Goal: Task Accomplishment & Management: Manage account settings

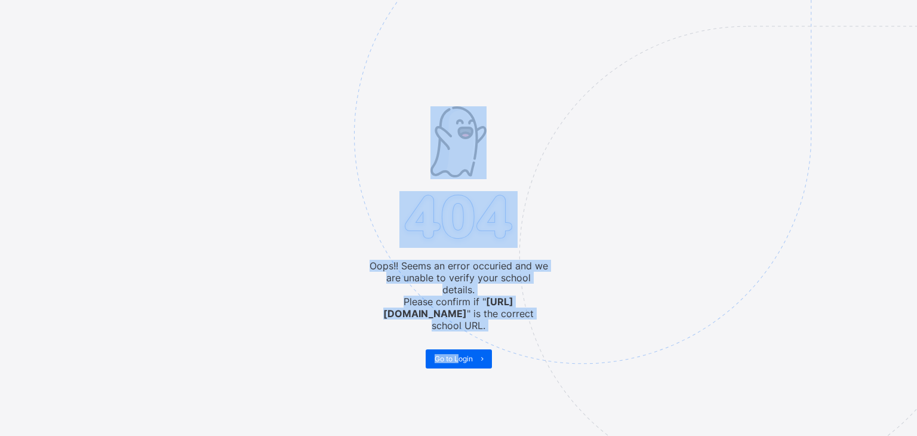
click at [448, 335] on img at bounding box center [665, 194] width 623 height 577
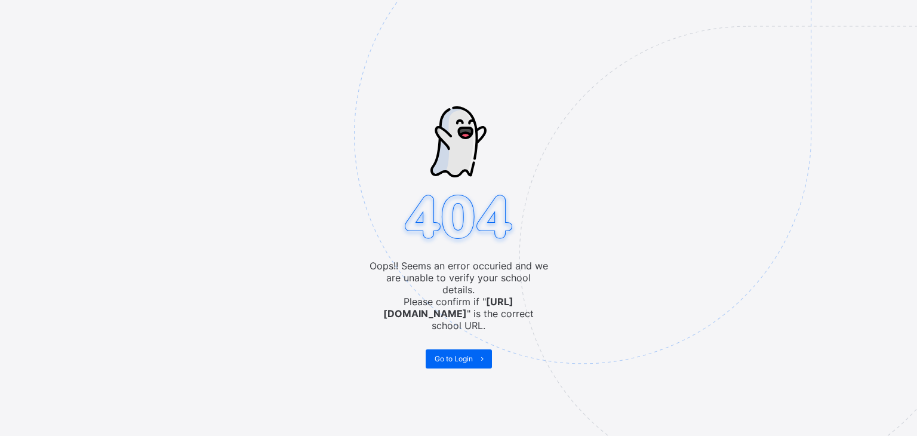
click at [448, 354] on span "Go to Login" at bounding box center [454, 358] width 38 height 9
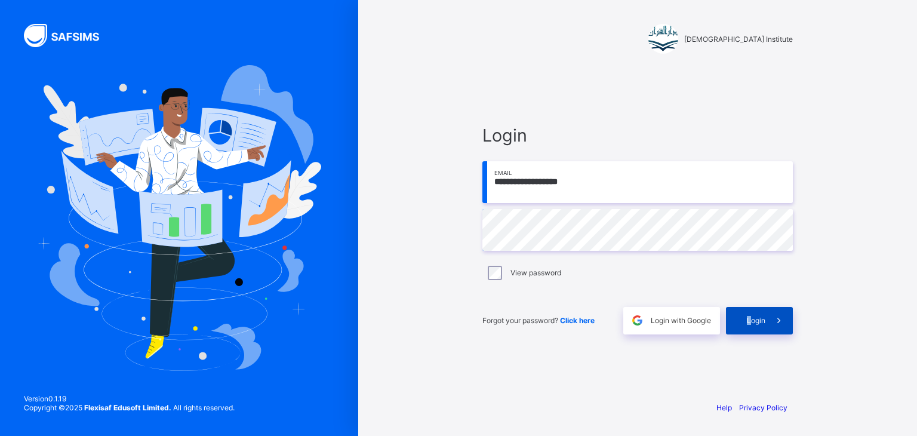
drag, startPoint x: 0, startPoint y: 0, endPoint x: 745, endPoint y: 325, distance: 812.6
click at [745, 325] on div "Login" at bounding box center [759, 320] width 67 height 27
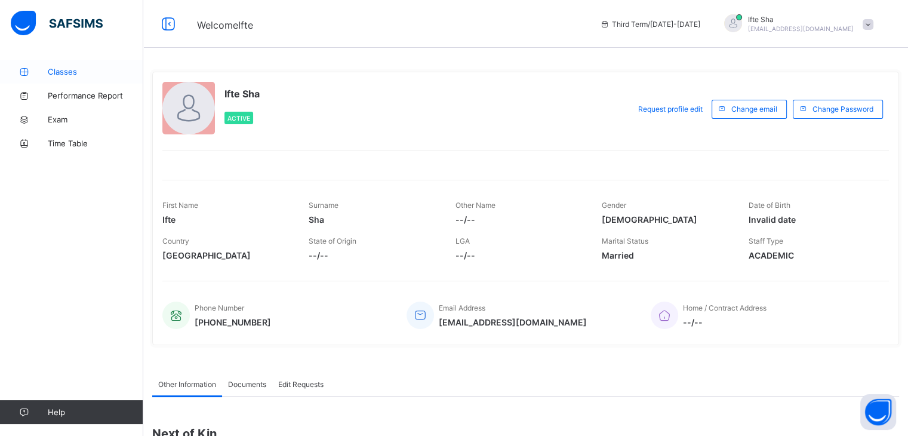
click at [130, 70] on span "Classes" at bounding box center [96, 72] width 96 height 10
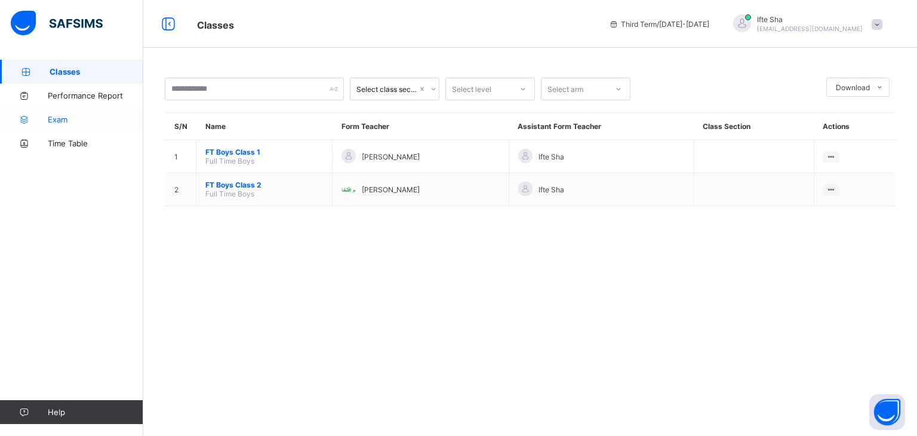
click at [75, 124] on link "Exam" at bounding box center [71, 119] width 143 height 24
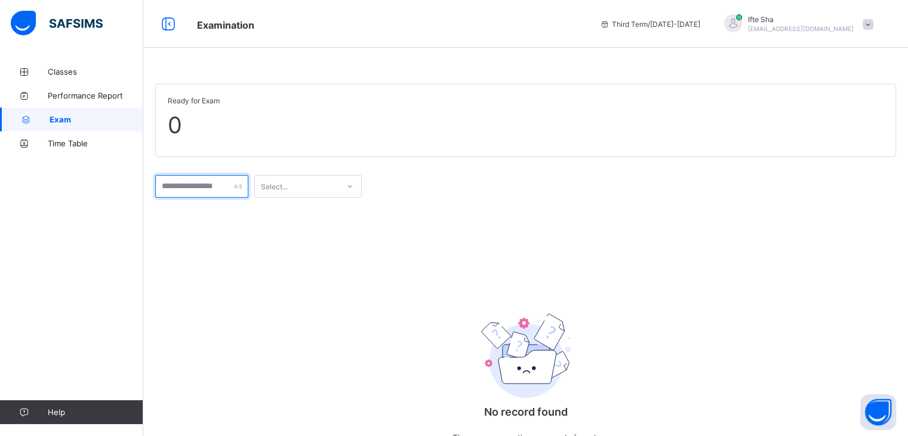
click at [229, 185] on input "text" at bounding box center [201, 186] width 93 height 23
click at [324, 192] on div "Select..." at bounding box center [297, 186] width 84 height 17
drag, startPoint x: 51, startPoint y: 76, endPoint x: 63, endPoint y: 84, distance: 14.7
click at [51, 76] on span "Classes" at bounding box center [96, 72] width 96 height 10
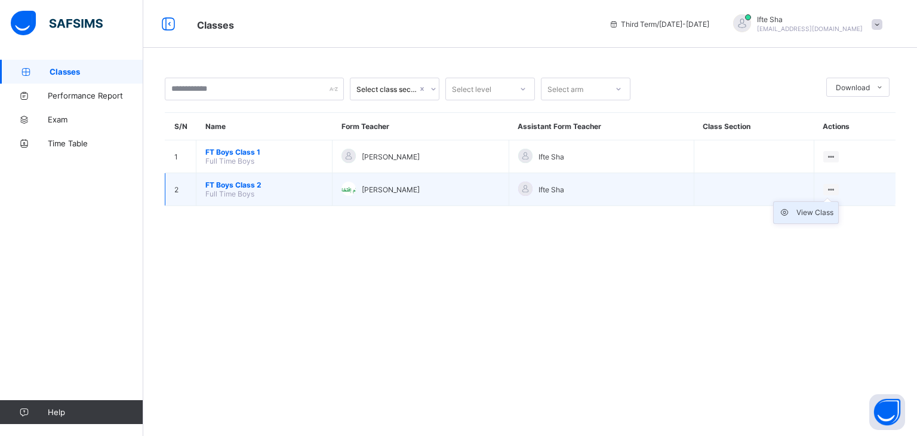
click at [824, 218] on li "View Class" at bounding box center [806, 212] width 64 height 21
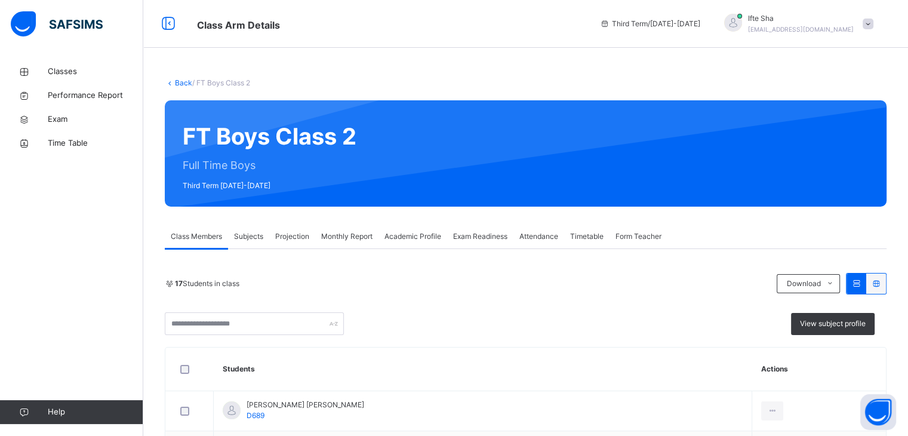
click at [490, 235] on span "Exam Readiness" at bounding box center [480, 236] width 54 height 11
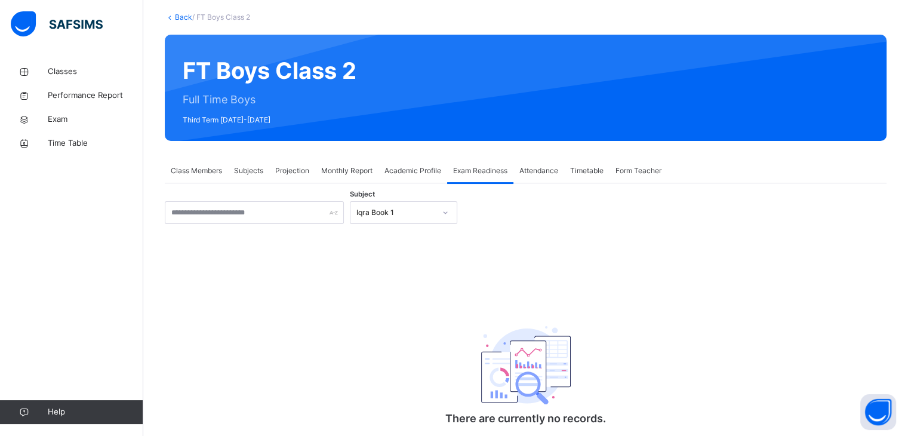
scroll to position [66, 0]
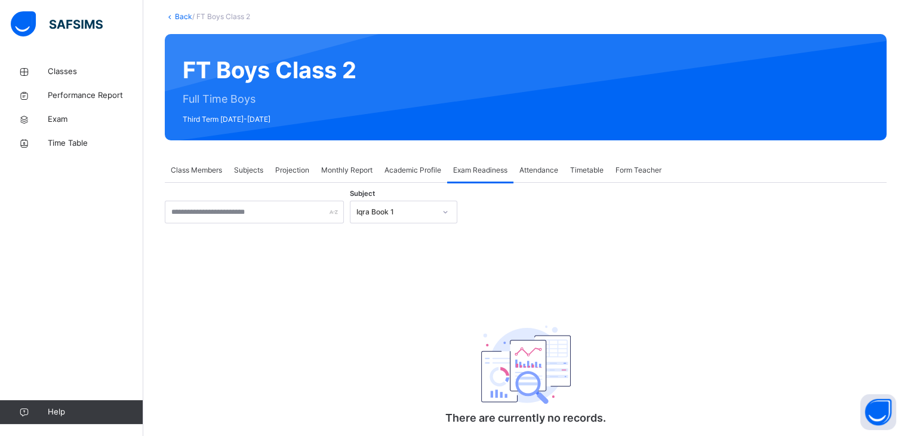
click at [390, 222] on div "Iqra Book 1" at bounding box center [403, 212] width 107 height 23
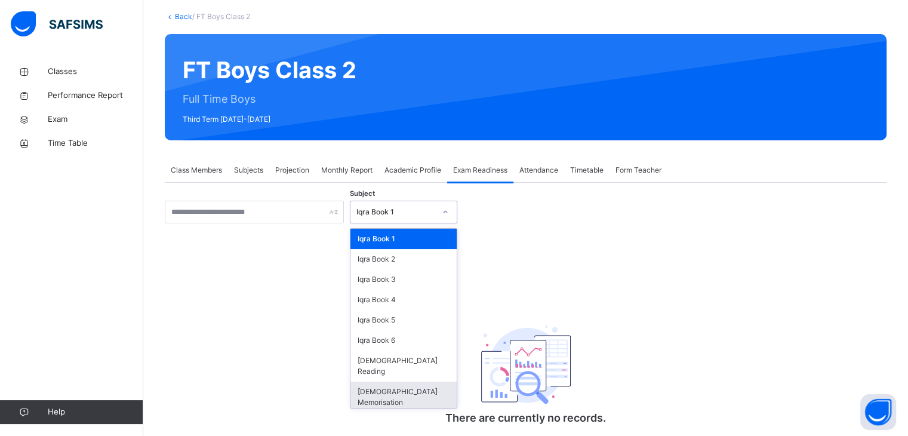
click at [424, 381] on div "[DEMOGRAPHIC_DATA] Memorisation" at bounding box center [403, 396] width 106 height 31
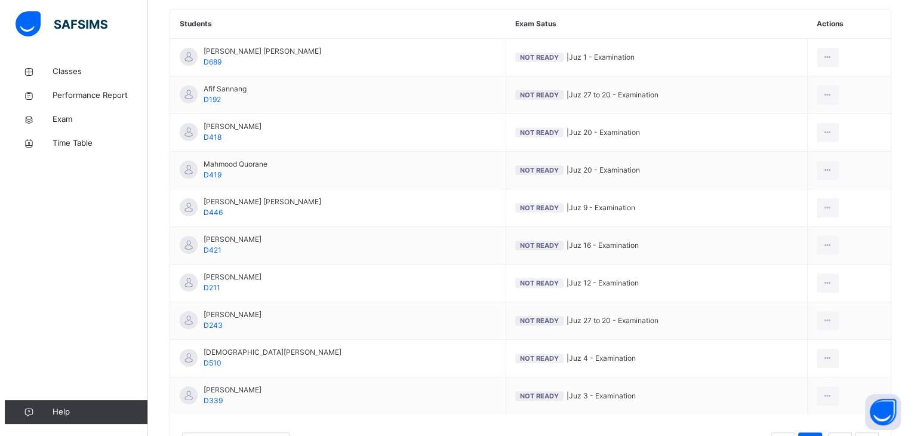
scroll to position [294, 0]
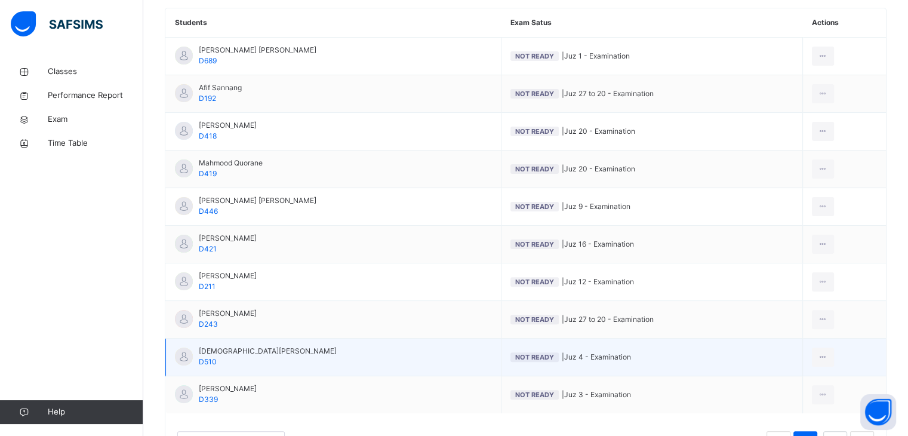
click at [307, 366] on td "[PERSON_NAME] D510" at bounding box center [333, 357] width 335 height 38
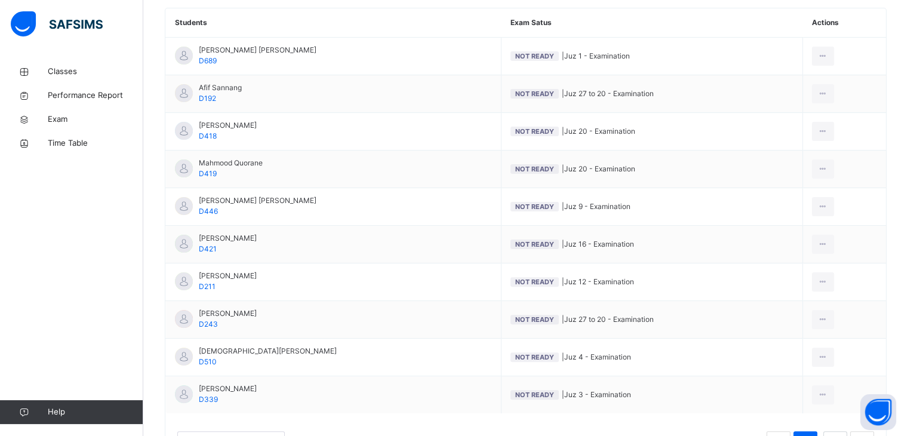
click at [0, 0] on div "Mark as Ready for Exam" at bounding box center [0, 0] width 0 height 0
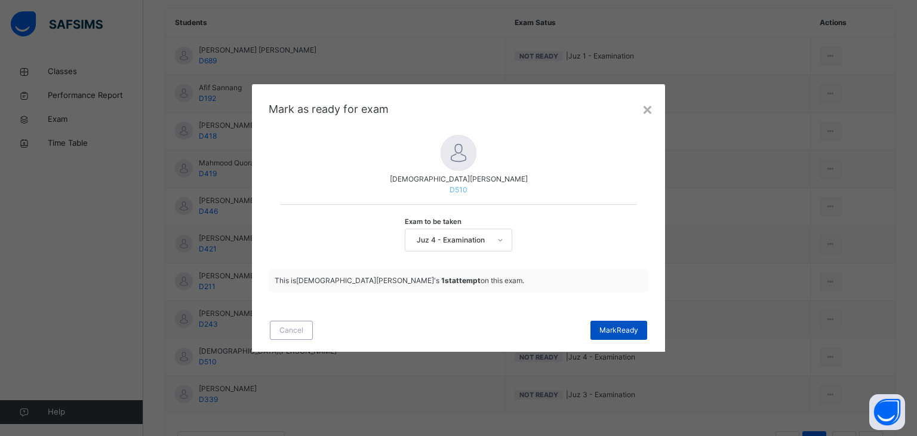
click at [626, 329] on span "[PERSON_NAME]" at bounding box center [618, 330] width 39 height 11
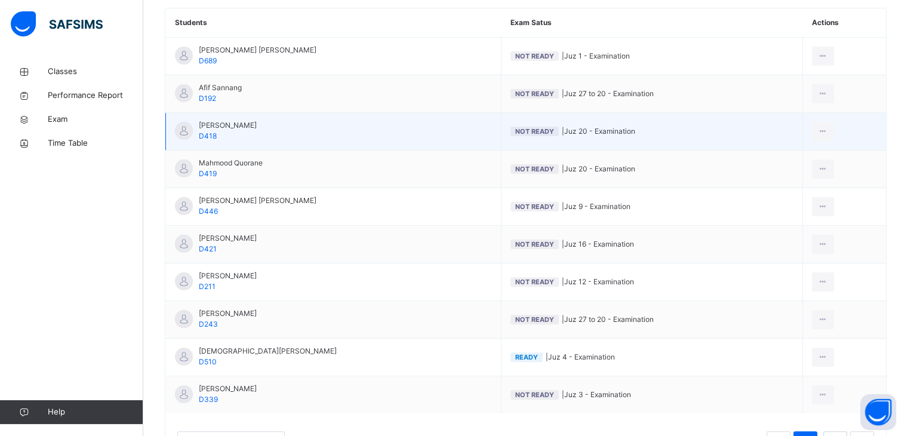
scroll to position [0, 0]
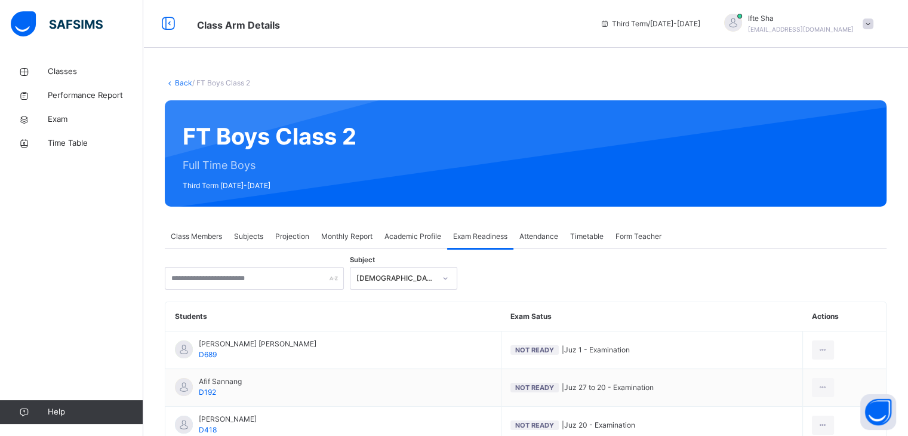
click at [283, 238] on span "Projection" at bounding box center [292, 236] width 34 height 11
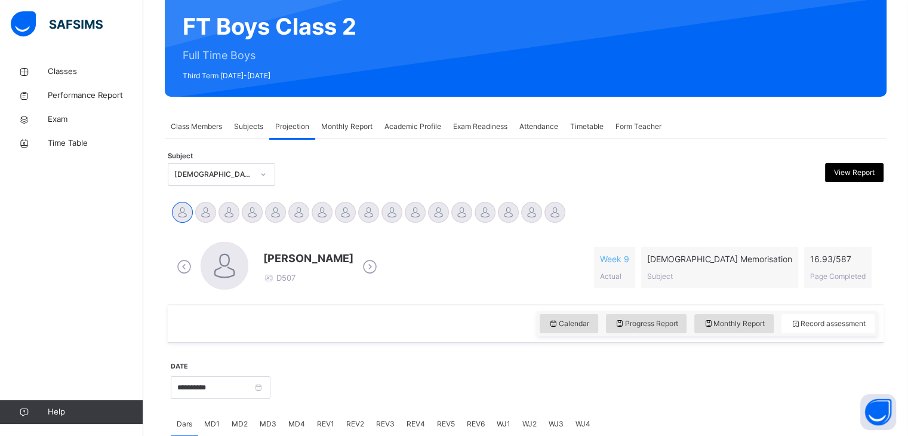
scroll to position [159, 0]
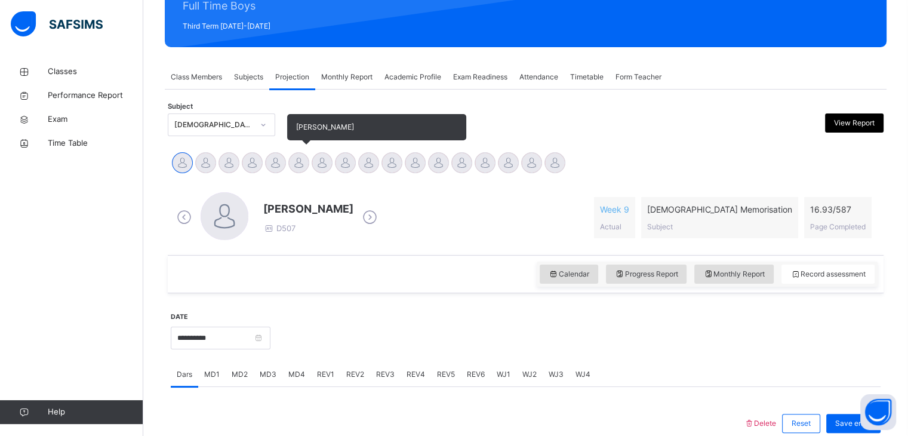
click at [302, 164] on div at bounding box center [298, 162] width 21 height 21
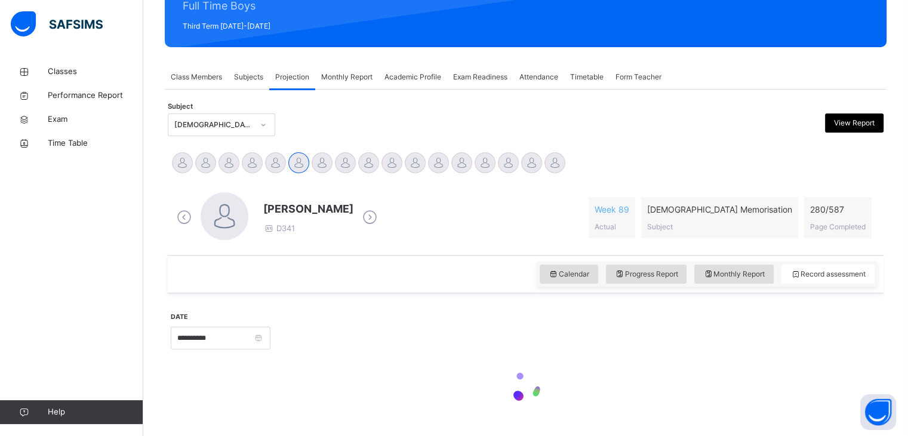
scroll to position [190, 0]
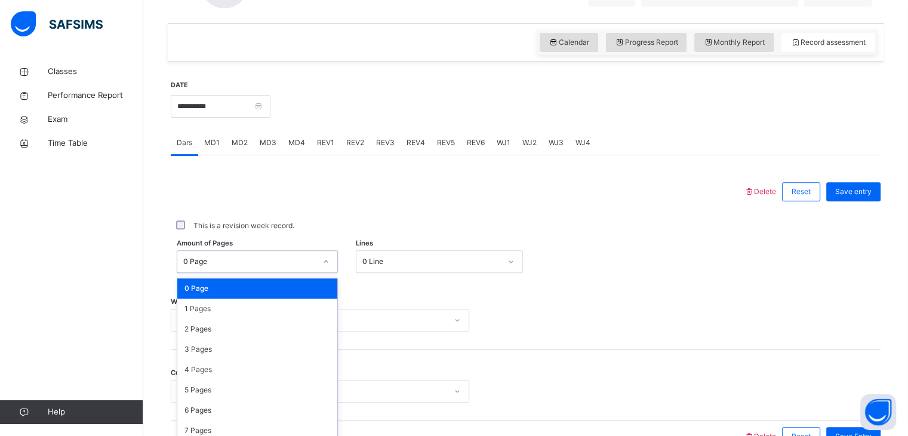
click at [226, 261] on div "option 0 Page focused, 1 of 588. 588 results available. Use Up and Down to choo…" at bounding box center [257, 261] width 161 height 23
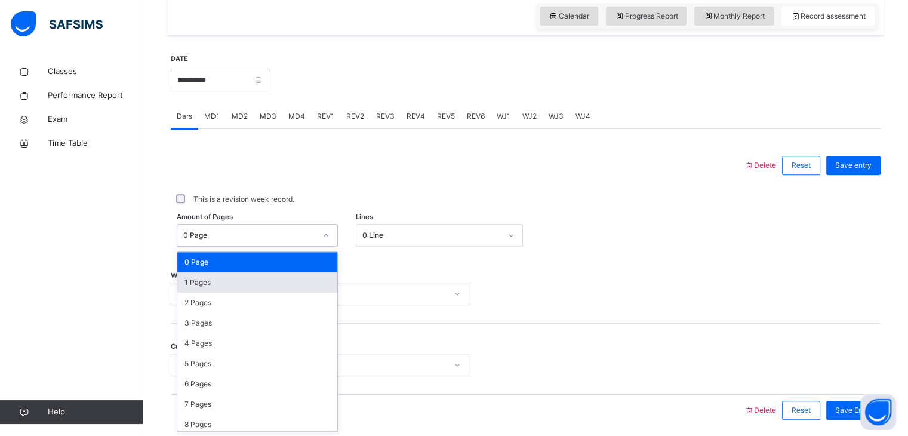
click at [215, 291] on div "1 Pages" at bounding box center [257, 282] width 160 height 20
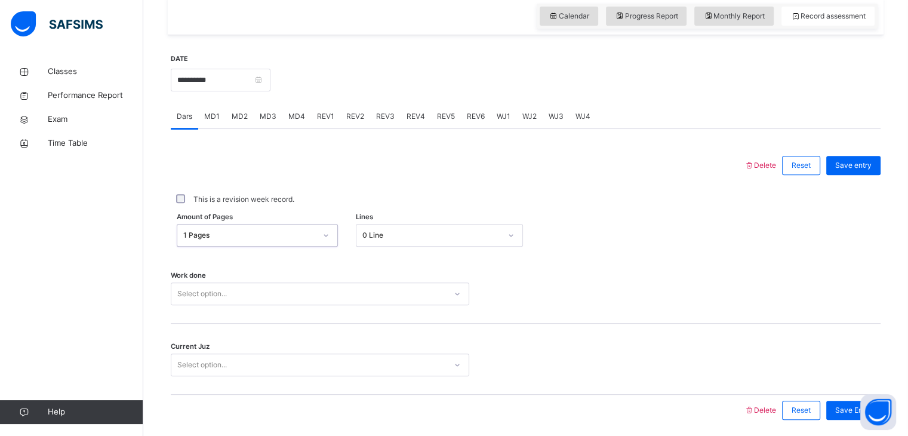
click at [404, 228] on div "0 Line" at bounding box center [427, 235] width 143 height 19
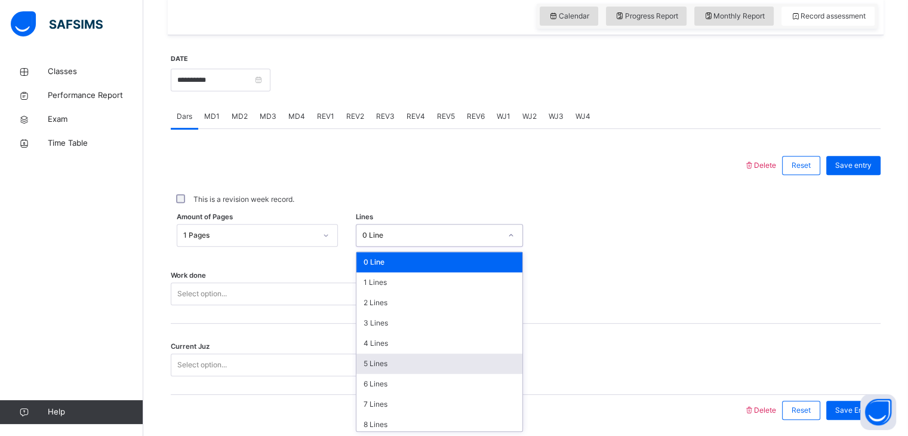
click at [391, 365] on div "5 Lines" at bounding box center [439, 363] width 166 height 20
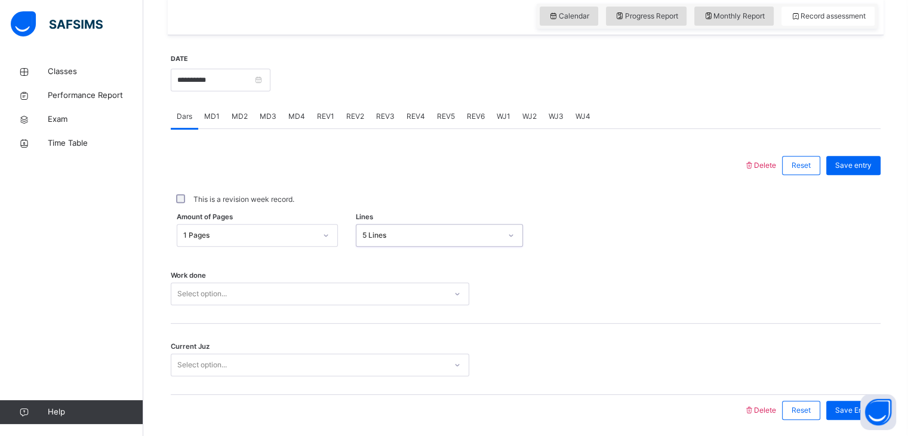
click at [296, 300] on div "Select option..." at bounding box center [320, 293] width 298 height 23
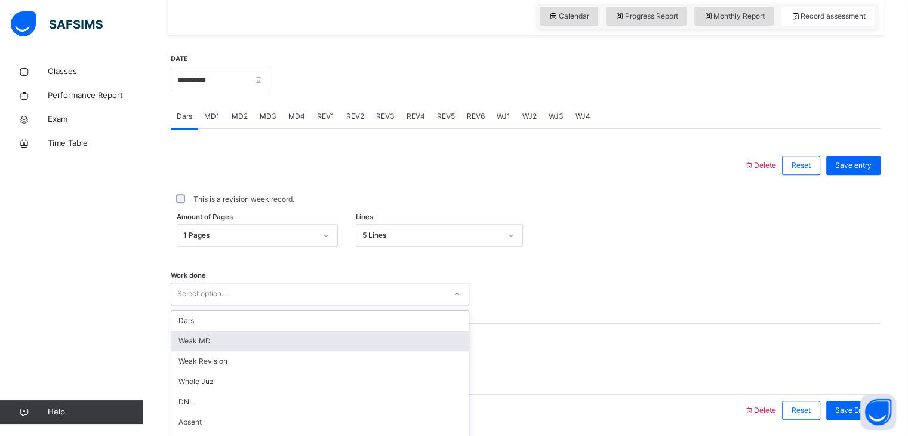
scroll to position [461, 0]
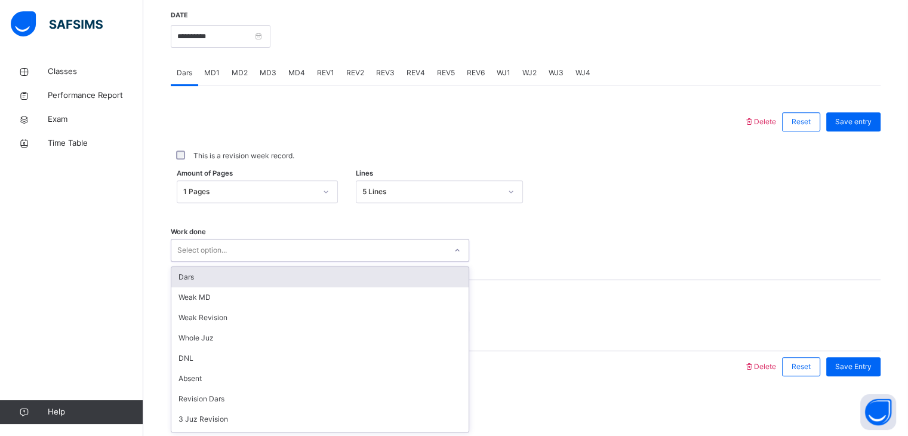
click at [262, 278] on div "Dars" at bounding box center [319, 277] width 297 height 20
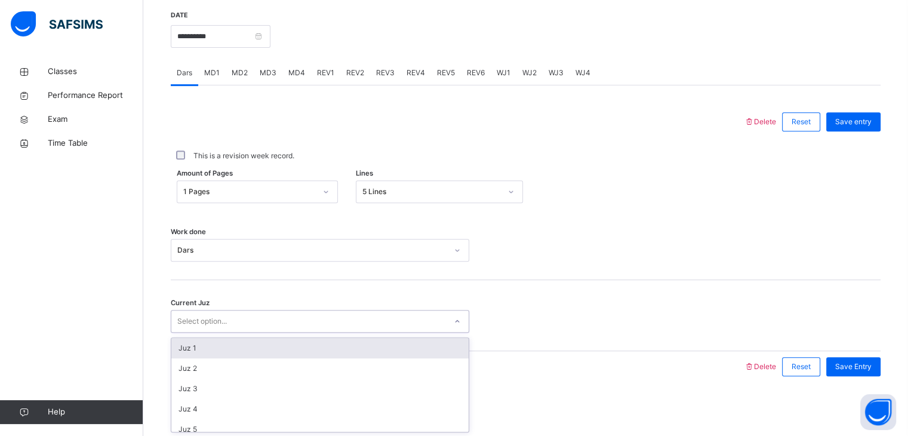
click at [217, 327] on div "Select option..." at bounding box center [202, 321] width 50 height 23
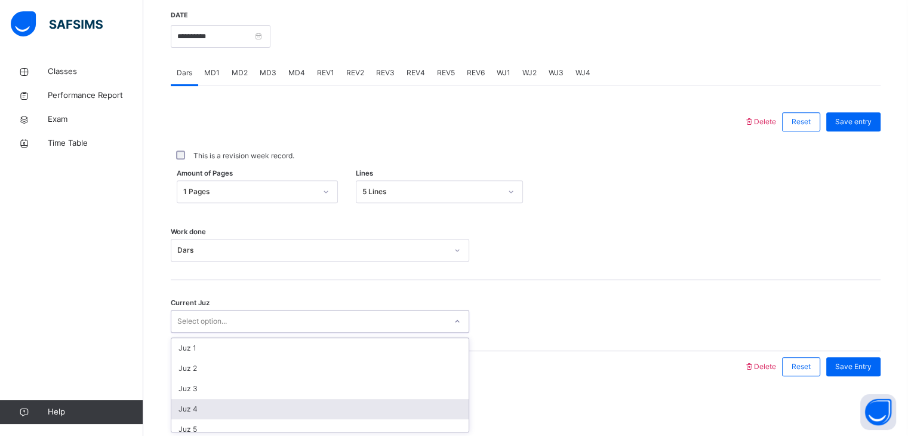
scroll to position [135, 0]
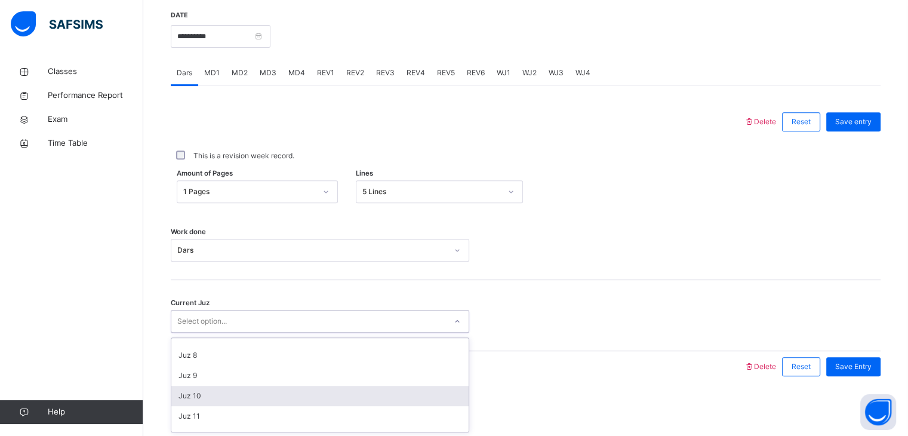
click at [192, 402] on div "Juz 10" at bounding box center [319, 396] width 297 height 20
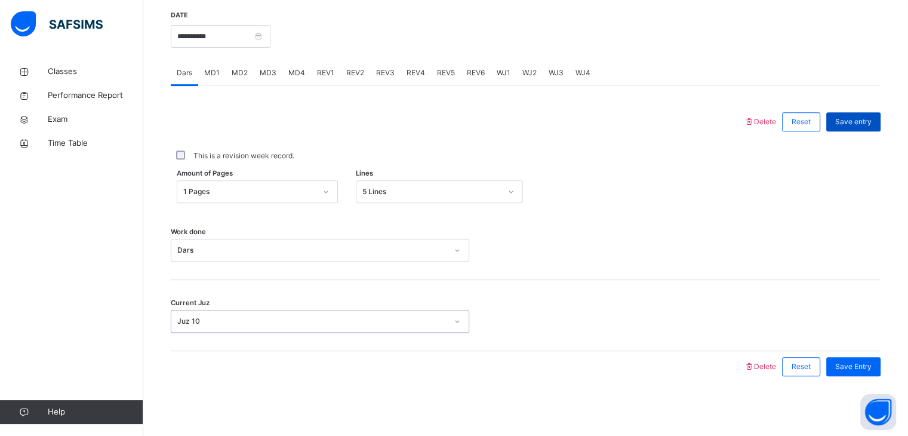
click at [863, 121] on span "Save entry" at bounding box center [853, 121] width 36 height 11
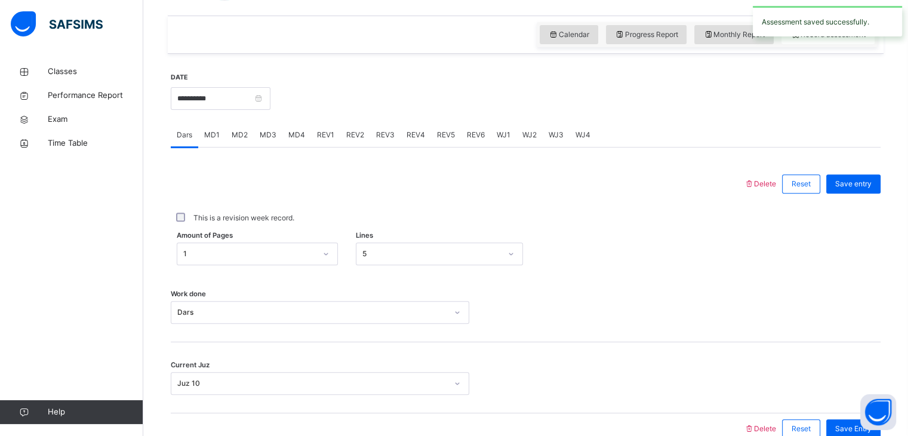
scroll to position [401, 0]
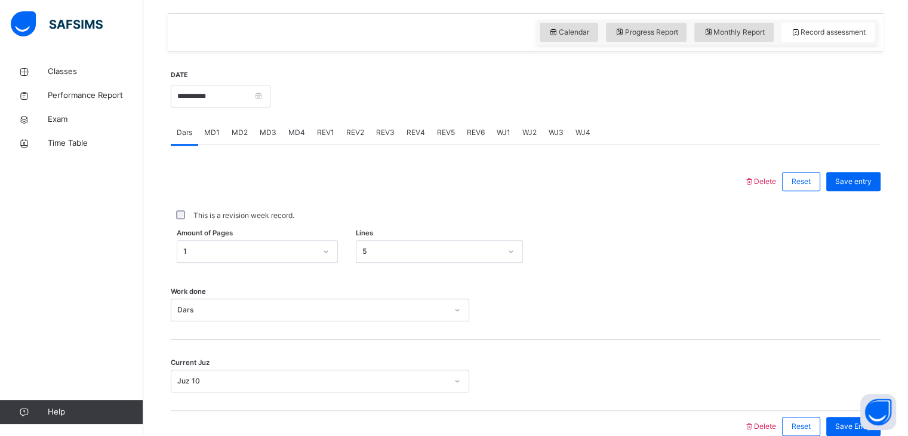
click at [208, 133] on span "MD1" at bounding box center [212, 132] width 16 height 11
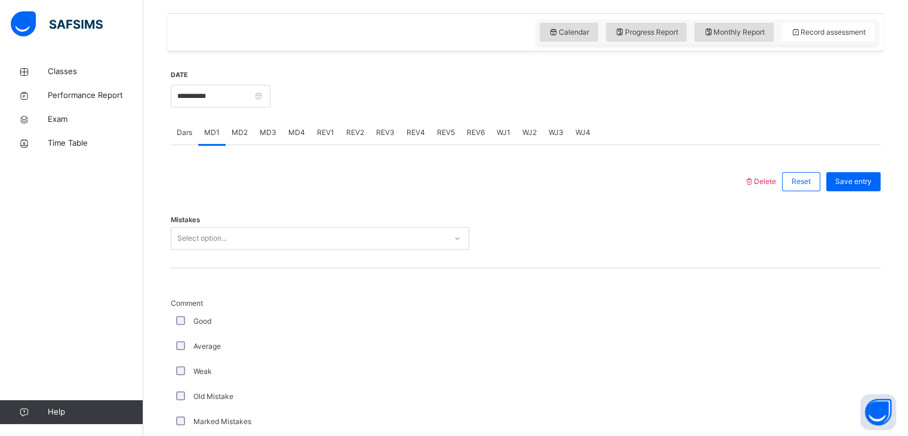
click at [255, 134] on div "MD3" at bounding box center [268, 133] width 29 height 24
click at [241, 144] on div "Dars MD1 MD2 MD3 MD4 REV1 REV2 REV3 REV4 REV5 REV6 WJ1 WJ2 WJ3 WJ4" at bounding box center [526, 133] width 710 height 24
click at [235, 128] on span "MD2" at bounding box center [240, 132] width 16 height 11
click at [325, 130] on span "REV1" at bounding box center [325, 132] width 17 height 11
click at [218, 233] on div "Select option..." at bounding box center [202, 238] width 50 height 23
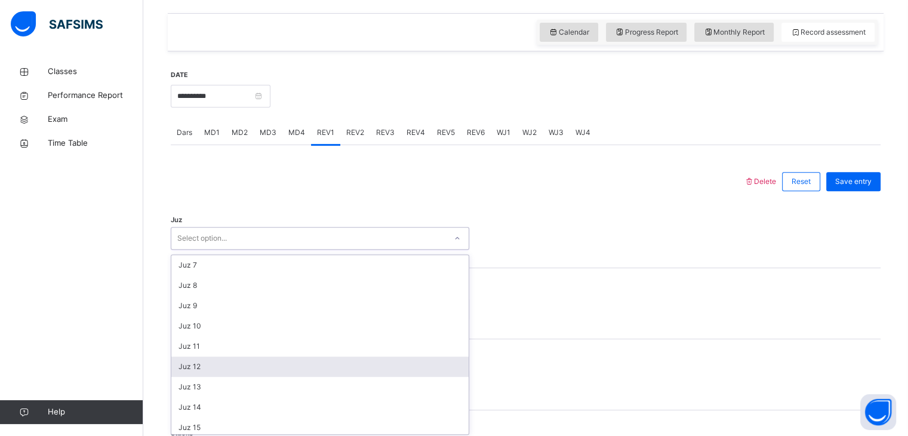
scroll to position [430, 0]
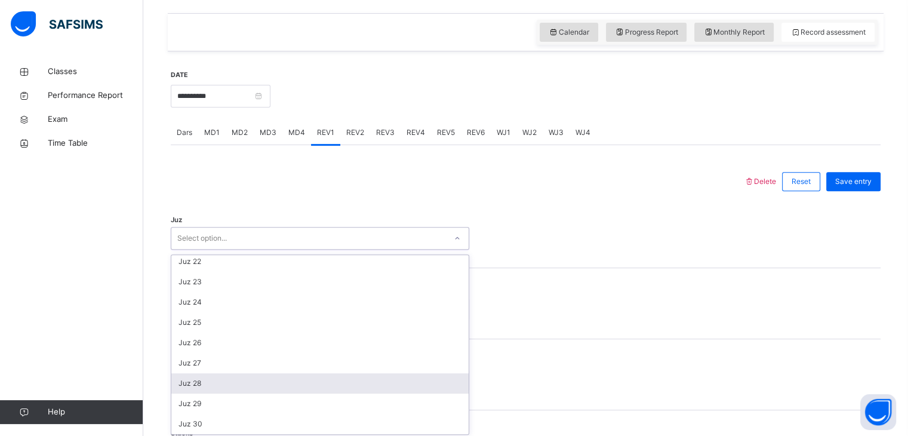
click at [198, 387] on div "Juz 28" at bounding box center [319, 383] width 297 height 20
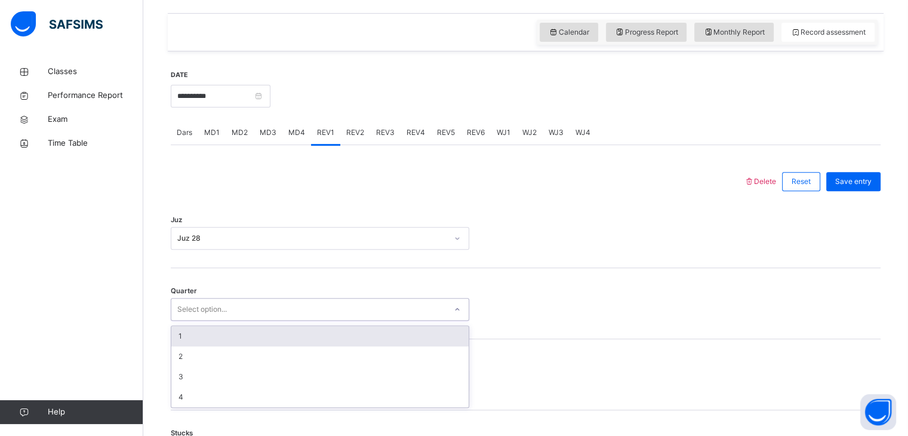
click at [184, 310] on div "Select option..." at bounding box center [202, 309] width 50 height 23
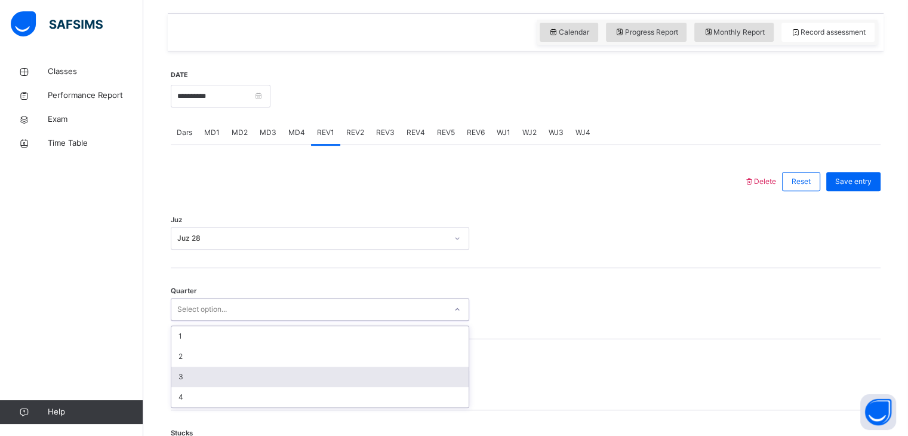
drag, startPoint x: 187, startPoint y: 335, endPoint x: 195, endPoint y: 374, distance: 40.3
click at [195, 374] on div "1 2 3 4" at bounding box center [319, 366] width 297 height 81
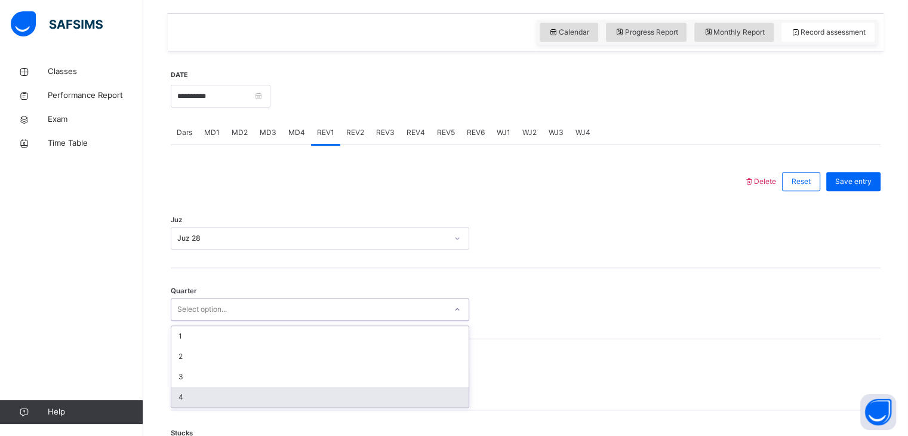
click at [198, 389] on div "4" at bounding box center [319, 397] width 297 height 20
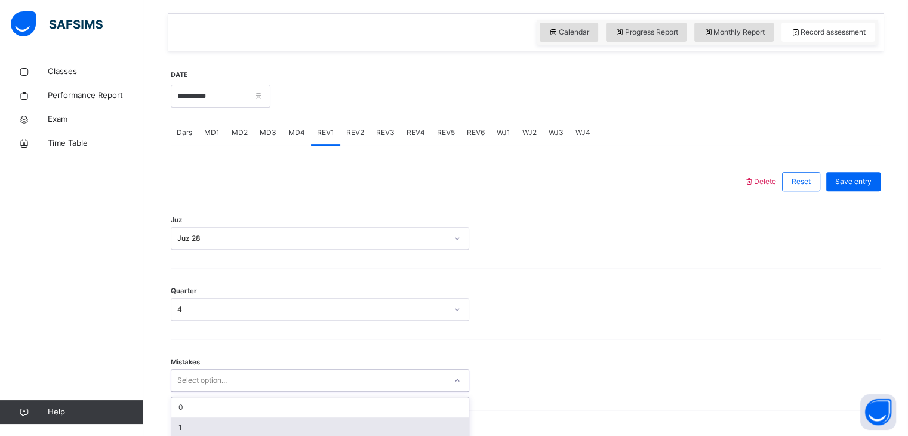
click at [193, 372] on div "option 1 focused, 2 of 7. 7 results available. Use Up and Down to choose option…" at bounding box center [320, 380] width 298 height 23
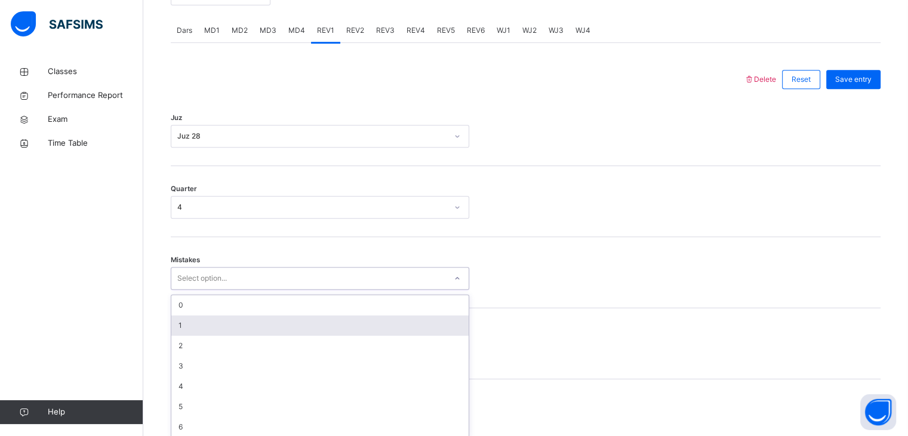
scroll to position [509, 0]
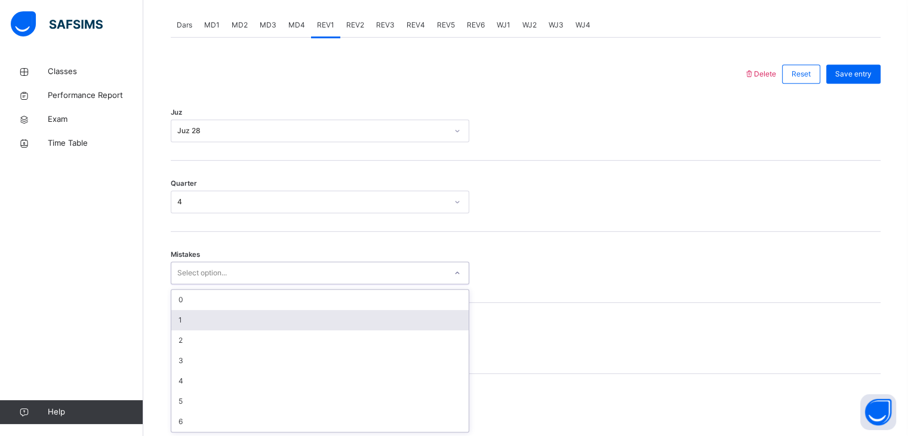
click at [181, 315] on div "1" at bounding box center [319, 320] width 297 height 20
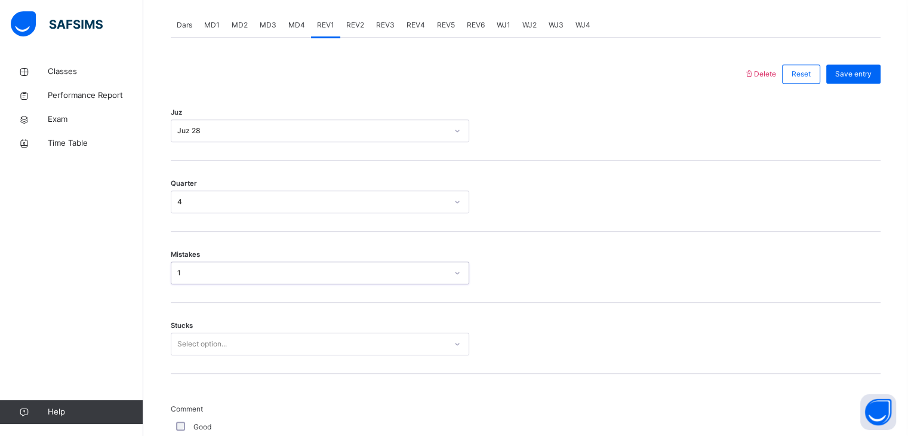
click at [186, 329] on span "Stucks" at bounding box center [182, 326] width 22 height 10
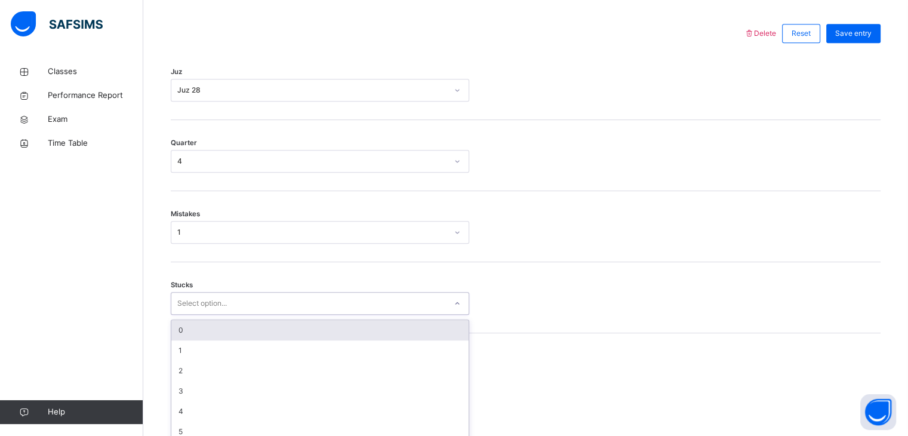
click at [190, 315] on div "option 0 focused, 1 of 6. 6 results available. Use Up and Down to choose option…" at bounding box center [320, 303] width 298 height 23
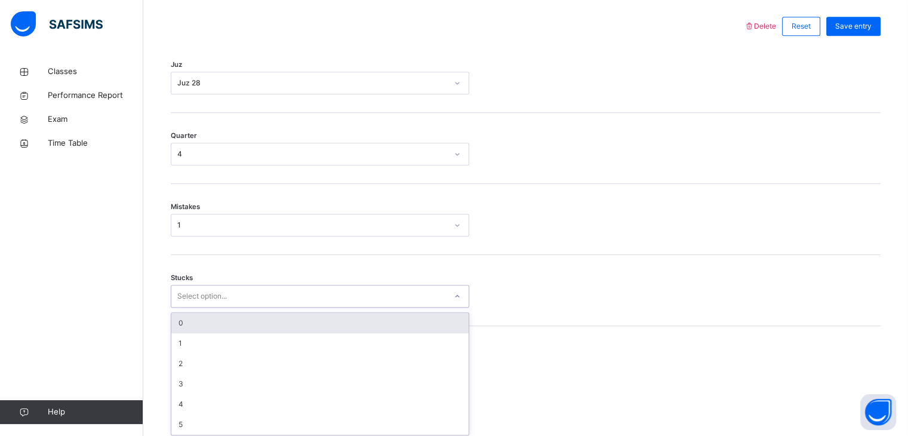
scroll to position [559, 0]
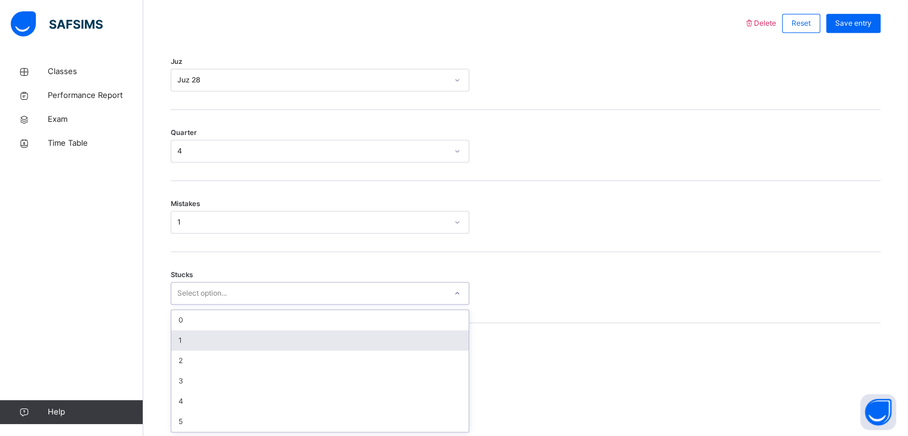
click at [190, 338] on div "1" at bounding box center [319, 340] width 297 height 20
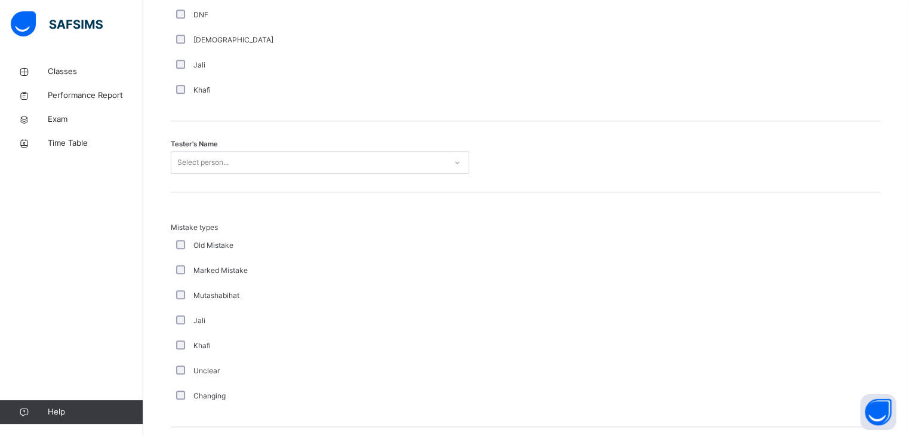
scroll to position [1156, 0]
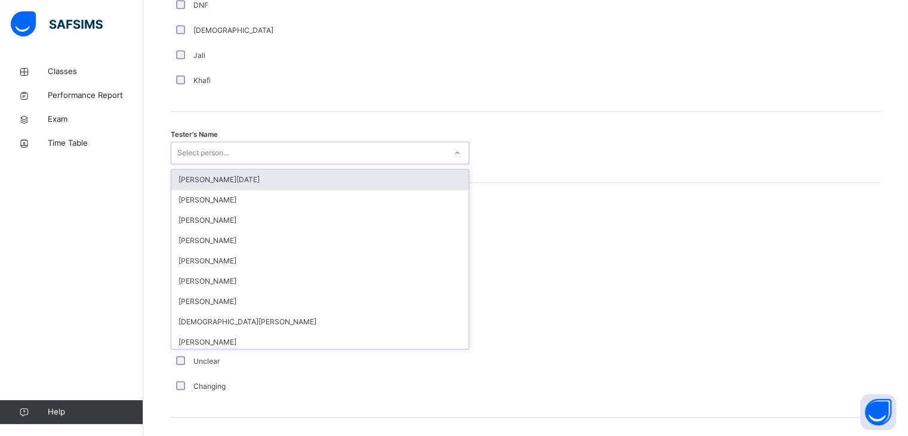
click at [199, 146] on div "Select person..." at bounding box center [202, 152] width 51 height 23
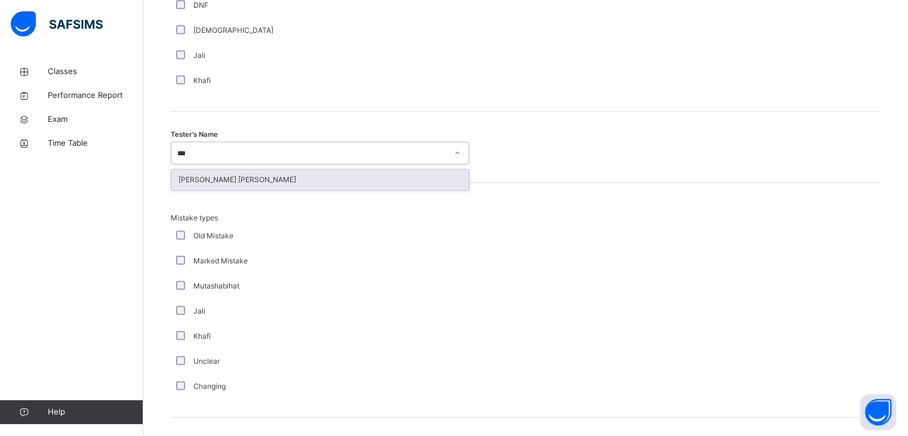
type input "****"
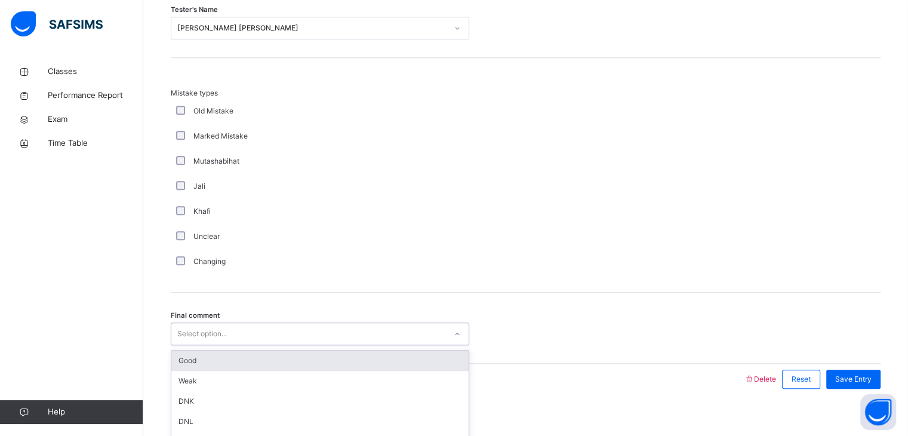
scroll to position [1292, 0]
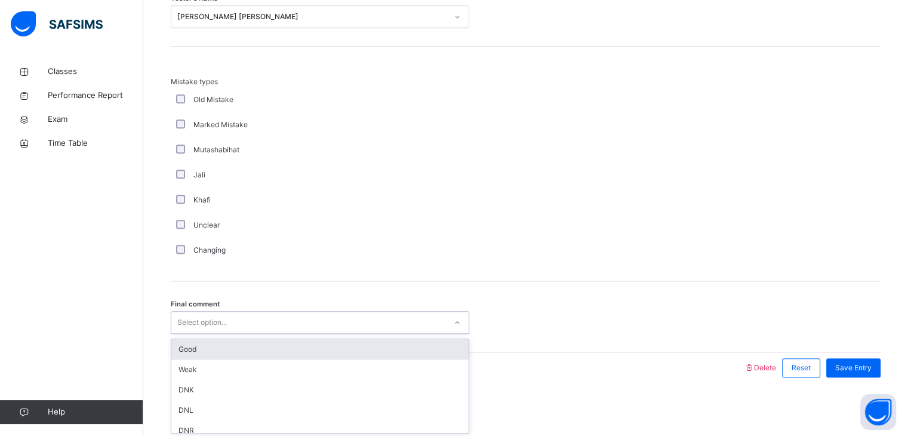
click at [186, 335] on div "Final comment option Good focused, 1 of 6. 6 results available. Use Up and Down…" at bounding box center [526, 316] width 710 height 71
click at [188, 343] on div "Good" at bounding box center [319, 349] width 297 height 20
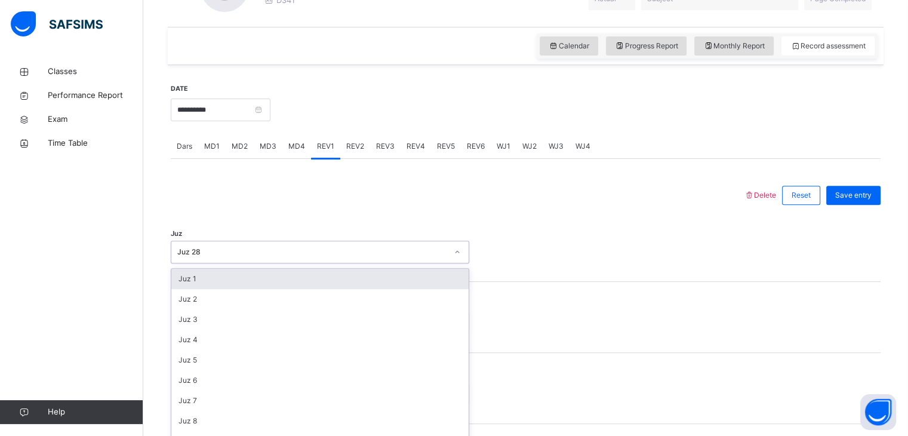
scroll to position [404, 0]
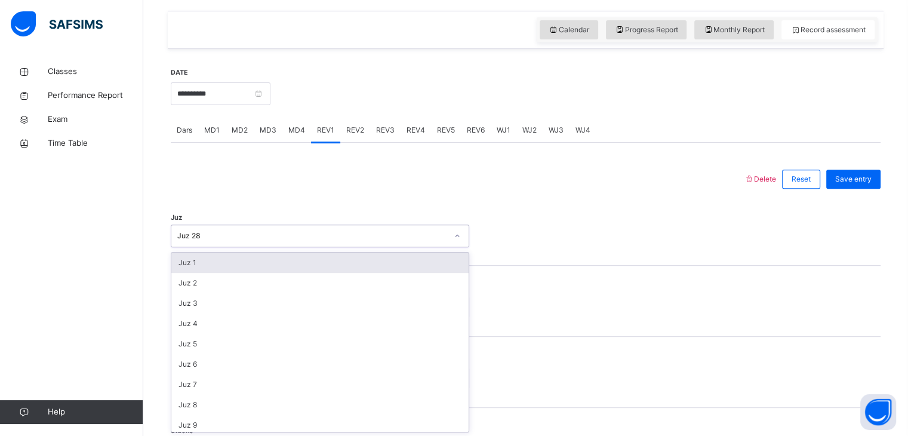
click at [220, 247] on div "option Juz 28, selected. option Juz 1 focused, 1 of 30. 30 results available. U…" at bounding box center [320, 235] width 298 height 23
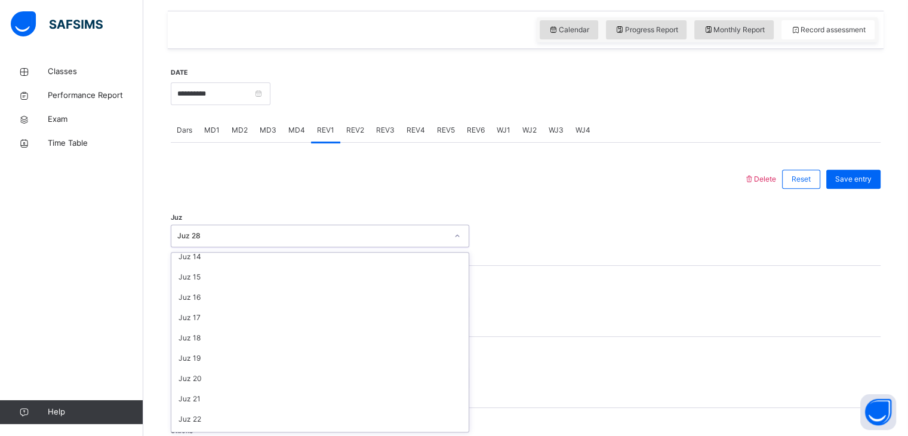
scroll to position [430, 0]
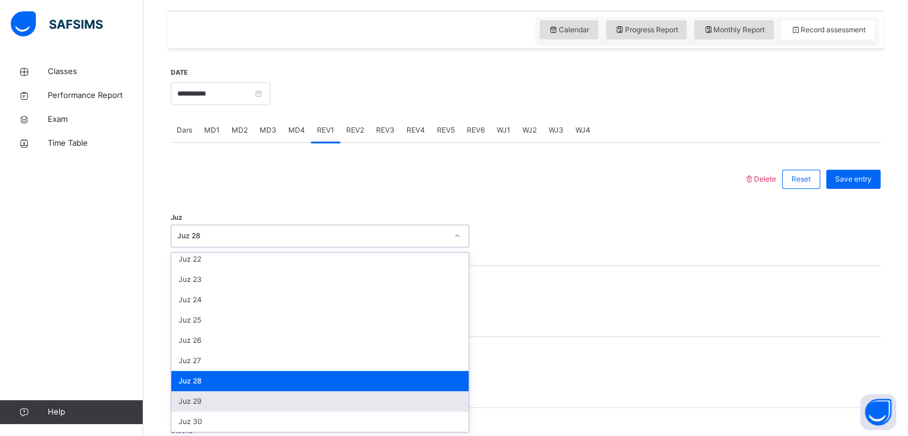
click at [199, 405] on div "Juz 29" at bounding box center [319, 401] width 297 height 20
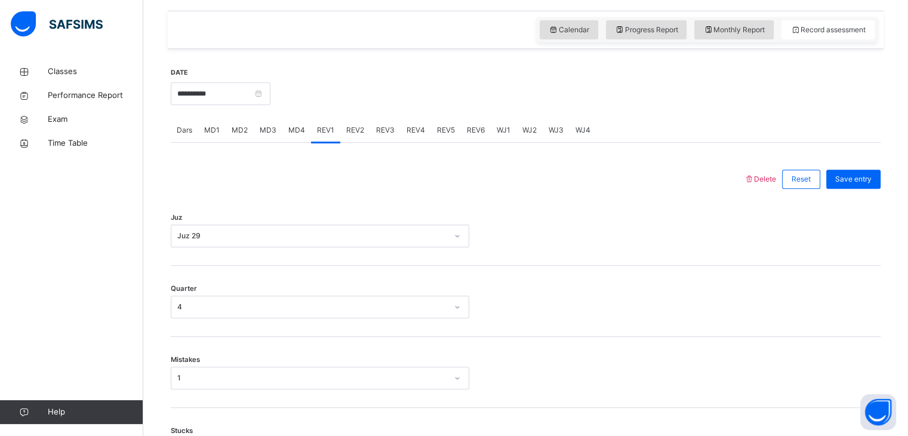
drag, startPoint x: 197, startPoint y: 321, endPoint x: 197, endPoint y: 311, distance: 9.6
click at [197, 311] on div "Quarter 4" at bounding box center [526, 301] width 710 height 71
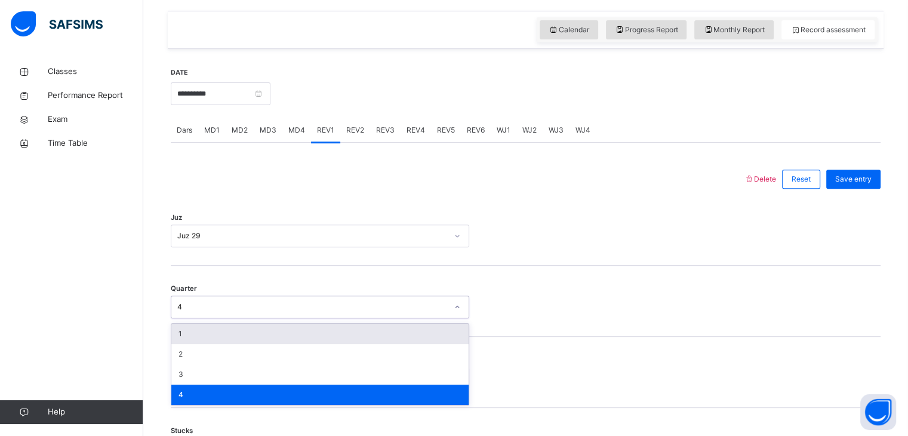
click at [197, 311] on div "4" at bounding box center [312, 306] width 270 height 11
click at [212, 275] on div "Quarter option 4, selected. option 1 focused, 1 of 4. 4 results available. Use …" at bounding box center [526, 301] width 710 height 71
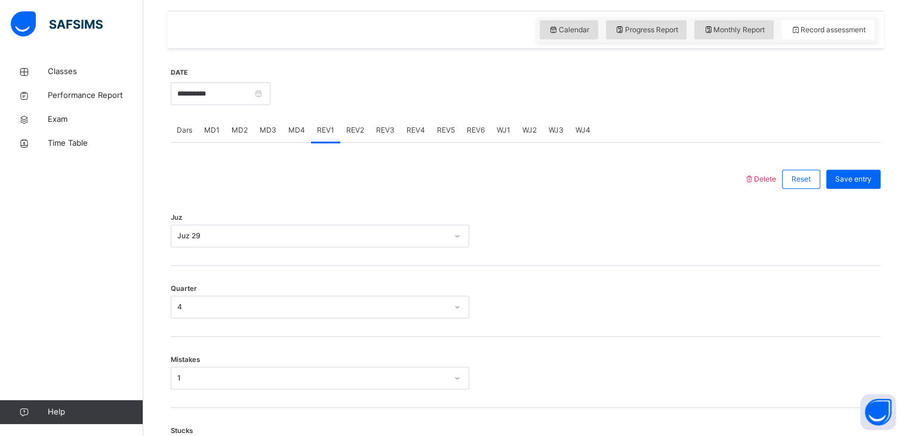
click at [211, 269] on div "Quarter 4" at bounding box center [526, 301] width 710 height 71
click at [211, 234] on div "Juz 29" at bounding box center [312, 235] width 270 height 11
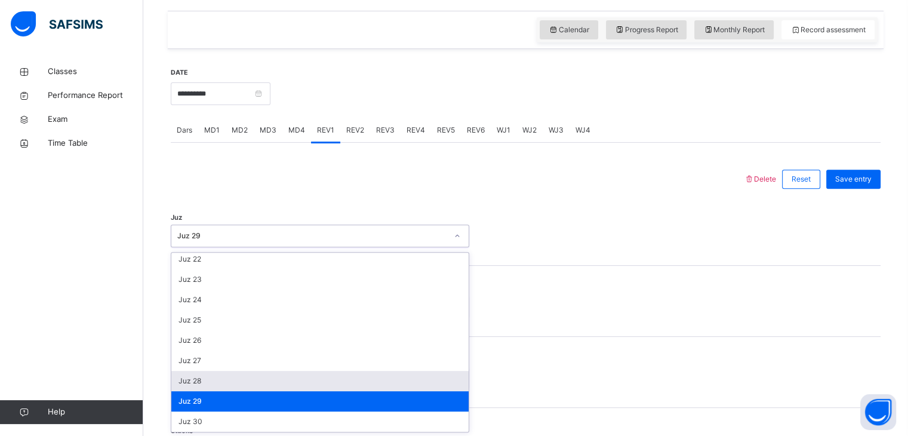
click at [189, 384] on div "Juz 28" at bounding box center [319, 381] width 297 height 20
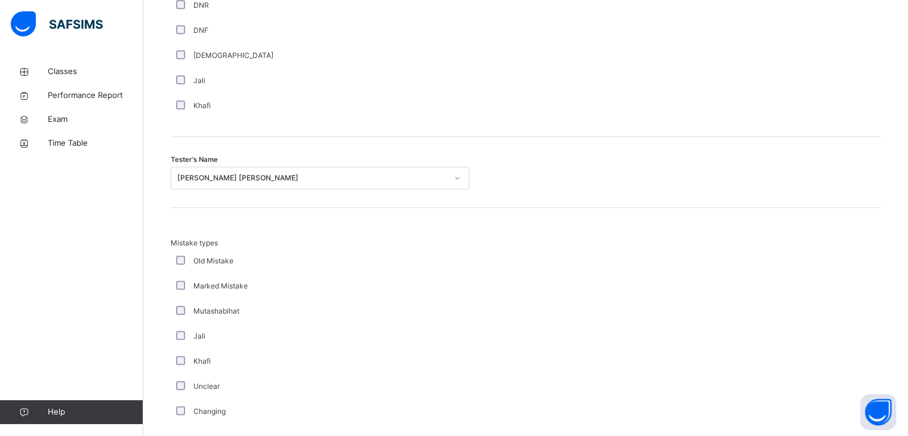
scroll to position [1292, 0]
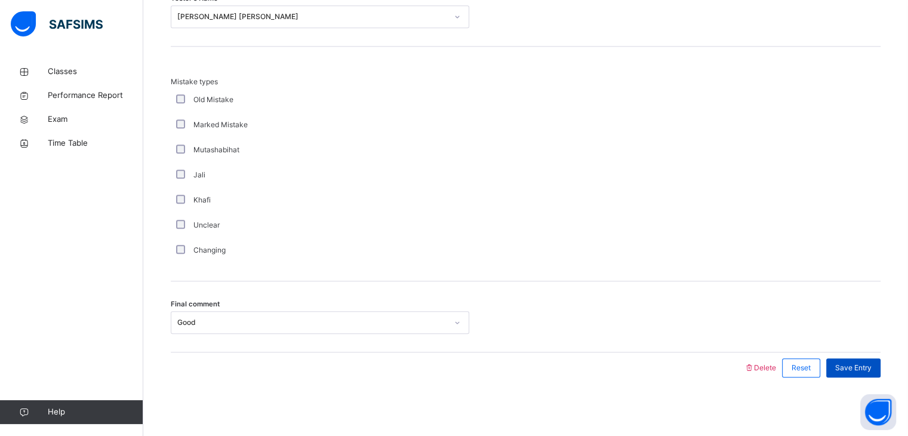
click at [857, 368] on span "Save Entry" at bounding box center [853, 367] width 36 height 11
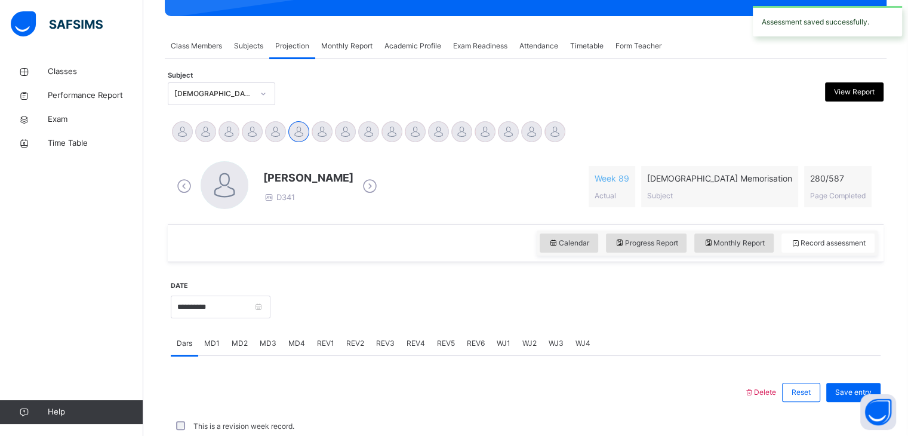
scroll to position [461, 0]
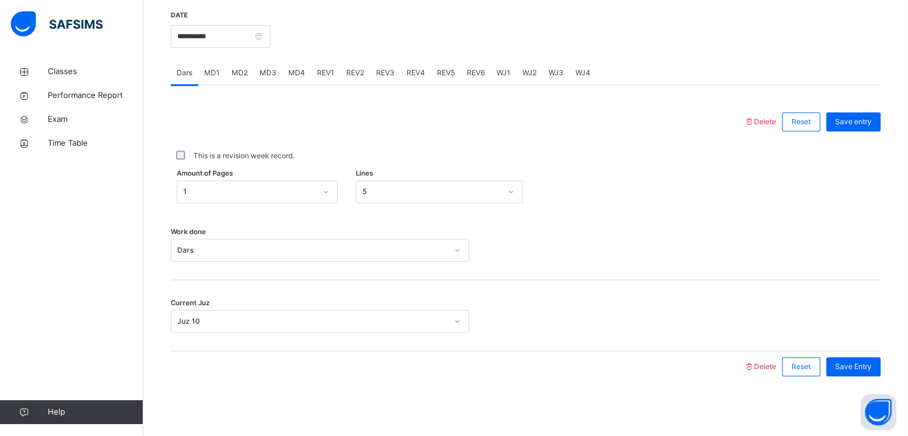
click at [857, 368] on span "Save Entry" at bounding box center [853, 366] width 36 height 11
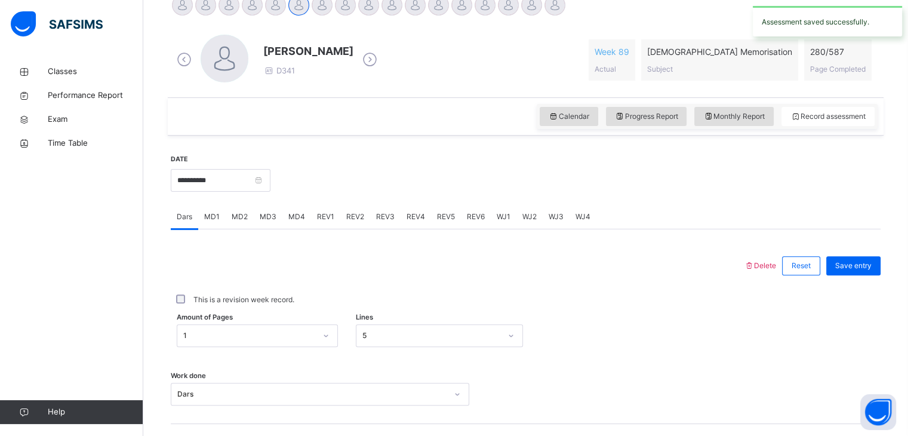
scroll to position [316, 0]
click at [320, 212] on span "REV1" at bounding box center [325, 217] width 17 height 11
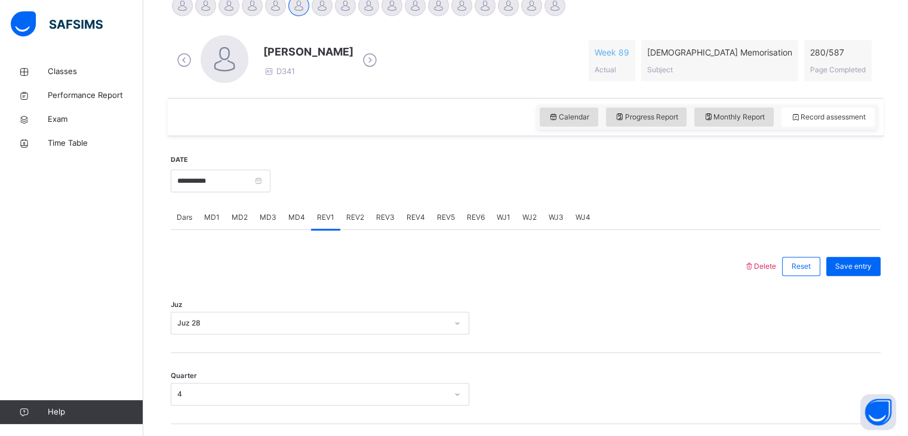
click at [311, 216] on div "REV1" at bounding box center [325, 217] width 29 height 24
click at [346, 218] on span "REV2" at bounding box center [355, 217] width 18 height 11
click at [322, 222] on span "REV1" at bounding box center [325, 217] width 17 height 11
click at [346, 217] on span "REV2" at bounding box center [355, 217] width 18 height 11
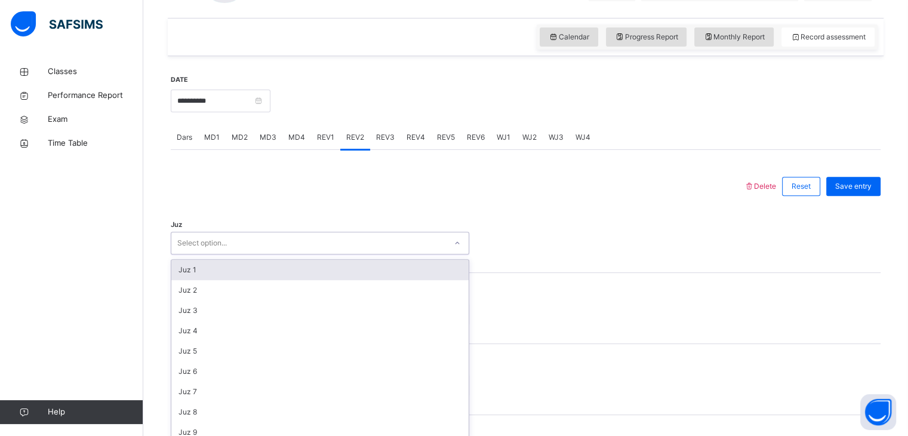
click at [186, 254] on div "option Juz 1 focused, 1 of 30. 30 results available. Use Up and Down to choose …" at bounding box center [320, 243] width 298 height 23
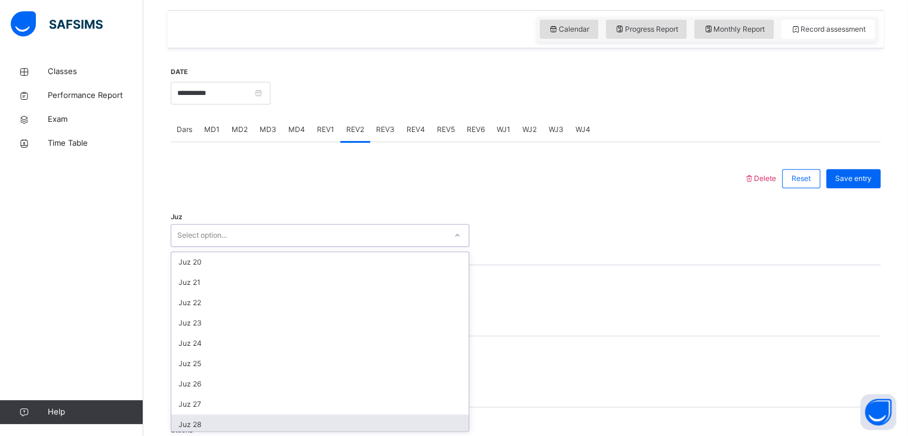
scroll to position [430, 0]
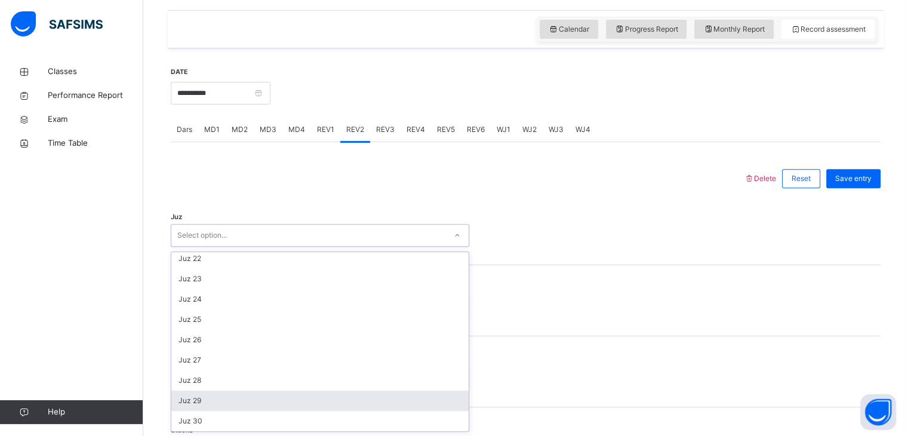
click at [205, 409] on div "Juz 29" at bounding box center [319, 400] width 297 height 20
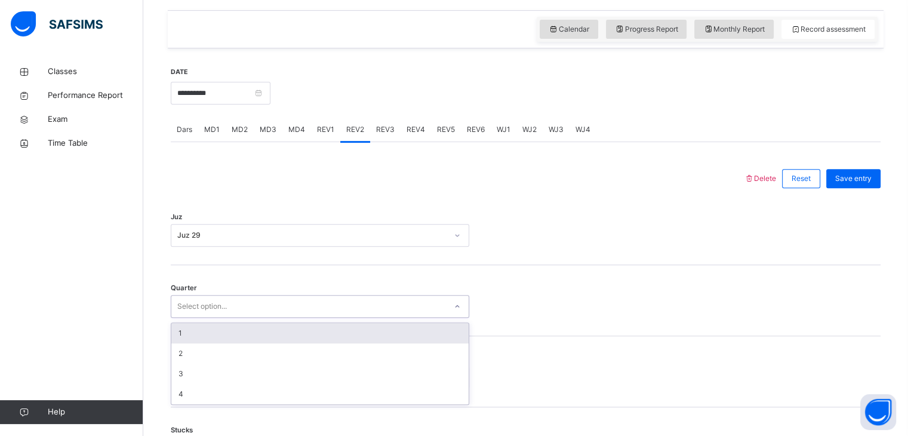
click at [179, 313] on div "Select option..." at bounding box center [202, 306] width 50 height 23
click at [178, 340] on div "1" at bounding box center [319, 333] width 297 height 20
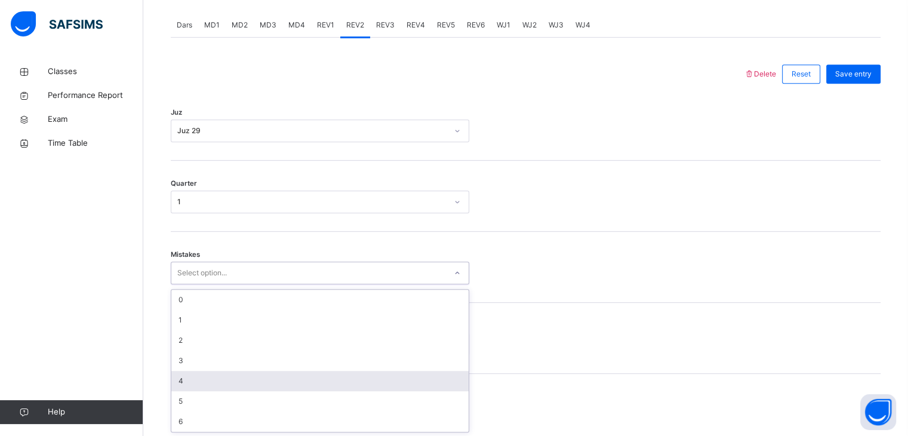
click at [183, 284] on div "option 4 focused, 5 of 7. 7 results available. Use Up and Down to choose option…" at bounding box center [320, 272] width 298 height 23
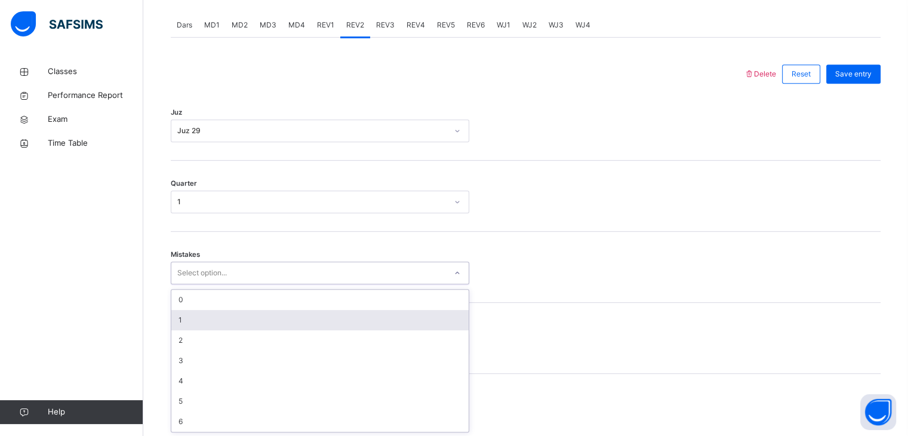
click at [180, 321] on div "1" at bounding box center [319, 320] width 297 height 20
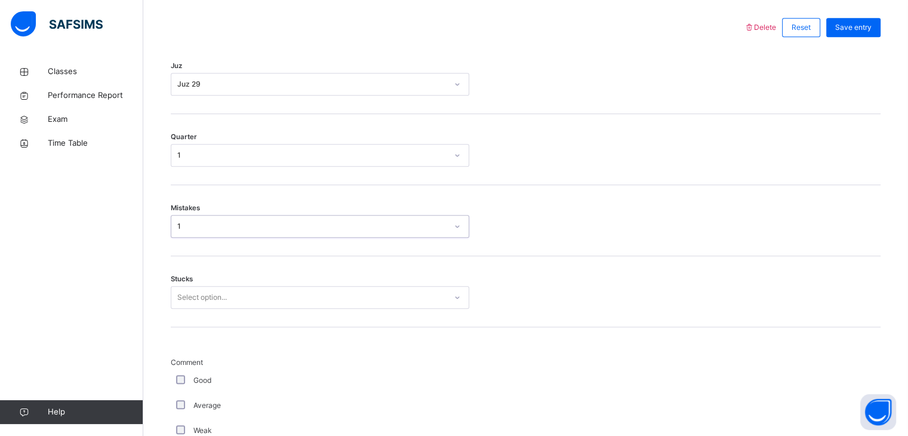
click at [177, 309] on div "Select option..." at bounding box center [320, 297] width 298 height 23
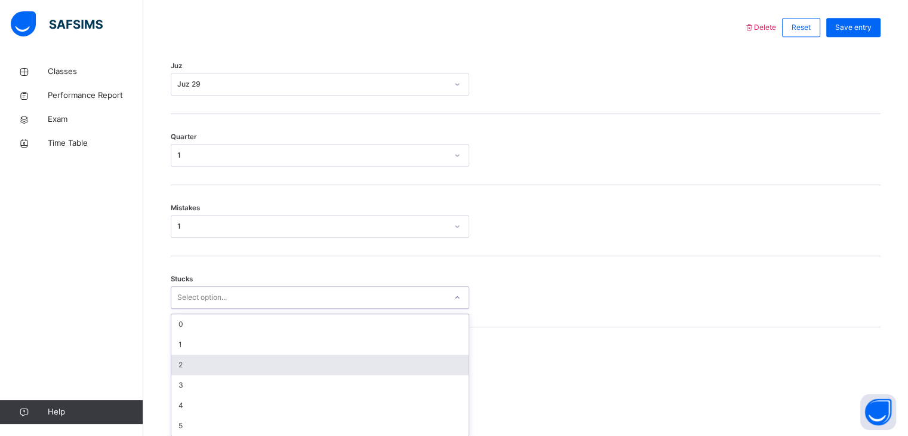
scroll to position [559, 0]
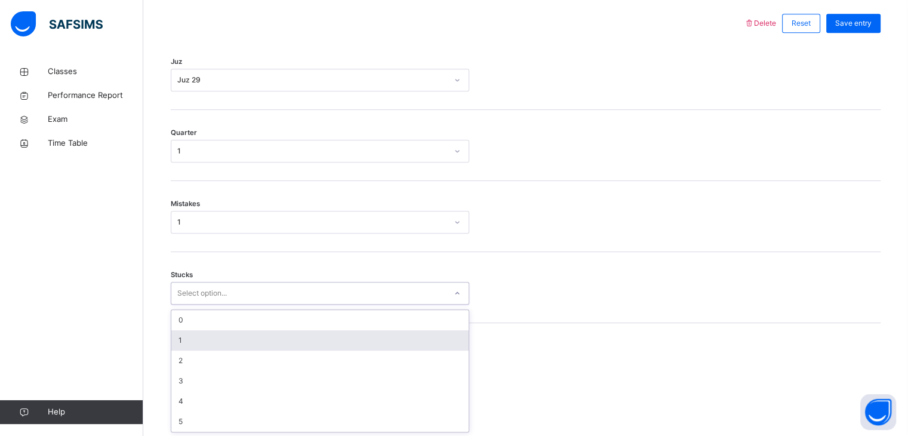
click at [175, 346] on div "1" at bounding box center [319, 340] width 297 height 20
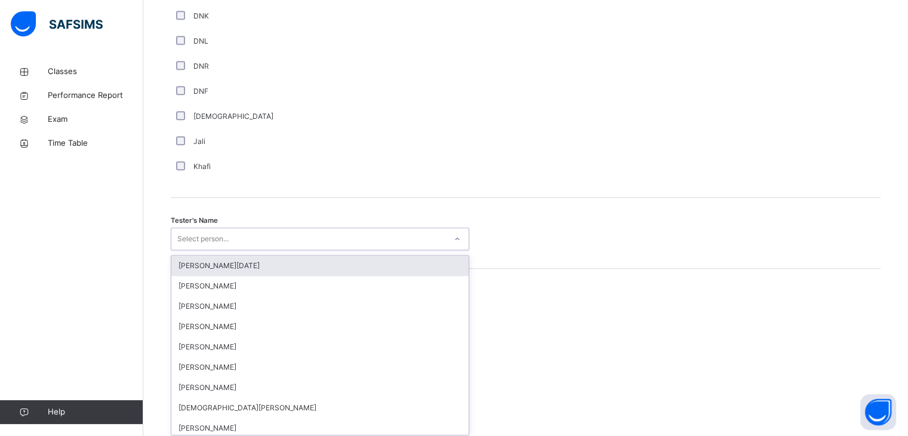
scroll to position [1073, 0]
click at [201, 248] on div "option [PERSON_NAME][DATE] focused, 1 of 88. 88 results available. Use Up and D…" at bounding box center [320, 236] width 298 height 23
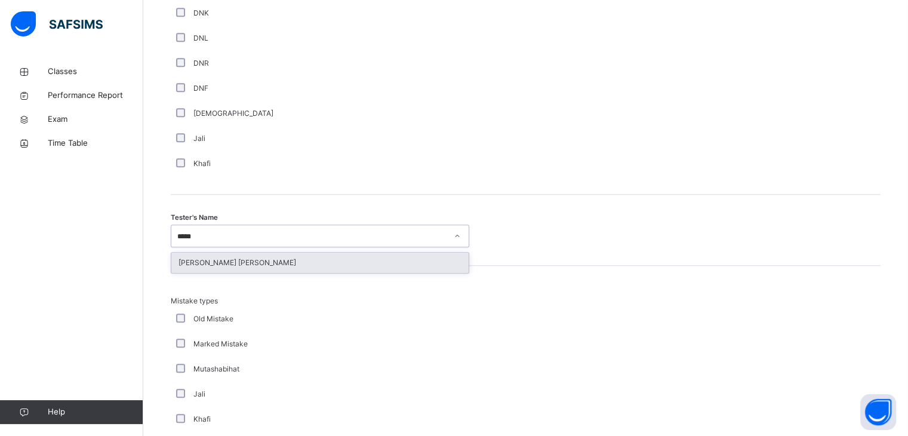
type input "*****"
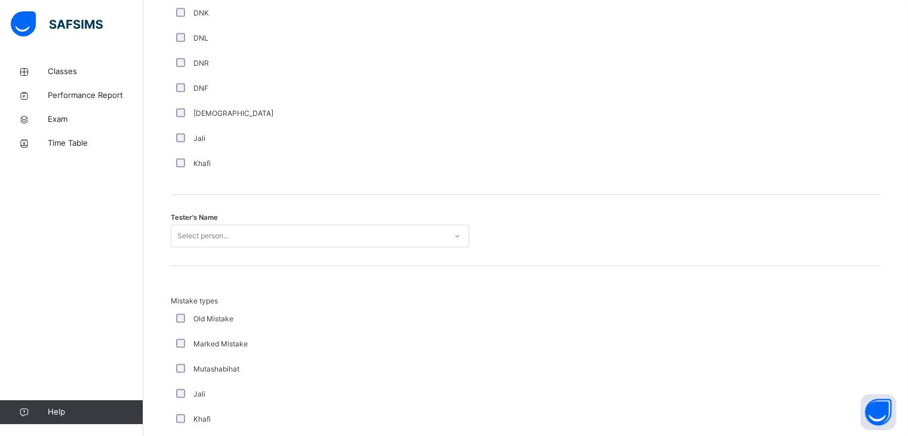
click at [205, 284] on div "Mistake types Old Mistake Marked Mistake Mutashabihat [PERSON_NAME] Unclear Cha…" at bounding box center [526, 383] width 710 height 235
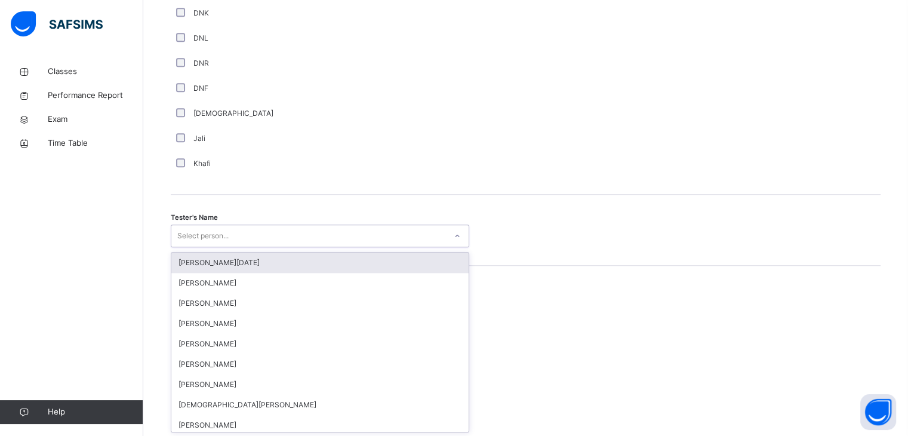
click at [221, 242] on div "Select person..." at bounding box center [202, 235] width 51 height 23
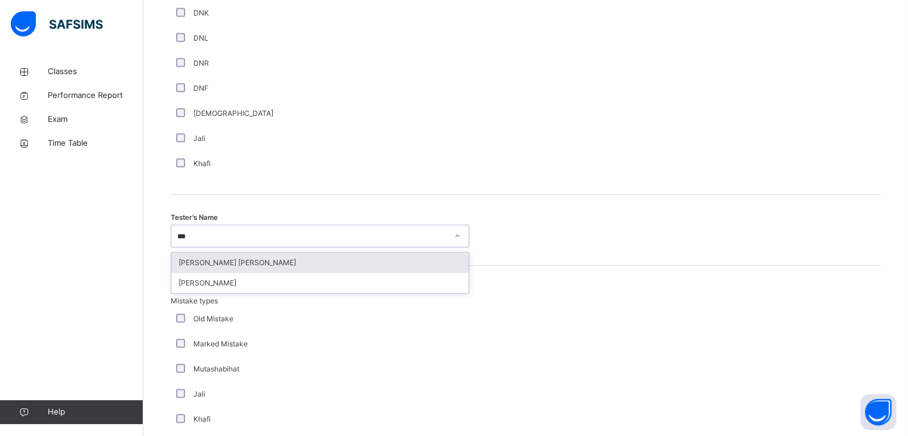
type input "****"
click at [220, 254] on div "[PERSON_NAME] [PERSON_NAME]" at bounding box center [319, 262] width 297 height 20
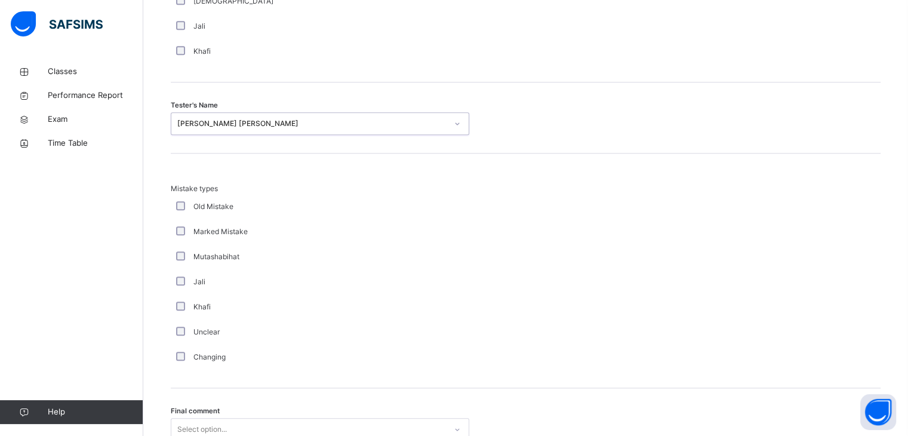
scroll to position [1190, 0]
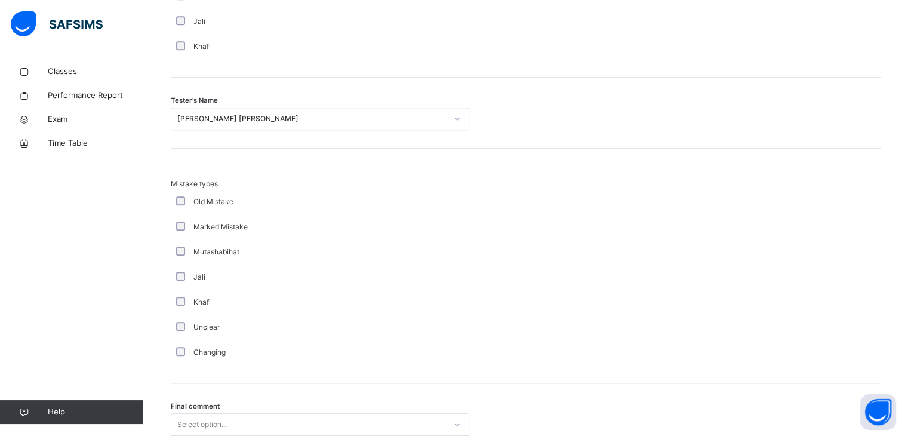
click at [180, 355] on div "Changing" at bounding box center [320, 352] width 292 height 11
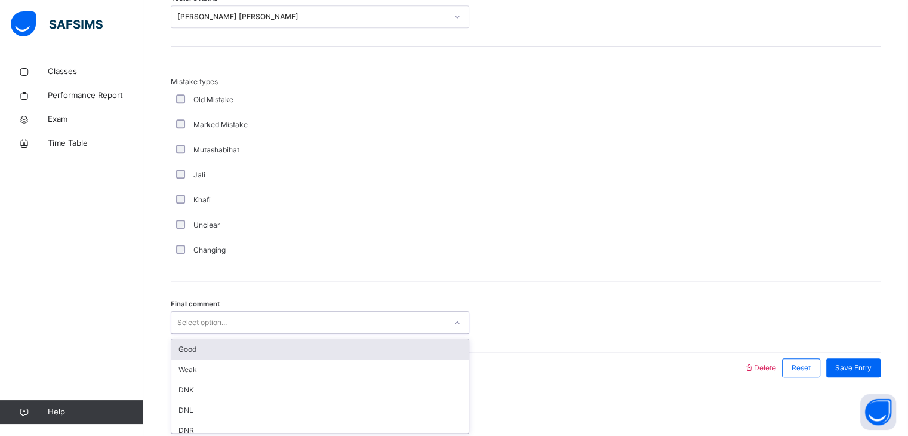
drag, startPoint x: 189, startPoint y: 421, endPoint x: 201, endPoint y: 350, distance: 72.0
click at [201, 334] on div "option Good focused, 1 of 6. 6 results available. Use Up and Down to choose opt…" at bounding box center [320, 322] width 298 height 23
drag, startPoint x: 201, startPoint y: 350, endPoint x: 430, endPoint y: 335, distance: 230.3
click at [430, 335] on div "Final comment option Good focused, 1 of 6. 6 results available. Use Up and Down…" at bounding box center [526, 316] width 710 height 71
click at [395, 340] on div "Good" at bounding box center [319, 349] width 297 height 20
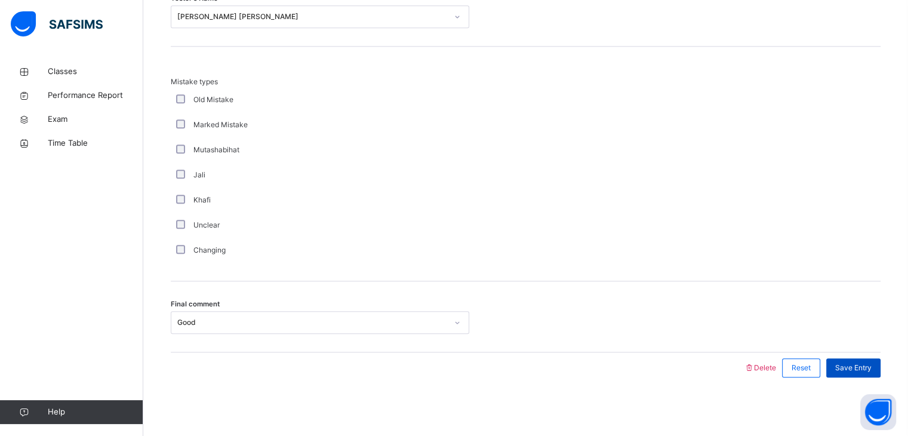
click at [850, 362] on span "Save Entry" at bounding box center [853, 367] width 36 height 11
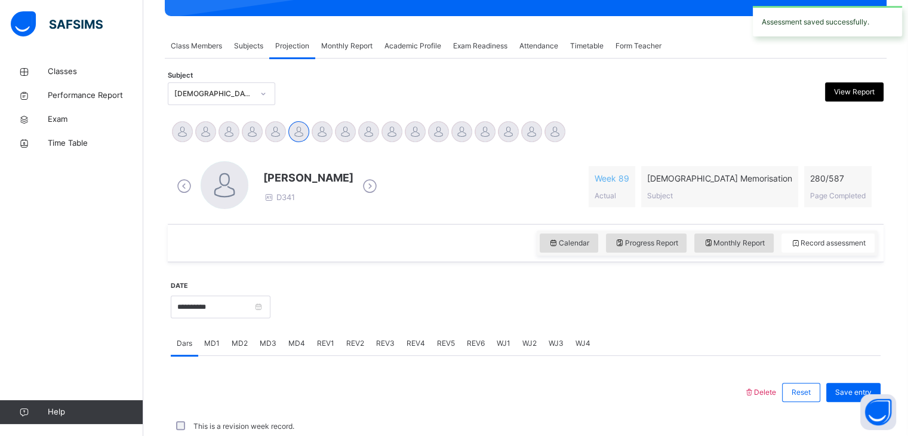
scroll to position [461, 0]
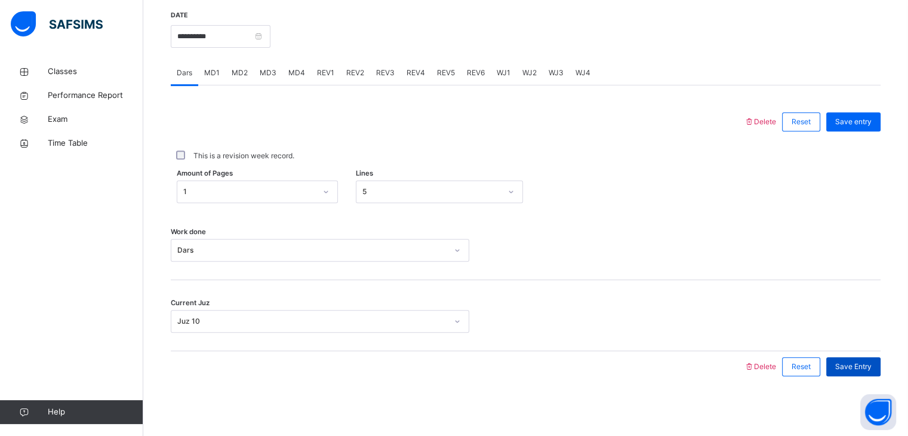
click at [865, 369] on span "Save Entry" at bounding box center [853, 366] width 36 height 11
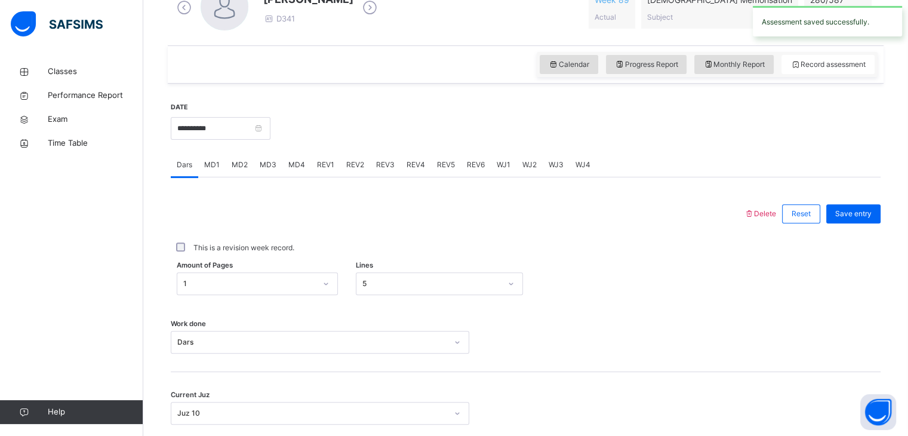
scroll to position [368, 0]
click at [321, 161] on span "REV1" at bounding box center [325, 166] width 17 height 11
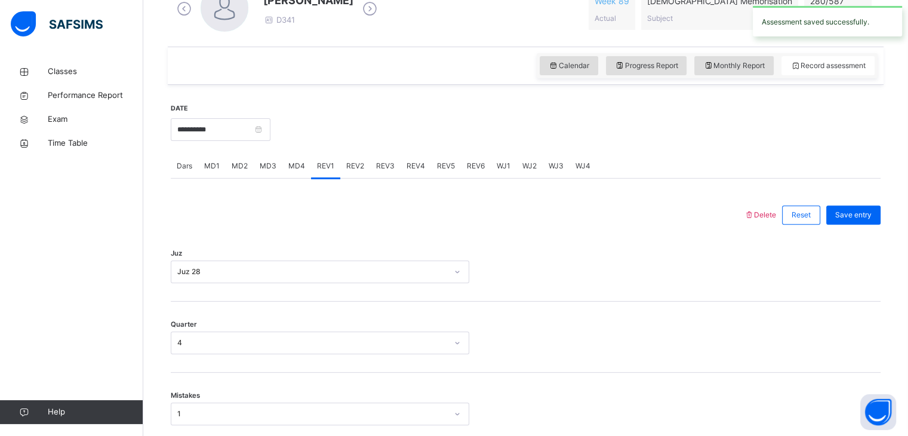
click at [291, 164] on span "MD4" at bounding box center [296, 166] width 17 height 11
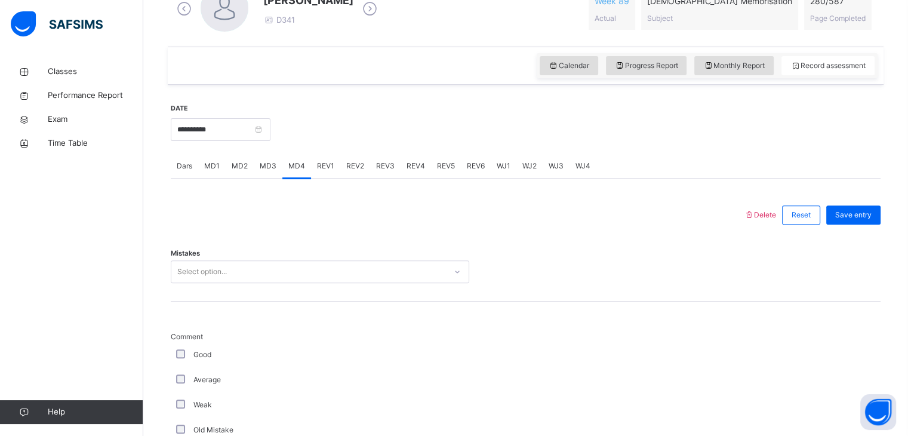
click at [358, 163] on span "REV2" at bounding box center [355, 166] width 18 height 11
click at [210, 167] on span "MD1" at bounding box center [212, 166] width 16 height 11
click at [243, 266] on div "Select option..." at bounding box center [308, 272] width 275 height 19
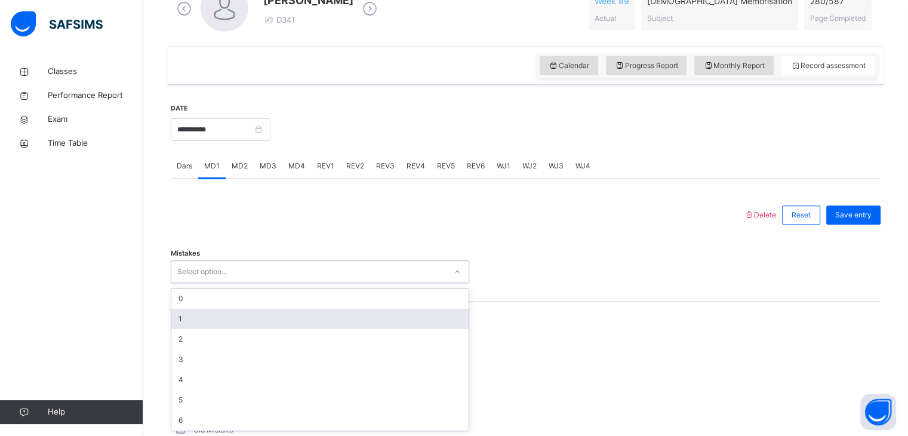
click at [181, 327] on div "1" at bounding box center [319, 319] width 297 height 20
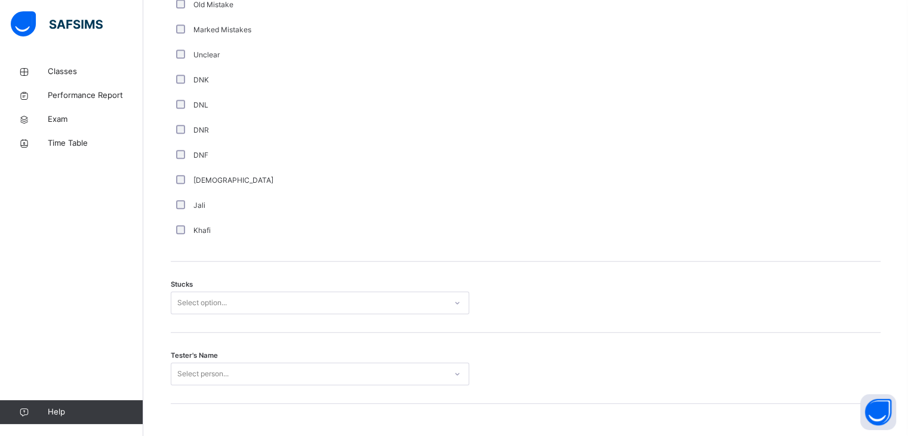
click at [181, 314] on div "Select option..." at bounding box center [320, 302] width 298 height 23
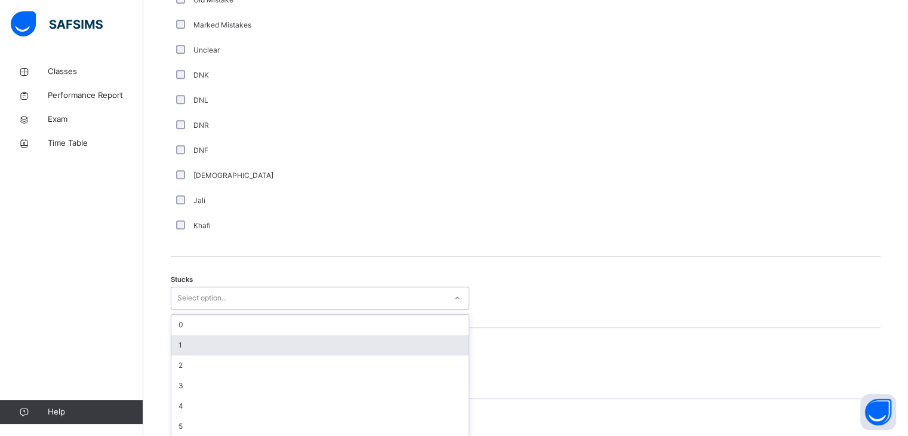
scroll to position [802, 0]
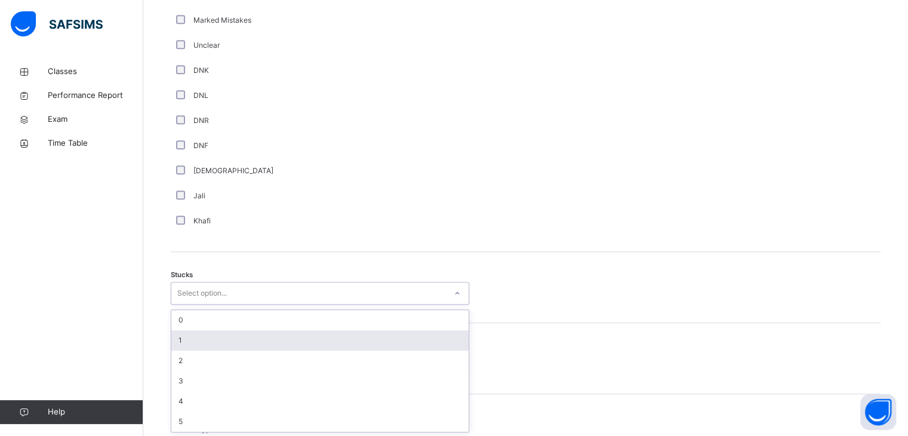
click at [183, 335] on div "1" at bounding box center [319, 340] width 297 height 20
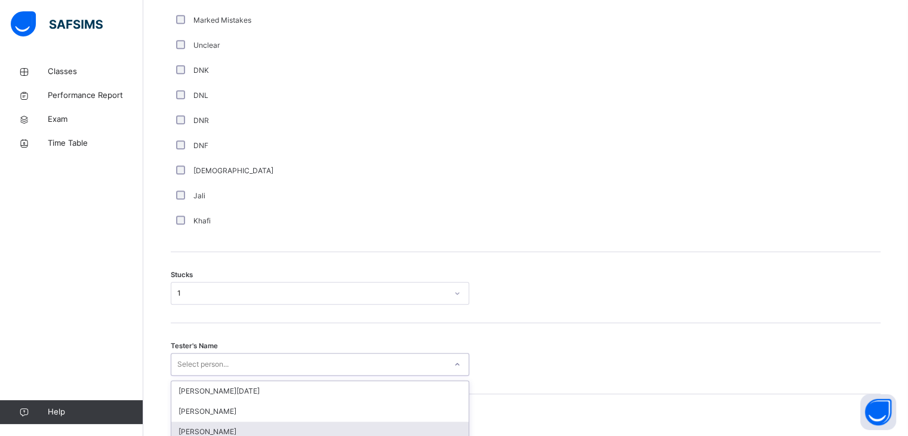
click at [207, 362] on div "option [PERSON_NAME] focused, 3 of 88. 88 results available. Use Up and Down to…" at bounding box center [320, 364] width 298 height 23
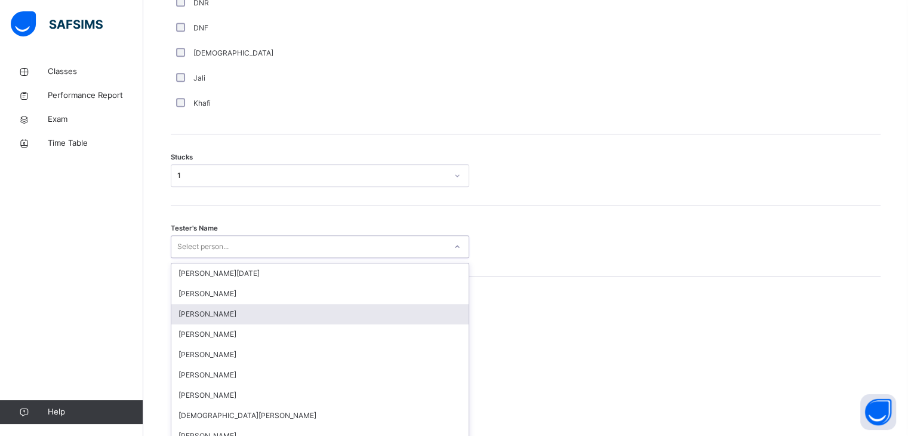
scroll to position [931, 0]
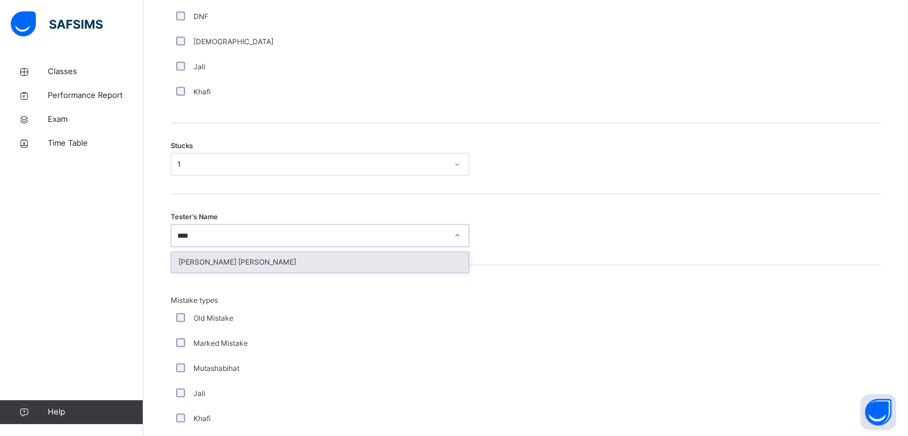
type input "*****"
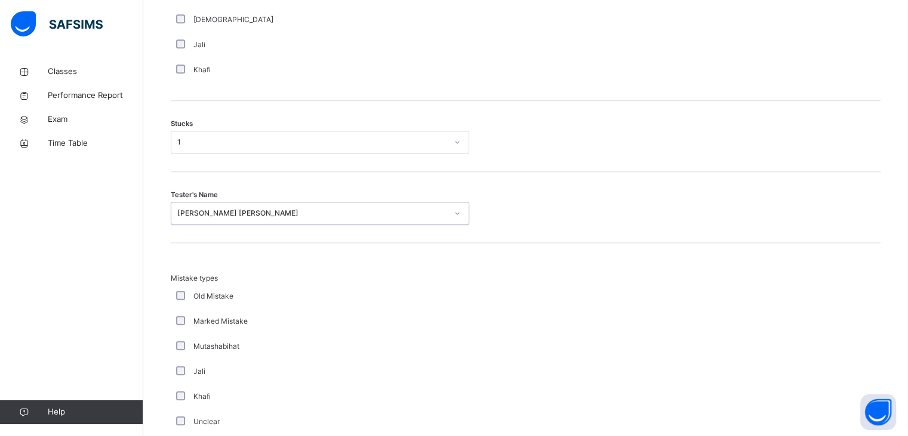
scroll to position [1150, 0]
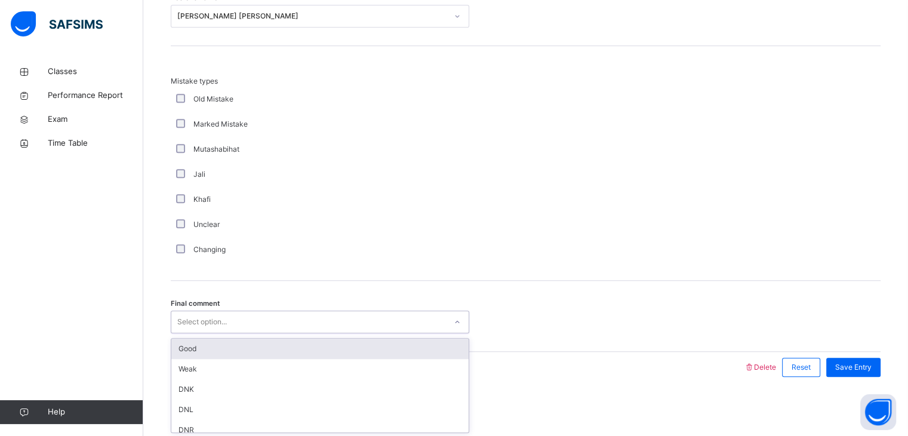
click at [232, 313] on div "Select option..." at bounding box center [308, 322] width 275 height 19
click at [244, 342] on div "Good" at bounding box center [319, 348] width 297 height 20
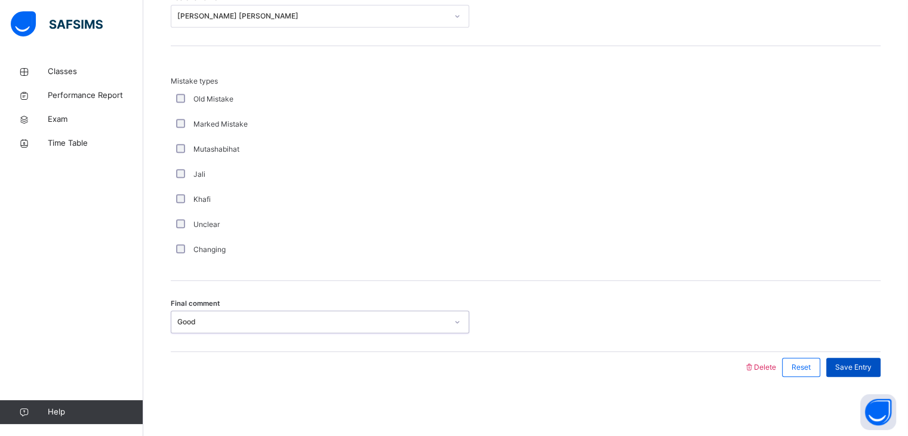
click at [880, 366] on div "Save Entry" at bounding box center [853, 367] width 54 height 19
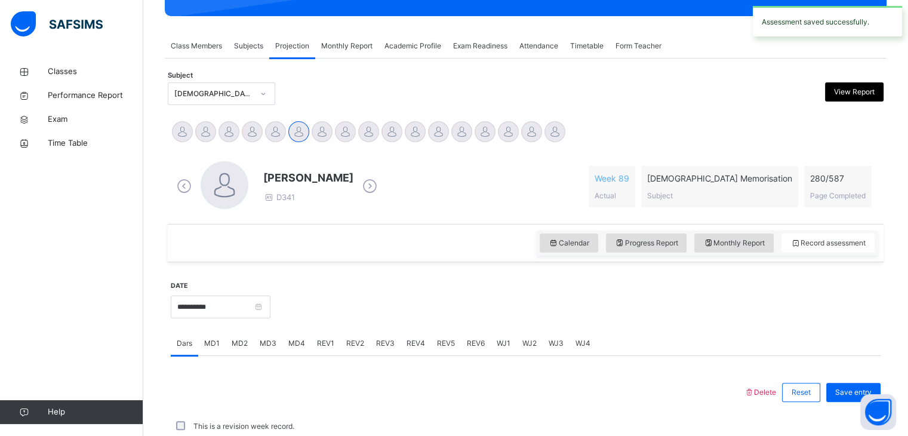
scroll to position [461, 0]
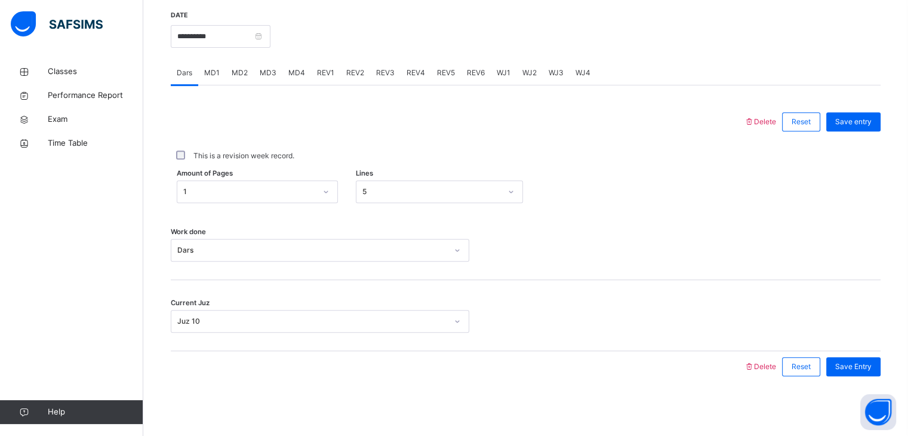
click at [357, 75] on span "REV2" at bounding box center [355, 72] width 18 height 11
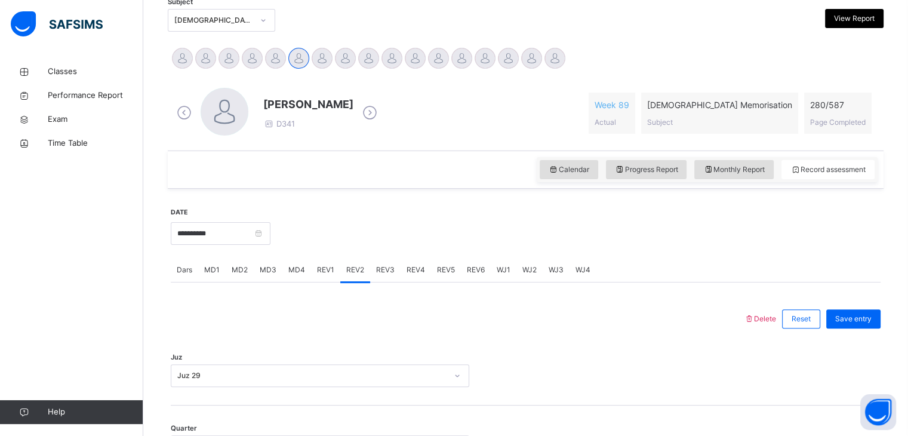
scroll to position [265, 0]
click at [322, 274] on div "REV1" at bounding box center [325, 269] width 29 height 24
click at [277, 268] on div "MD3" at bounding box center [268, 269] width 29 height 24
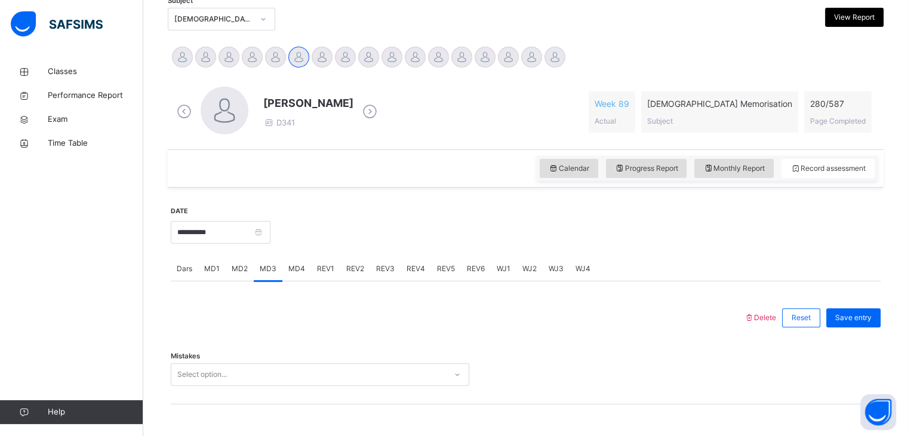
click at [244, 270] on span "MD2" at bounding box center [240, 268] width 16 height 11
click at [213, 270] on span "MD1" at bounding box center [212, 268] width 16 height 11
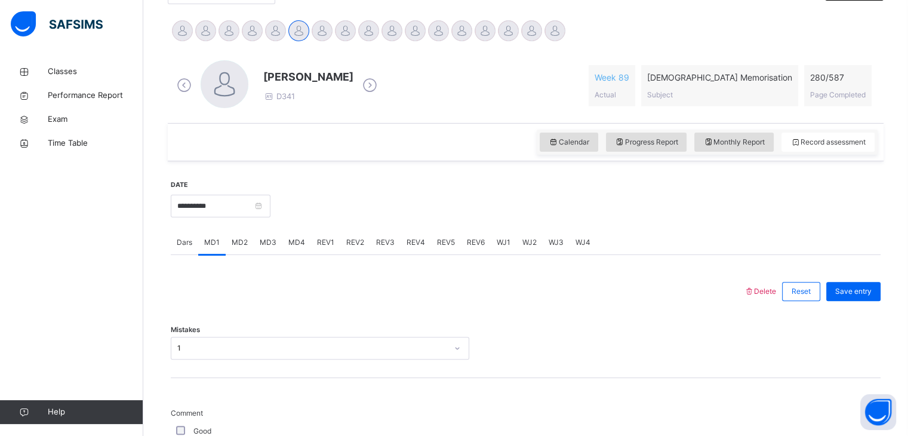
scroll to position [296, 0]
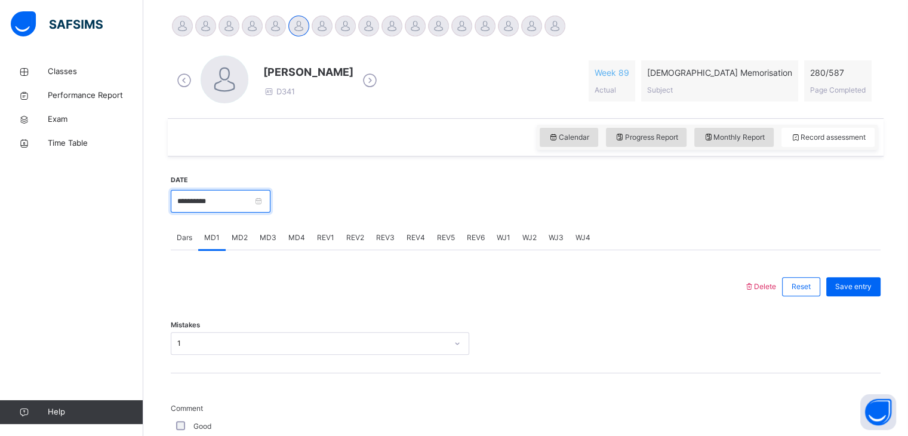
click at [248, 193] on input "**********" at bounding box center [221, 201] width 100 height 23
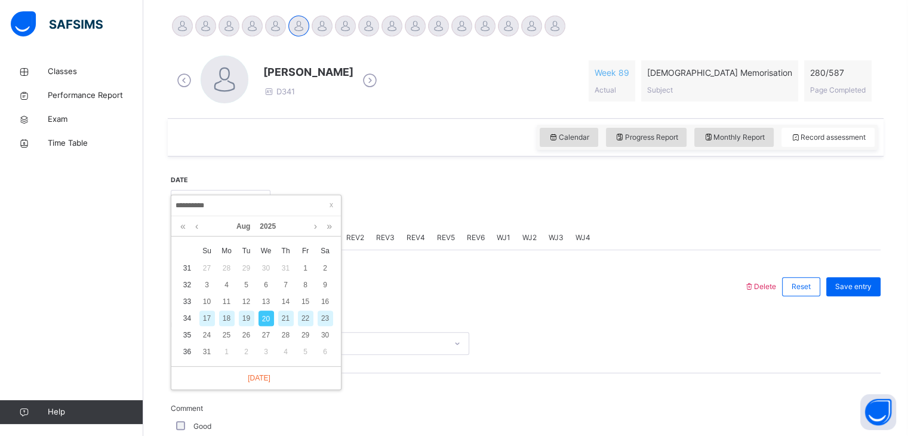
click at [251, 319] on div "19" at bounding box center [247, 318] width 16 height 16
type input "**********"
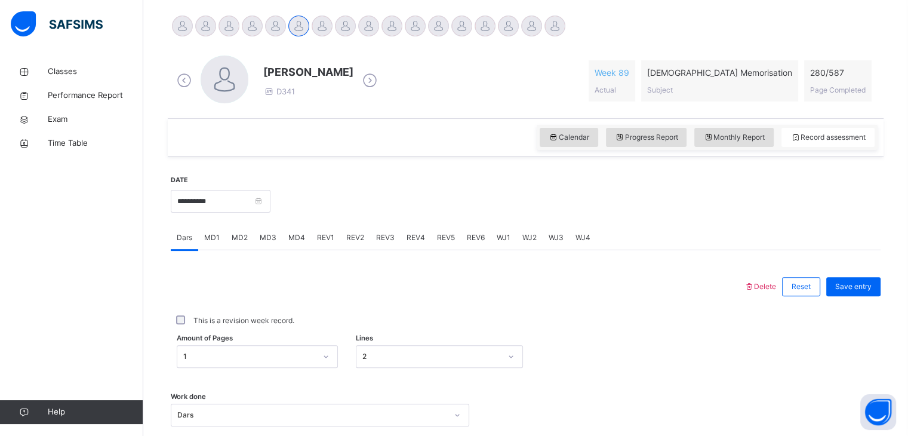
click at [215, 235] on span "MD1" at bounding box center [212, 237] width 16 height 11
click at [224, 235] on div "MD1" at bounding box center [211, 238] width 27 height 24
click at [232, 237] on span "MD2" at bounding box center [240, 237] width 16 height 11
click at [257, 238] on div "MD3" at bounding box center [268, 238] width 29 height 24
click at [288, 233] on span "MD4" at bounding box center [296, 237] width 17 height 11
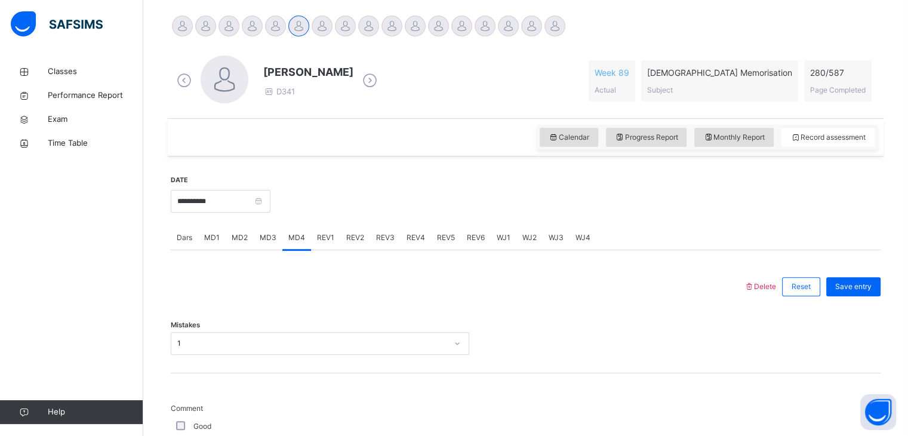
click at [308, 239] on div "MD4" at bounding box center [296, 238] width 29 height 24
click at [312, 239] on div "REV1" at bounding box center [325, 238] width 29 height 24
click at [341, 239] on div "REV2" at bounding box center [355, 238] width 30 height 24
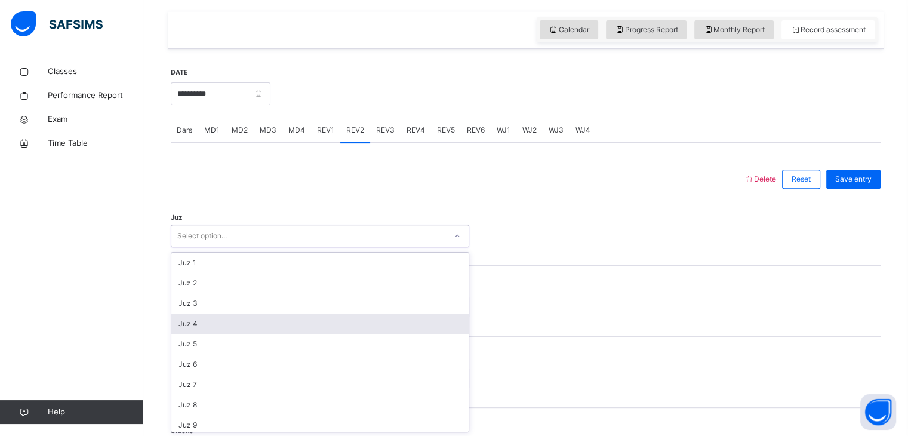
click at [269, 247] on div "option Juz 4 focused, 4 of 30. 30 results available. Use Up and Down to choose …" at bounding box center [320, 235] width 298 height 23
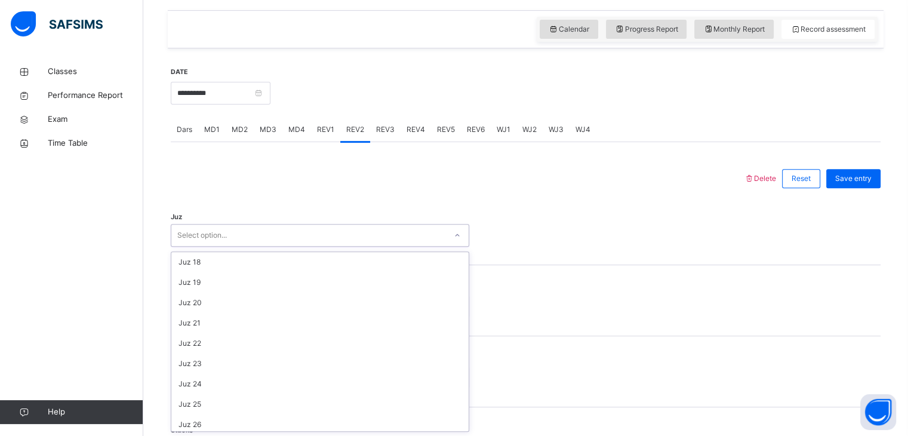
scroll to position [430, 0]
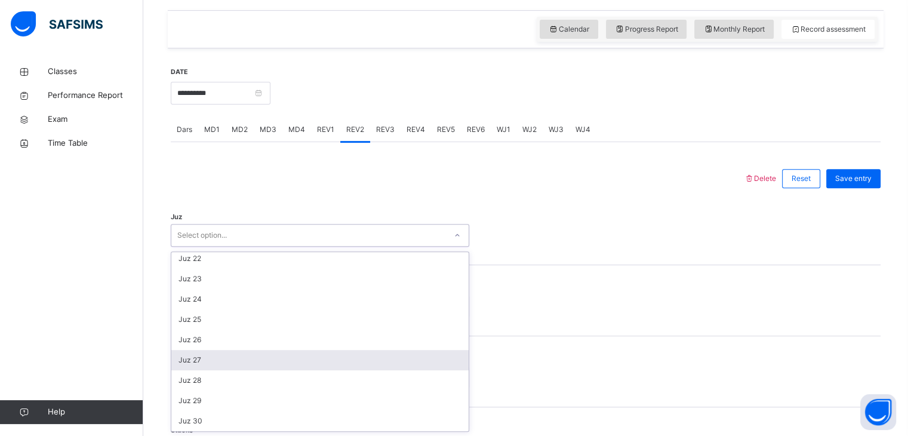
click at [239, 363] on div "Juz 27" at bounding box center [319, 360] width 297 height 20
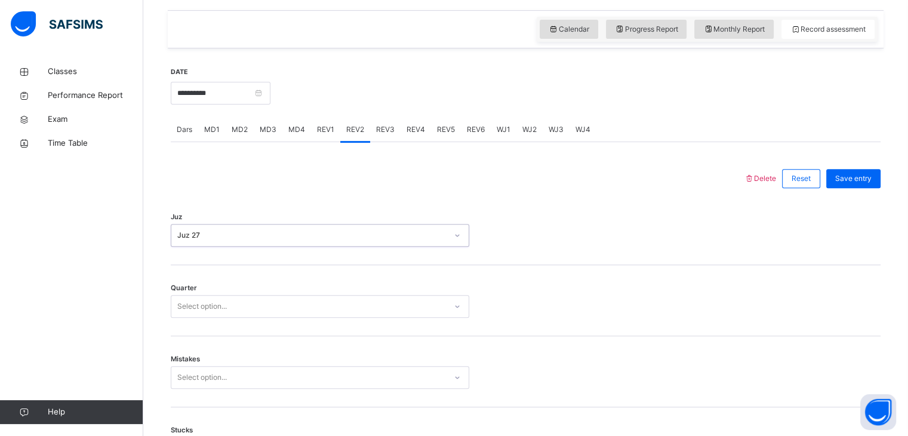
click at [228, 303] on div "Select option..." at bounding box center [308, 306] width 275 height 19
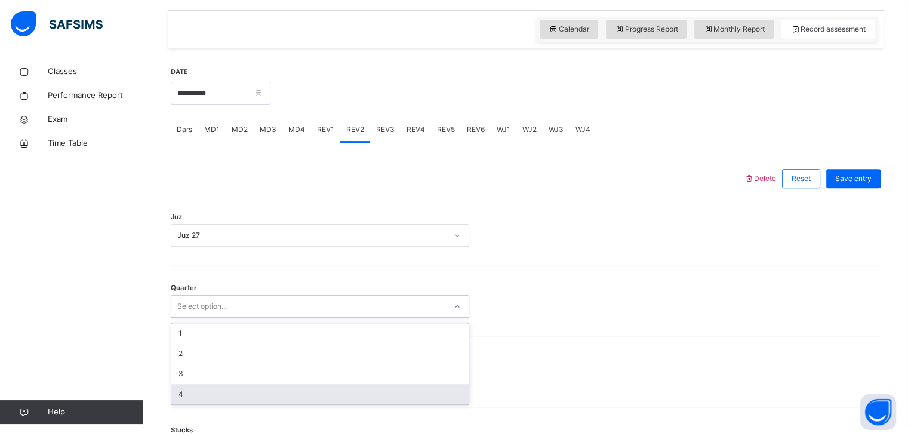
click at [206, 384] on div "4" at bounding box center [319, 394] width 297 height 20
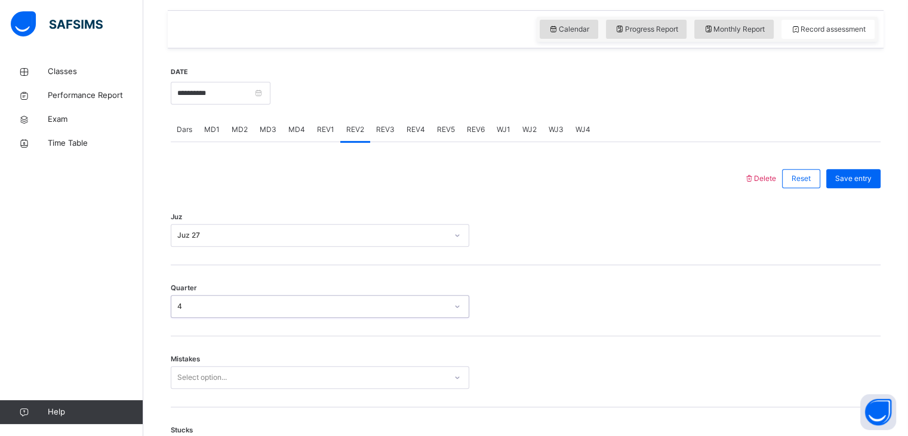
click at [202, 380] on div "Select option..." at bounding box center [320, 377] width 298 height 23
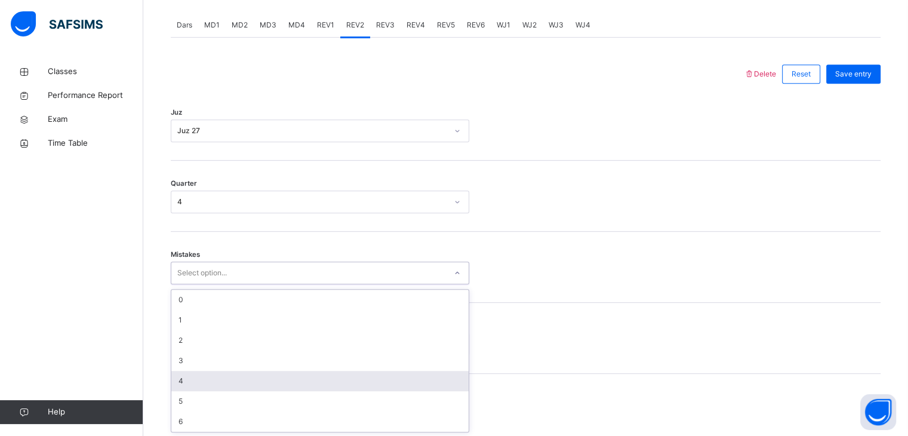
scroll to position [509, 0]
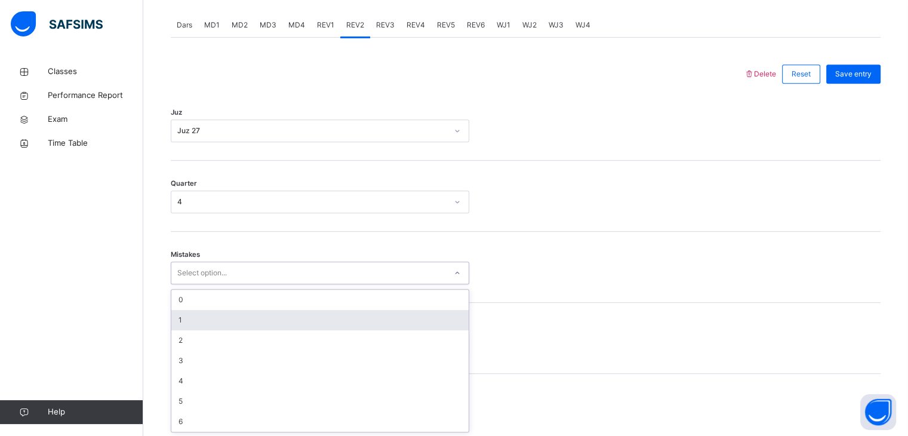
click at [184, 313] on div "1" at bounding box center [319, 320] width 297 height 20
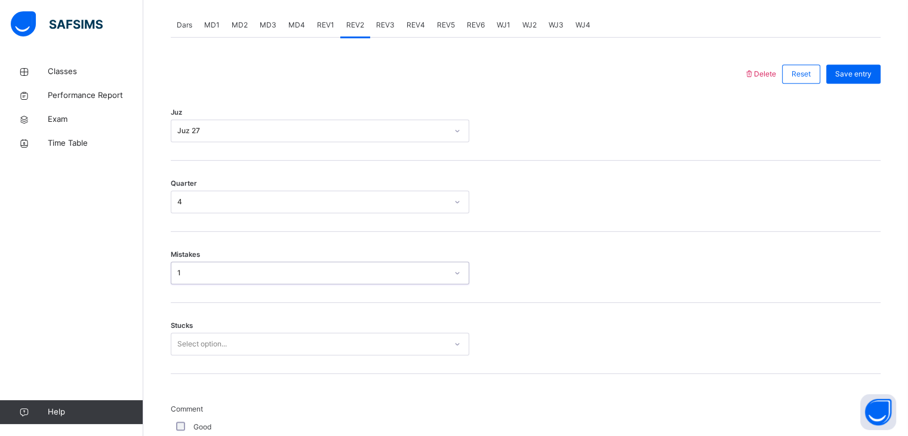
click at [187, 328] on span "Stucks" at bounding box center [182, 326] width 22 height 10
click at [196, 344] on div "Select option..." at bounding box center [320, 343] width 298 height 23
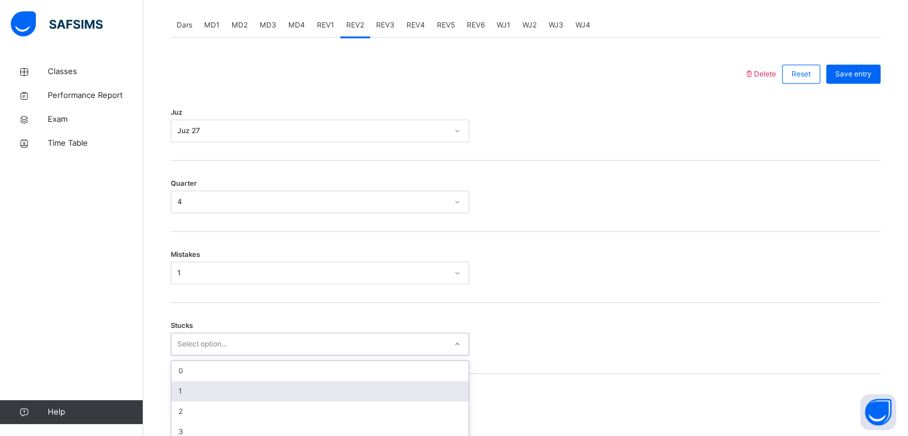
scroll to position [559, 0]
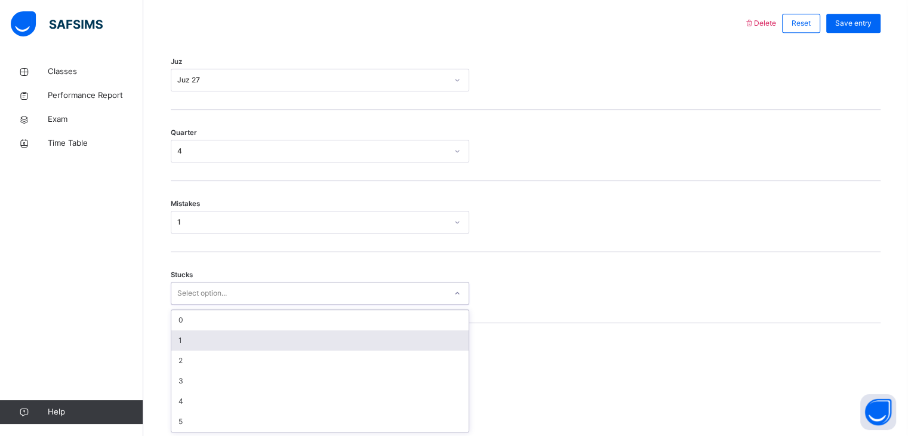
click at [192, 342] on div "1" at bounding box center [319, 340] width 297 height 20
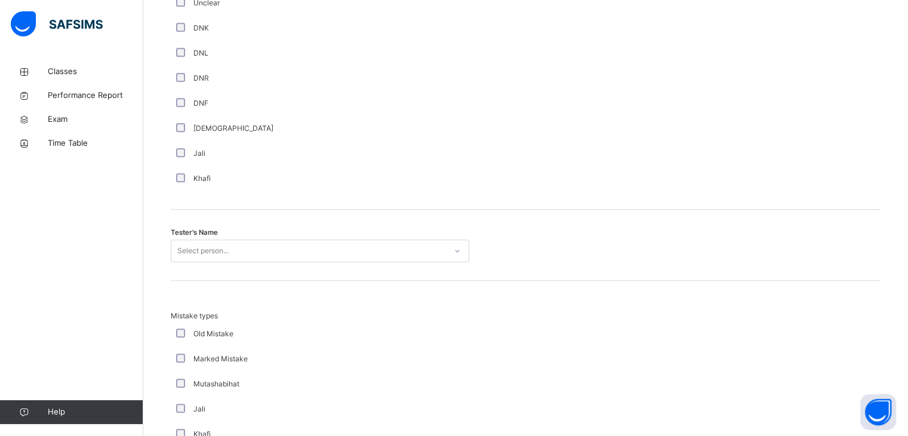
scroll to position [1101, 0]
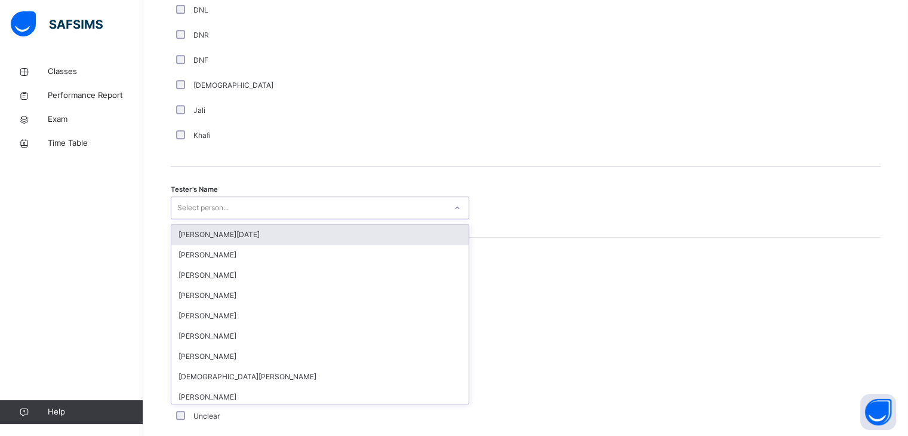
click at [192, 212] on div "Select person..." at bounding box center [202, 207] width 51 height 23
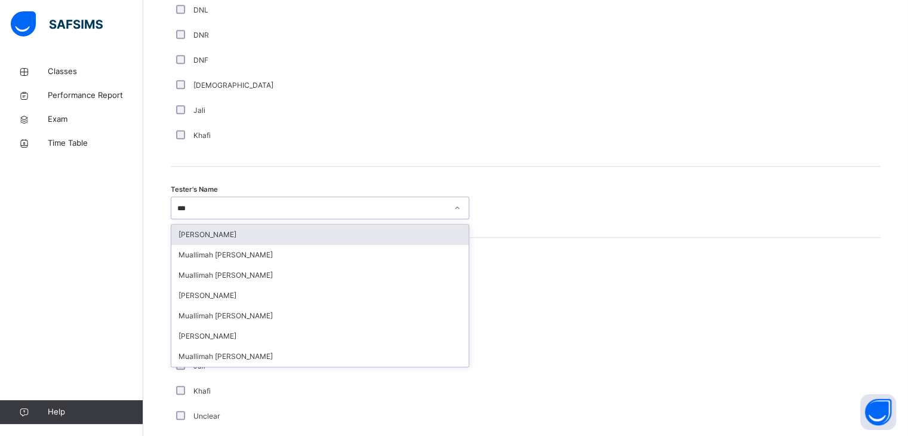
type input "****"
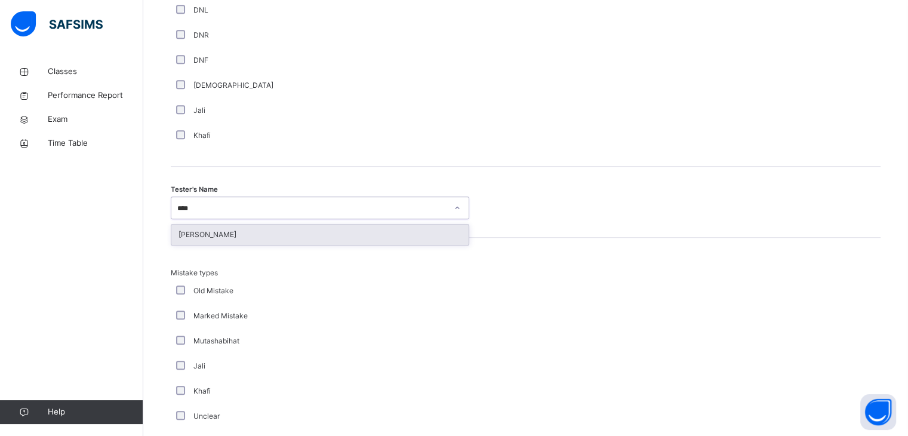
click at [198, 232] on div "[PERSON_NAME]" at bounding box center [319, 234] width 297 height 20
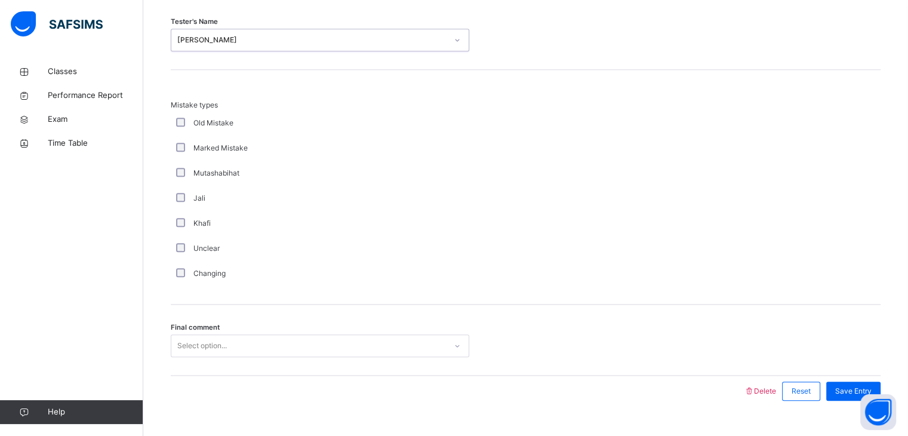
scroll to position [1292, 0]
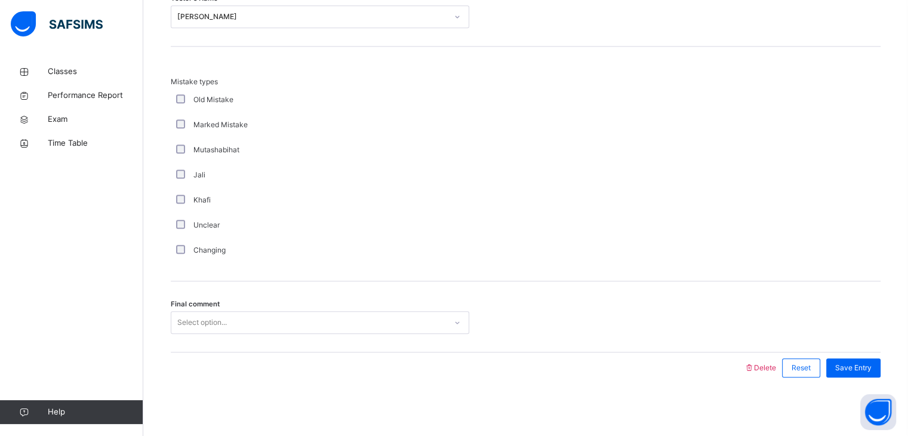
click at [212, 316] on div "Select option..." at bounding box center [202, 322] width 50 height 23
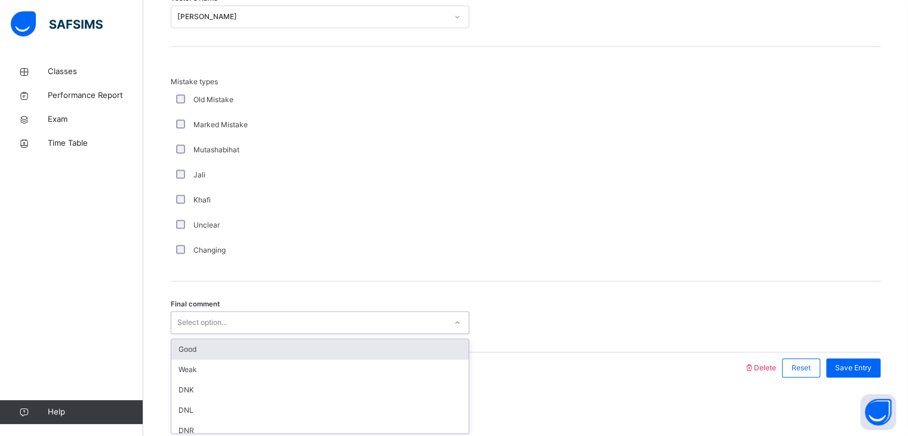
click at [215, 344] on div "Good" at bounding box center [319, 349] width 297 height 20
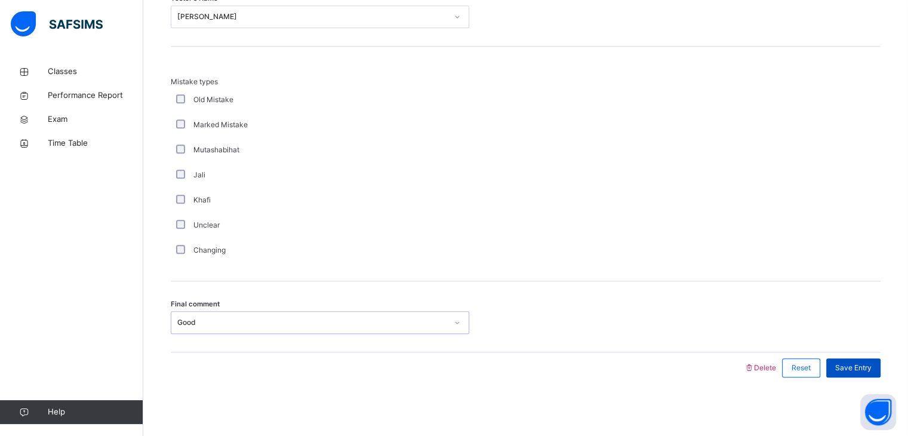
click at [860, 370] on span "Save Entry" at bounding box center [853, 367] width 36 height 11
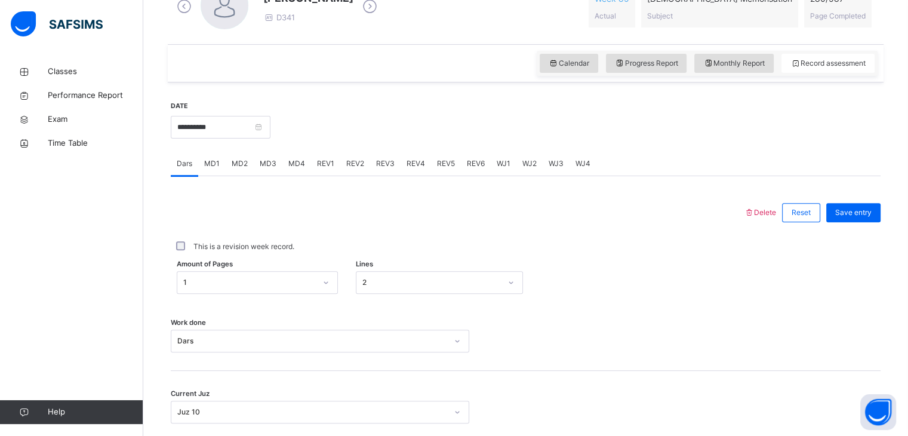
scroll to position [344, 0]
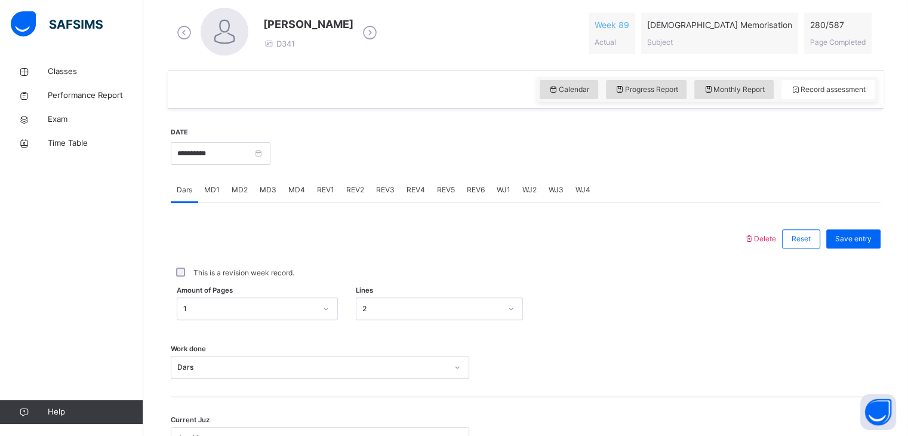
click at [210, 195] on div "MD1" at bounding box center [211, 190] width 27 height 24
click at [365, 195] on div "REV2" at bounding box center [355, 190] width 30 height 24
click at [380, 191] on span "REV3" at bounding box center [385, 189] width 19 height 11
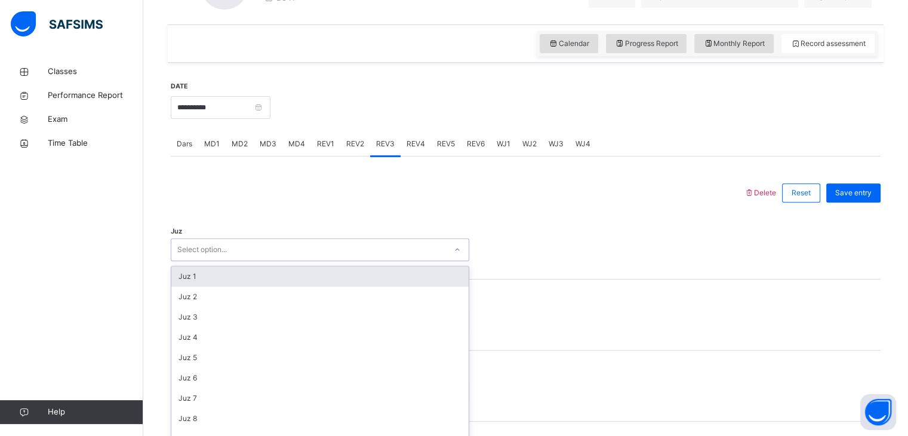
click at [250, 261] on div "option Juz 1 focused, 1 of 30. 30 results available. Use Up and Down to choose …" at bounding box center [320, 249] width 298 height 23
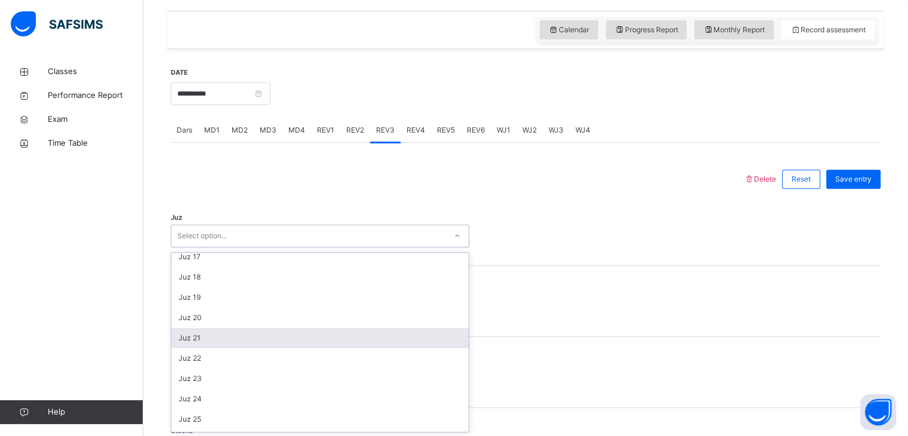
scroll to position [430, 0]
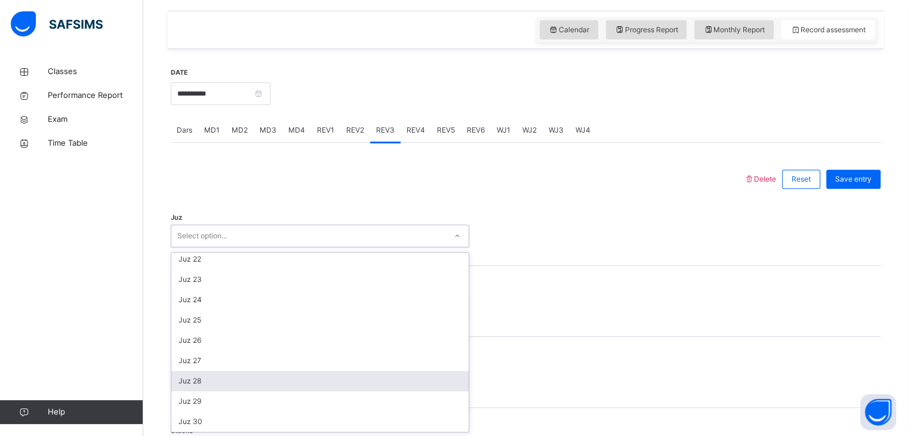
click at [199, 383] on div "Juz 28" at bounding box center [319, 381] width 297 height 20
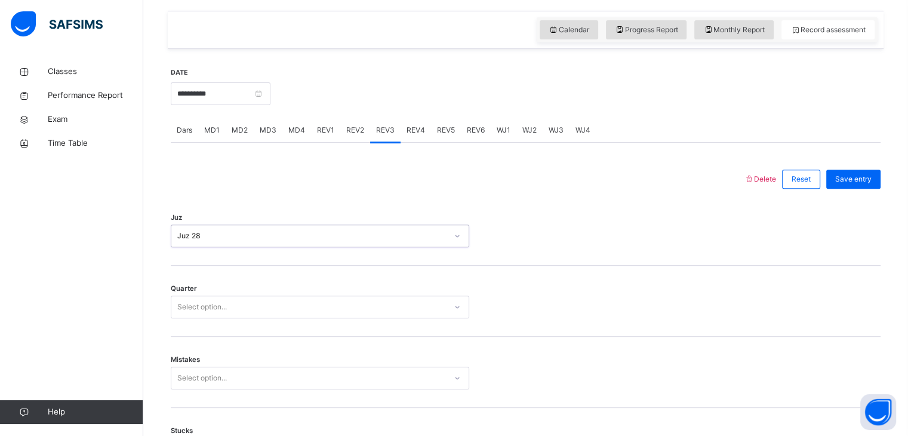
click at [198, 312] on div "Select option..." at bounding box center [202, 306] width 50 height 23
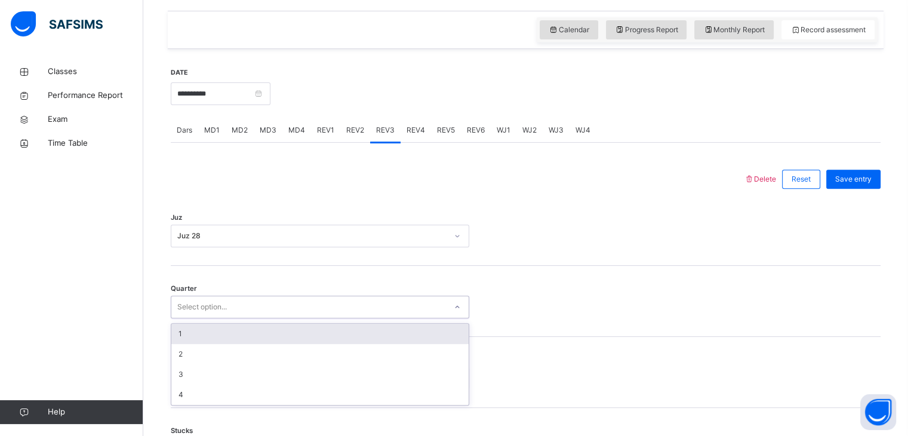
click at [193, 341] on div "1" at bounding box center [319, 334] width 297 height 20
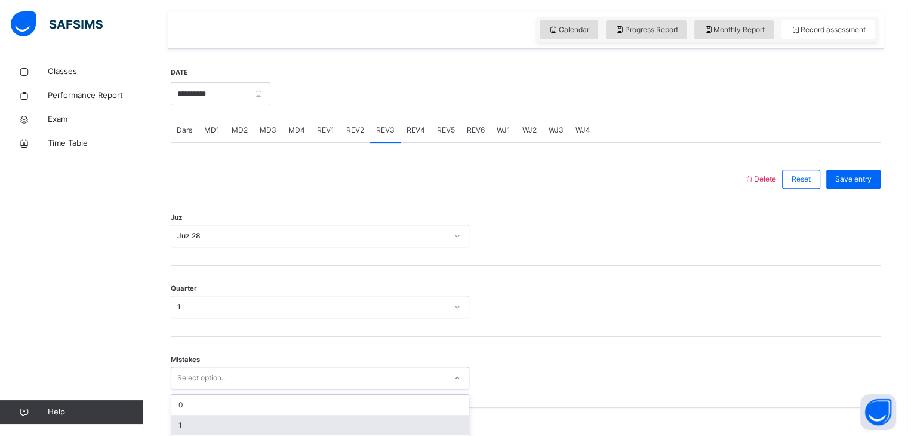
click at [199, 378] on div "option 1 focused, 2 of 7. 7 results available. Use Up and Down to choose option…" at bounding box center [320, 377] width 298 height 23
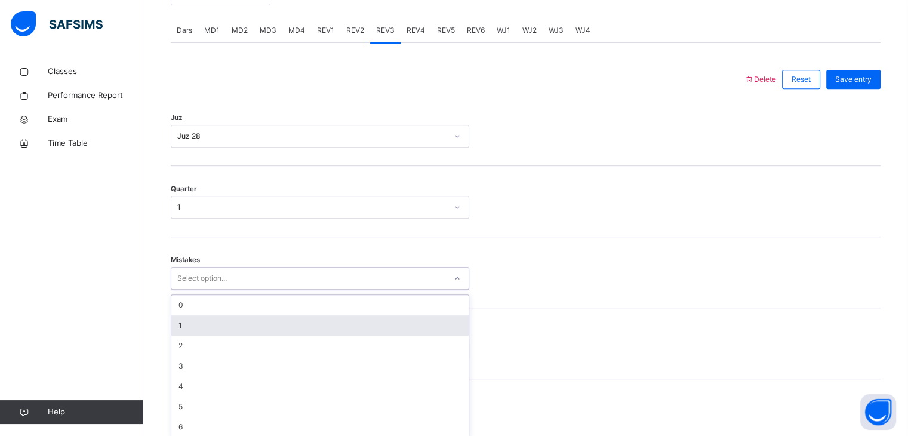
scroll to position [509, 0]
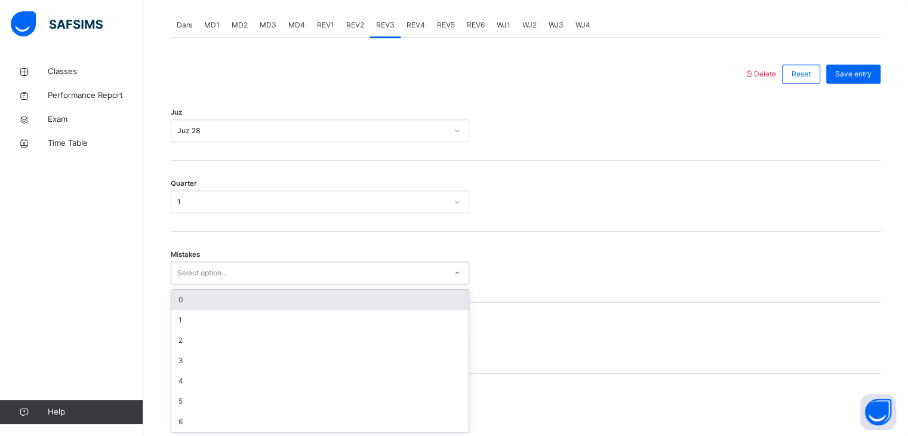
click at [216, 208] on div "1" at bounding box center [308, 202] width 275 height 19
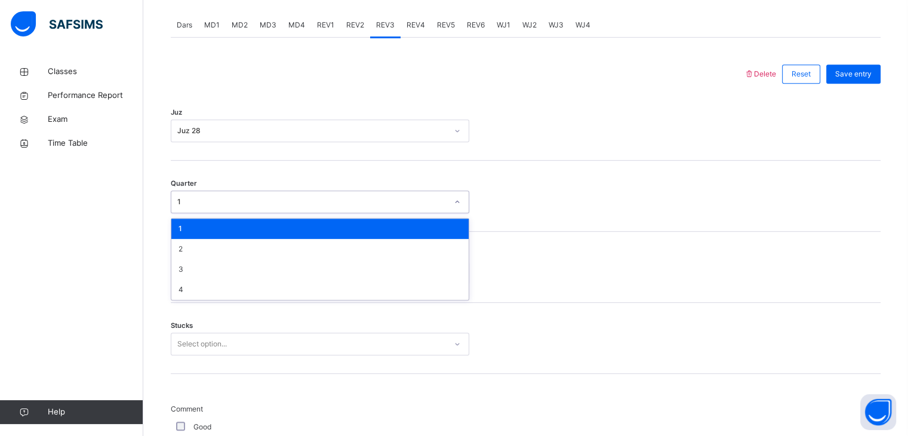
click at [196, 221] on div "1" at bounding box center [319, 228] width 297 height 20
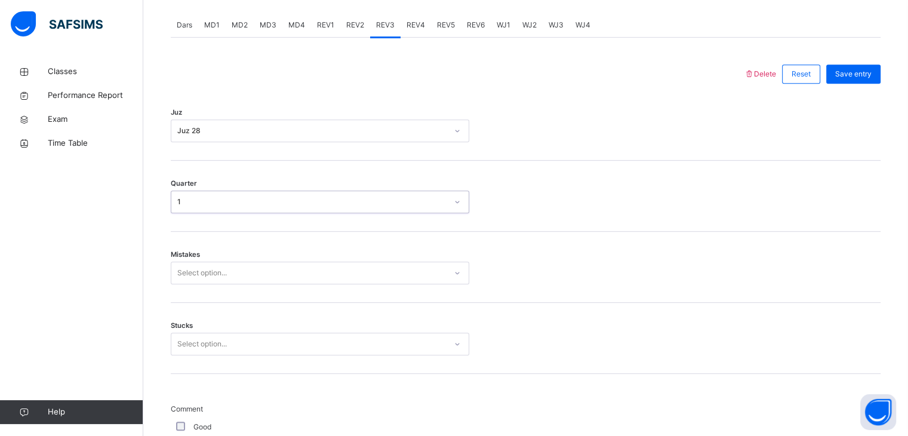
click at [196, 264] on div "Select option..." at bounding box center [202, 272] width 50 height 23
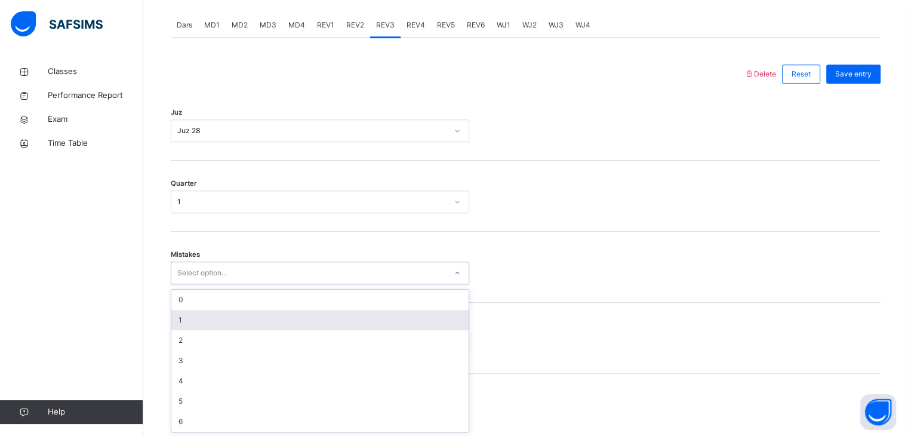
click at [203, 314] on div "1" at bounding box center [319, 320] width 297 height 20
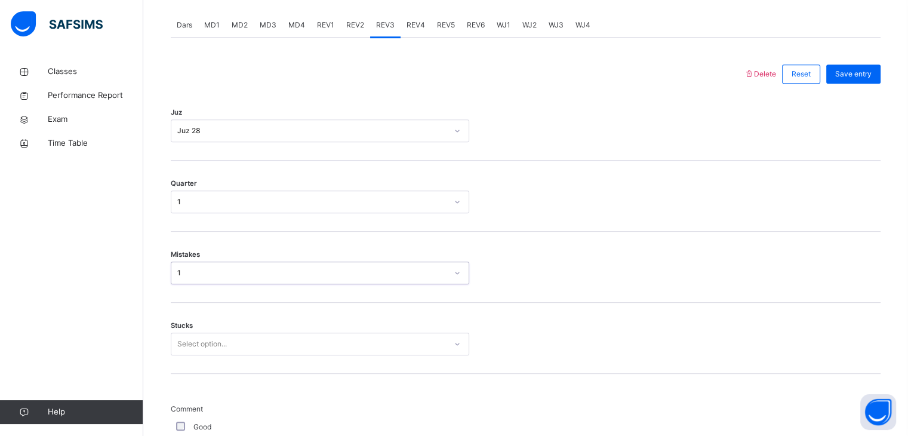
click at [201, 341] on div "Select option..." at bounding box center [320, 343] width 298 height 23
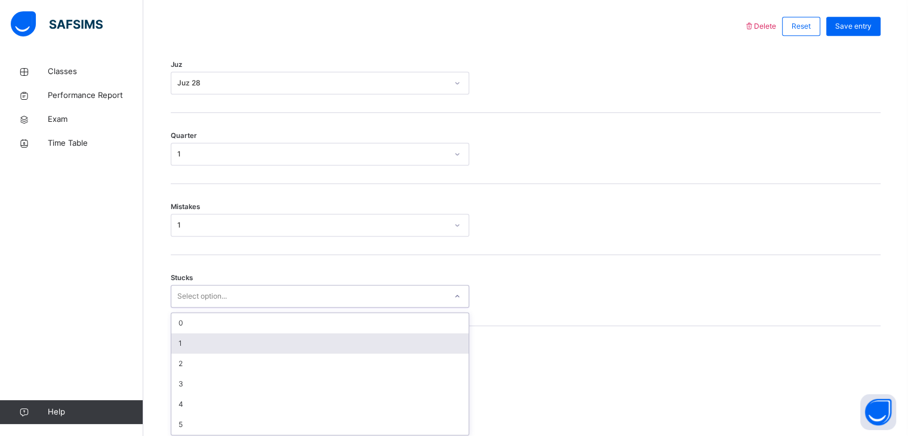
scroll to position [559, 0]
click at [201, 341] on div "1" at bounding box center [319, 340] width 297 height 20
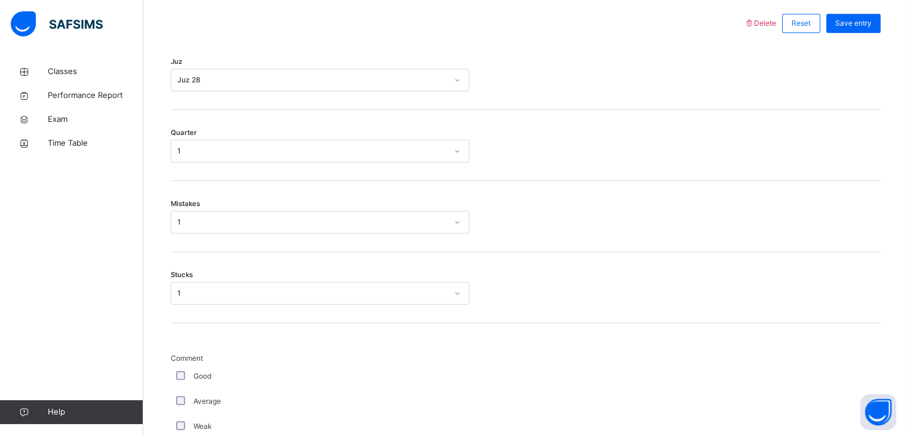
click at [177, 381] on div "Good" at bounding box center [320, 376] width 298 height 25
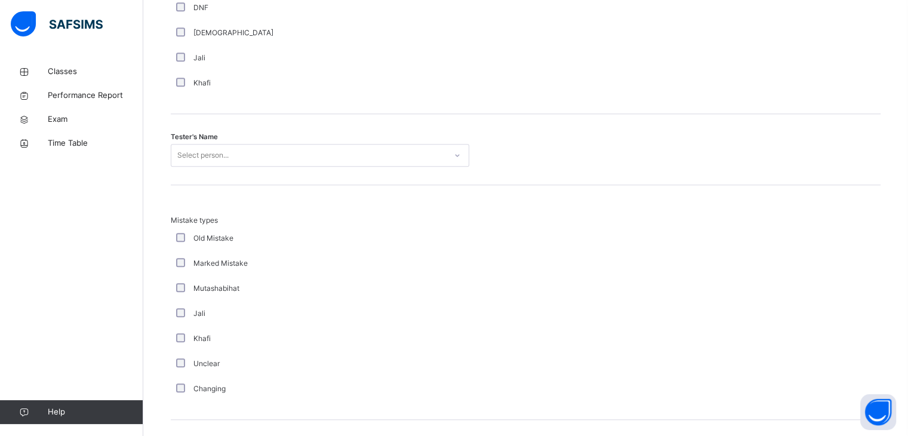
scroll to position [1154, 0]
click at [234, 146] on div "Select person..." at bounding box center [308, 155] width 275 height 19
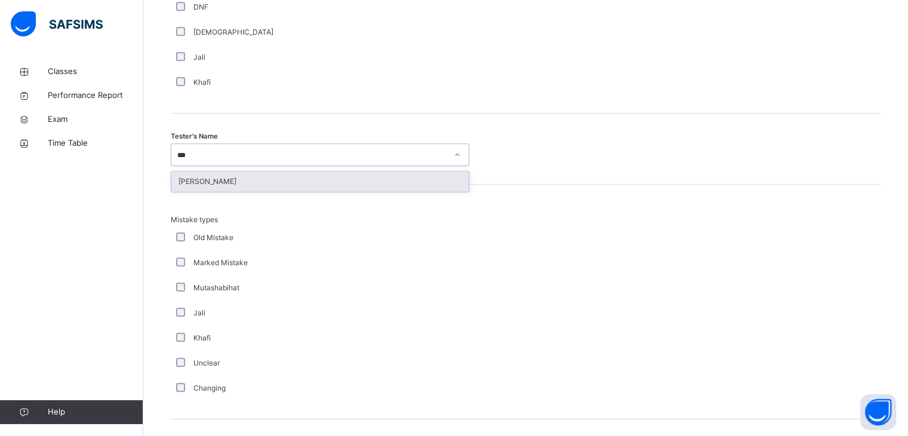
type input "****"
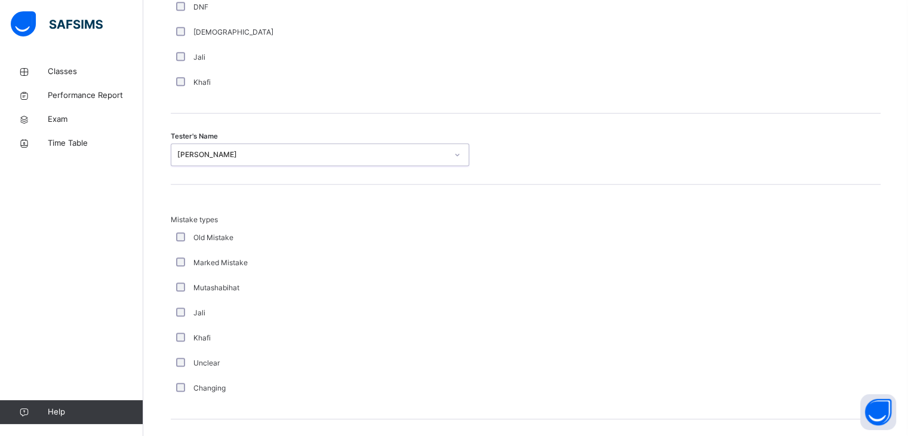
click at [181, 275] on div "Mutashabihat" at bounding box center [320, 287] width 298 height 25
click at [180, 292] on div "Mutashabihat" at bounding box center [320, 287] width 298 height 25
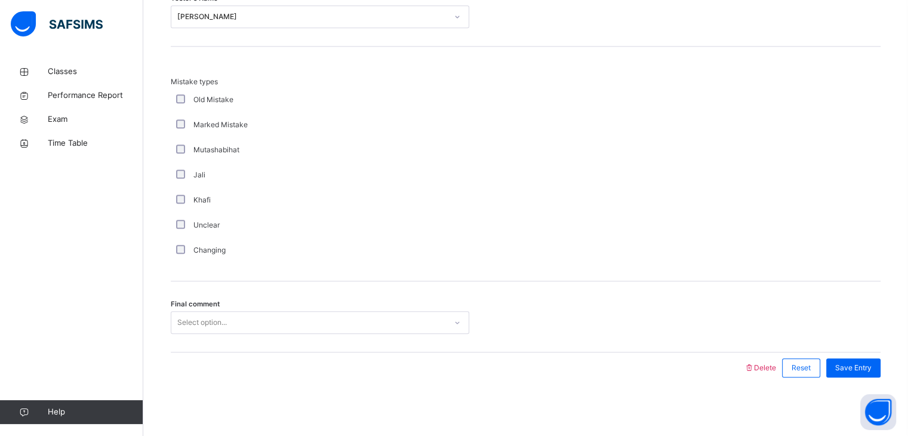
click at [190, 301] on span "Final comment" at bounding box center [195, 304] width 49 height 10
click at [191, 337] on div "Final comment Select option..." at bounding box center [526, 316] width 710 height 71
click at [193, 311] on div "Select option..." at bounding box center [320, 322] width 298 height 23
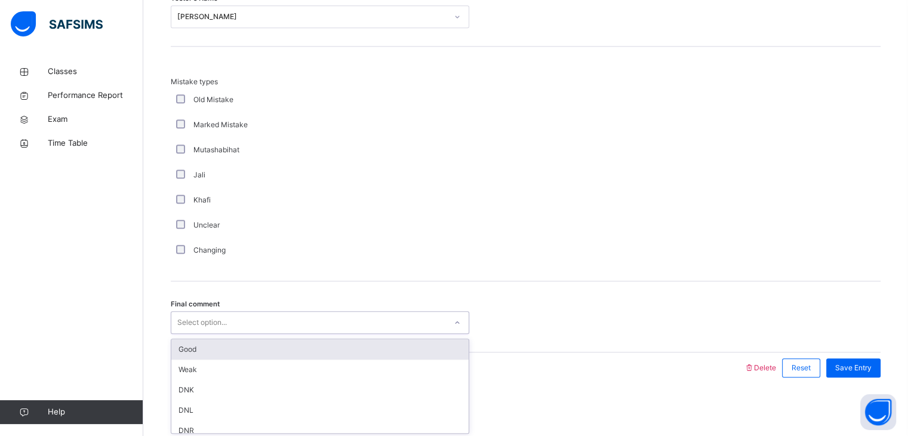
click at [208, 340] on div "Good" at bounding box center [319, 349] width 297 height 20
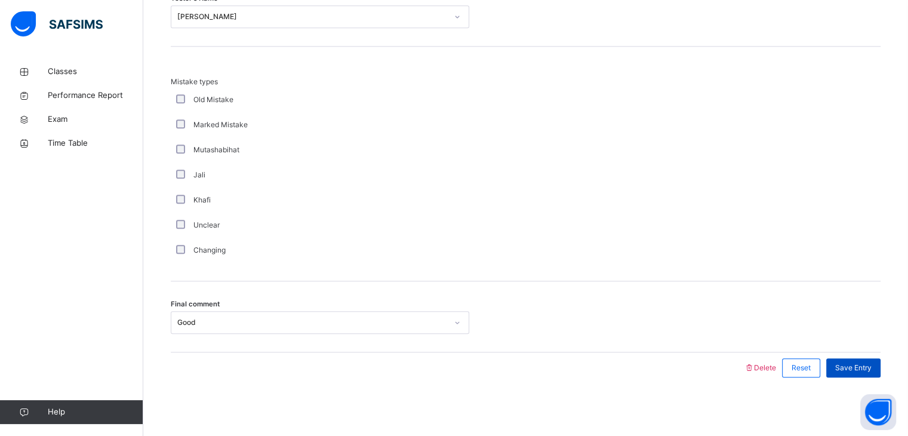
click at [860, 366] on span "Save Entry" at bounding box center [853, 367] width 36 height 11
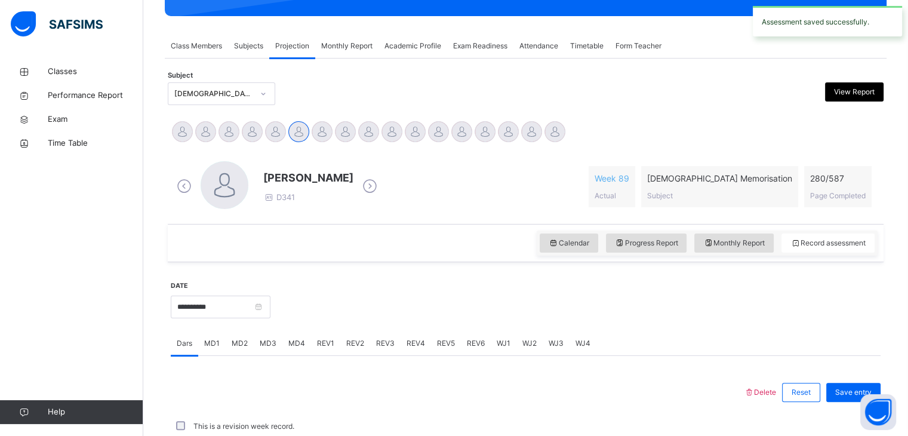
scroll to position [461, 0]
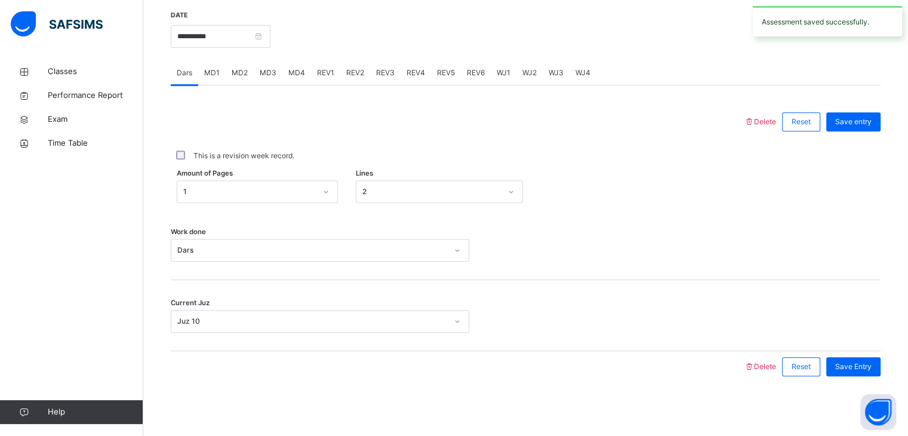
click at [386, 63] on div "REV3" at bounding box center [385, 73] width 30 height 24
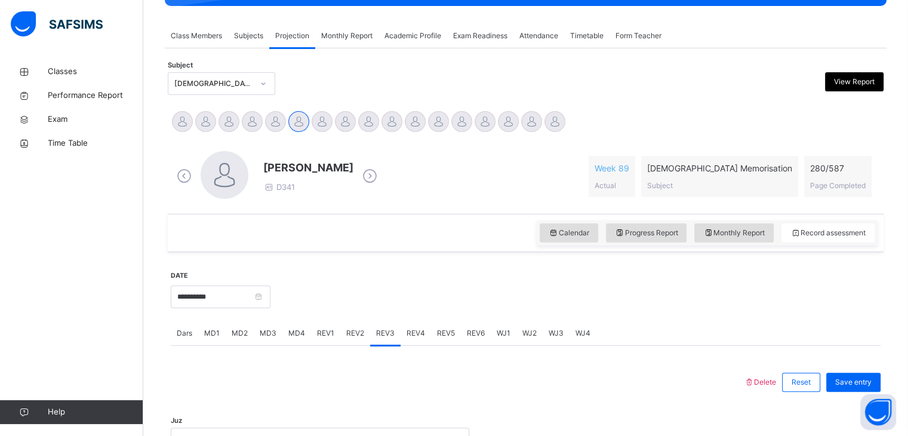
scroll to position [241, 0]
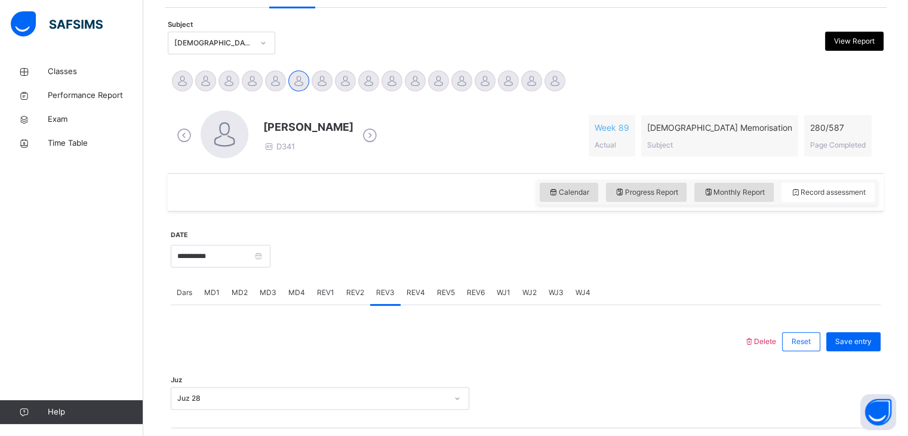
click at [411, 298] on div "REV4" at bounding box center [416, 293] width 30 height 24
click at [230, 397] on div "Select option..." at bounding box center [320, 398] width 298 height 23
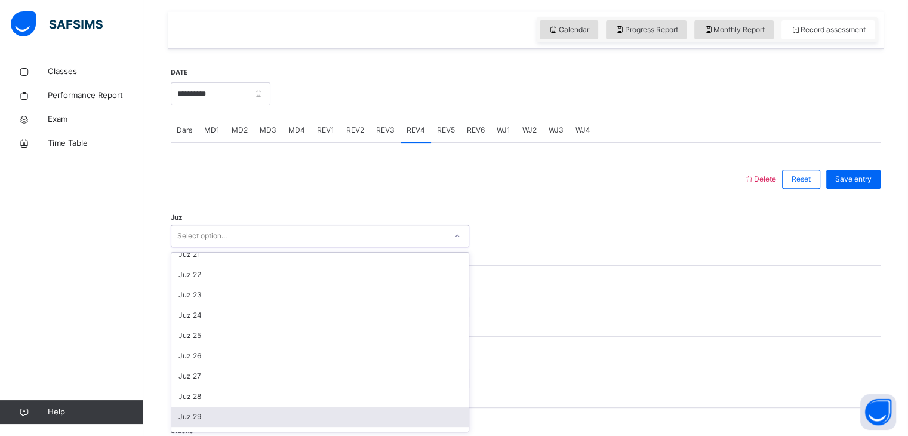
scroll to position [430, 0]
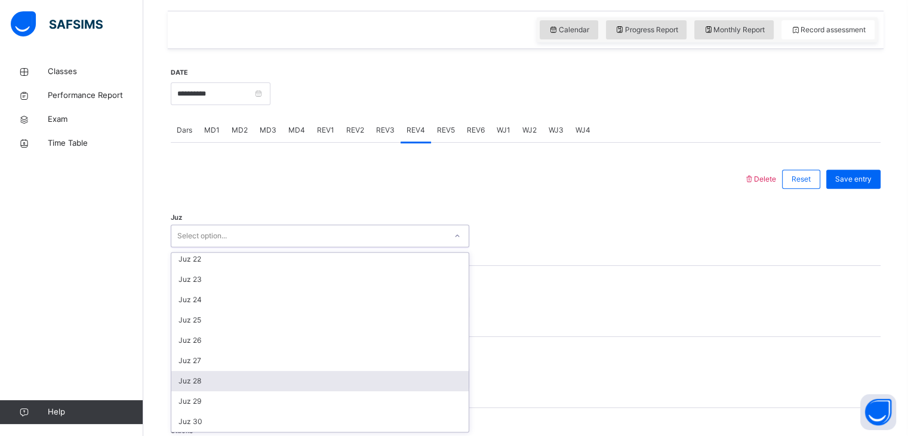
click at [213, 383] on div "Juz 28" at bounding box center [319, 381] width 297 height 20
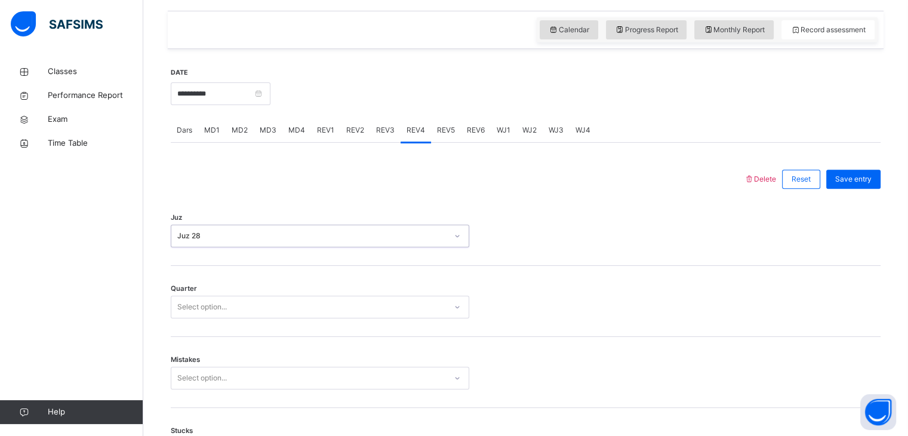
click at [210, 308] on div "Select option..." at bounding box center [202, 306] width 50 height 23
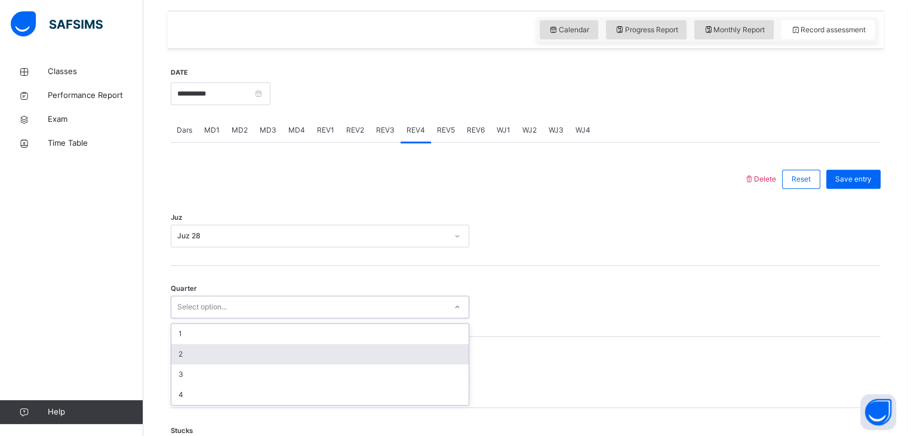
click at [194, 358] on div "2" at bounding box center [319, 354] width 297 height 20
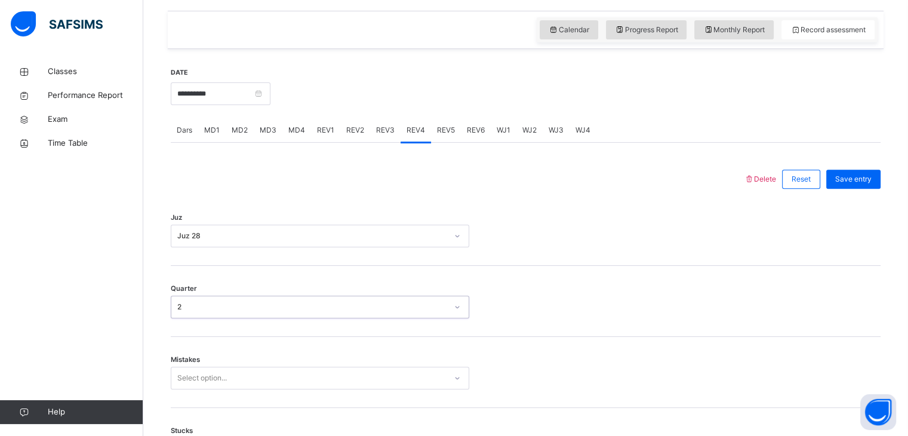
click at [184, 378] on div "Select option..." at bounding box center [320, 377] width 298 height 23
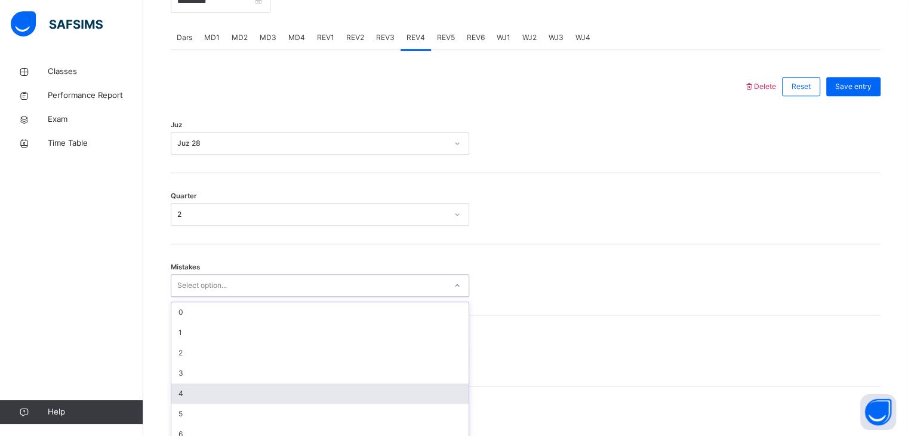
scroll to position [509, 0]
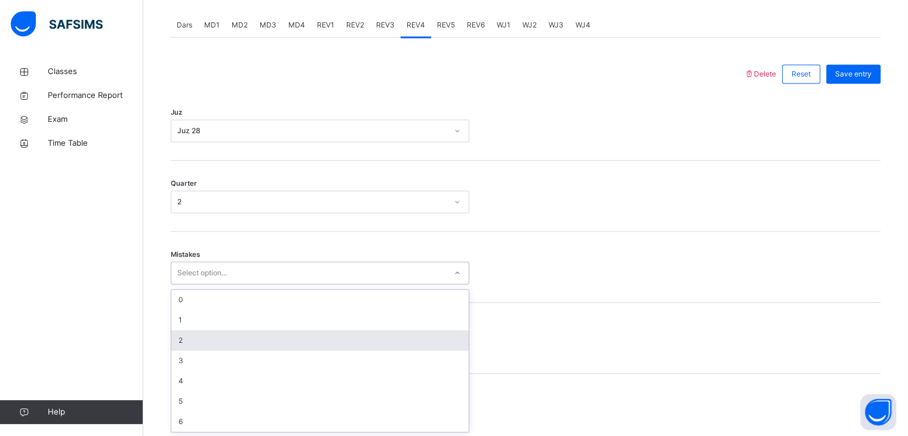
click at [182, 333] on div "2" at bounding box center [319, 340] width 297 height 20
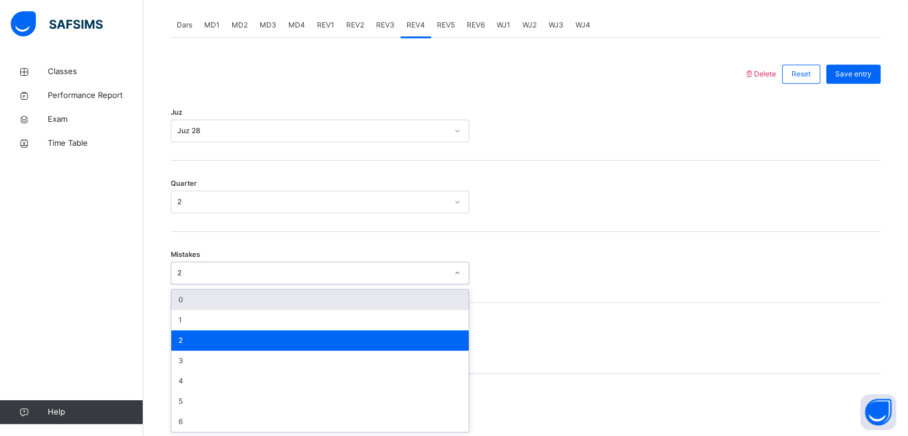
click at [189, 273] on div "2" at bounding box center [312, 272] width 270 height 11
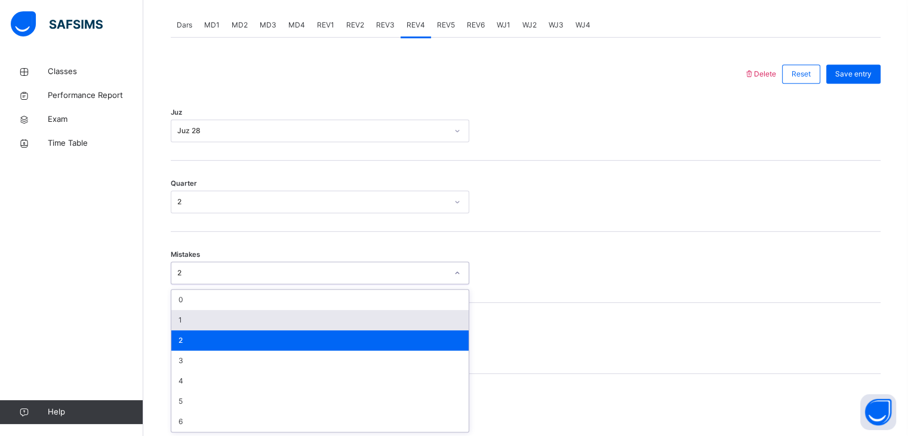
click at [196, 326] on div "1" at bounding box center [319, 320] width 297 height 20
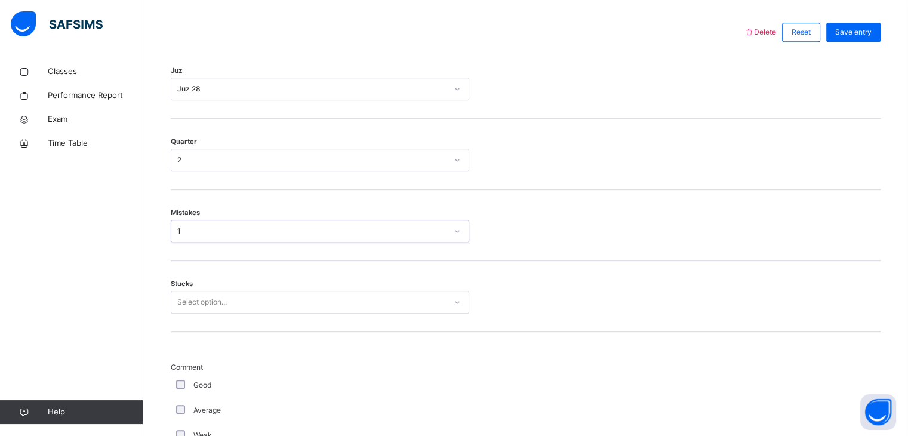
click at [196, 313] on div "Select option..." at bounding box center [320, 302] width 298 height 23
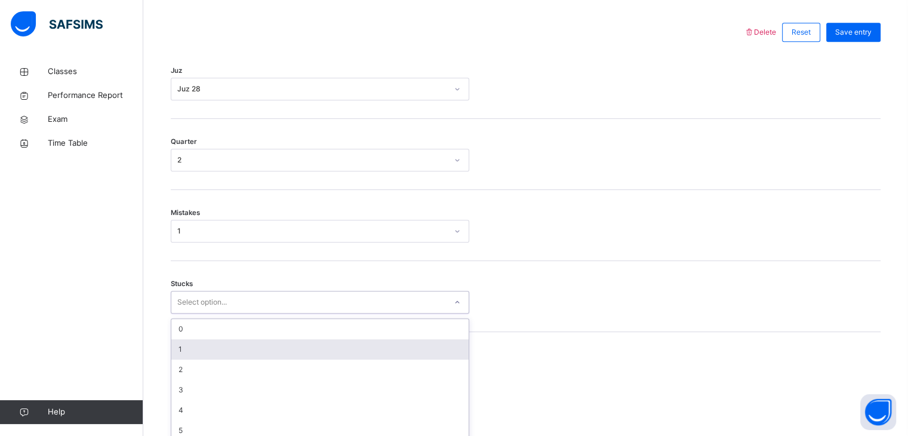
scroll to position [559, 0]
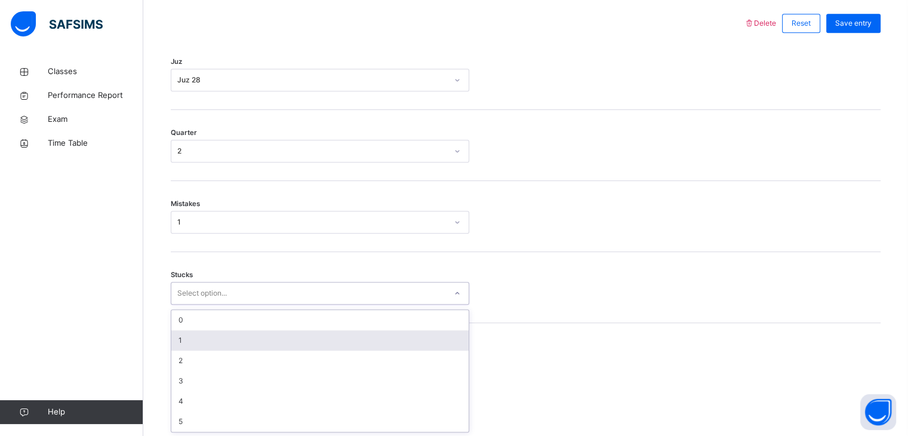
click at [196, 341] on div "1" at bounding box center [319, 340] width 297 height 20
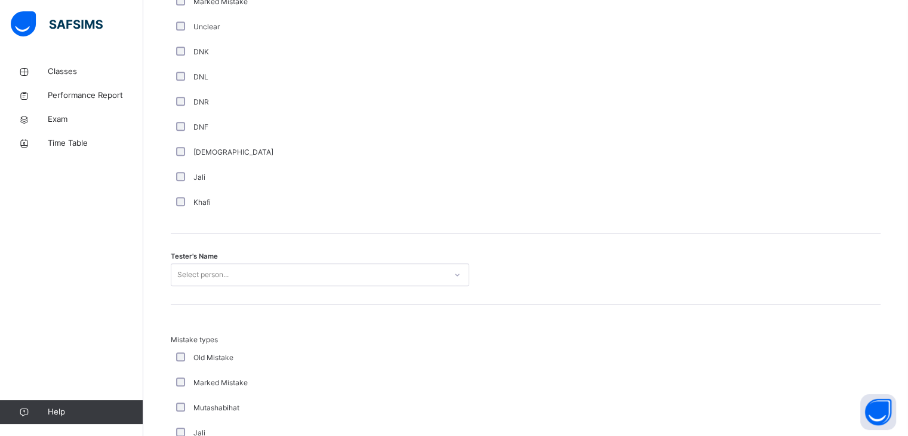
scroll to position [1043, 0]
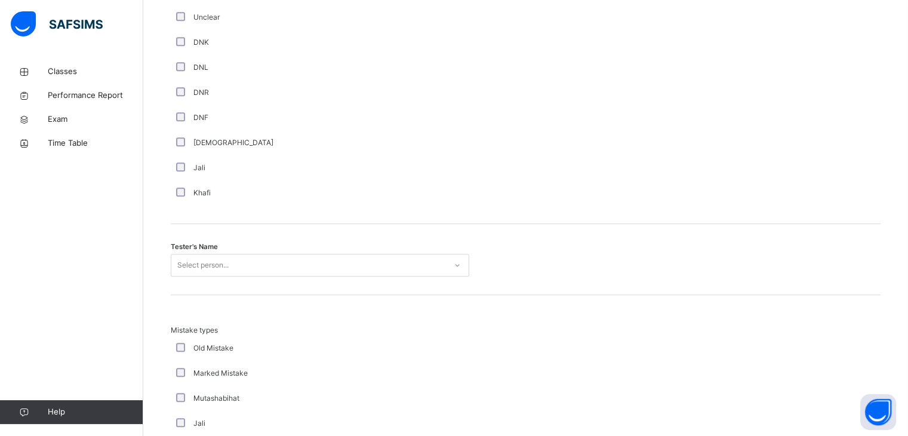
click at [194, 278] on div "Tester's Name Select person..." at bounding box center [526, 259] width 710 height 71
click at [196, 267] on div "Select person..." at bounding box center [320, 265] width 298 height 23
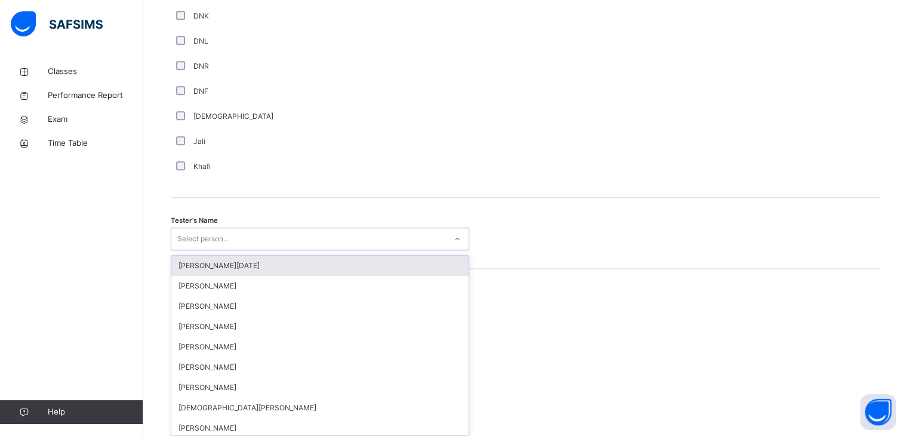
scroll to position [1073, 0]
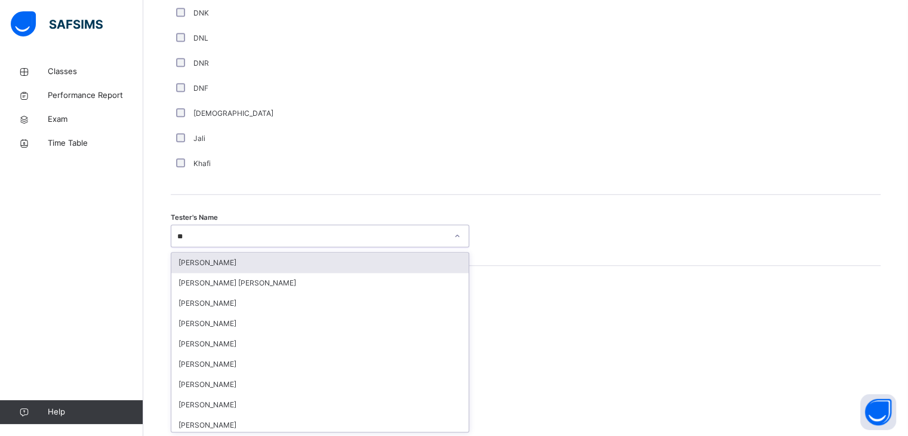
type input "***"
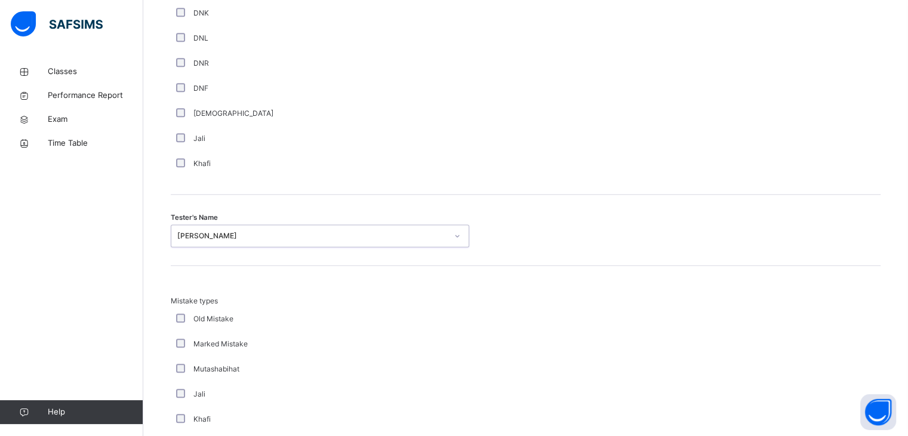
click at [238, 240] on div "[PERSON_NAME]" at bounding box center [308, 236] width 275 height 19
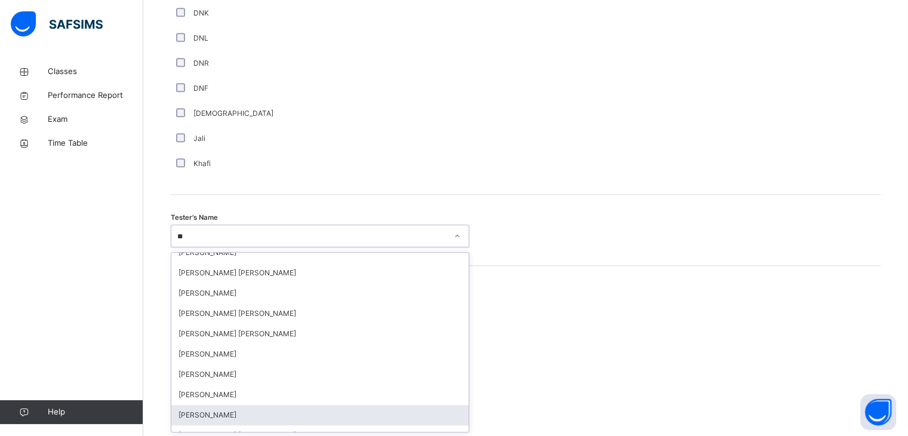
scroll to position [0, 0]
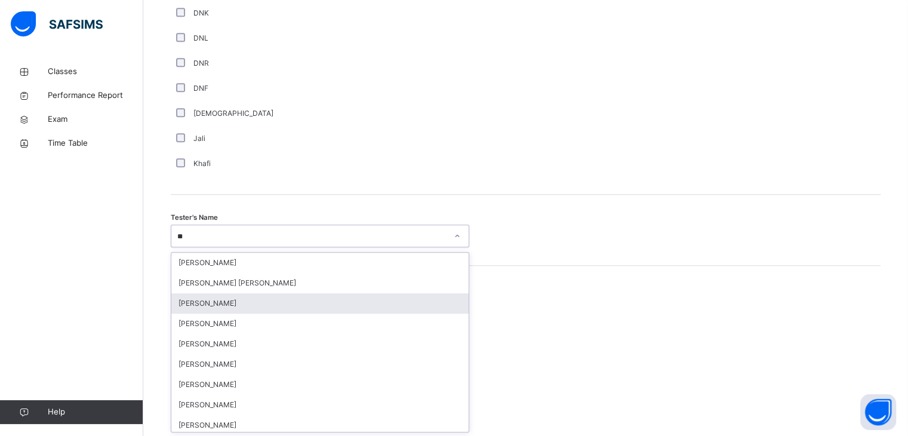
type input "***"
click at [224, 300] on div "[PERSON_NAME]" at bounding box center [319, 303] width 297 height 20
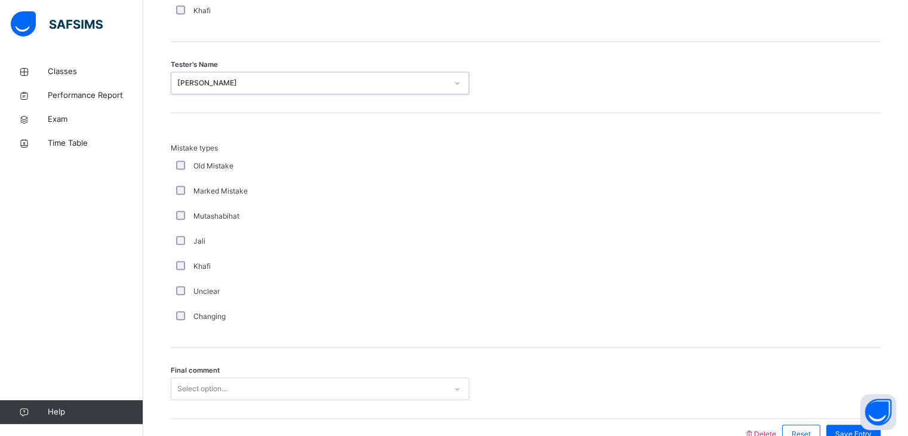
scroll to position [1292, 0]
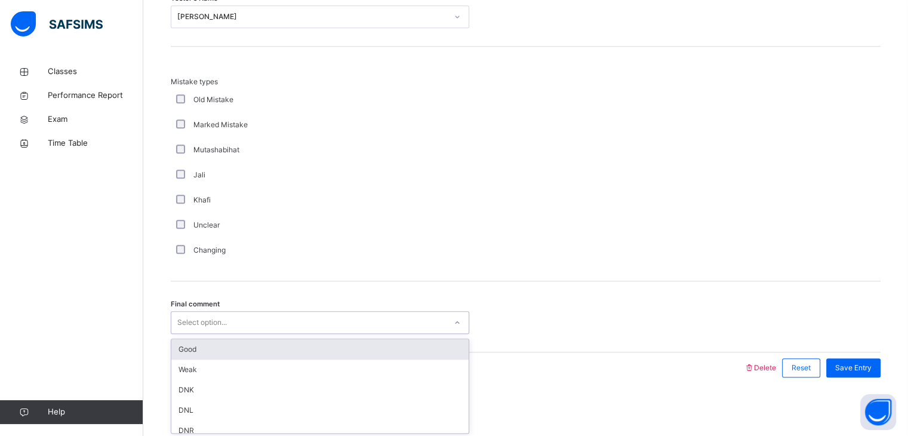
click at [212, 312] on div "Select option..." at bounding box center [202, 322] width 50 height 23
click at [222, 324] on div "Select option..." at bounding box center [202, 322] width 50 height 23
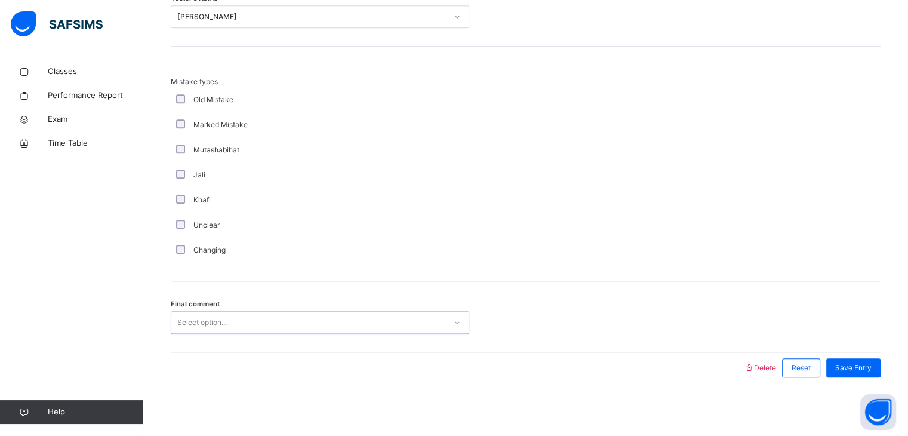
click at [222, 324] on div "Select option..." at bounding box center [202, 322] width 50 height 23
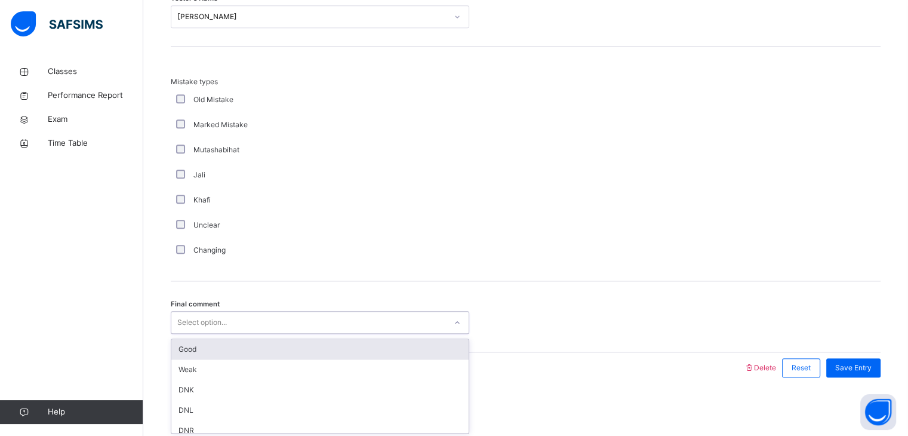
click at [222, 324] on div "Select option..." at bounding box center [202, 322] width 50 height 23
click at [237, 350] on div "Good" at bounding box center [319, 349] width 297 height 20
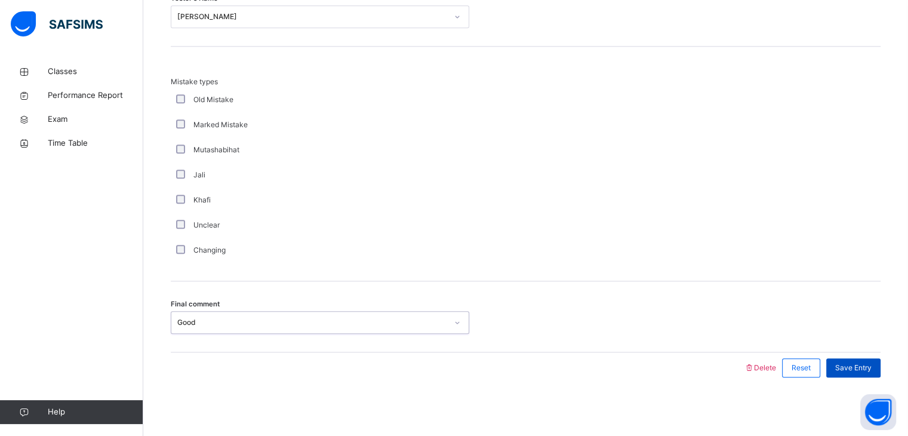
click at [860, 358] on div "Save Entry" at bounding box center [853, 367] width 54 height 19
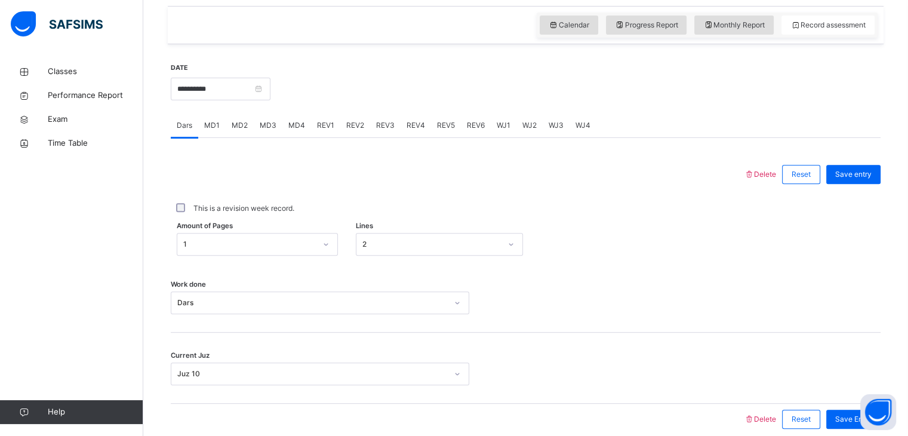
scroll to position [408, 0]
click at [421, 126] on span "REV4" at bounding box center [415, 125] width 19 height 11
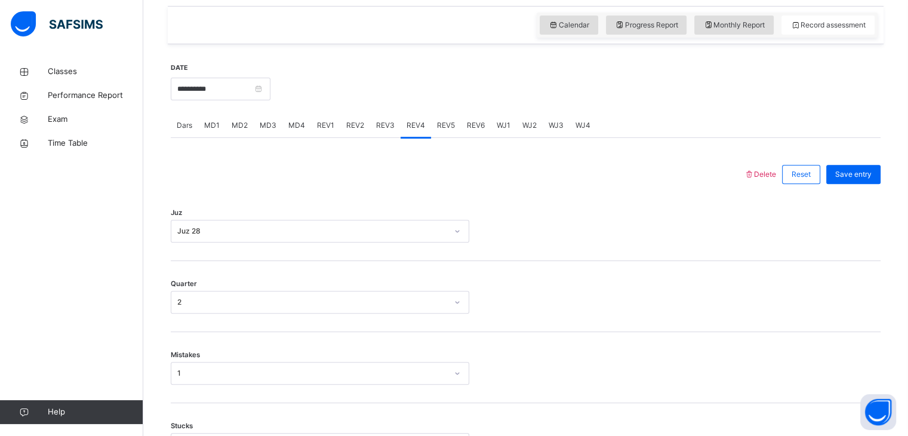
click at [439, 126] on span "REV5" at bounding box center [446, 125] width 18 height 11
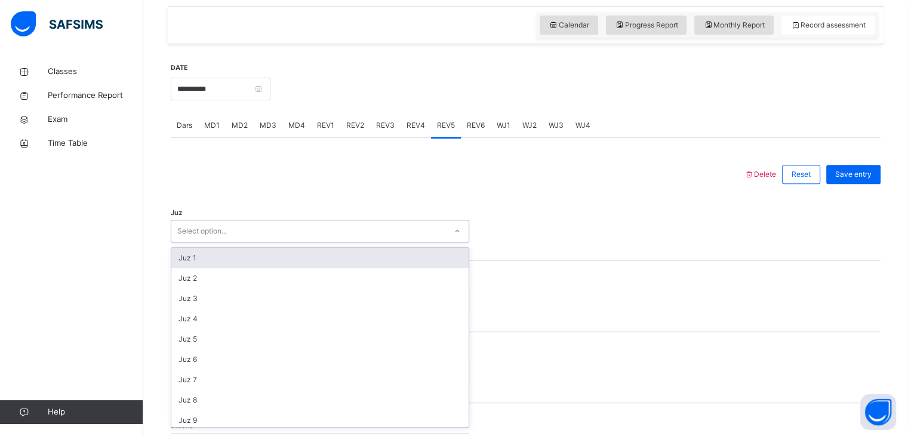
click at [306, 233] on div "Select option..." at bounding box center [308, 231] width 275 height 19
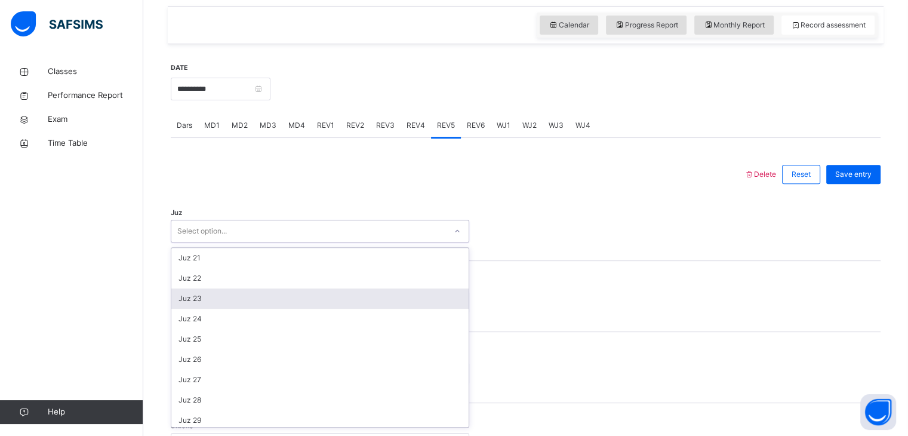
scroll to position [407, 0]
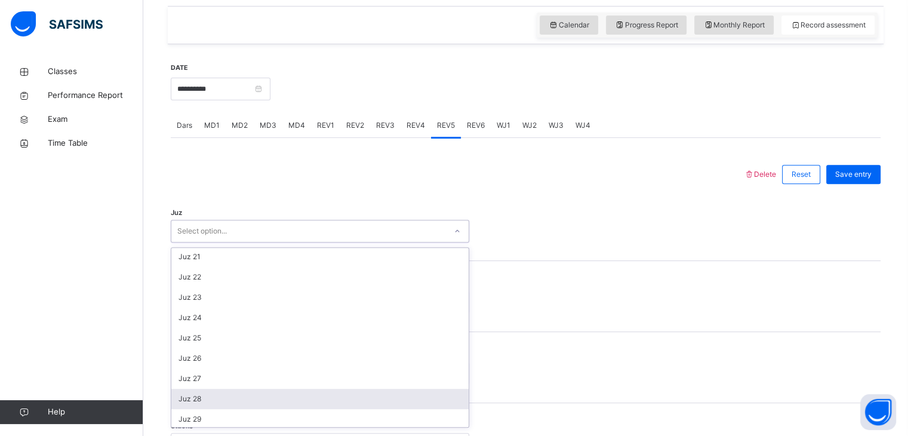
click at [196, 404] on div "Juz 28" at bounding box center [319, 399] width 297 height 20
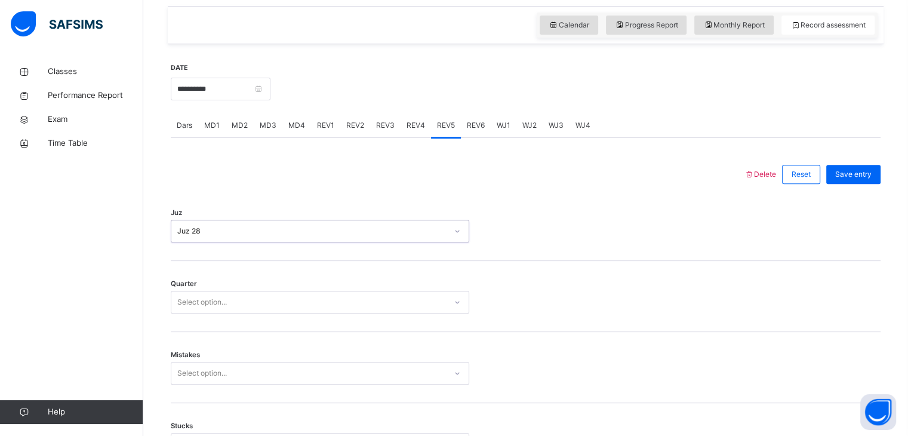
click at [220, 286] on div "Quarter Select option..." at bounding box center [526, 296] width 710 height 71
click at [227, 301] on div "Select option..." at bounding box center [308, 302] width 275 height 19
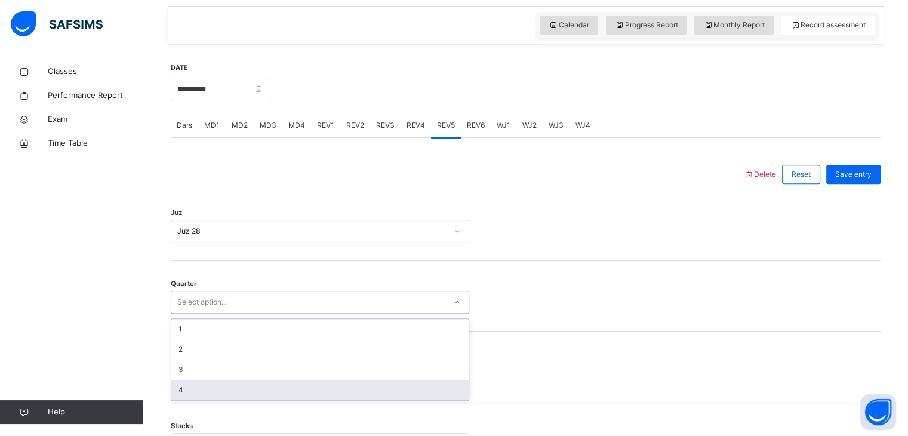
click at [198, 392] on div "4" at bounding box center [319, 390] width 297 height 20
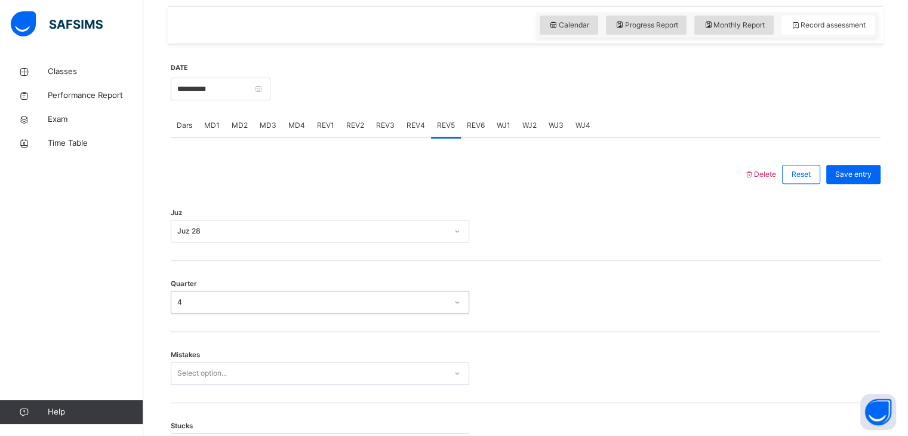
click at [199, 359] on span "Mistakes" at bounding box center [185, 355] width 29 height 10
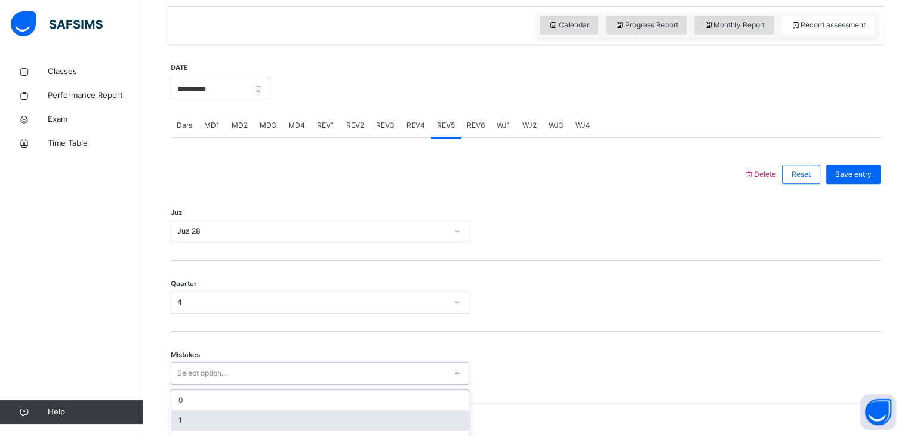
scroll to position [509, 0]
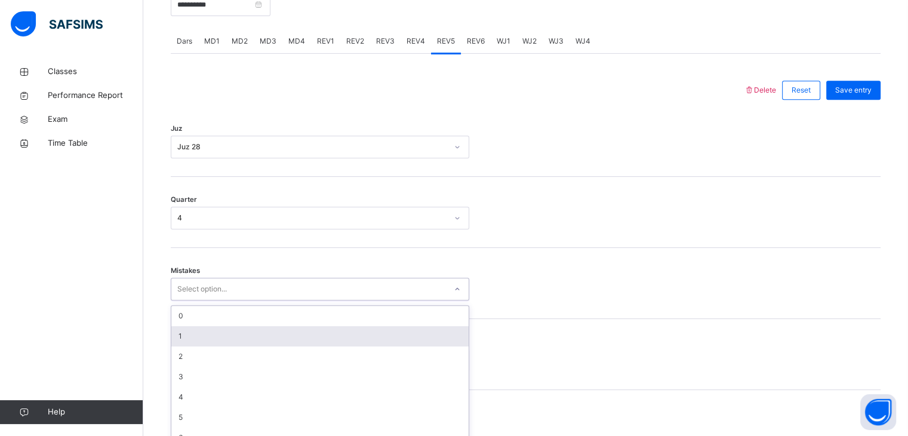
click at [201, 300] on div "option 1 focused, 2 of 7. 7 results available. Use Up and Down to choose option…" at bounding box center [320, 289] width 298 height 23
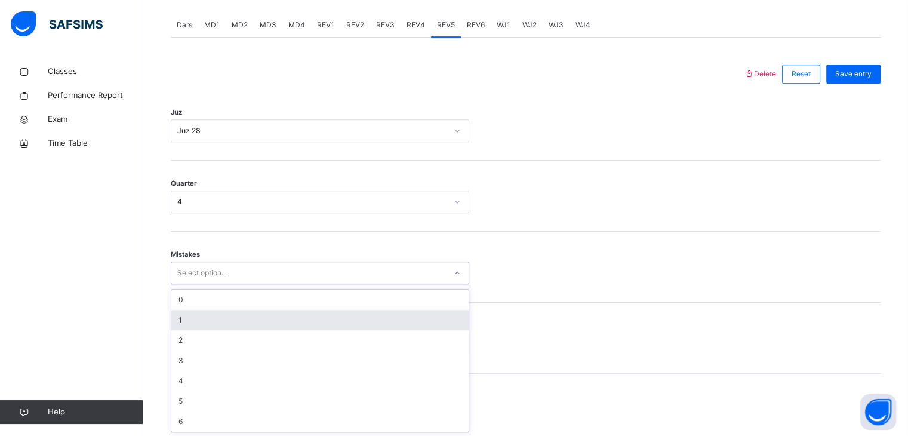
click at [192, 321] on div "1" at bounding box center [319, 320] width 297 height 20
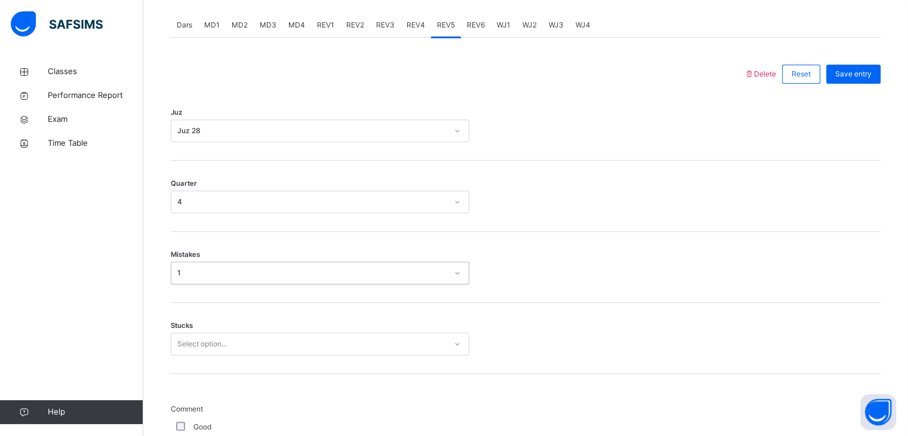
click at [194, 334] on div "Select option..." at bounding box center [320, 343] width 298 height 23
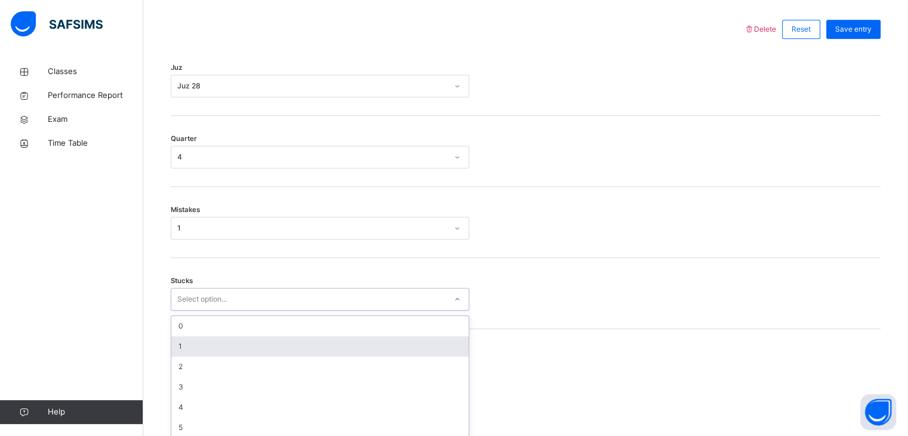
scroll to position [559, 0]
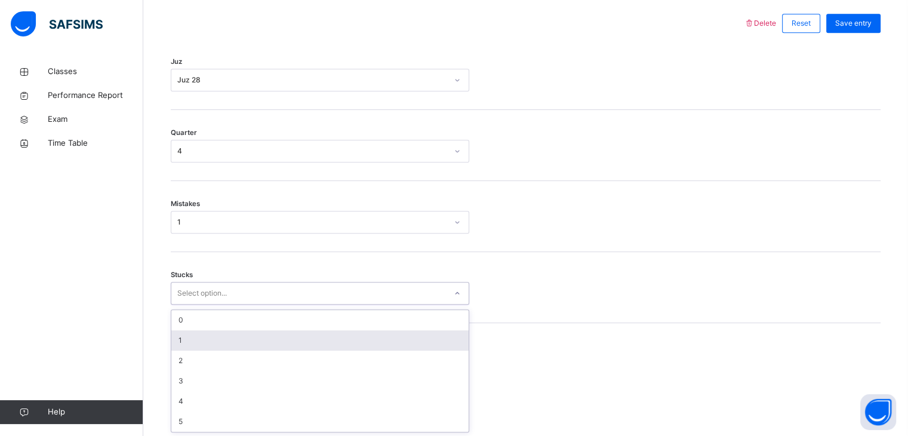
click at [195, 338] on div "1" at bounding box center [319, 340] width 297 height 20
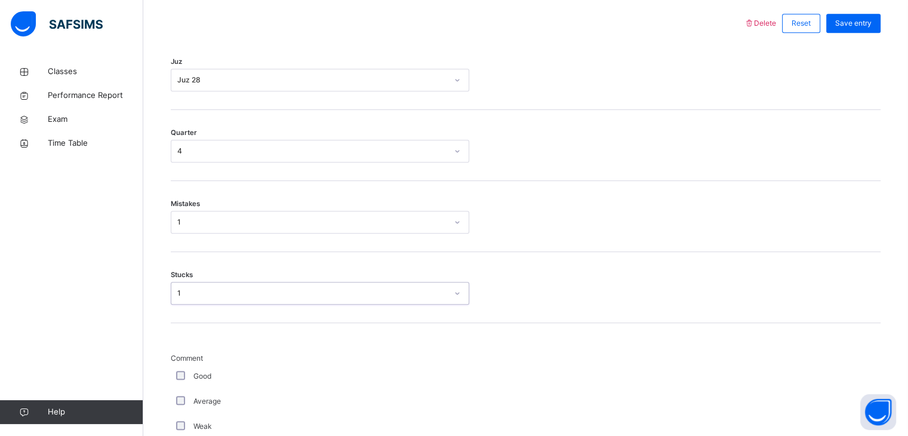
click at [177, 366] on div "Good" at bounding box center [320, 376] width 298 height 25
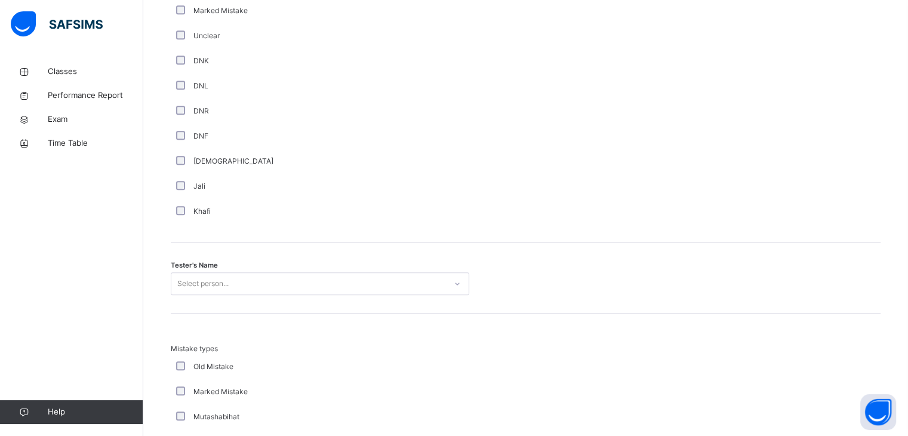
click at [195, 276] on div "Select person..." at bounding box center [320, 283] width 298 height 23
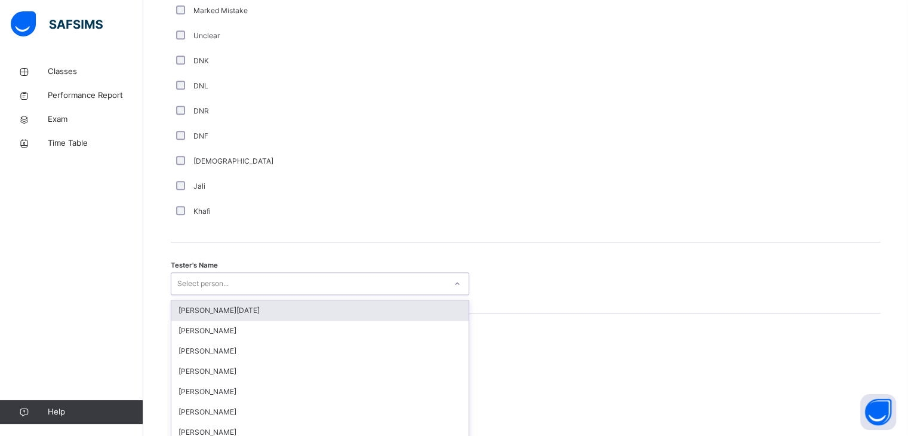
scroll to position [1073, 0]
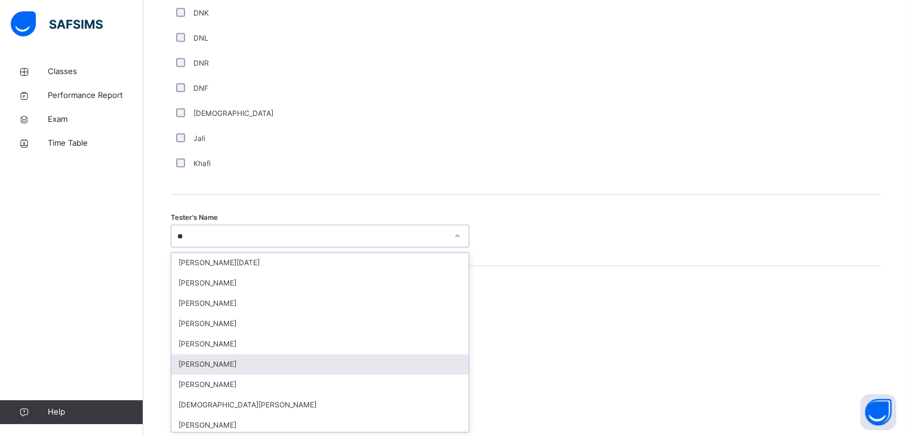
type input "*"
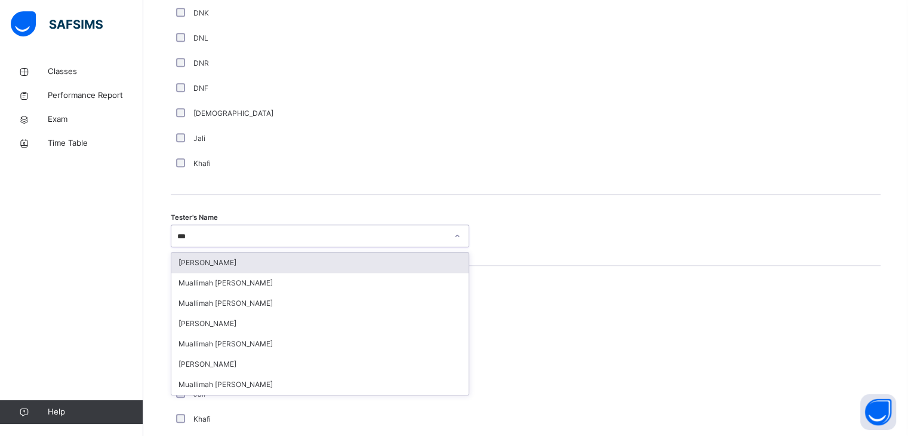
type input "****"
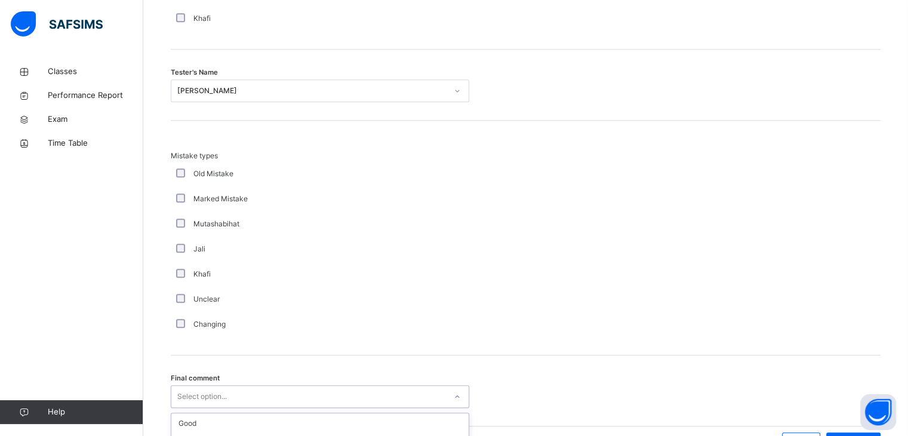
scroll to position [1292, 0]
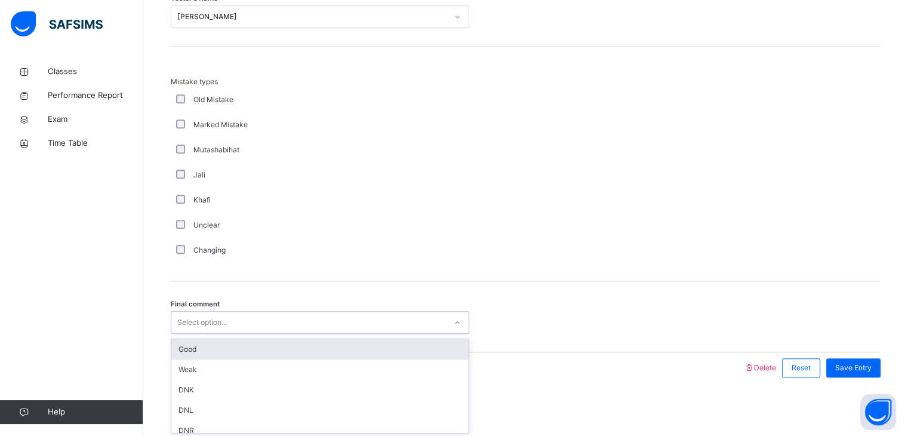
drag, startPoint x: 177, startPoint y: 389, endPoint x: 189, endPoint y: 343, distance: 48.1
click at [189, 334] on div "option Good focused, 1 of 6. 6 results available. Use Up and Down to choose opt…" at bounding box center [320, 322] width 298 height 23
click at [189, 343] on div "Good" at bounding box center [319, 349] width 297 height 20
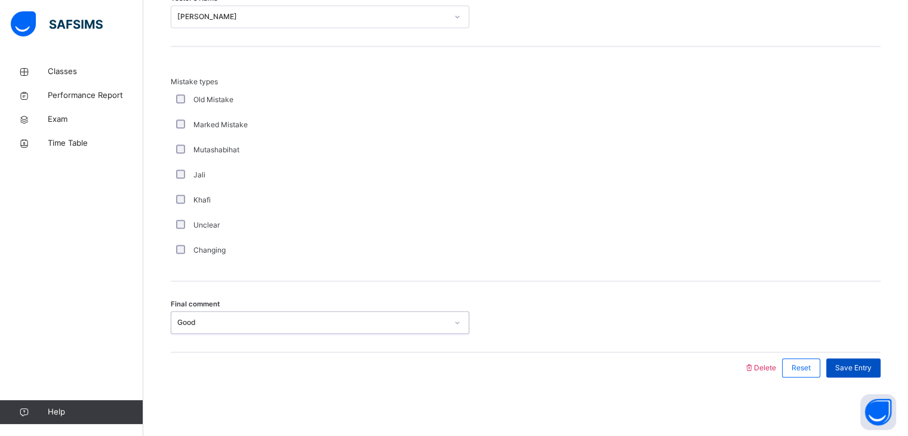
click at [842, 363] on div "Save Entry" at bounding box center [853, 367] width 54 height 19
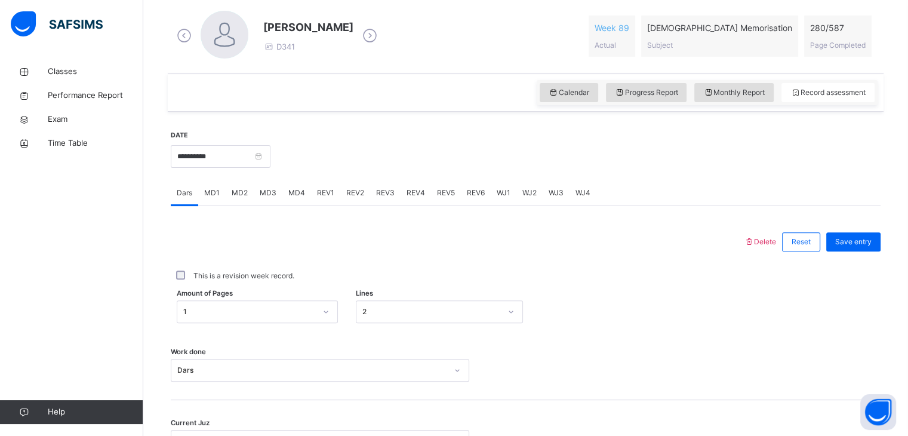
scroll to position [341, 0]
click at [474, 193] on span "REV6" at bounding box center [476, 192] width 18 height 11
click at [436, 200] on div "REV5" at bounding box center [446, 192] width 30 height 24
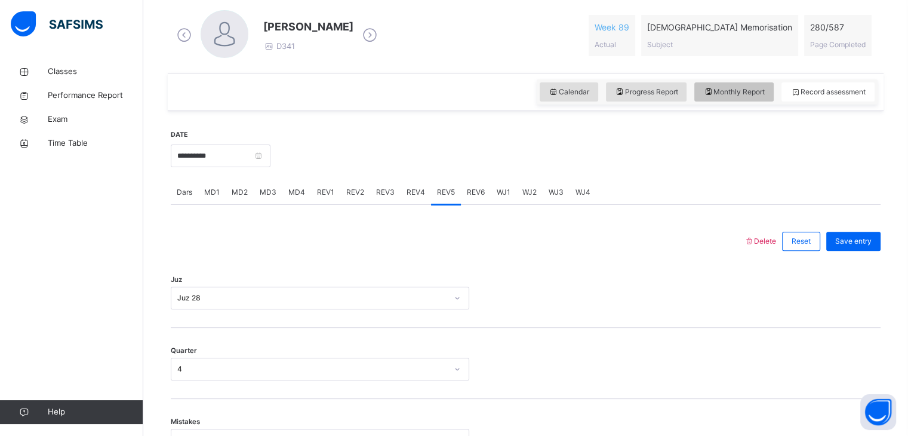
click at [734, 97] on div "Monthly Report" at bounding box center [733, 91] width 79 height 19
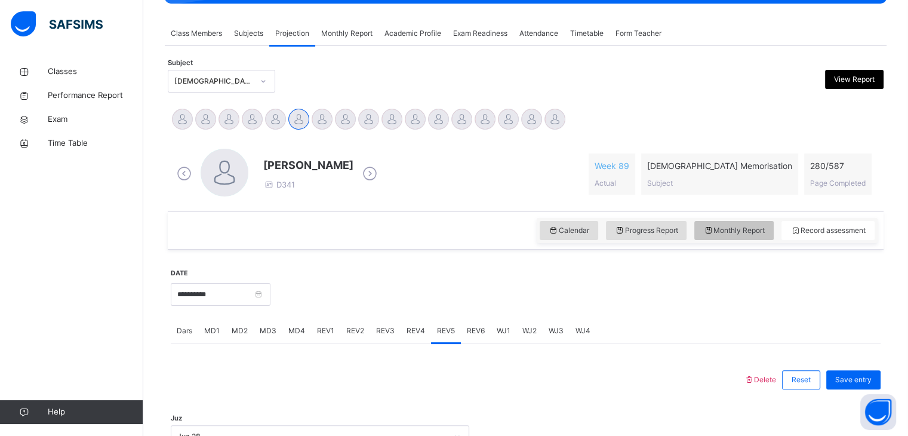
select select "****"
select select "*"
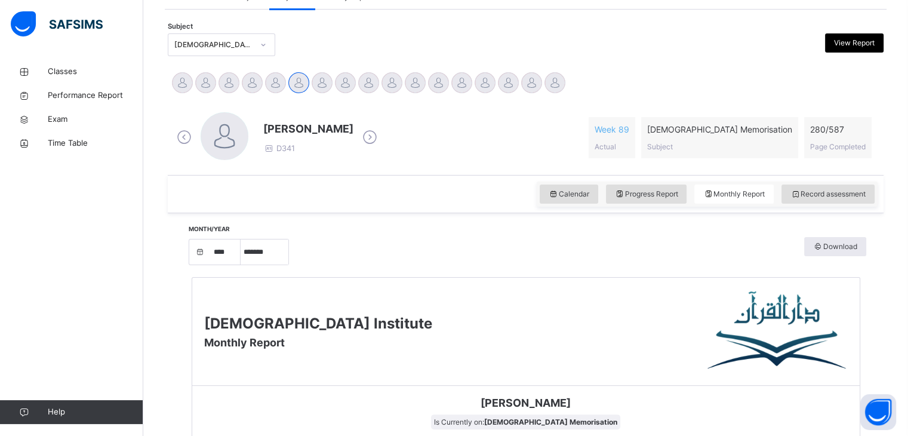
scroll to position [239, 0]
click at [820, 198] on span "Record assessment" at bounding box center [827, 194] width 75 height 11
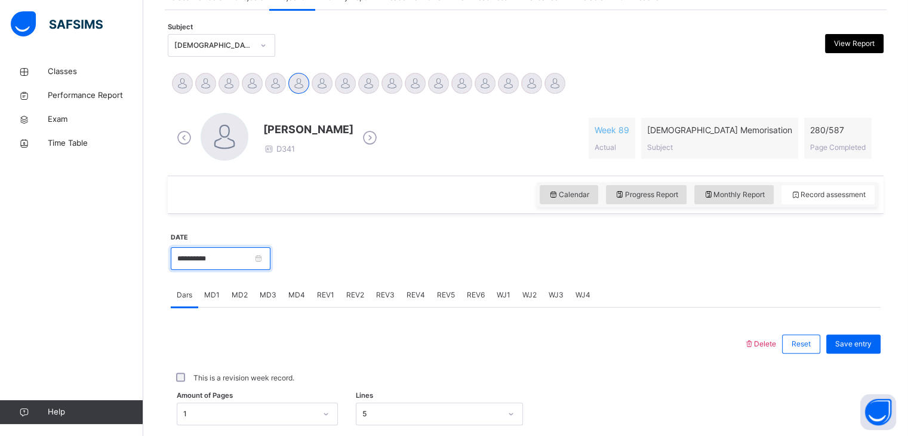
click at [234, 257] on input "**********" at bounding box center [221, 258] width 100 height 23
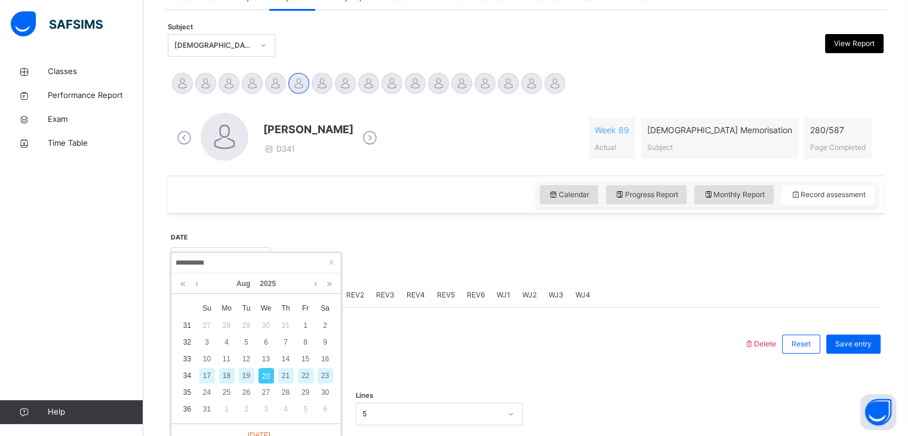
click at [230, 376] on div "18" at bounding box center [227, 376] width 16 height 16
type input "**********"
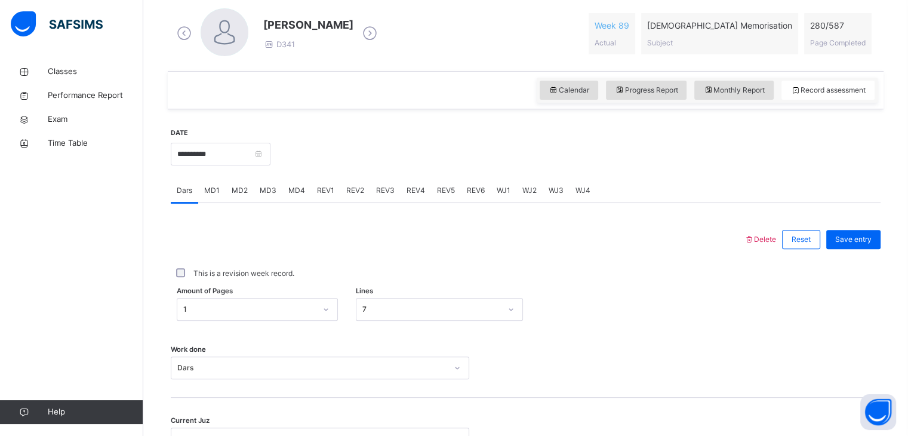
scroll to position [424, 0]
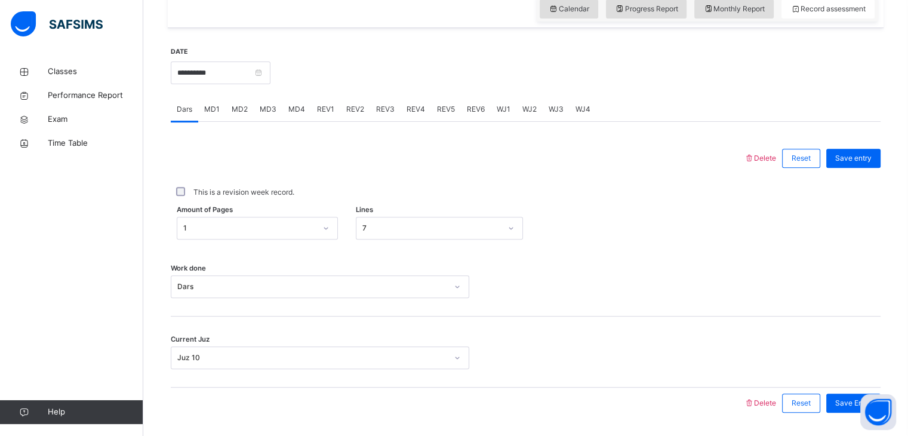
click at [284, 102] on div "MD4" at bounding box center [296, 109] width 29 height 24
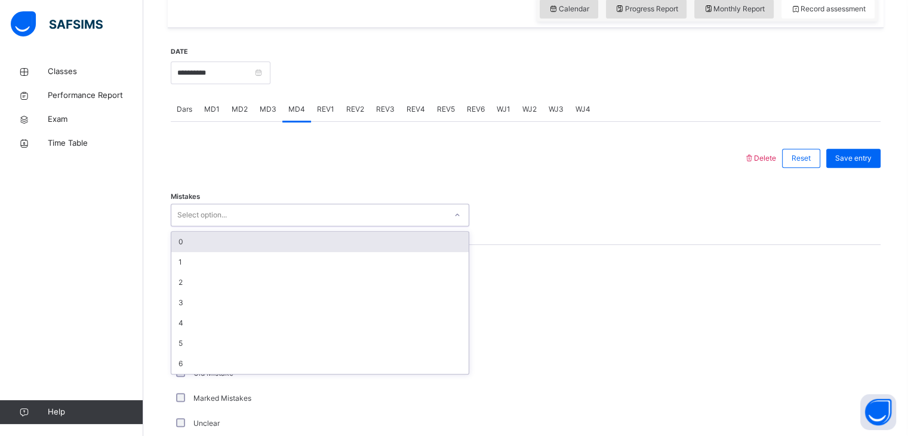
click at [194, 215] on div "Select option..." at bounding box center [202, 215] width 50 height 23
click at [191, 247] on div "0" at bounding box center [319, 242] width 297 height 20
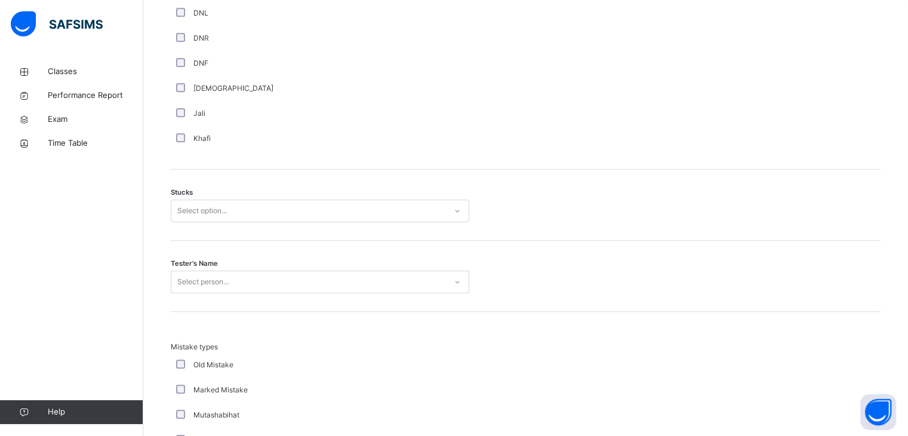
scroll to position [873, 0]
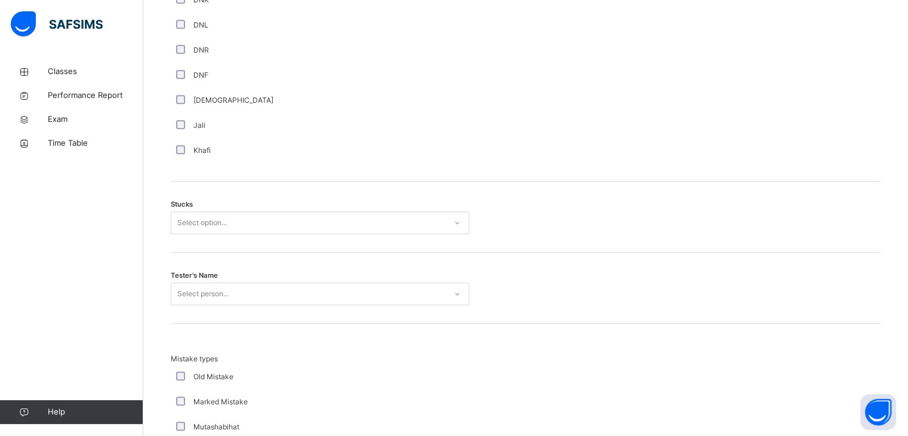
click at [197, 218] on div "Select option..." at bounding box center [202, 222] width 50 height 23
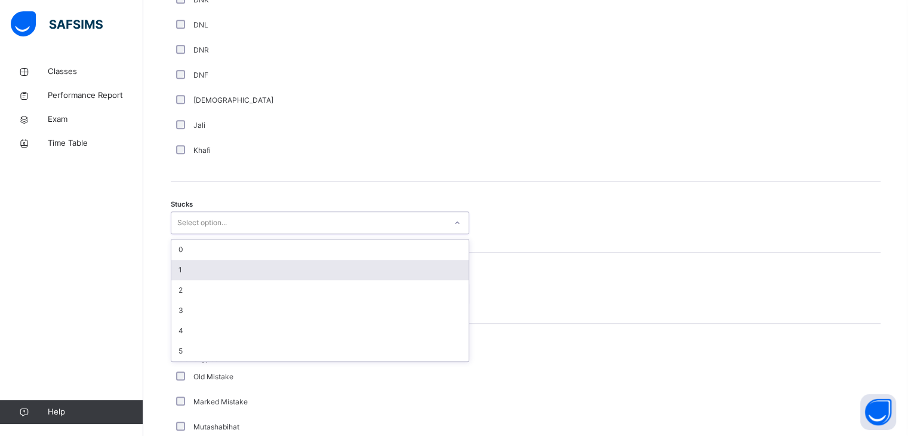
click at [198, 265] on div "1" at bounding box center [319, 270] width 297 height 20
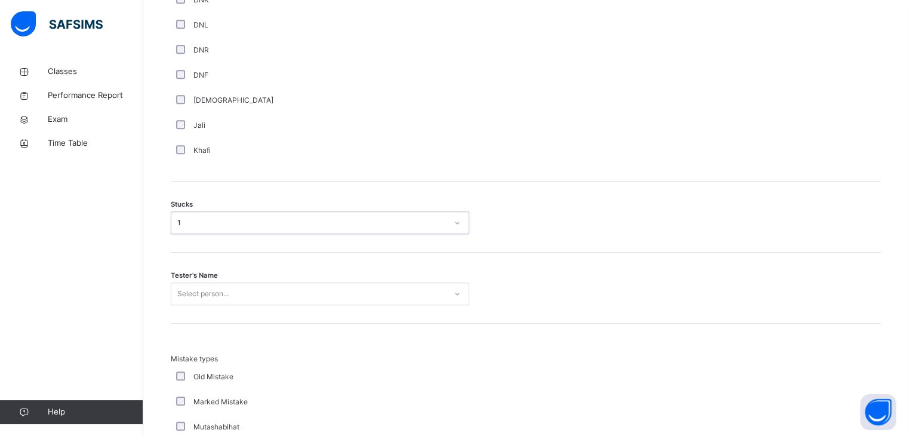
click at [208, 289] on div "Select person..." at bounding box center [320, 293] width 298 height 23
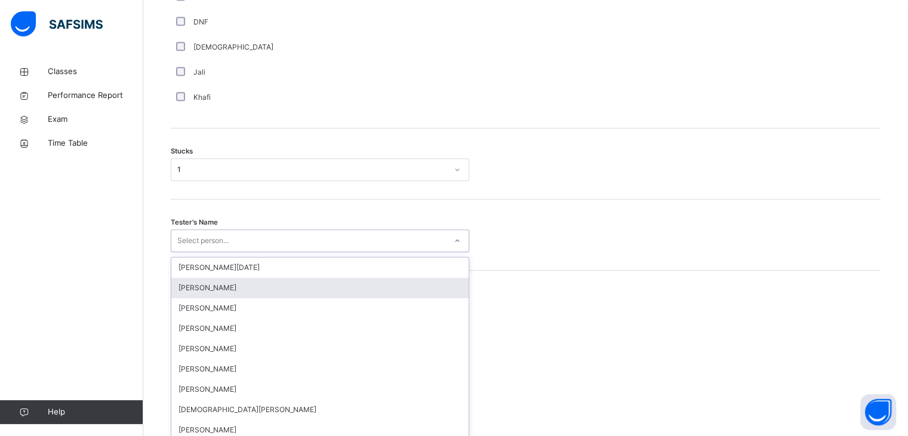
scroll to position [931, 0]
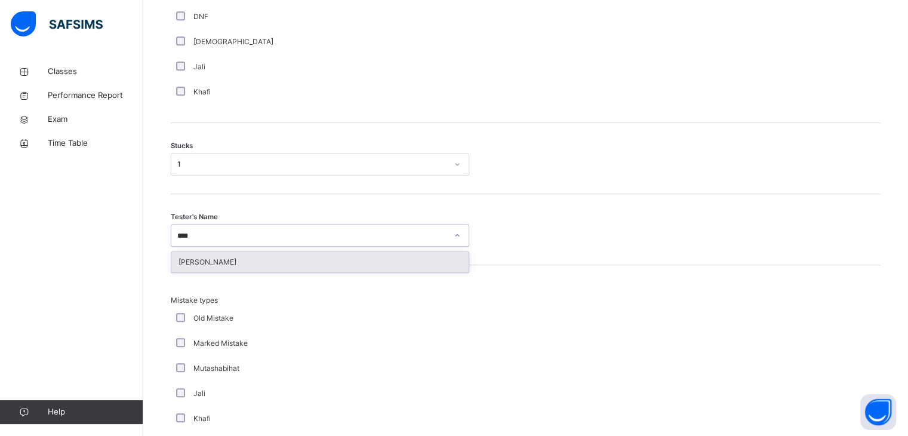
type input "*****"
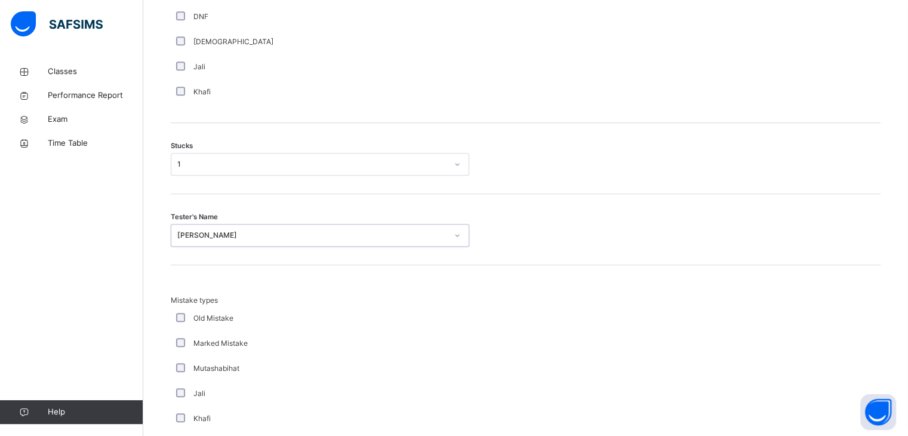
scroll to position [1150, 0]
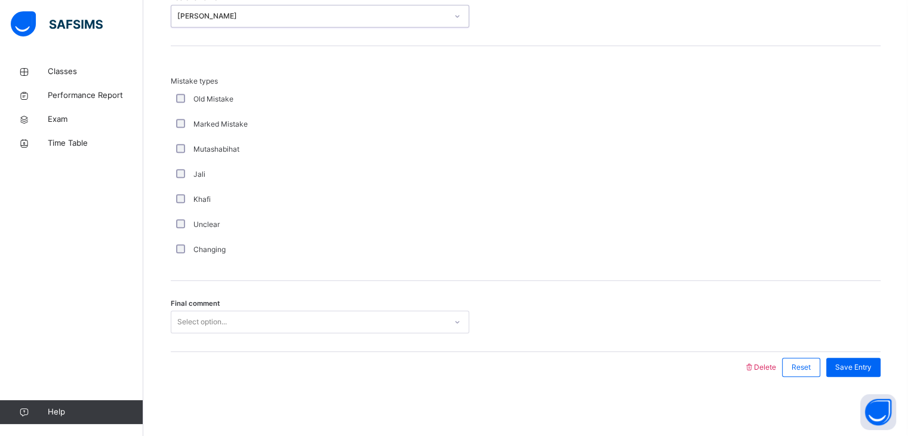
click at [175, 259] on div "Changing" at bounding box center [320, 249] width 298 height 25
click at [177, 256] on div "Changing" at bounding box center [320, 249] width 298 height 25
click at [178, 254] on div "Changing" at bounding box center [320, 249] width 298 height 25
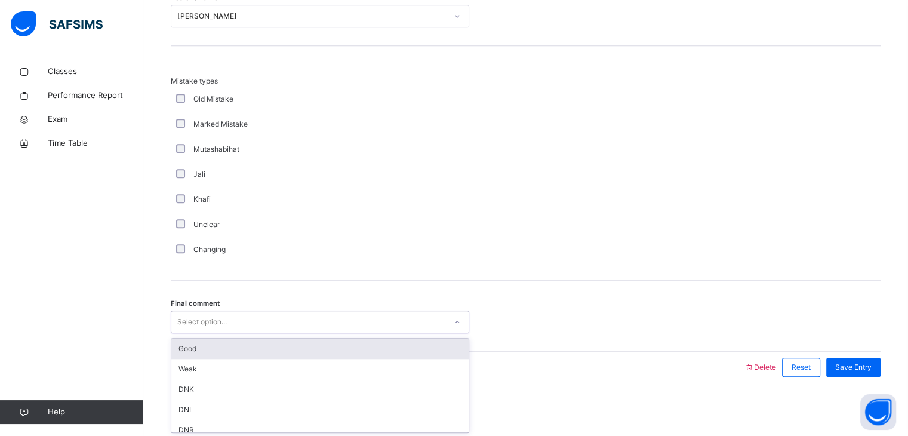
click at [189, 311] on div "Select option..." at bounding box center [202, 321] width 50 height 23
click at [201, 344] on div "Good" at bounding box center [319, 348] width 297 height 20
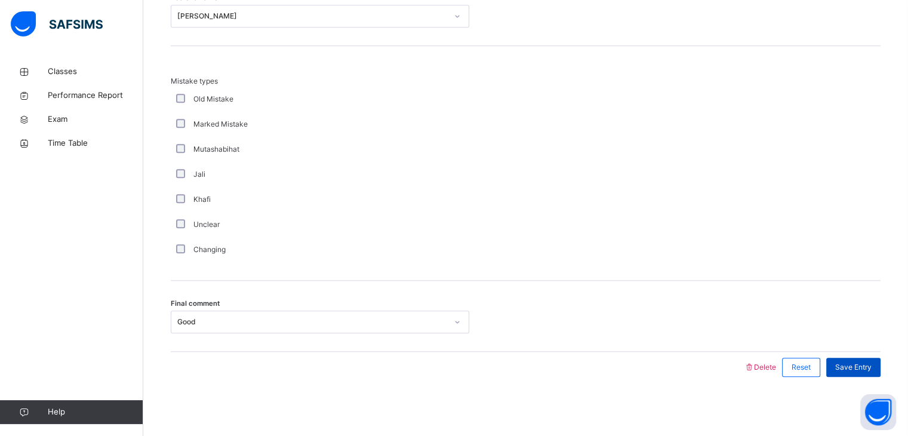
click at [866, 364] on span "Save Entry" at bounding box center [853, 367] width 36 height 11
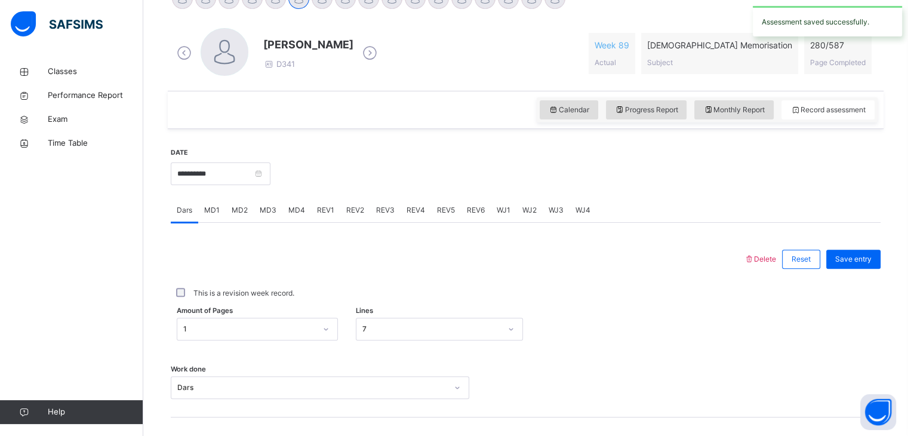
scroll to position [322, 0]
click at [324, 215] on span "REV1" at bounding box center [325, 211] width 17 height 11
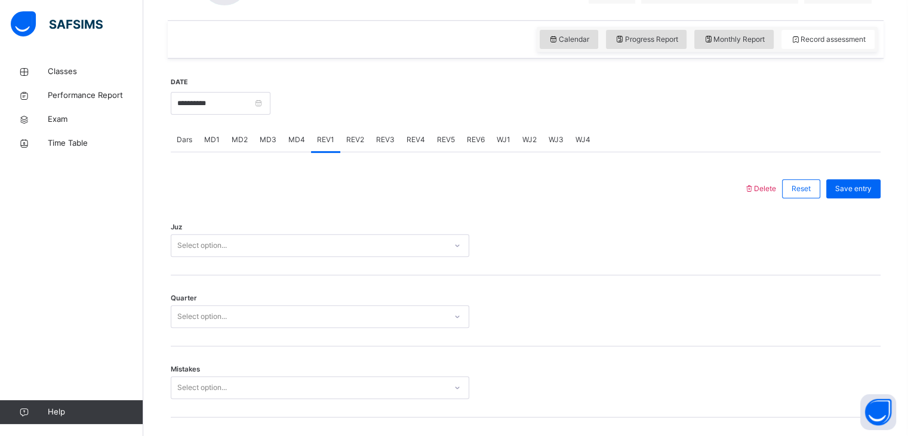
click at [208, 257] on div "Select option..." at bounding box center [320, 245] width 298 height 23
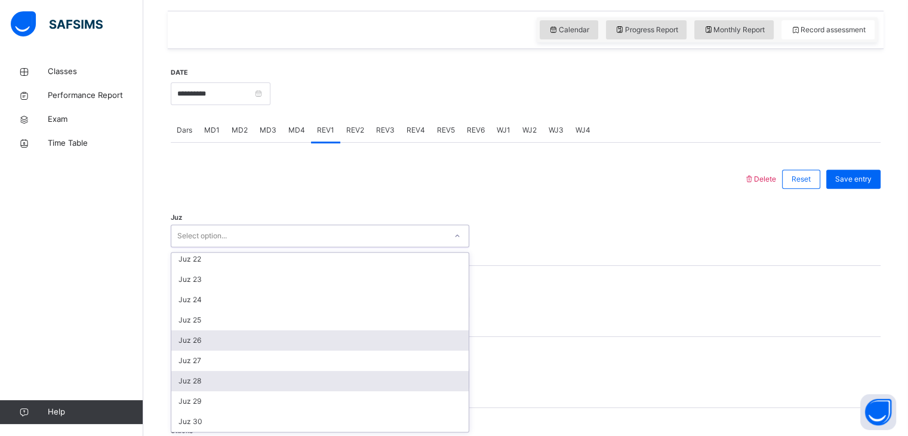
scroll to position [429, 0]
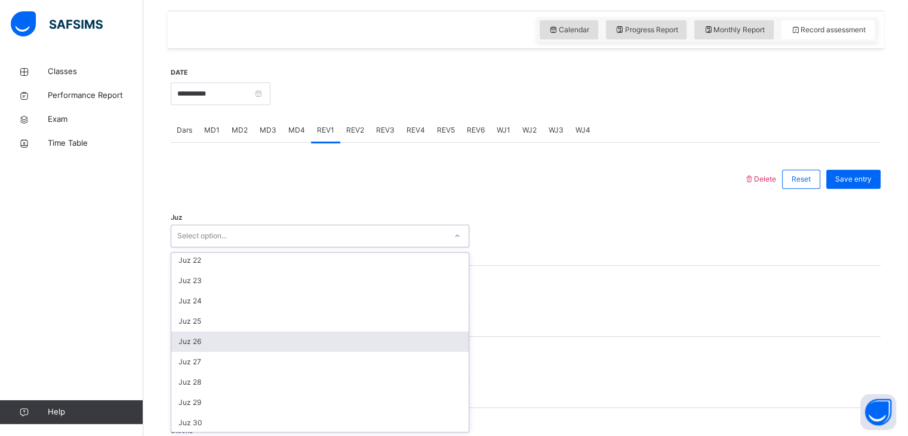
click at [206, 340] on div "Juz 26" at bounding box center [319, 341] width 297 height 20
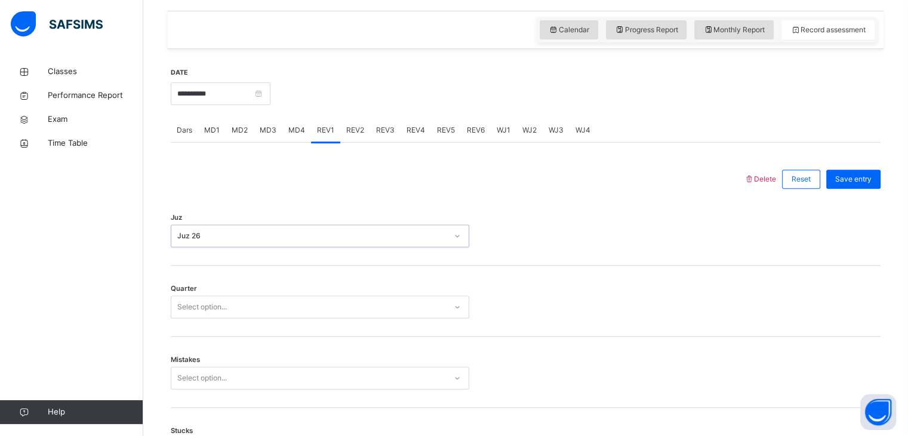
click at [201, 317] on div "Select option..." at bounding box center [320, 306] width 298 height 23
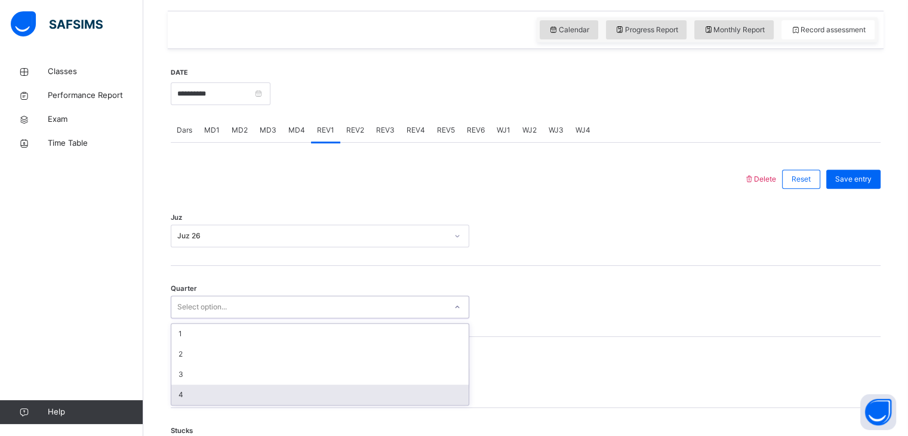
click at [237, 390] on div "4" at bounding box center [319, 394] width 297 height 20
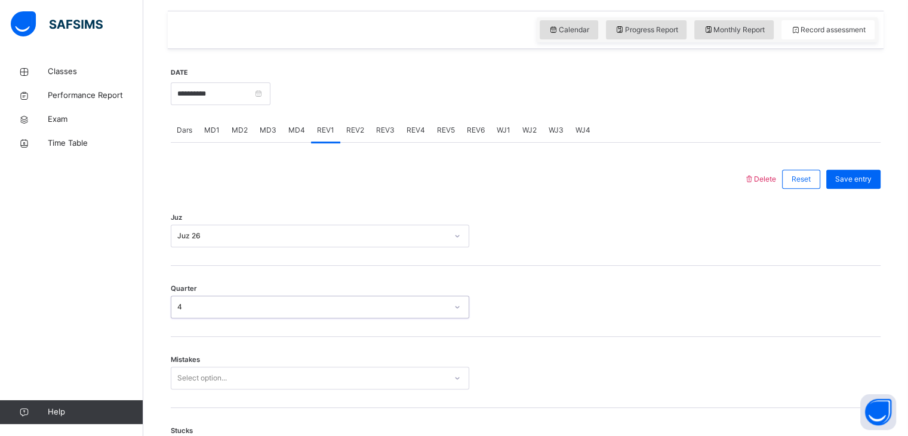
click at [224, 377] on div "Select option..." at bounding box center [320, 377] width 298 height 23
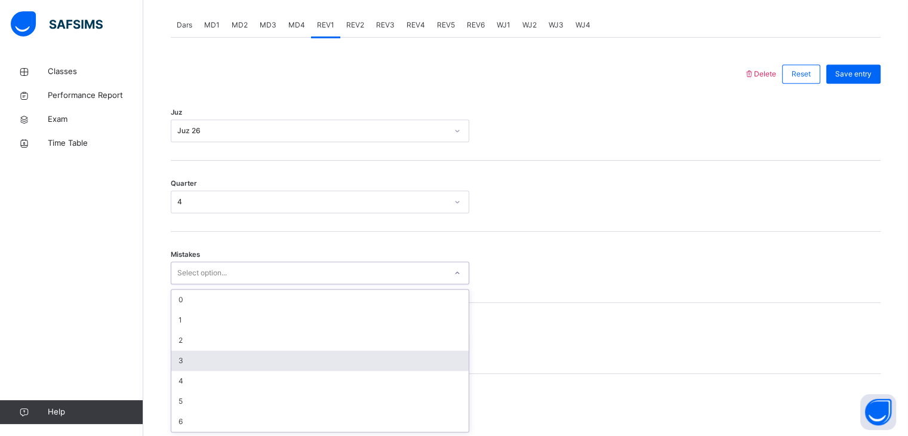
drag, startPoint x: 207, startPoint y: 341, endPoint x: 207, endPoint y: 350, distance: 9.0
click at [207, 350] on div "0 1 2 3 4 5 6" at bounding box center [319, 360] width 297 height 142
click at [207, 350] on div "3" at bounding box center [319, 360] width 297 height 20
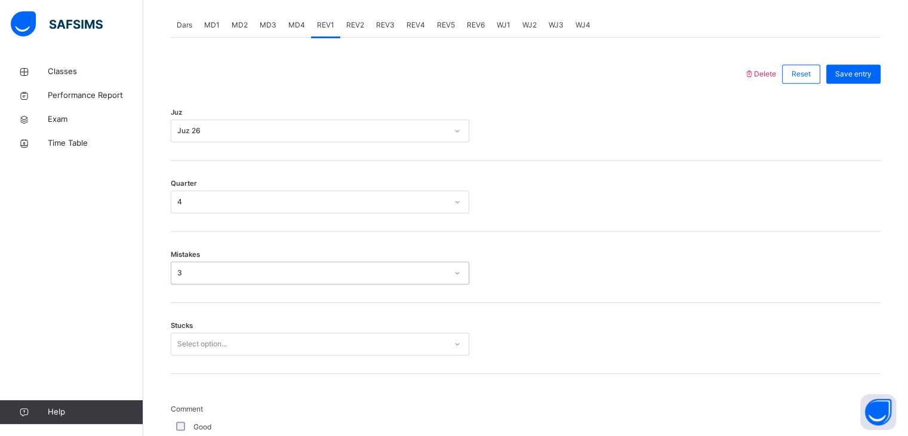
click at [202, 347] on div "Select option..." at bounding box center [320, 343] width 298 height 23
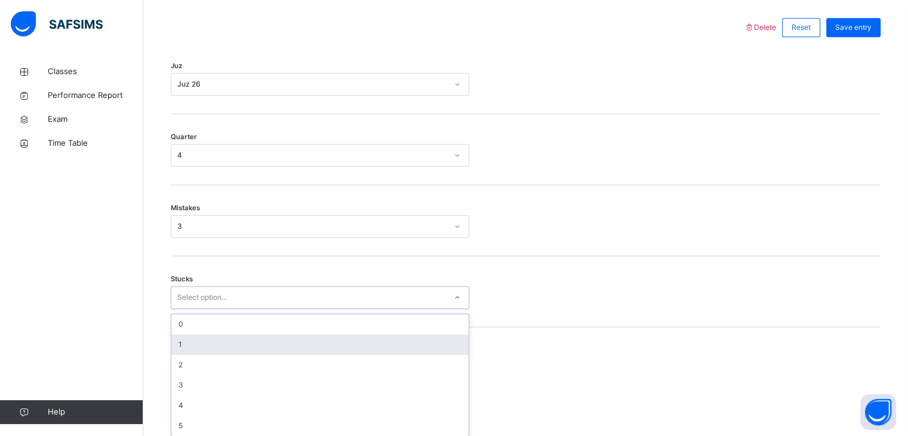
scroll to position [559, 0]
click at [196, 335] on div "1" at bounding box center [319, 340] width 297 height 20
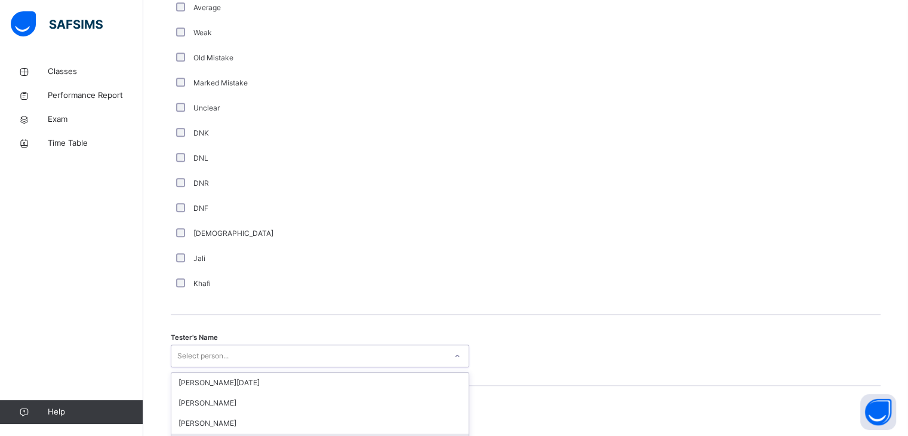
scroll to position [1073, 0]
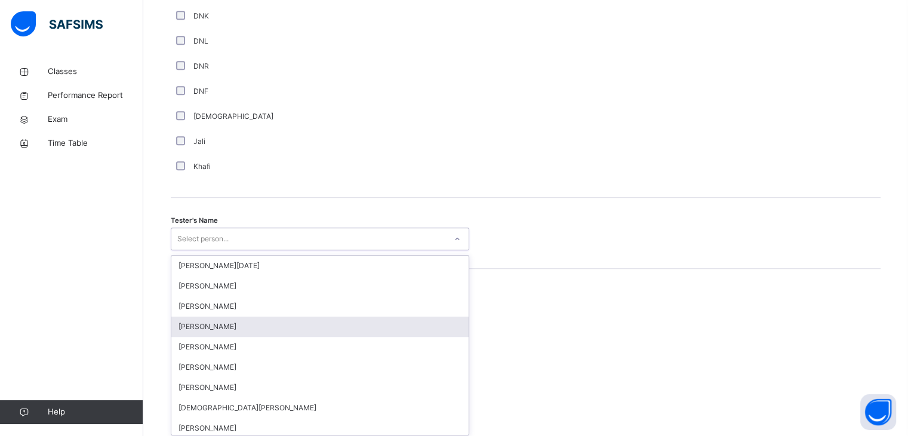
click at [201, 250] on div "option [PERSON_NAME] focused, 4 of 88. 88 results available. Use Up and Down to…" at bounding box center [320, 238] width 298 height 23
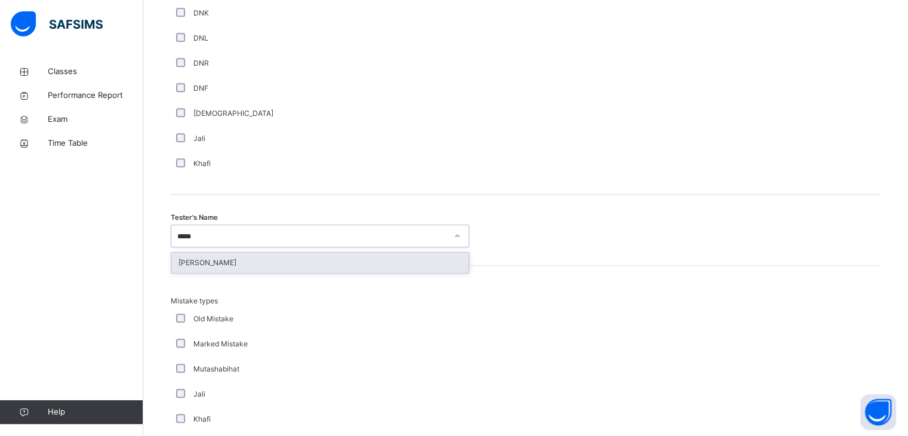
type input "******"
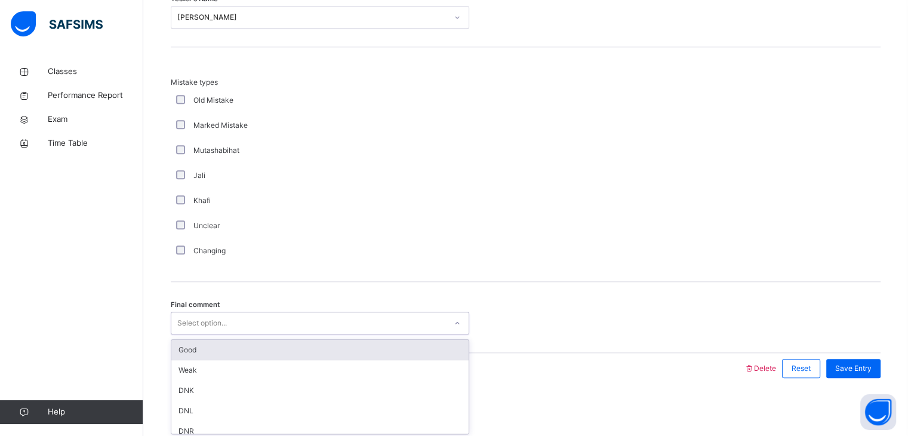
scroll to position [1292, 0]
click at [212, 328] on div "Select option..." at bounding box center [202, 322] width 50 height 23
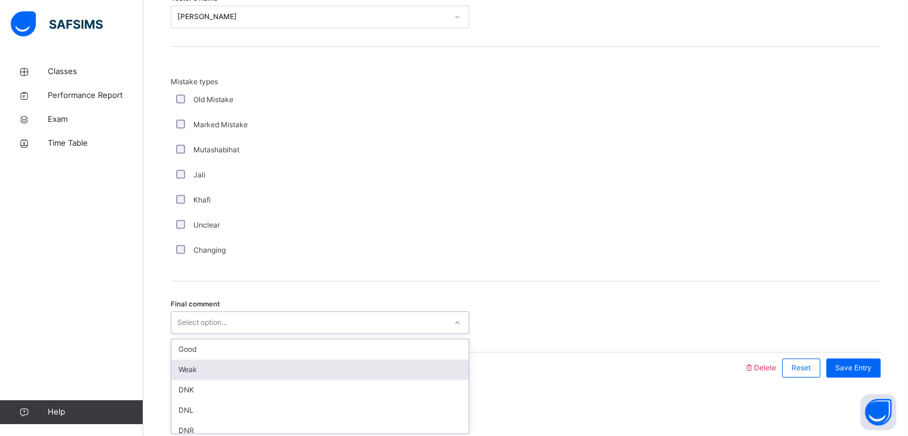
click at [212, 373] on div "Weak" at bounding box center [319, 369] width 297 height 20
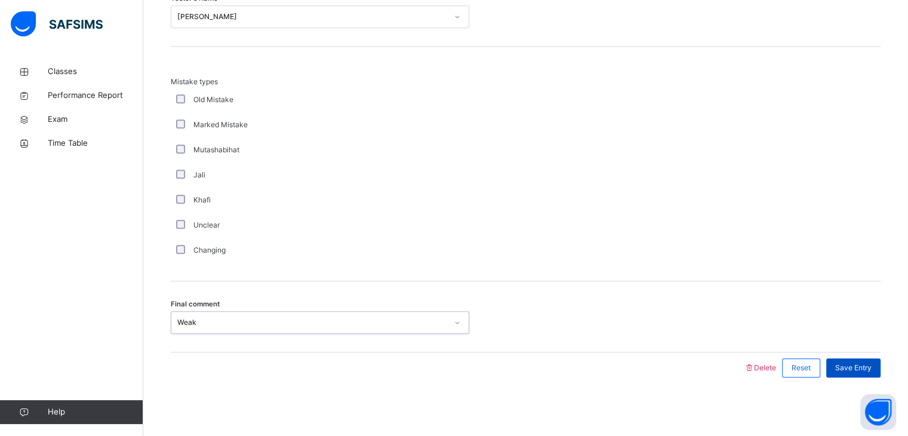
click at [850, 362] on span "Save Entry" at bounding box center [853, 367] width 36 height 11
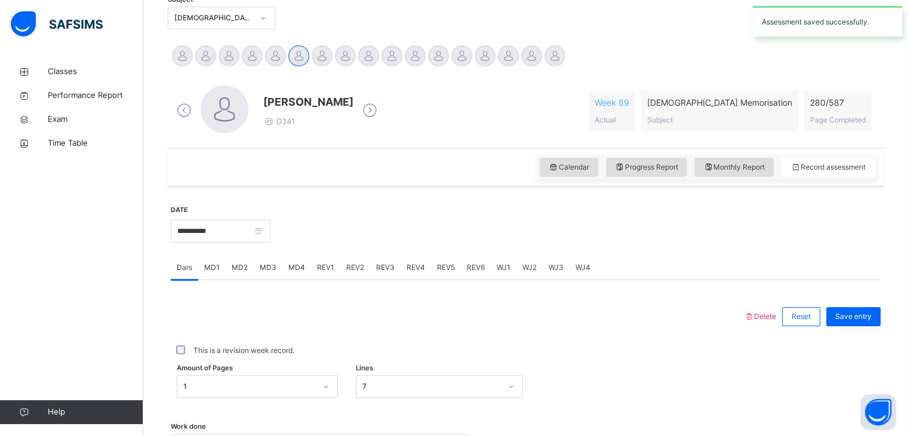
scroll to position [265, 0]
click at [233, 229] on input "**********" at bounding box center [221, 232] width 100 height 23
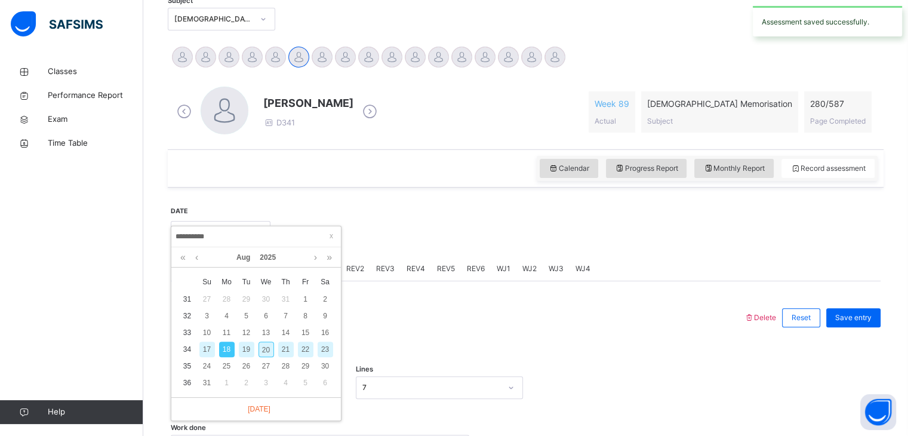
click at [414, 289] on div "Delete Reset Save entry This is a revision week record. Amount of Pages 1 Lines…" at bounding box center [526, 429] width 710 height 297
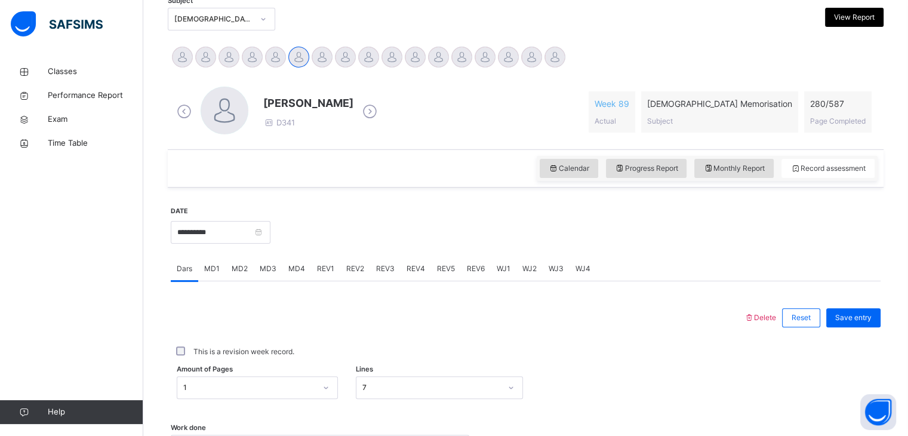
click at [318, 269] on span "REV1" at bounding box center [325, 268] width 17 height 11
click at [353, 271] on span "REV2" at bounding box center [355, 268] width 18 height 11
click at [190, 370] on div "option Juz 4 focused, 4 of 30. 30 results available. Use Up and Down to choose …" at bounding box center [320, 374] width 298 height 23
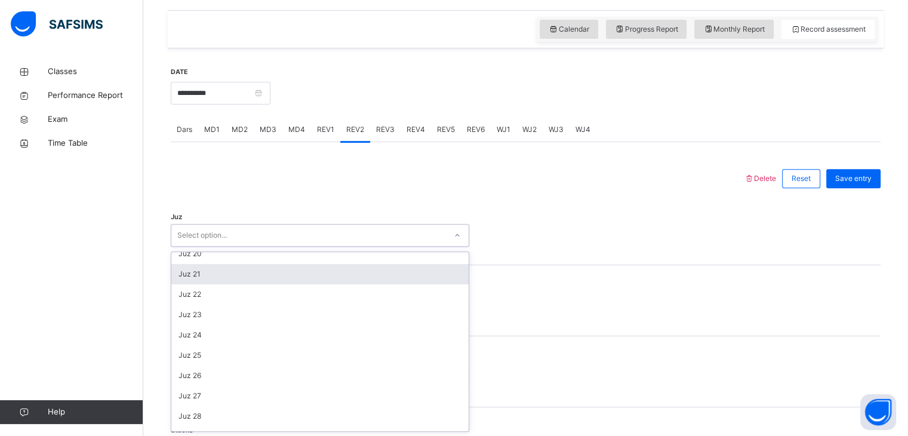
scroll to position [395, 0]
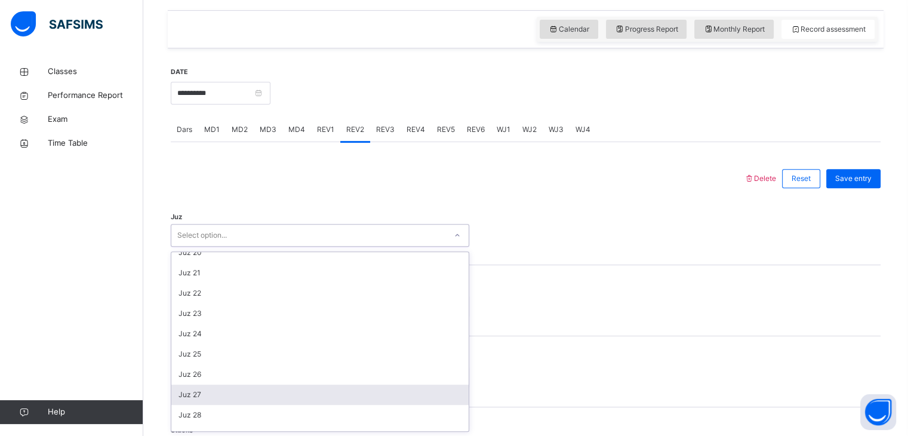
click at [208, 395] on div "Juz 27" at bounding box center [319, 394] width 297 height 20
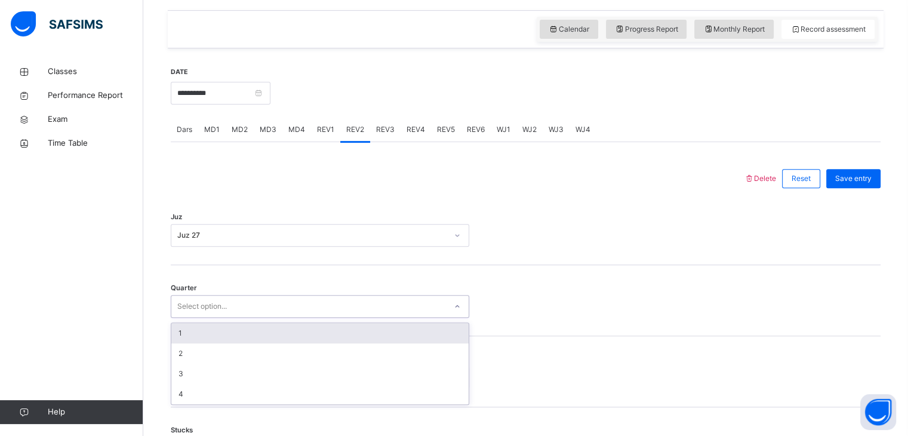
click at [190, 301] on div "Select option..." at bounding box center [202, 306] width 50 height 23
click at [184, 332] on div "1" at bounding box center [319, 333] width 297 height 20
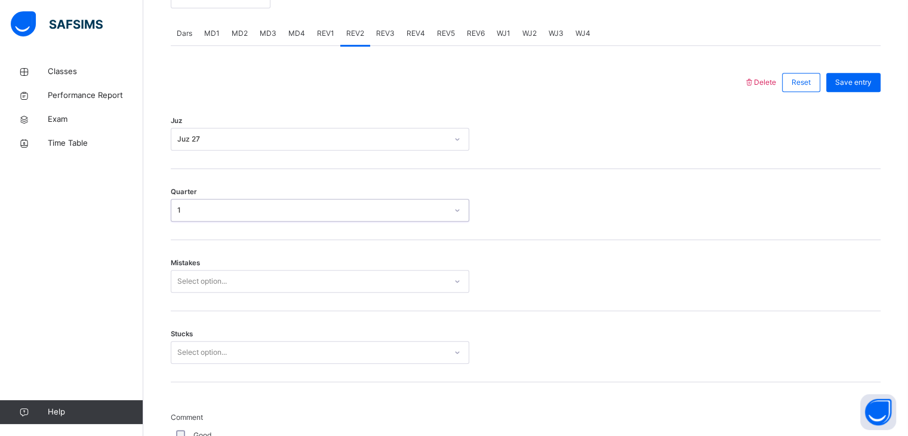
click at [183, 292] on div "Select option..." at bounding box center [320, 281] width 298 height 23
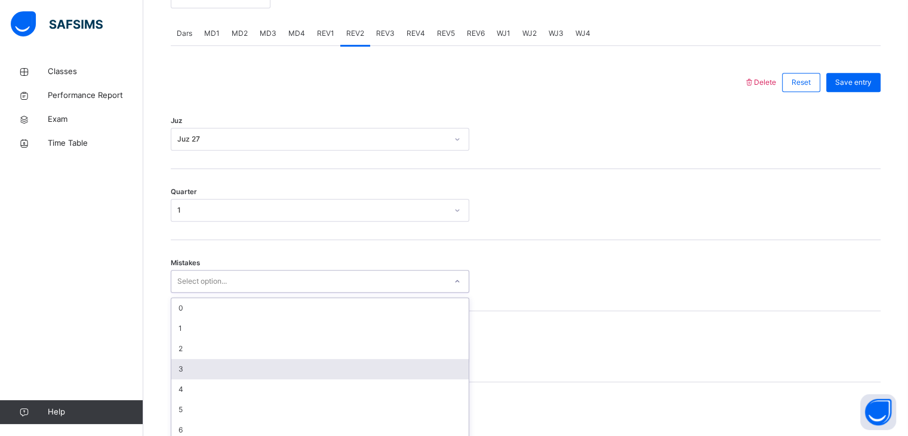
scroll to position [509, 0]
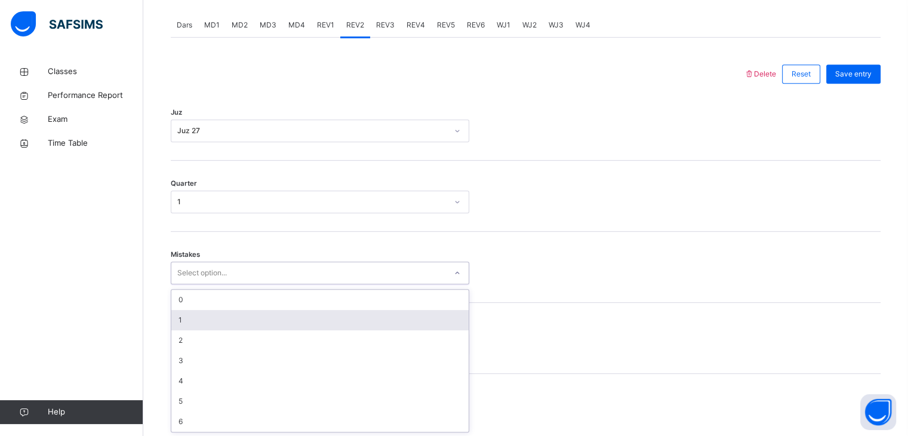
click at [189, 324] on div "1" at bounding box center [319, 320] width 297 height 20
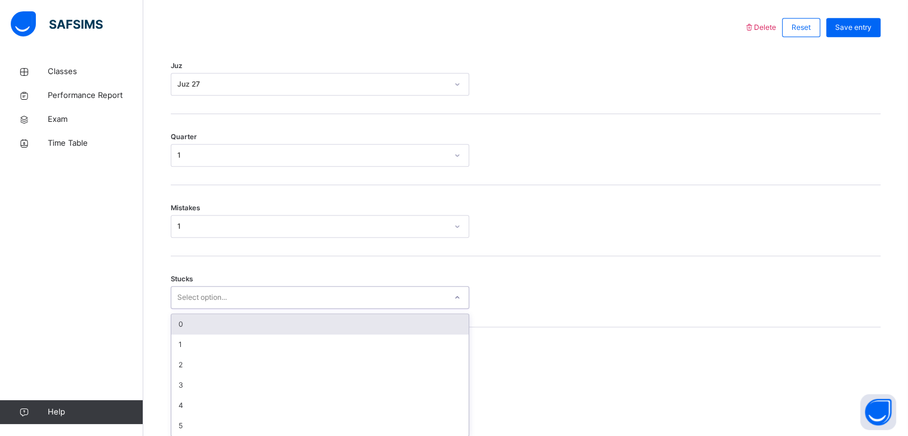
click at [189, 309] on div "option 0 focused, 1 of 6. 6 results available. Use Up and Down to choose option…" at bounding box center [320, 297] width 298 height 23
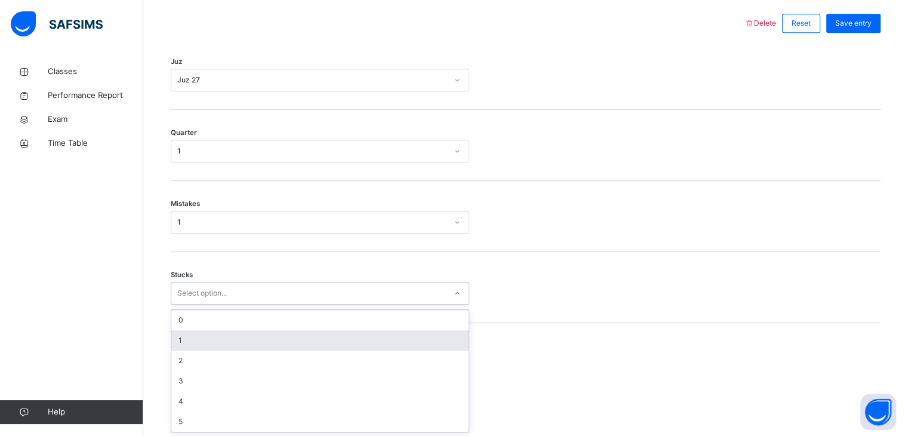
click at [189, 332] on div "1" at bounding box center [319, 340] width 297 height 20
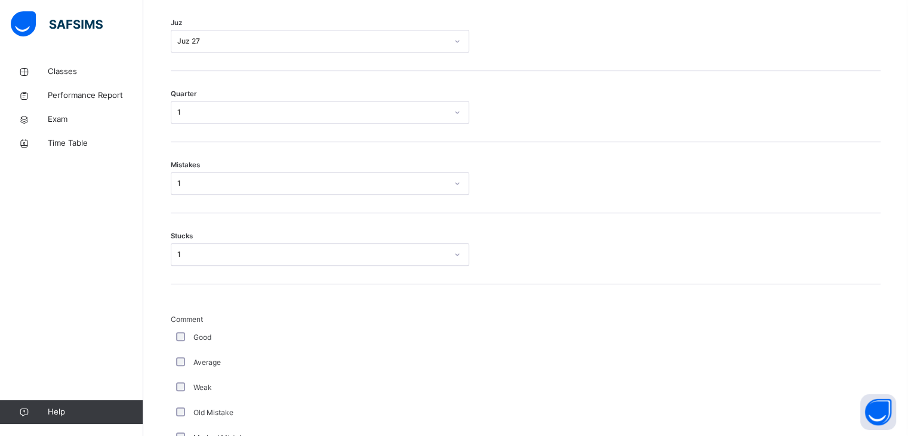
scroll to position [682, 0]
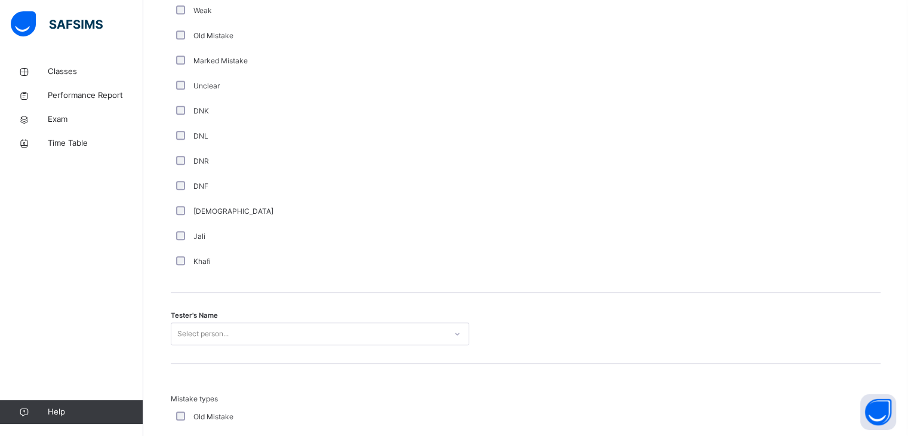
click at [180, 332] on div "Select person..." at bounding box center [320, 333] width 298 height 23
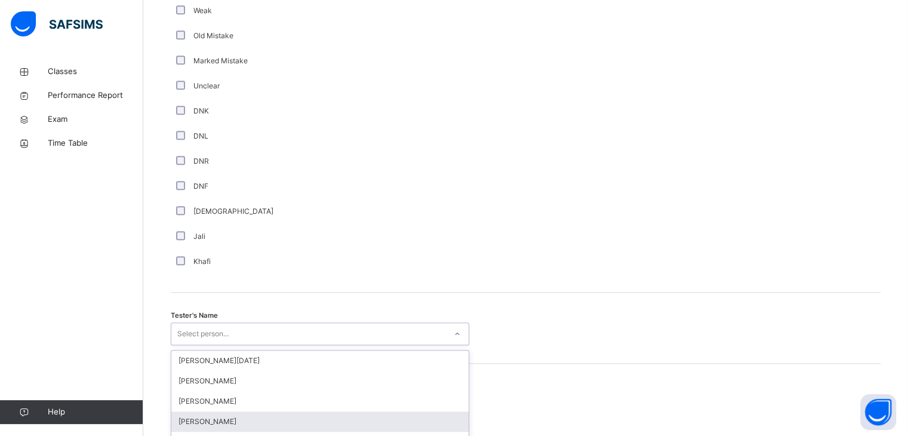
scroll to position [1073, 0]
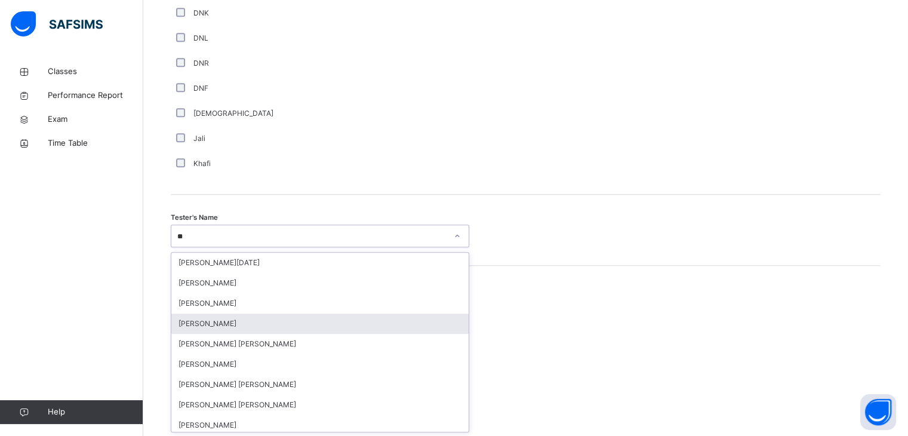
type input "***"
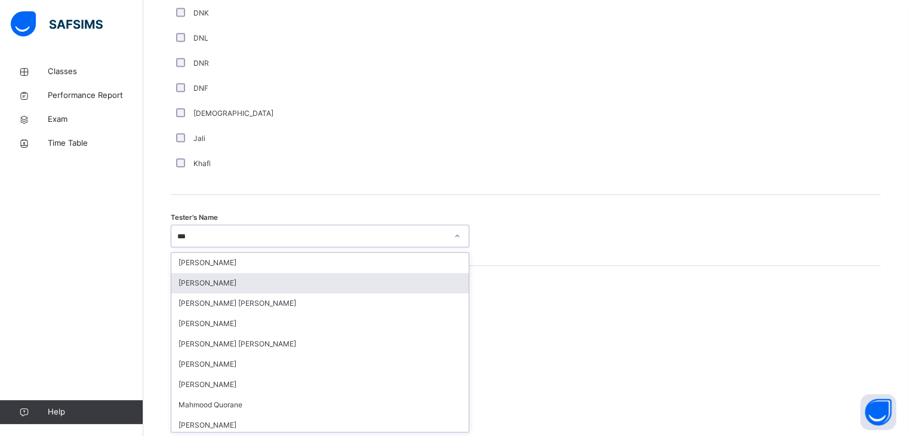
click at [216, 275] on div "[PERSON_NAME]" at bounding box center [319, 283] width 297 height 20
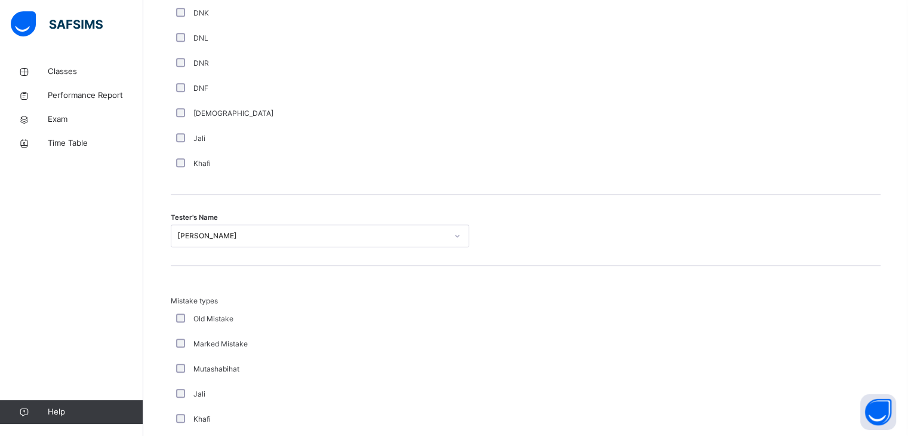
drag, startPoint x: 216, startPoint y: 275, endPoint x: 186, endPoint y: 323, distance: 56.6
click at [186, 323] on div "Old Mistake" at bounding box center [320, 318] width 298 height 25
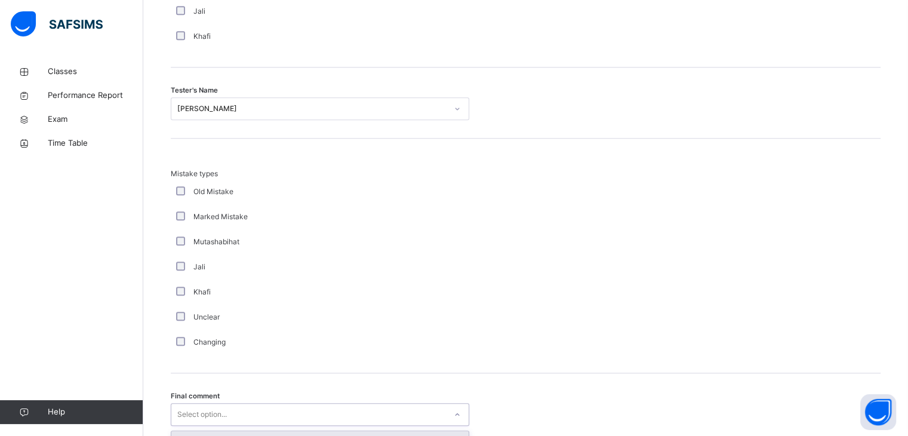
scroll to position [1292, 0]
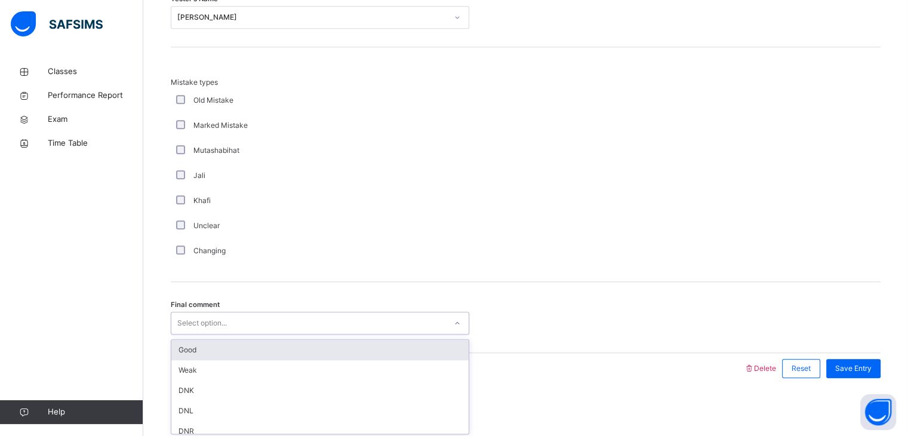
click at [217, 334] on div "option Good focused, 1 of 6. 6 results available. Use Up and Down to choose opt…" at bounding box center [320, 323] width 298 height 23
click at [201, 340] on div "Good" at bounding box center [319, 349] width 297 height 20
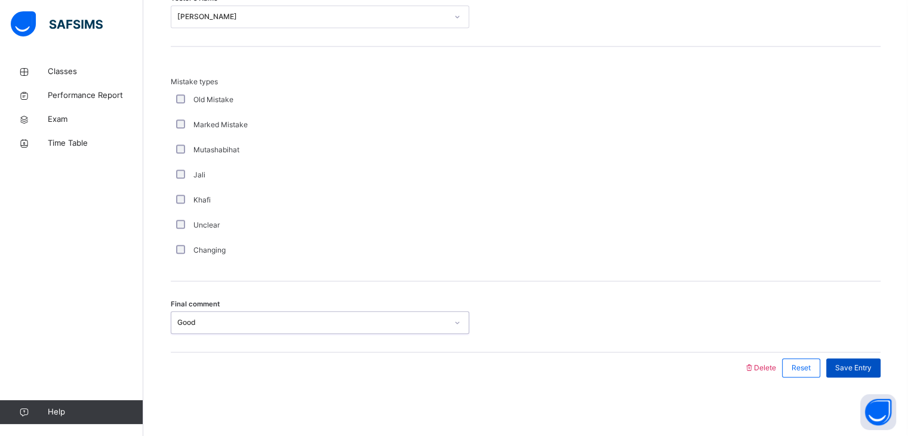
click at [853, 362] on span "Save Entry" at bounding box center [853, 367] width 36 height 11
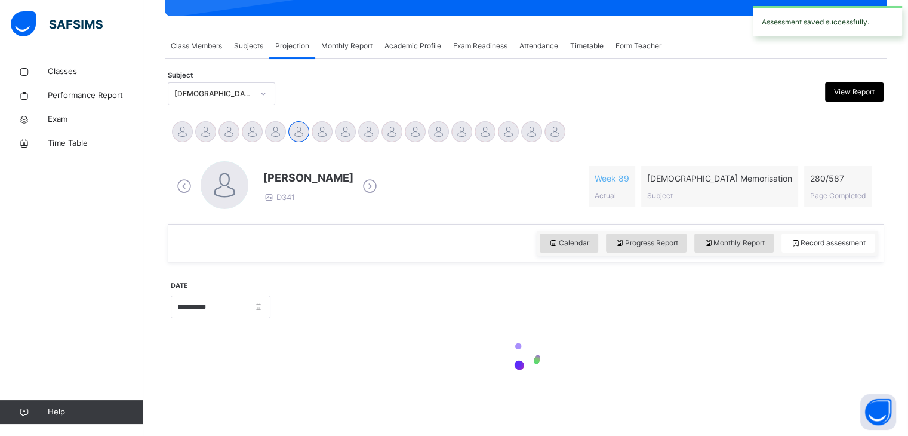
scroll to position [461, 0]
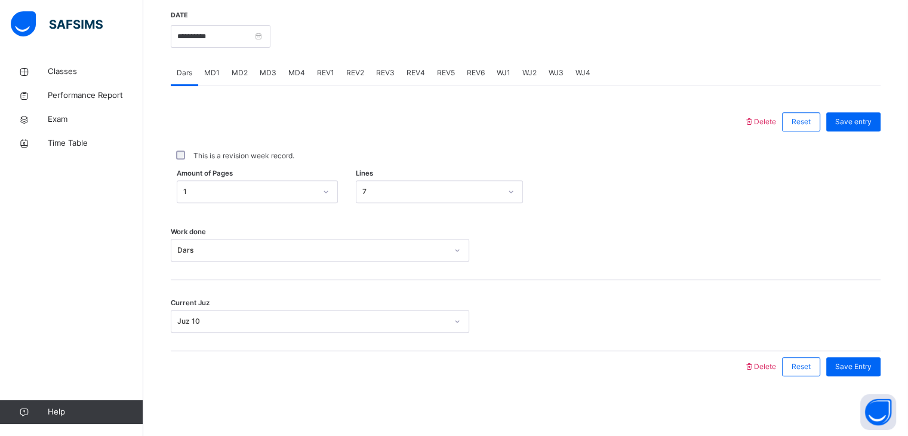
click at [359, 76] on span "REV2" at bounding box center [355, 72] width 18 height 11
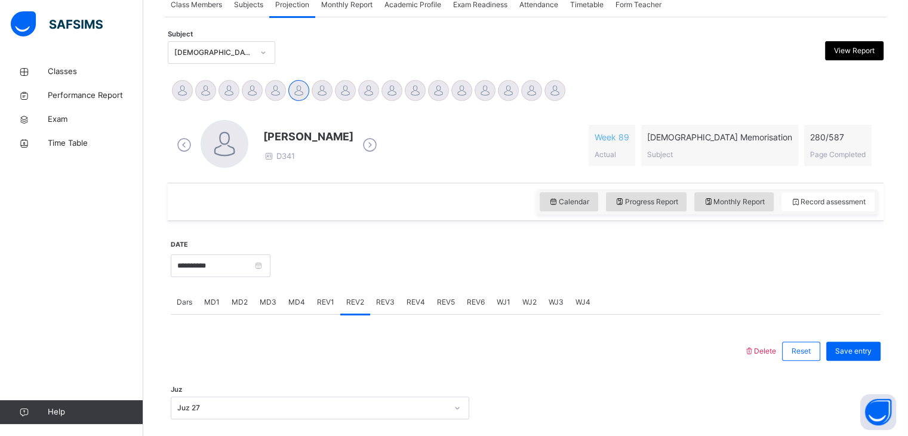
scroll to position [165, 0]
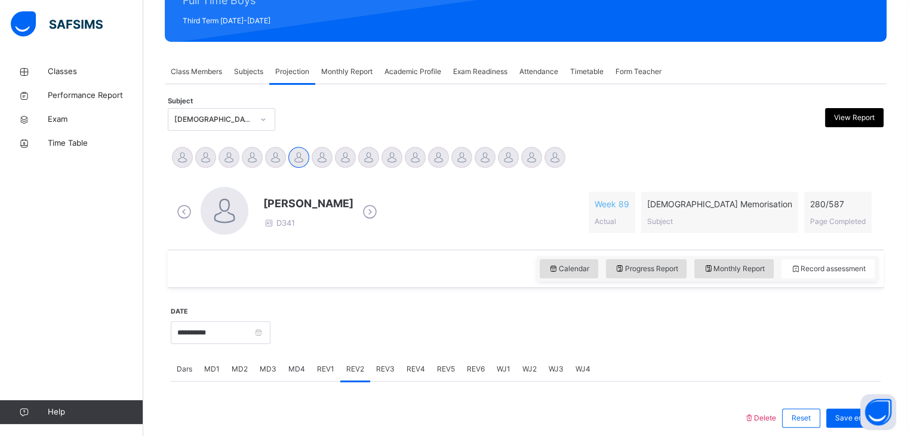
click at [387, 364] on span "REV3" at bounding box center [385, 369] width 19 height 11
click at [2, 153] on link "Time Table" at bounding box center [71, 143] width 143 height 24
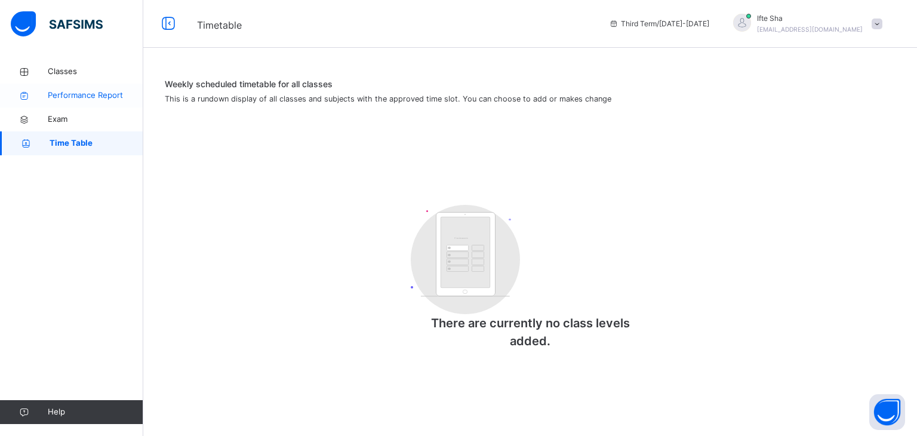
click at [57, 86] on link "Performance Report" at bounding box center [71, 96] width 143 height 24
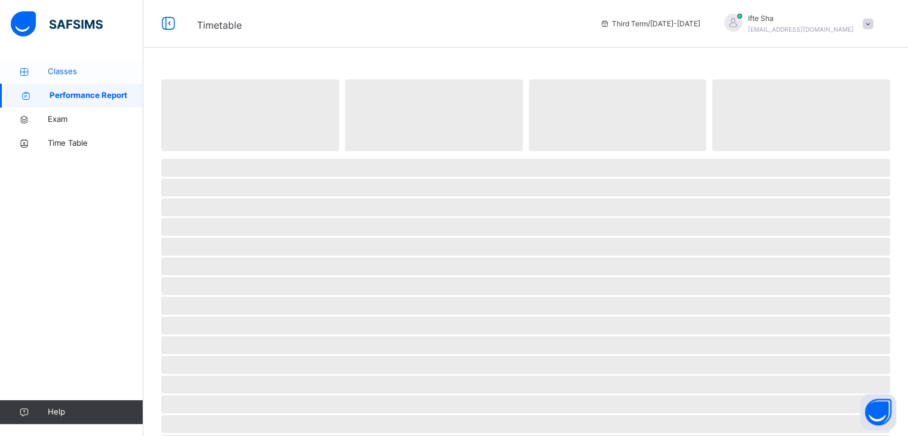
click at [60, 72] on span "Classes" at bounding box center [96, 72] width 96 height 12
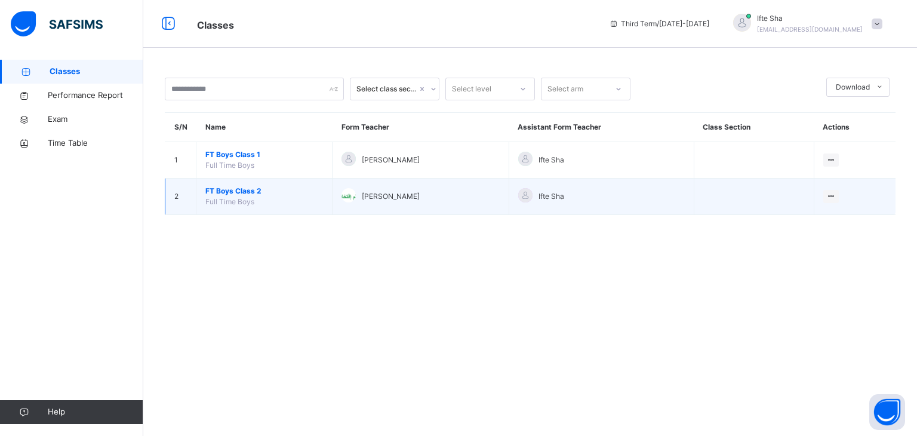
click at [492, 195] on div "[PERSON_NAME]" at bounding box center [420, 196] width 158 height 17
click at [839, 209] on ul "View Class" at bounding box center [806, 220] width 66 height 23
click at [815, 218] on div "View Class" at bounding box center [814, 220] width 37 height 12
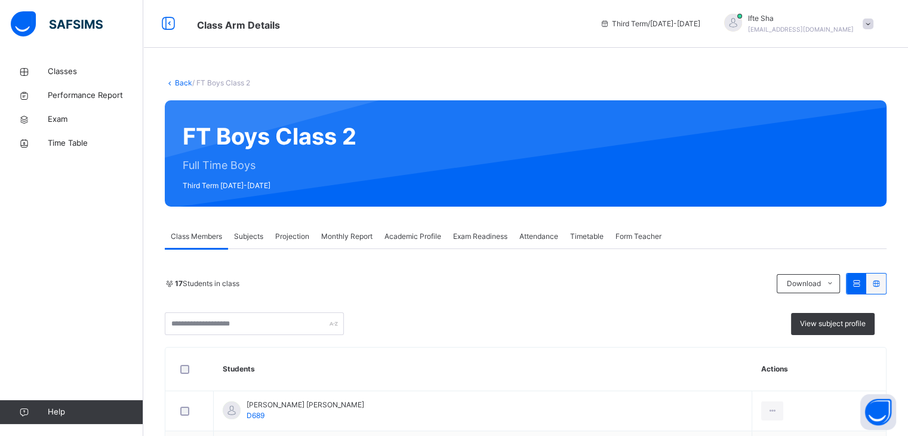
click at [288, 235] on span "Projection" at bounding box center [292, 236] width 34 height 11
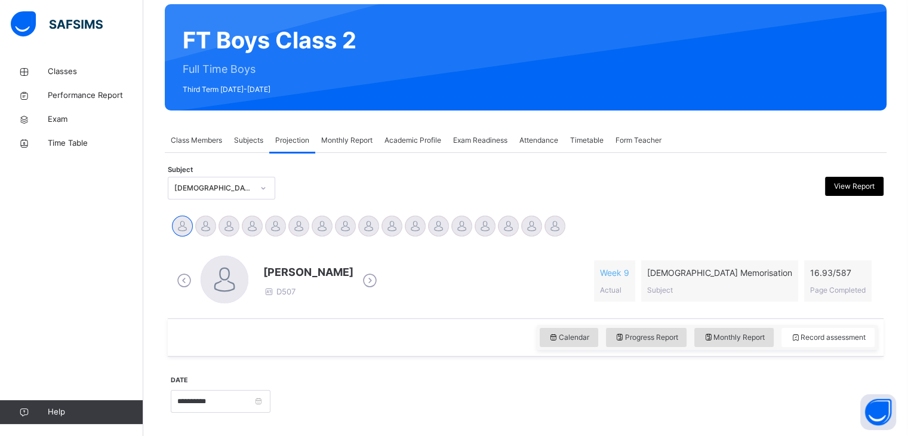
scroll to position [97, 0]
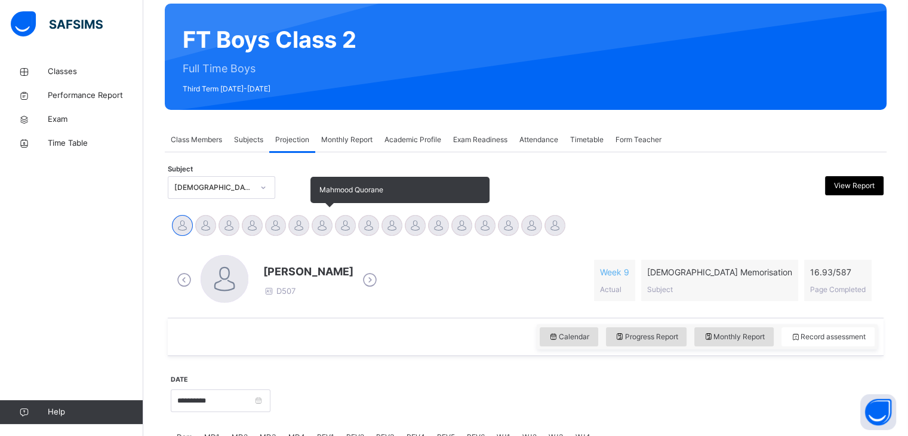
click at [317, 224] on div at bounding box center [322, 225] width 21 height 21
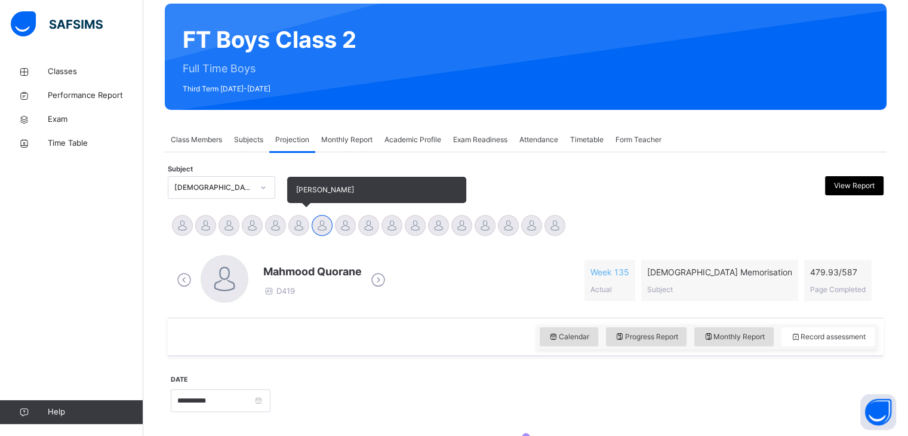
click at [294, 230] on div at bounding box center [298, 225] width 21 height 21
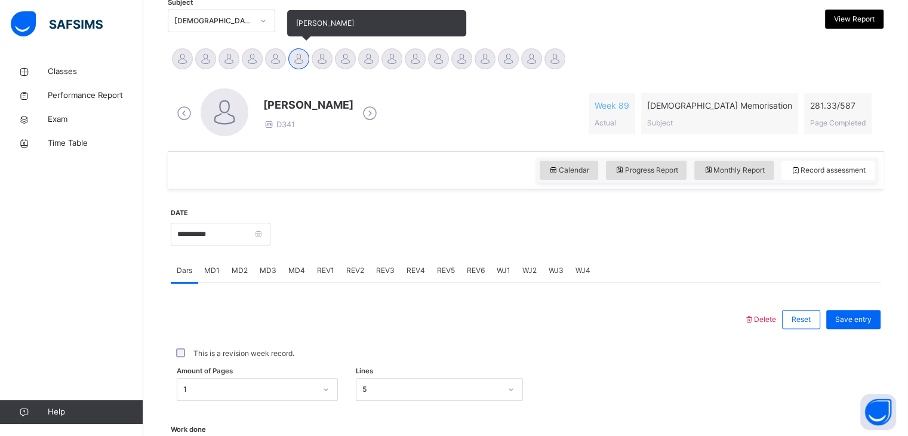
scroll to position [265, 0]
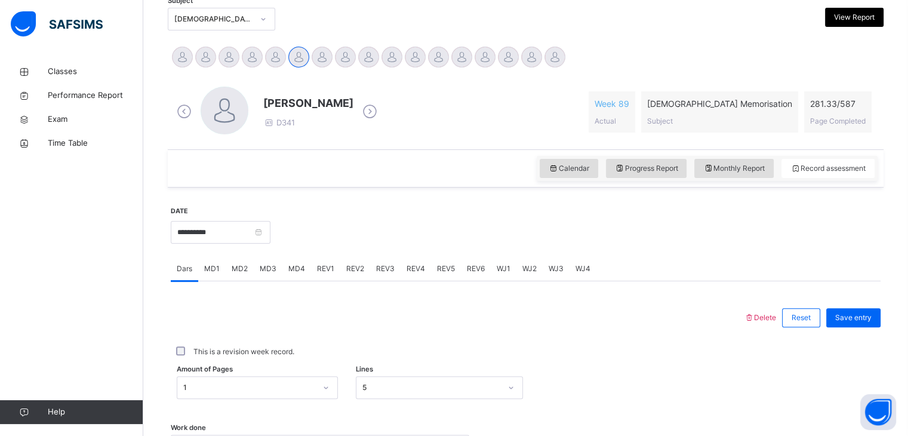
click at [408, 276] on div "REV4" at bounding box center [416, 269] width 30 height 24
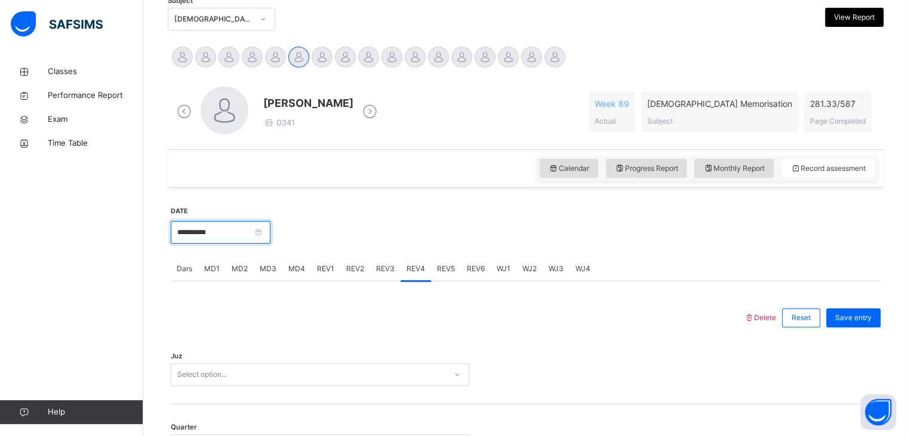
click at [262, 224] on input "**********" at bounding box center [221, 232] width 100 height 23
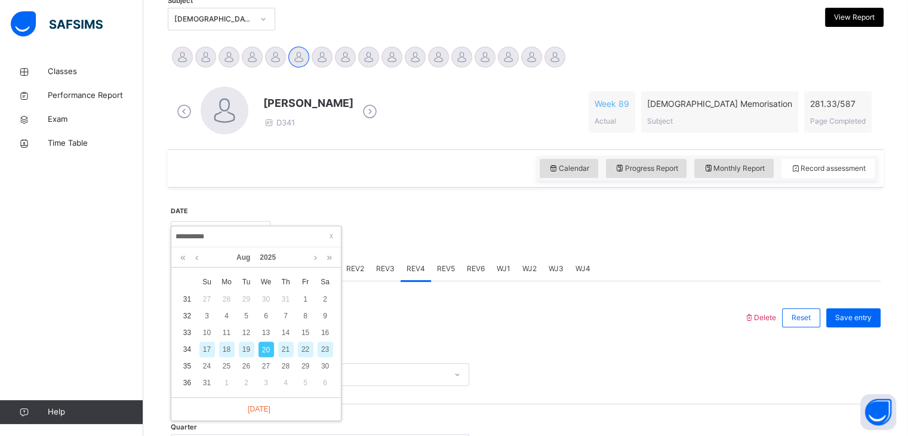
click at [232, 350] on div "18" at bounding box center [227, 349] width 16 height 16
type input "**********"
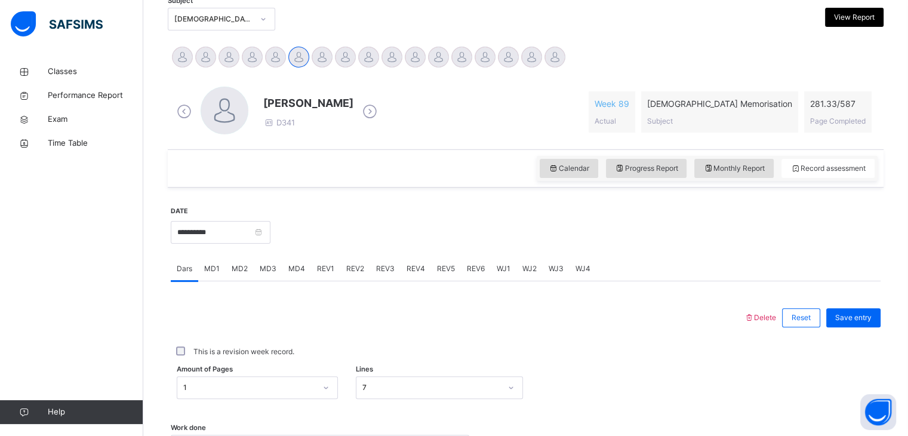
click at [331, 275] on div "REV1" at bounding box center [325, 269] width 29 height 24
click at [353, 273] on span "REV2" at bounding box center [355, 268] width 18 height 11
click at [393, 272] on div "REV3" at bounding box center [385, 269] width 30 height 24
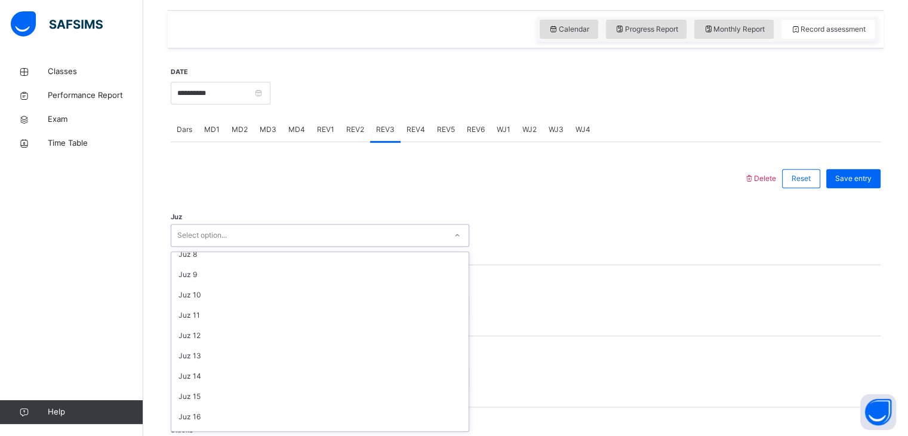
scroll to position [430, 0]
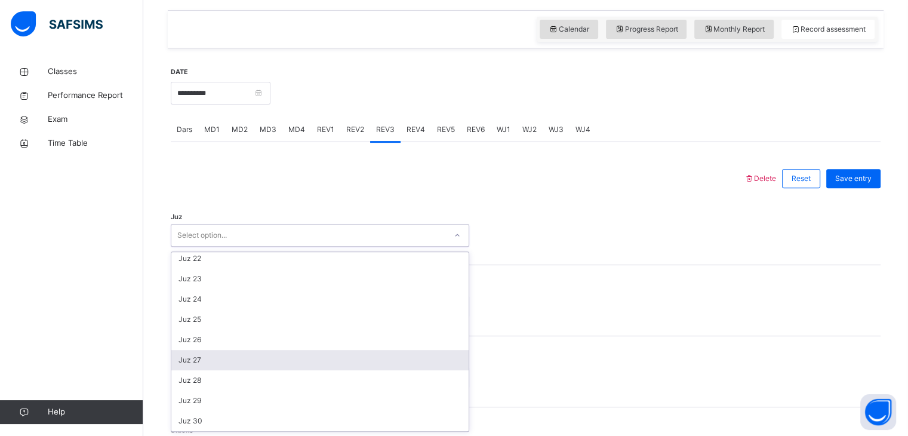
click at [260, 366] on div "Juz 27" at bounding box center [319, 360] width 297 height 20
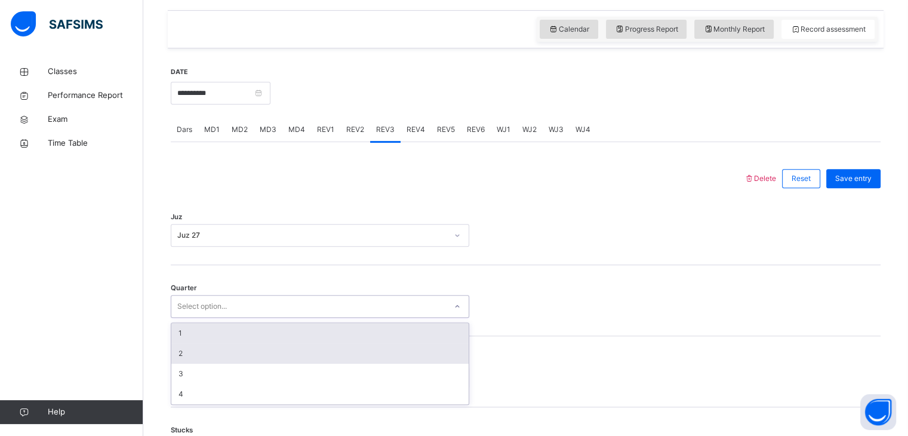
click at [252, 358] on div "2" at bounding box center [319, 353] width 297 height 20
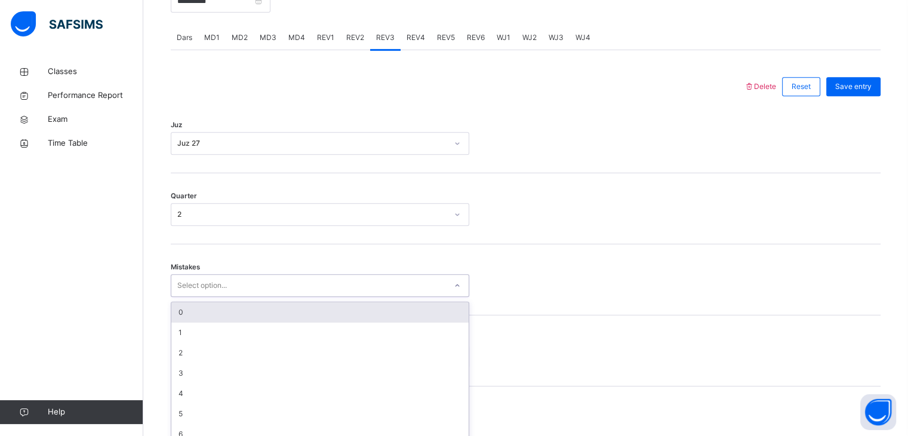
scroll to position [509, 0]
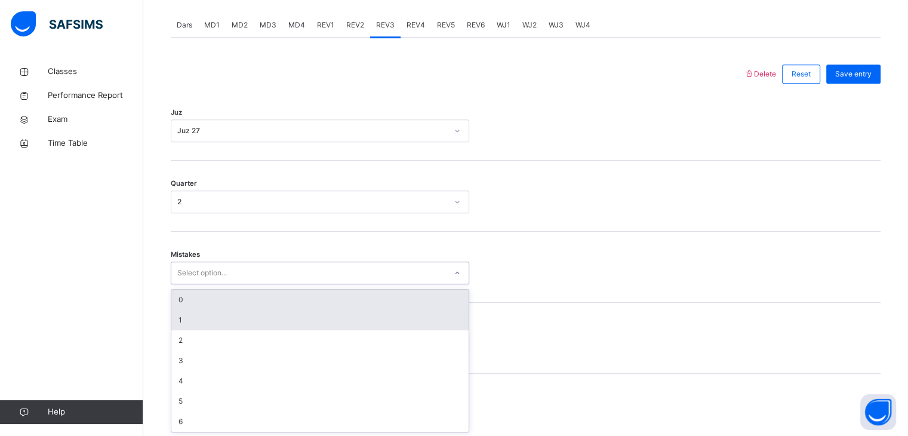
click at [272, 325] on div "1" at bounding box center [319, 320] width 297 height 20
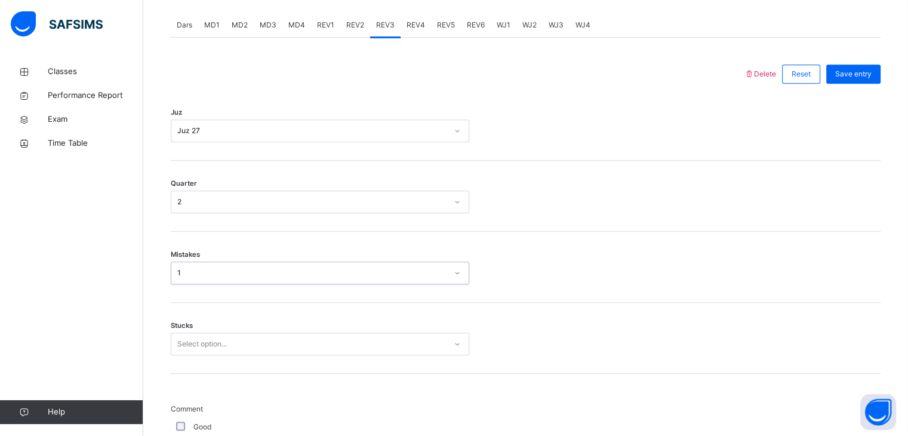
click at [250, 363] on div "Stucks Select option..." at bounding box center [526, 338] width 710 height 71
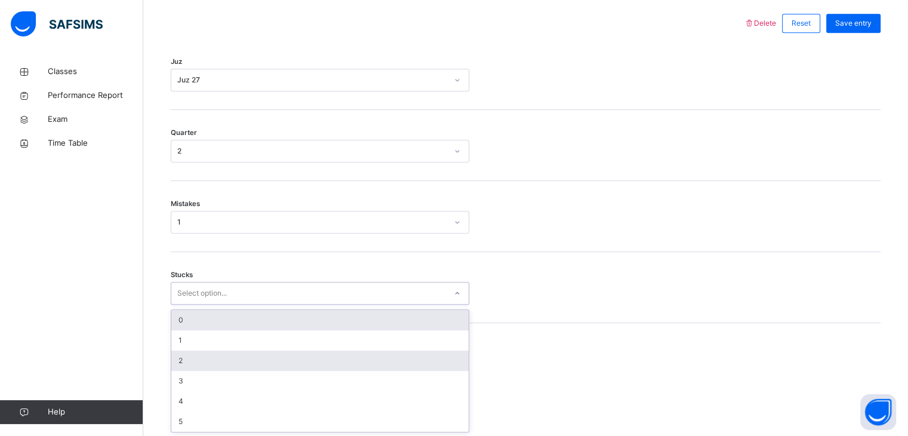
click at [246, 350] on div "2" at bounding box center [319, 360] width 297 height 20
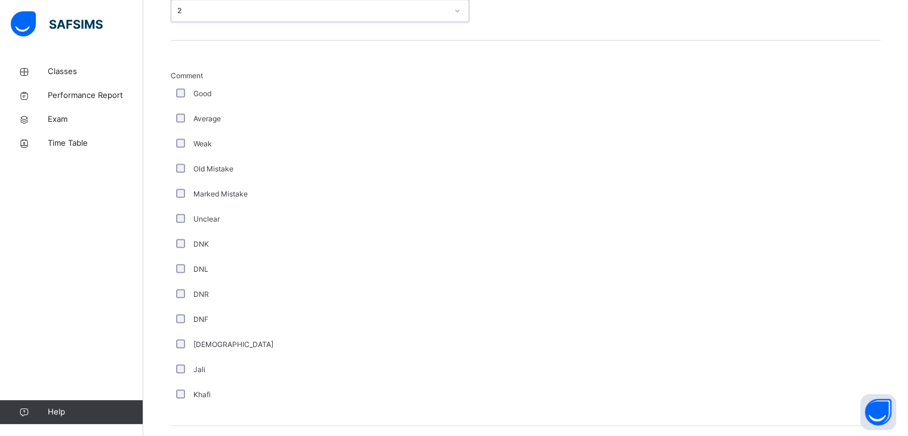
scroll to position [840, 0]
click at [192, 86] on div "Good" at bounding box center [320, 95] width 298 height 25
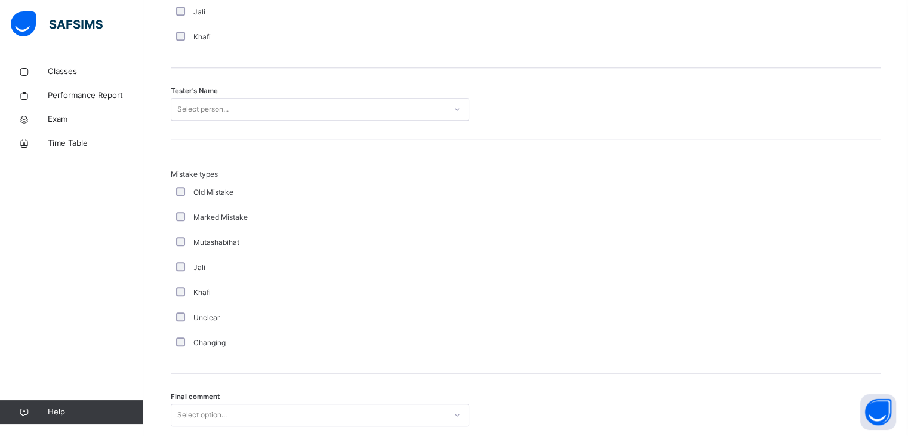
scroll to position [1196, 0]
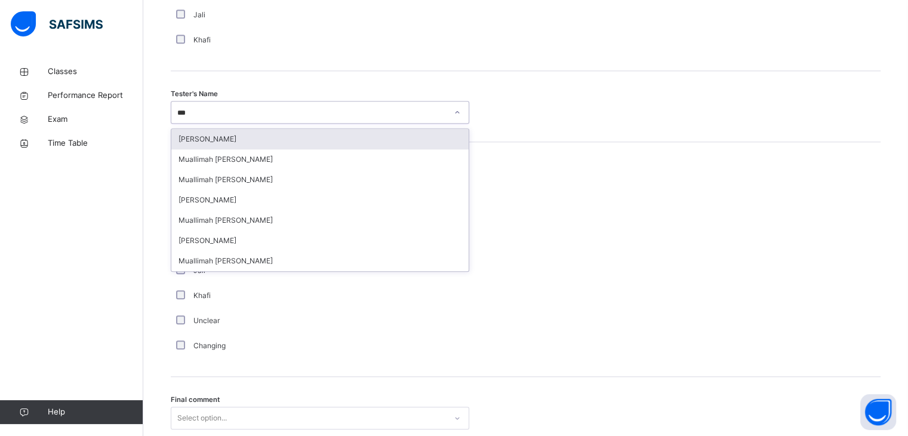
type input "****"
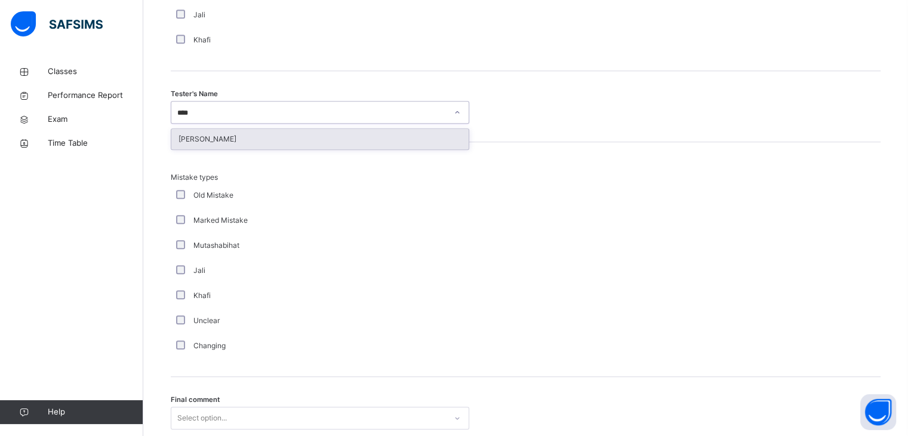
click at [341, 141] on div "[PERSON_NAME]" at bounding box center [319, 139] width 297 height 20
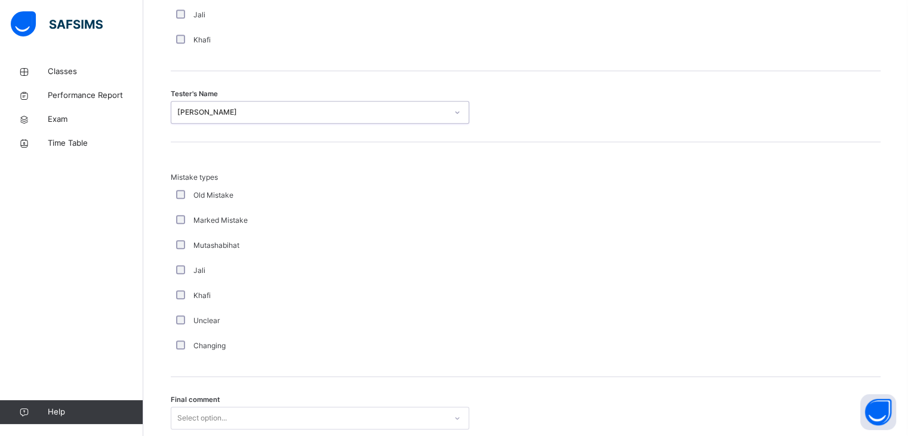
click at [181, 255] on div "Mutashabihat" at bounding box center [320, 245] width 298 height 25
click at [193, 244] on label "Mutashabihat" at bounding box center [216, 245] width 46 height 11
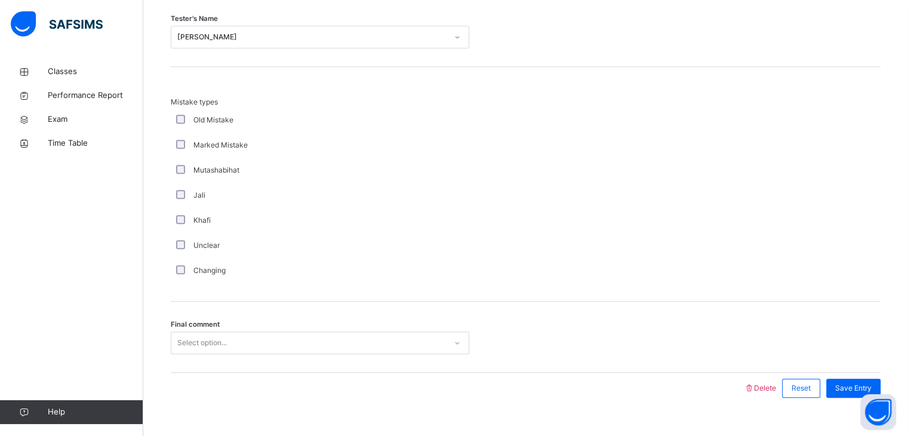
scroll to position [1292, 0]
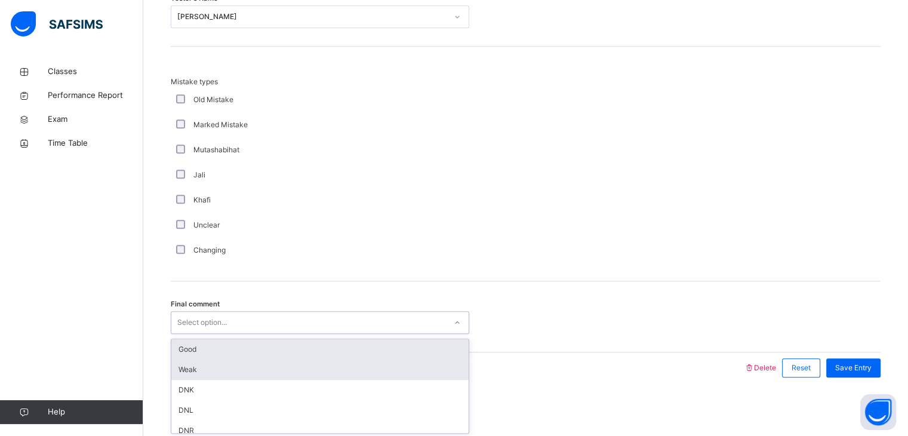
click at [190, 359] on div "Weak" at bounding box center [319, 369] width 297 height 20
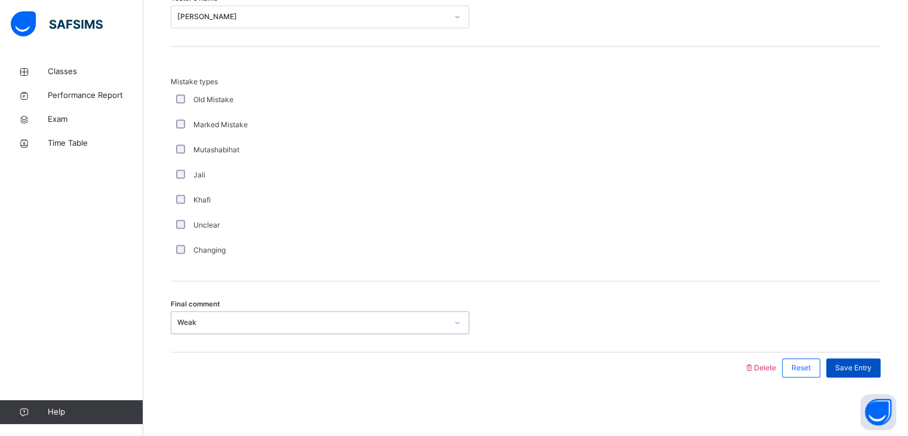
click at [860, 372] on div "Save Entry" at bounding box center [853, 367] width 54 height 19
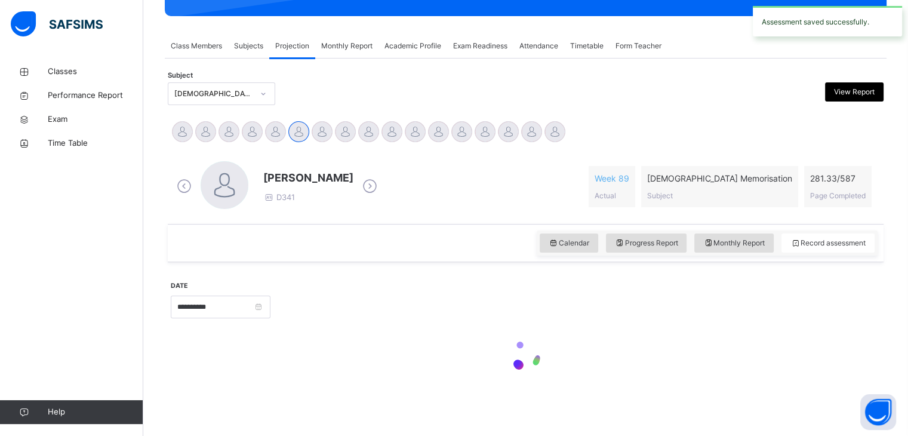
click at [377, 318] on div at bounding box center [575, 305] width 598 height 51
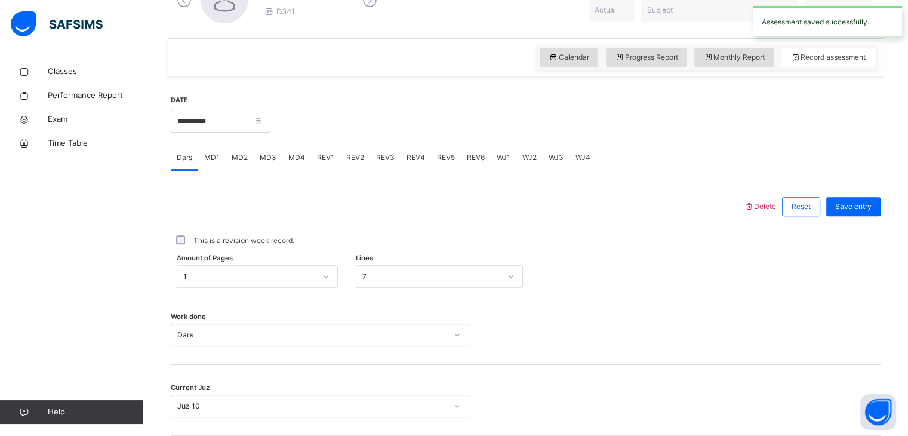
scroll to position [369, 0]
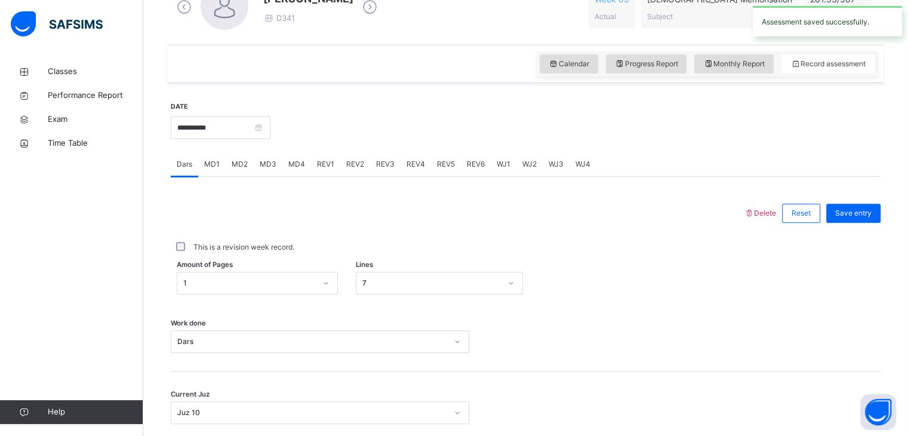
click at [386, 169] on span "REV3" at bounding box center [385, 164] width 19 height 11
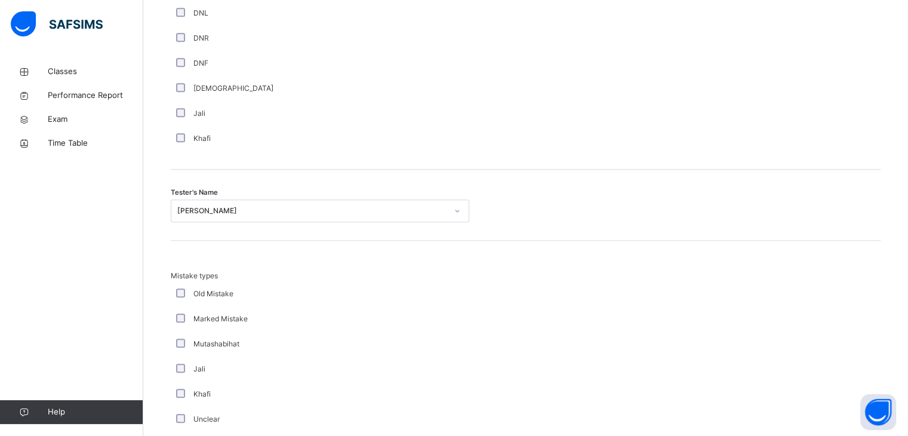
scroll to position [1292, 0]
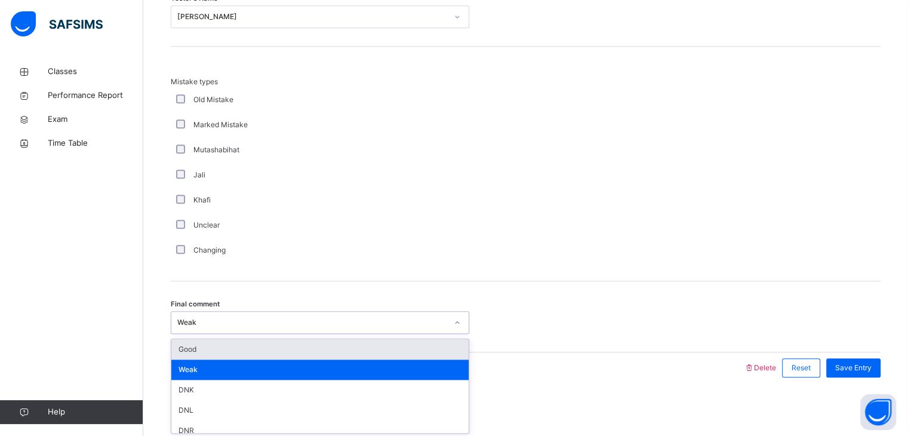
click at [204, 357] on div "Good" at bounding box center [319, 349] width 297 height 20
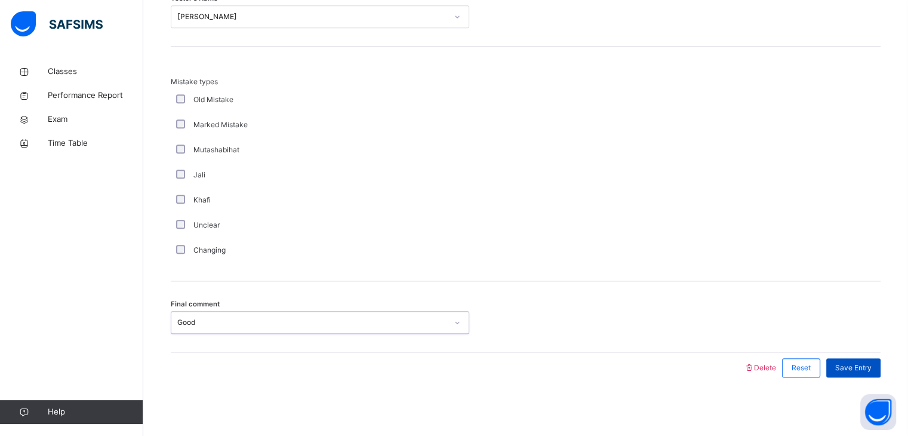
click at [868, 374] on div "Save Entry" at bounding box center [853, 367] width 54 height 19
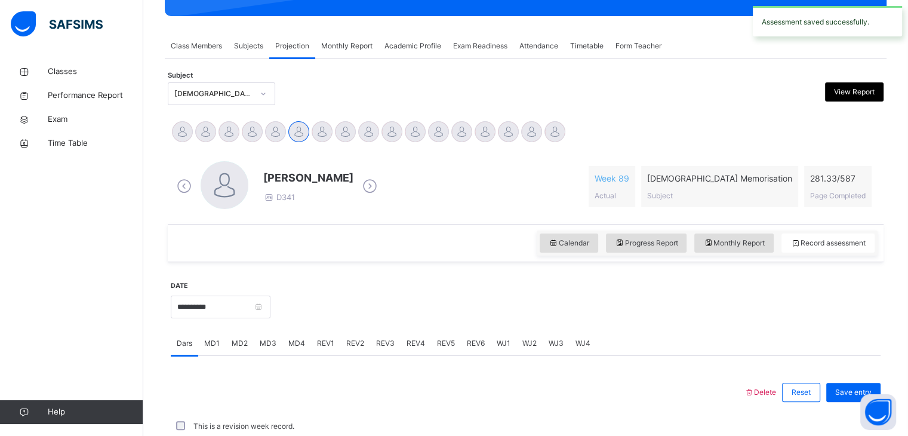
scroll to position [461, 0]
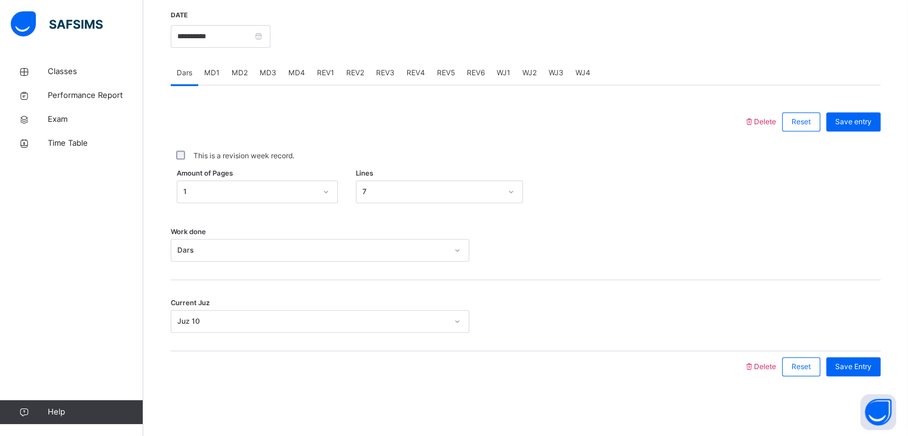
click at [385, 81] on div "REV3" at bounding box center [385, 73] width 30 height 24
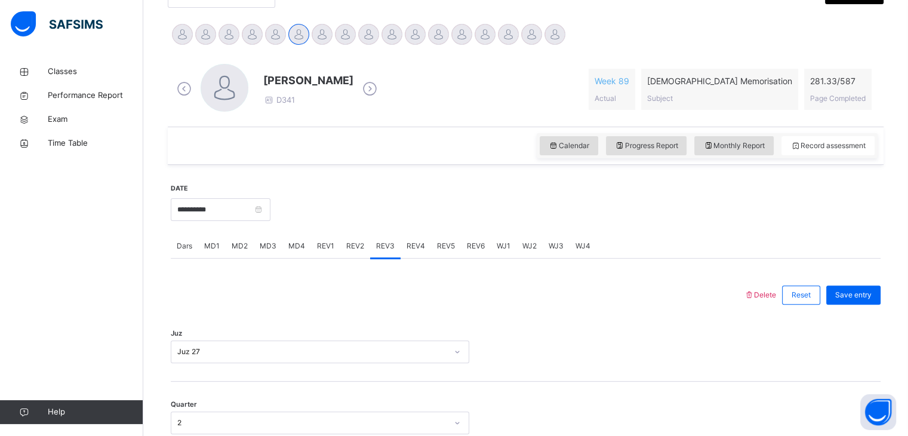
scroll to position [289, 0]
click at [408, 244] on span "REV4" at bounding box center [415, 244] width 19 height 11
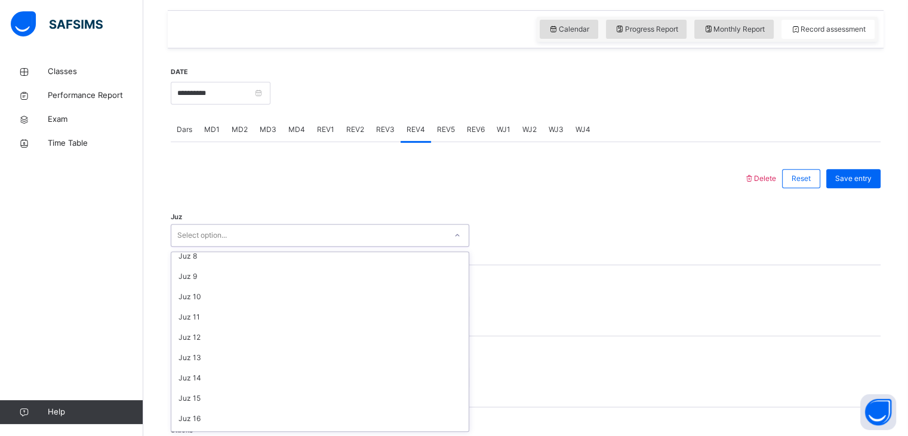
scroll to position [430, 0]
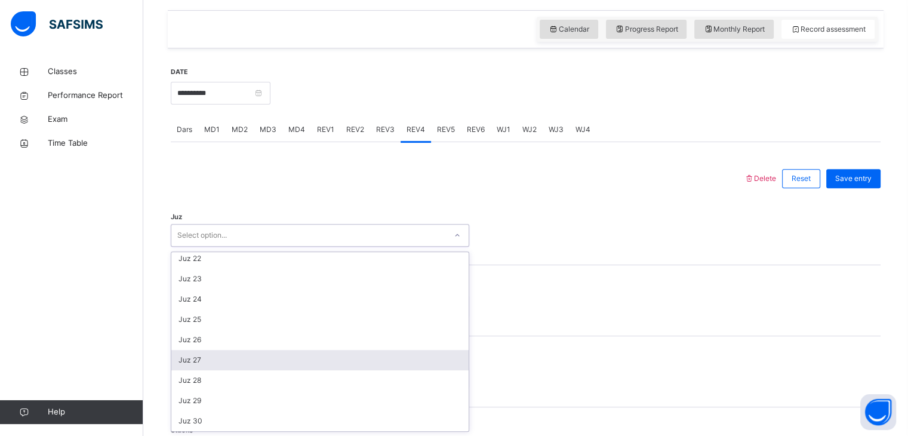
click at [258, 365] on div "Juz 27" at bounding box center [319, 360] width 297 height 20
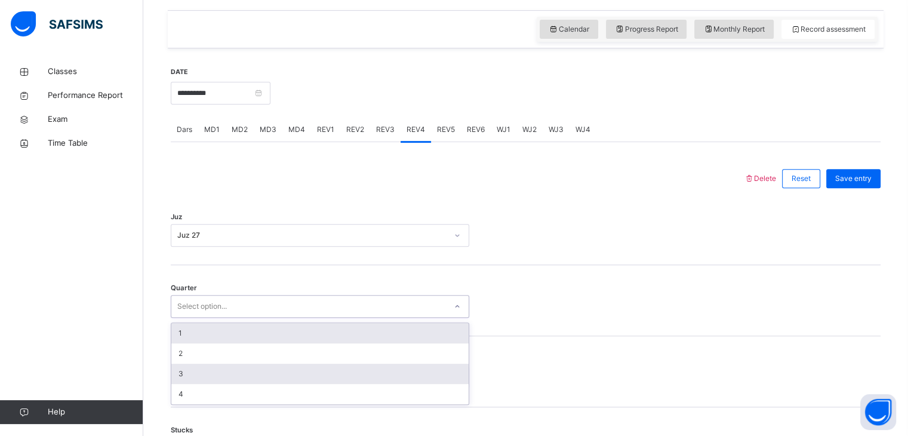
click at [247, 380] on div "3" at bounding box center [319, 374] width 297 height 20
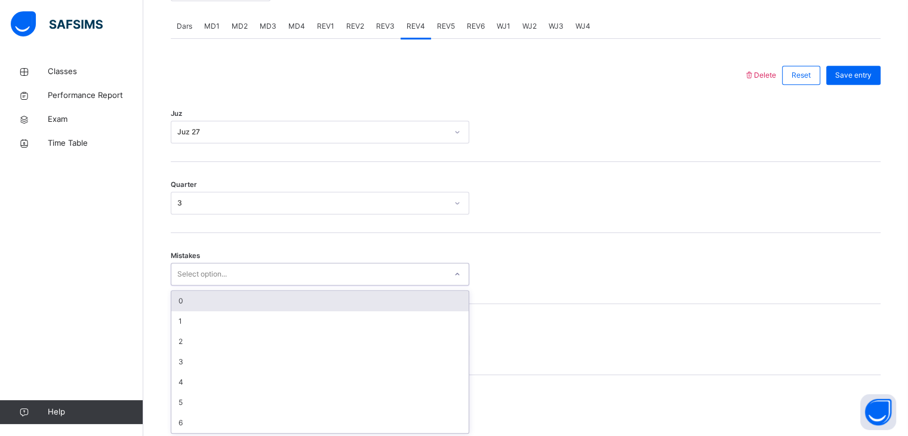
scroll to position [509, 0]
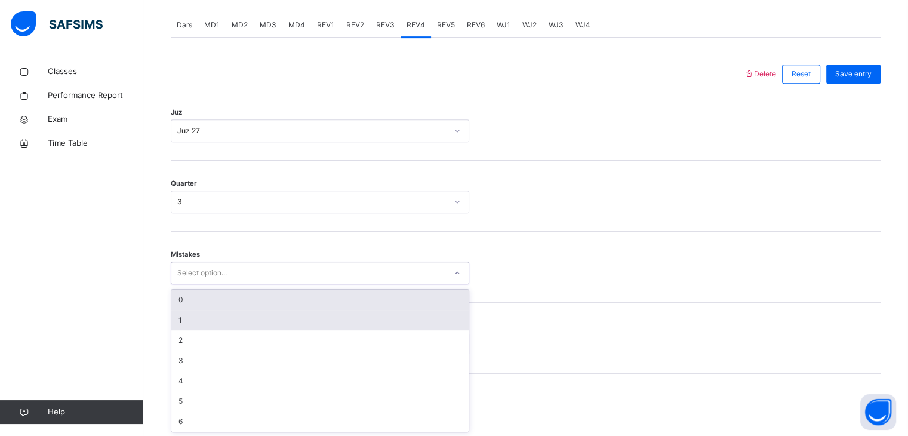
click at [281, 325] on div "1" at bounding box center [319, 320] width 297 height 20
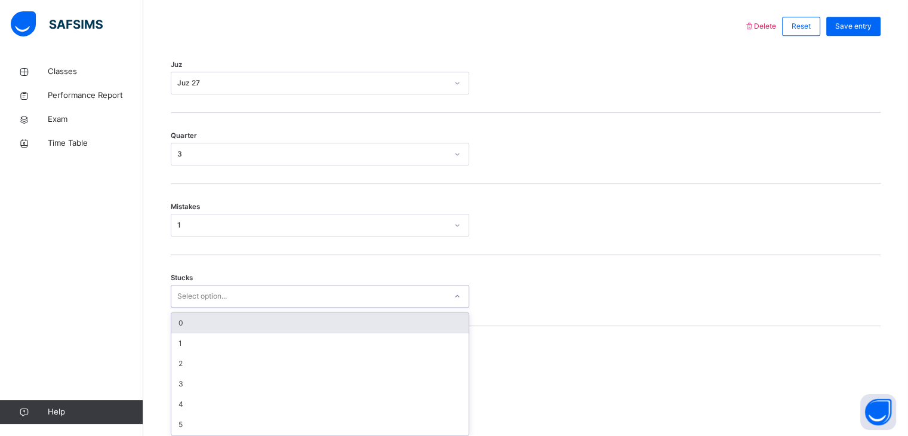
scroll to position [559, 0]
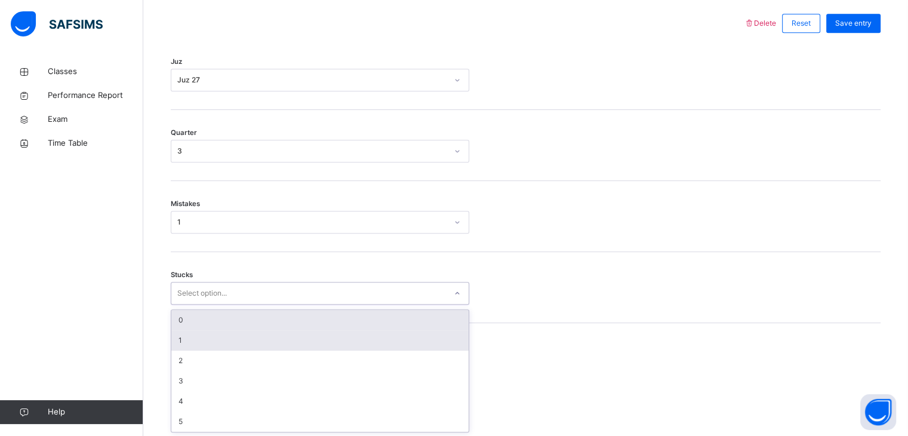
click at [276, 337] on div "1" at bounding box center [319, 340] width 297 height 20
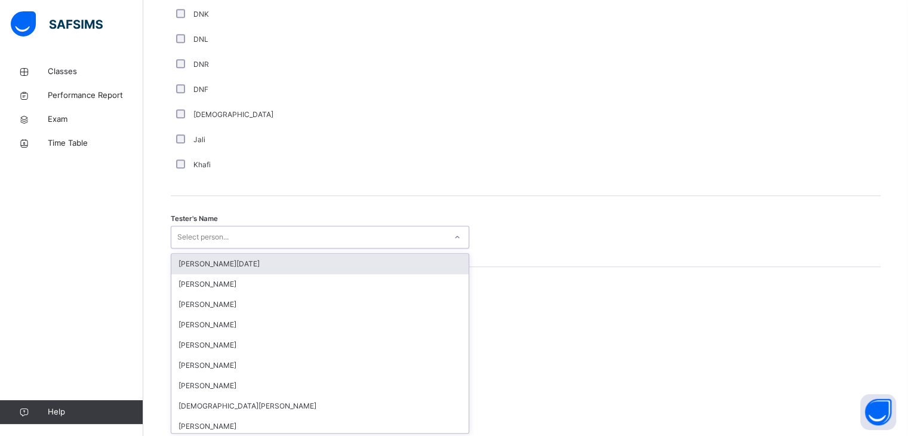
scroll to position [1073, 0]
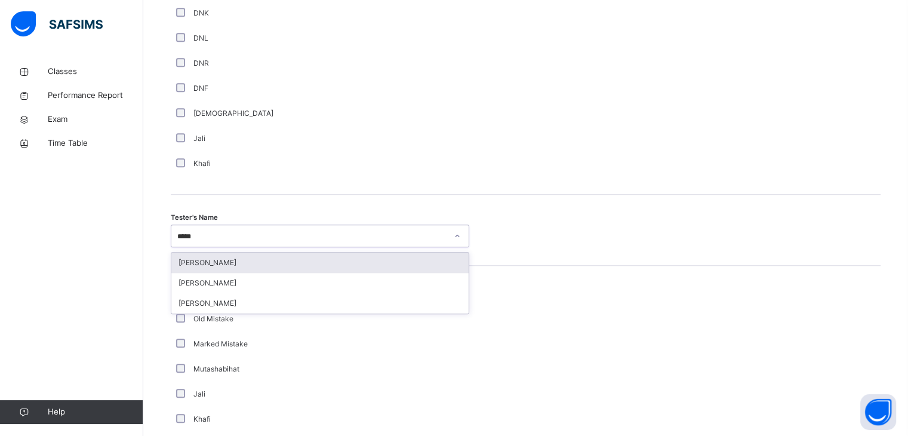
type input "****"
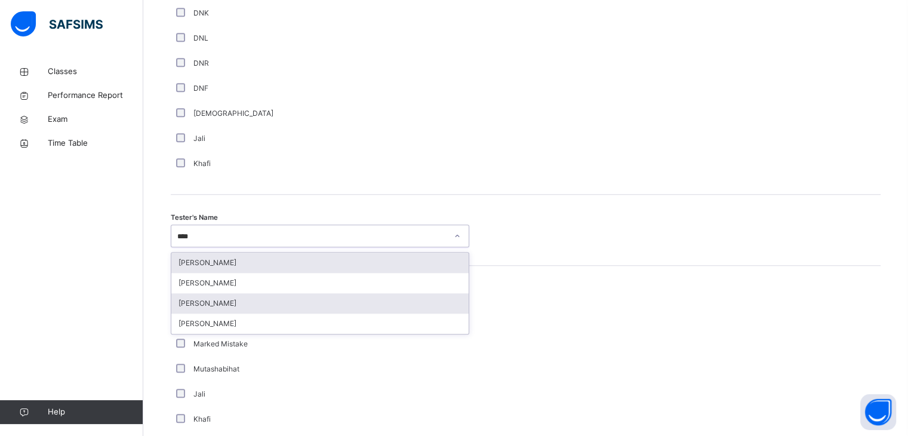
click at [244, 311] on div "[PERSON_NAME]" at bounding box center [319, 303] width 297 height 20
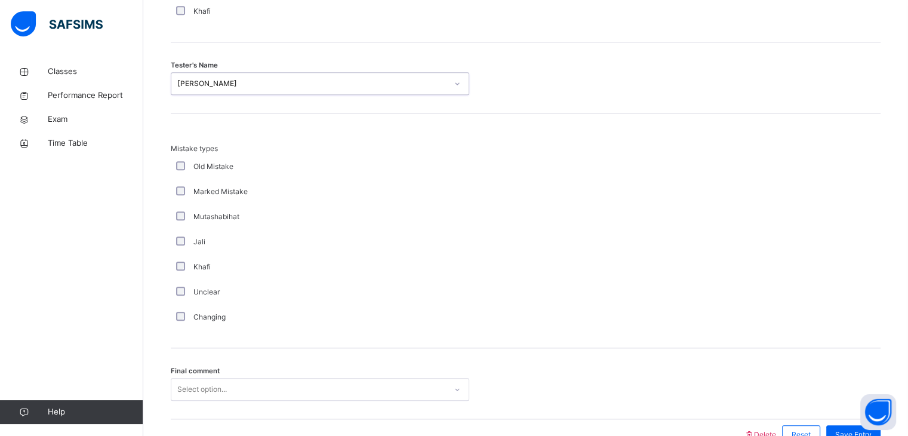
scroll to position [1234, 0]
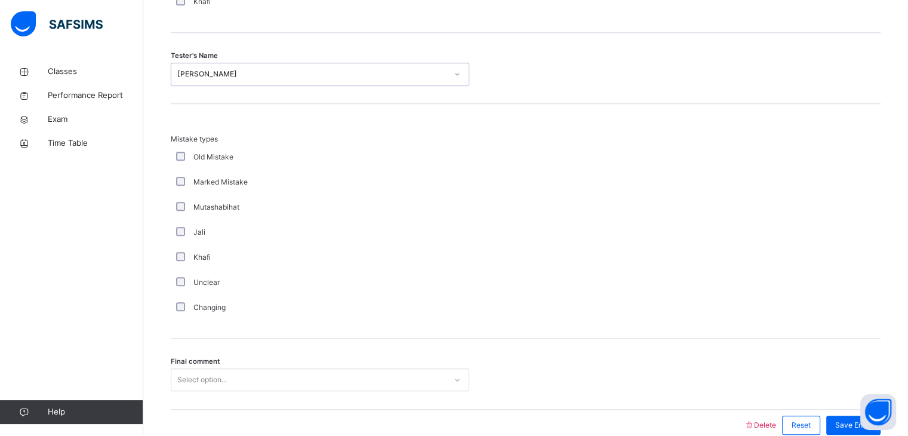
click at [190, 318] on div "Changing" at bounding box center [320, 307] width 298 height 25
click at [189, 315] on div "Changing" at bounding box center [320, 307] width 298 height 25
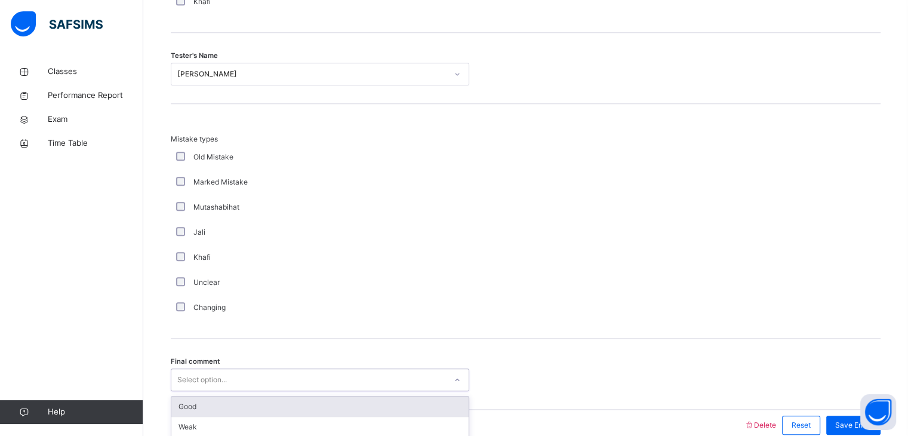
scroll to position [1292, 0]
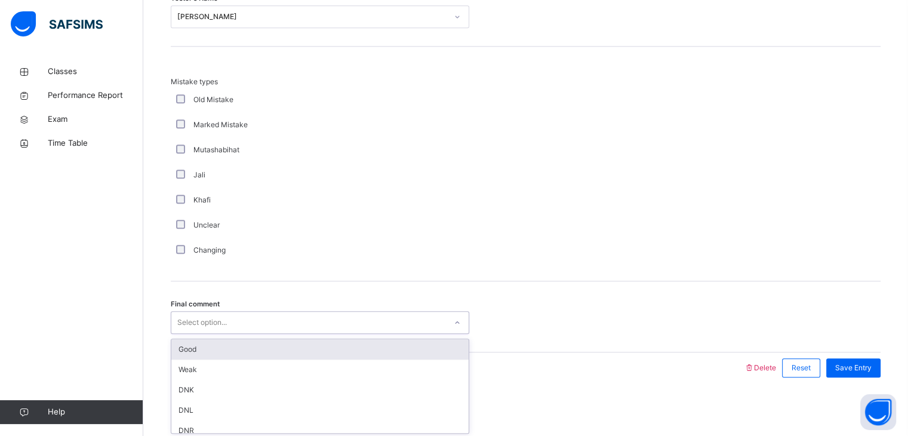
click at [193, 255] on div "Changing" at bounding box center [320, 250] width 298 height 25
click at [241, 359] on div "Weak" at bounding box center [319, 369] width 297 height 20
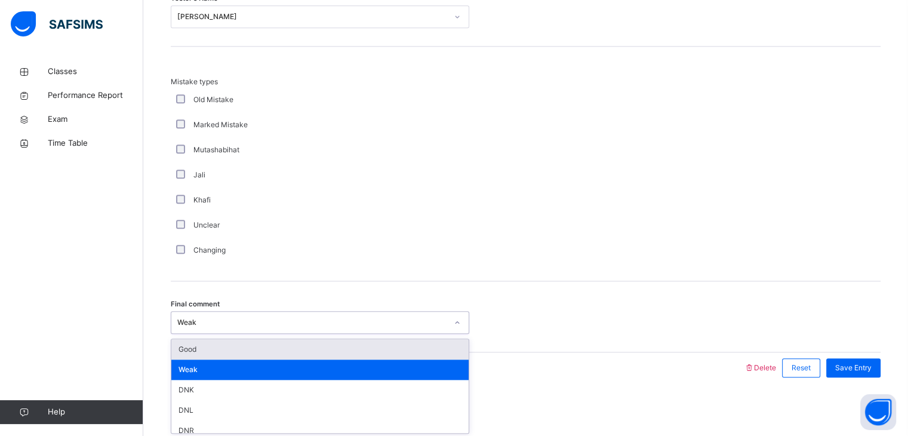
click at [311, 351] on div "Good" at bounding box center [319, 349] width 297 height 20
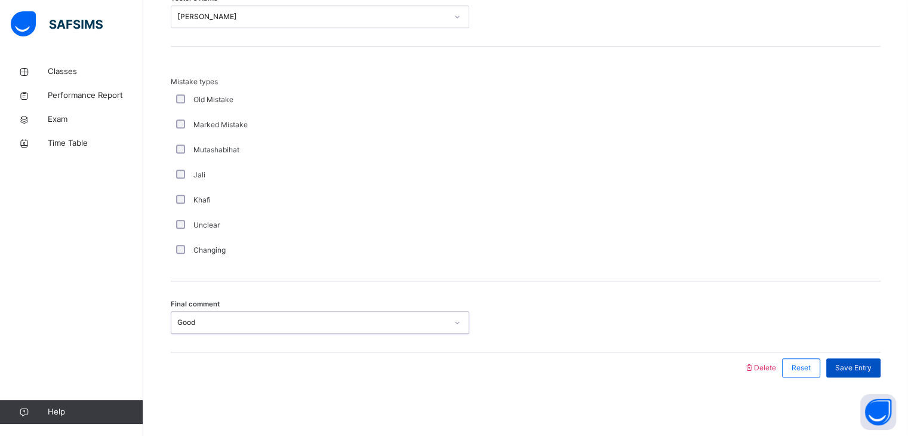
click at [871, 370] on span "Save Entry" at bounding box center [853, 367] width 36 height 11
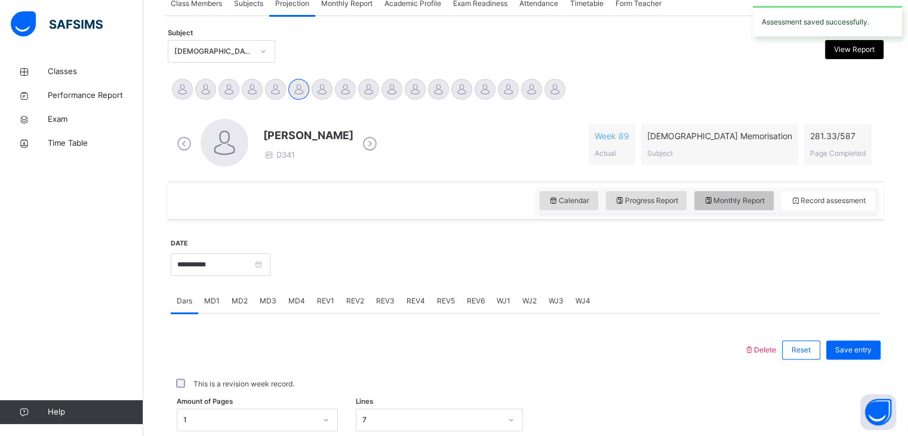
click at [734, 207] on div "Monthly Report" at bounding box center [733, 200] width 79 height 19
select select "****"
select select "*"
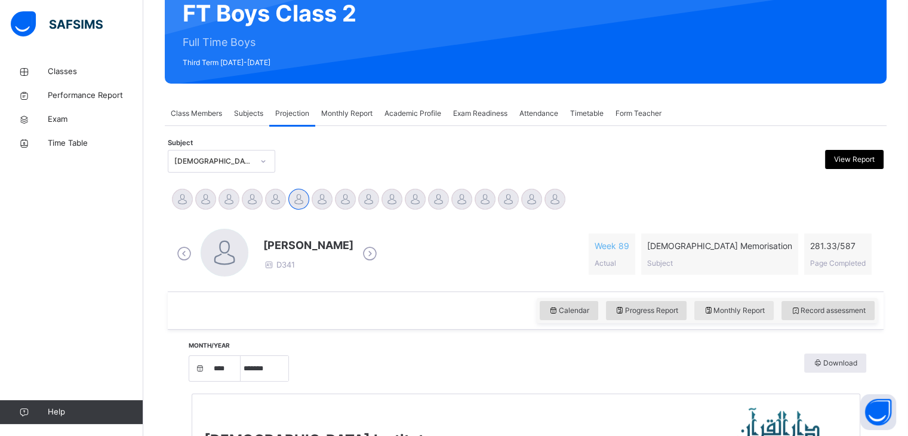
scroll to position [118, 0]
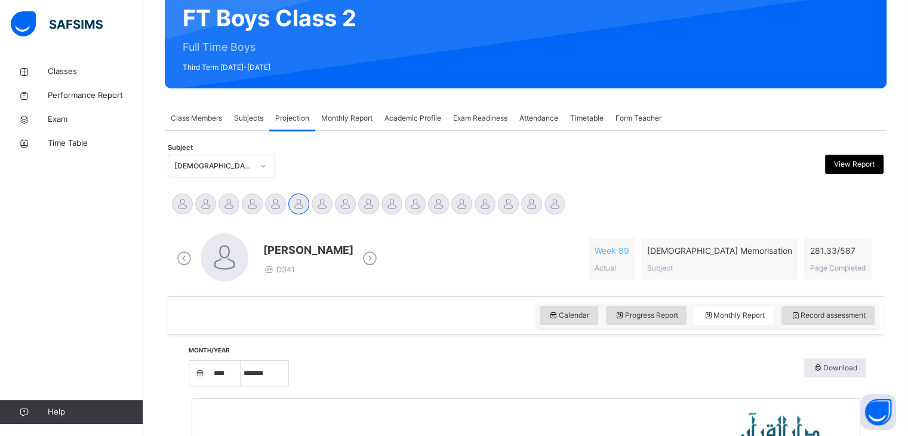
click at [405, 110] on div "Academic Profile" at bounding box center [412, 118] width 69 height 24
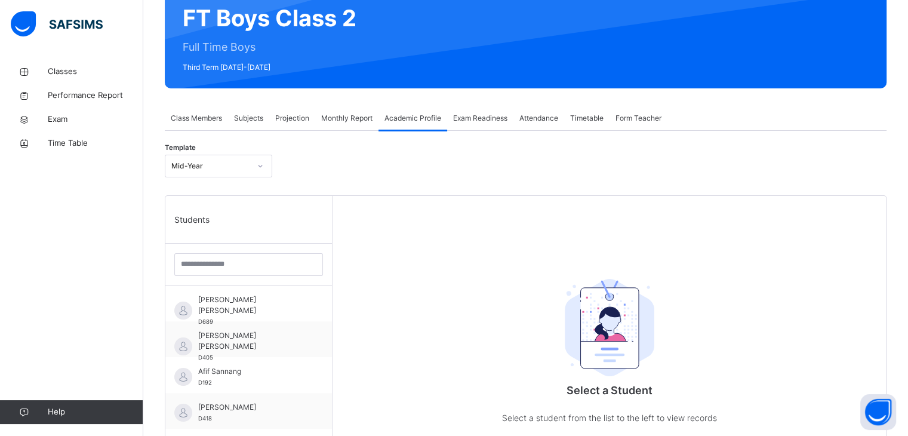
click at [356, 128] on div "Monthly Report" at bounding box center [346, 118] width 63 height 24
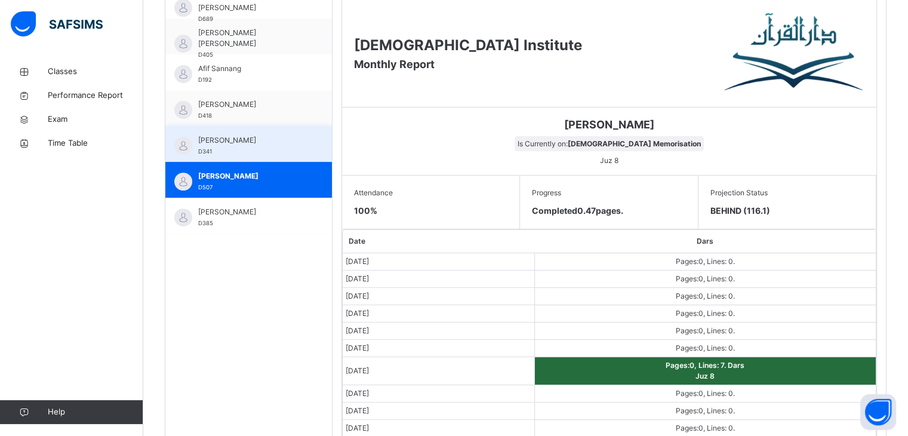
click at [239, 150] on div "[PERSON_NAME] D341" at bounding box center [251, 145] width 107 height 21
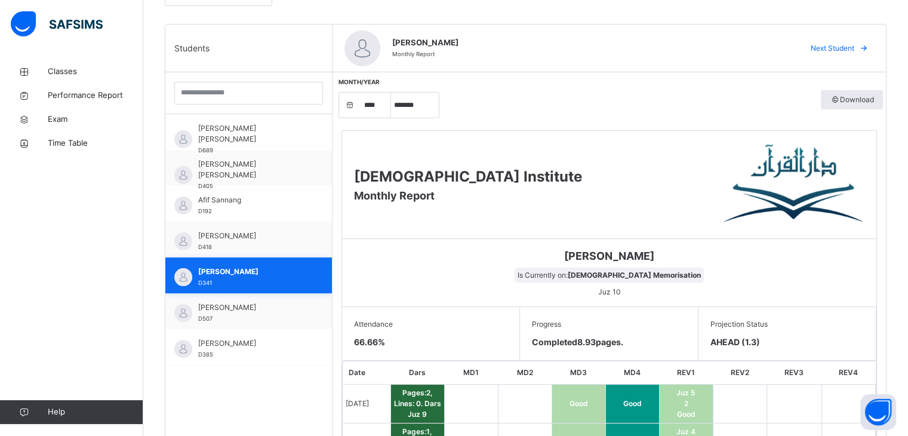
scroll to position [0, 0]
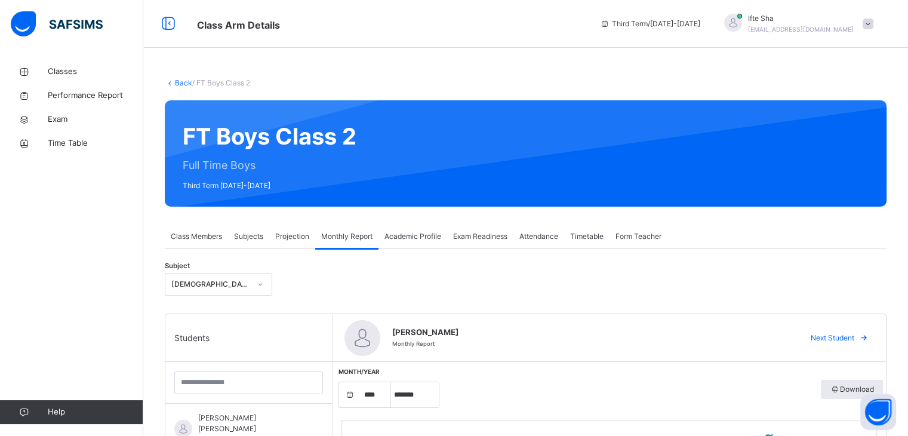
click at [183, 227] on div "Class Members" at bounding box center [196, 236] width 63 height 24
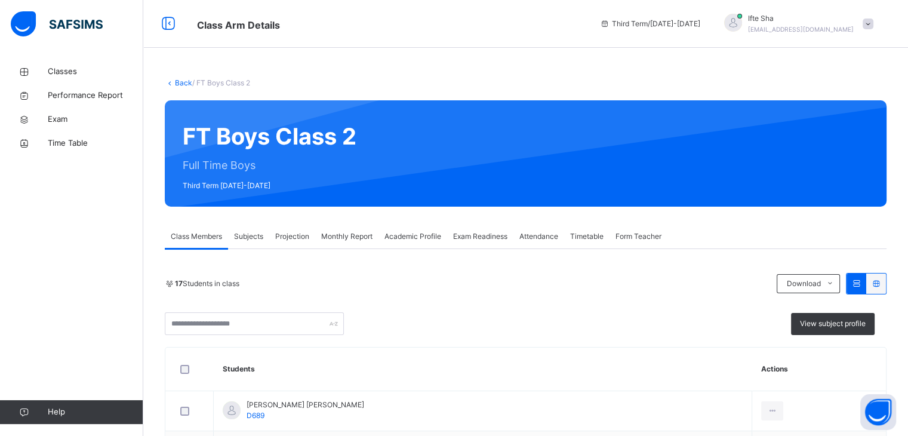
click at [297, 239] on span "Projection" at bounding box center [292, 236] width 34 height 11
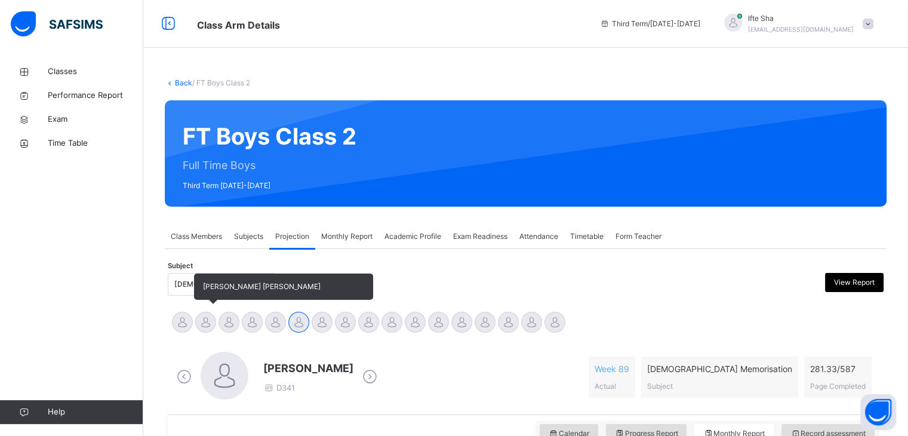
click at [205, 310] on div "[PERSON_NAME] [PERSON_NAME]" at bounding box center [205, 323] width 23 height 26
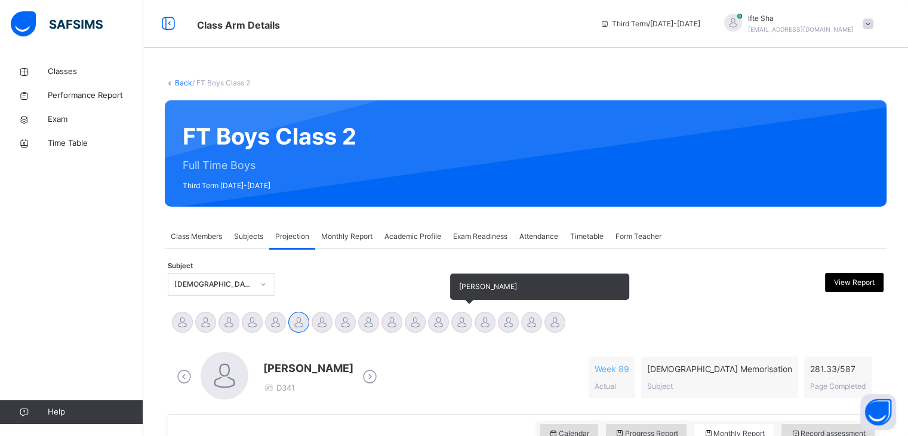
click at [460, 321] on div at bounding box center [461, 322] width 21 height 21
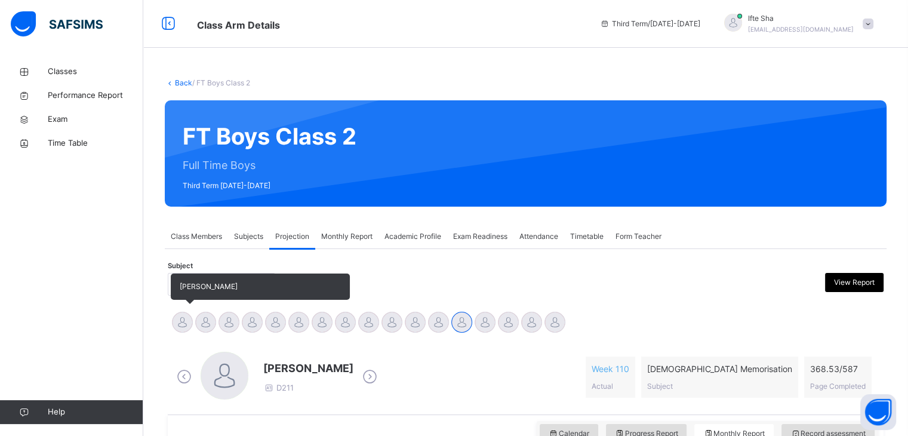
click at [184, 328] on div at bounding box center [182, 322] width 21 height 21
click at [210, 329] on div at bounding box center [205, 322] width 21 height 21
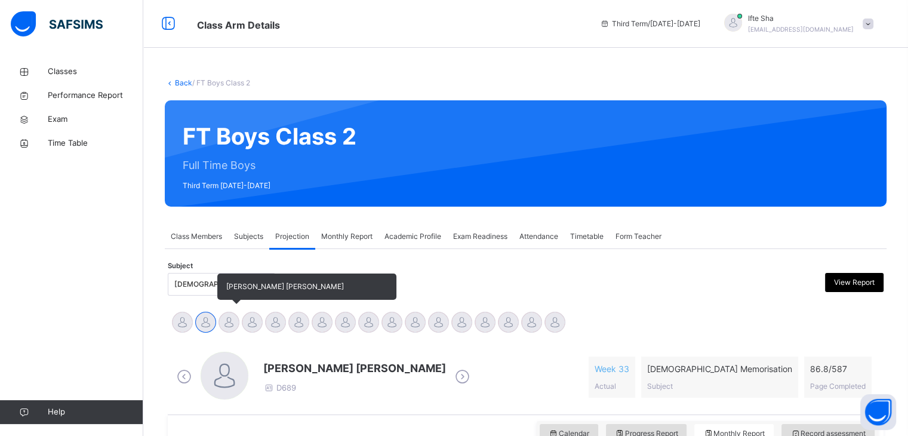
click at [229, 328] on div at bounding box center [228, 322] width 21 height 21
click at [253, 327] on div at bounding box center [252, 322] width 21 height 21
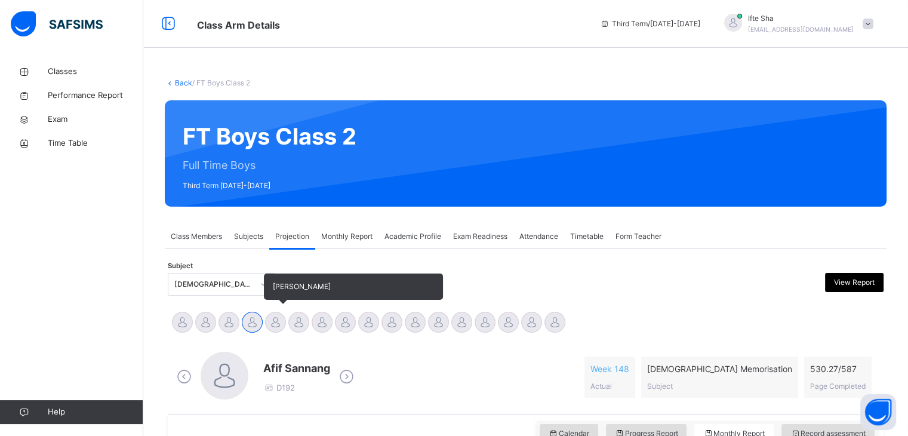
click at [266, 329] on div "[PERSON_NAME]" at bounding box center [275, 323] width 23 height 26
click at [303, 322] on div at bounding box center [298, 322] width 21 height 21
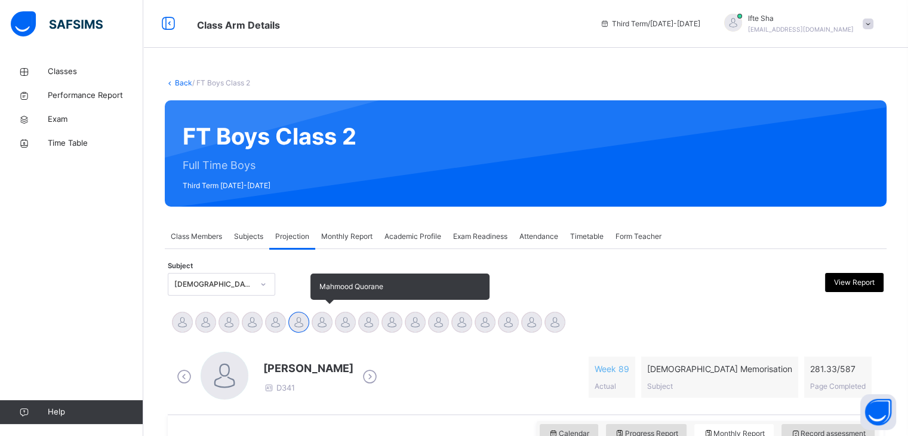
click at [320, 321] on div at bounding box center [322, 322] width 21 height 21
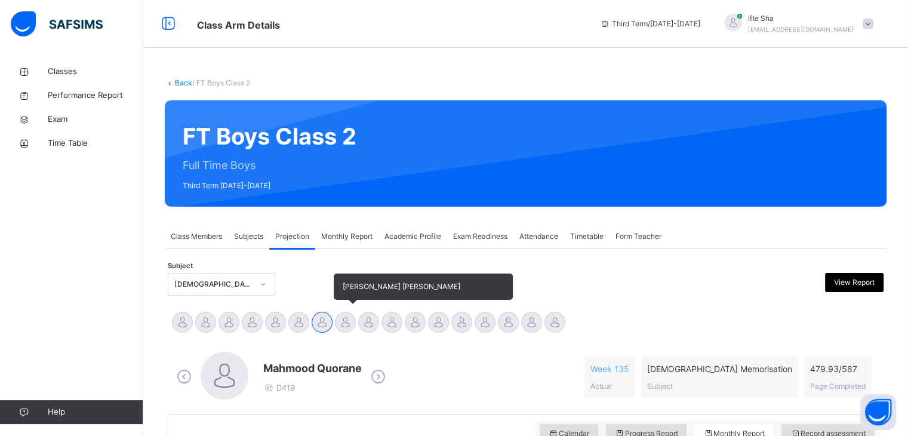
click at [349, 325] on div at bounding box center [345, 322] width 21 height 21
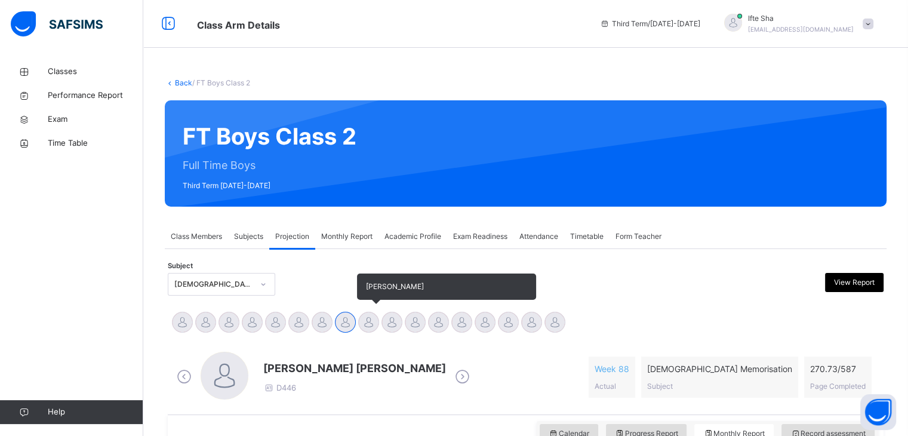
click at [371, 318] on div at bounding box center [368, 322] width 21 height 21
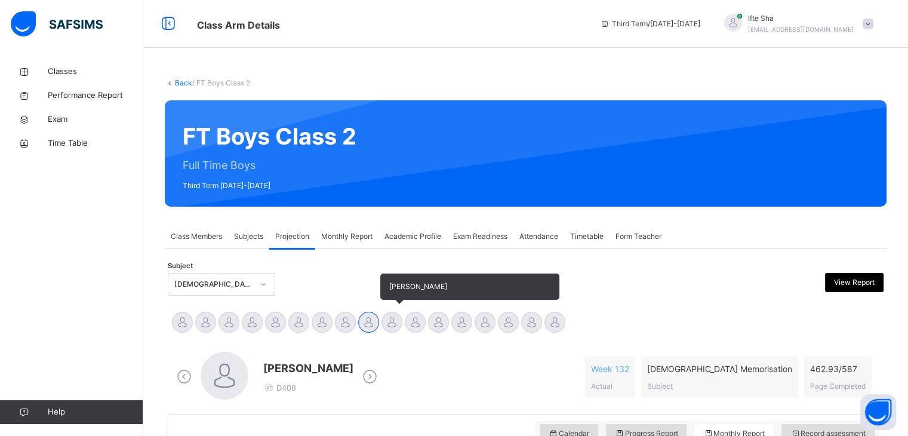
click at [384, 324] on div at bounding box center [391, 322] width 21 height 21
click at [406, 322] on div at bounding box center [415, 322] width 21 height 21
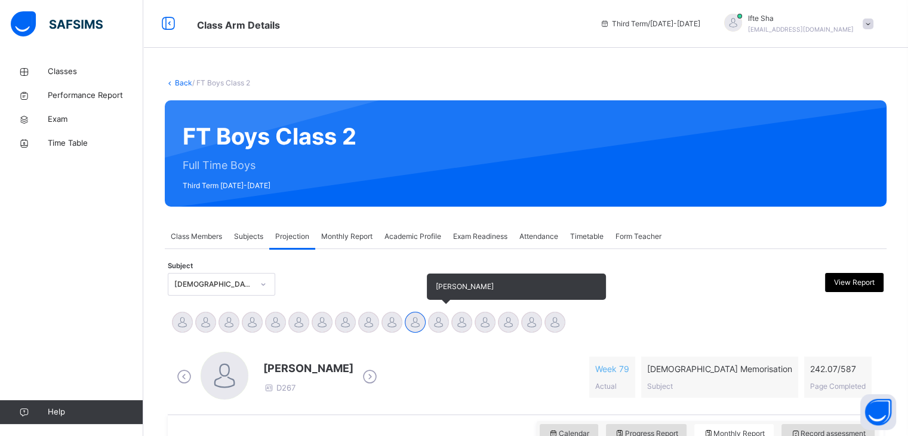
click at [435, 319] on div at bounding box center [438, 322] width 21 height 21
click at [457, 319] on div at bounding box center [461, 322] width 21 height 21
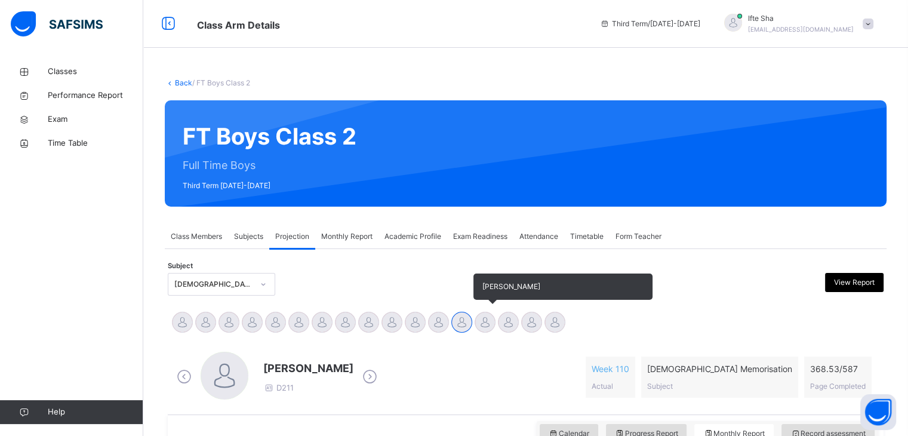
click at [477, 321] on div at bounding box center [485, 322] width 21 height 21
click at [501, 313] on div at bounding box center [508, 322] width 21 height 21
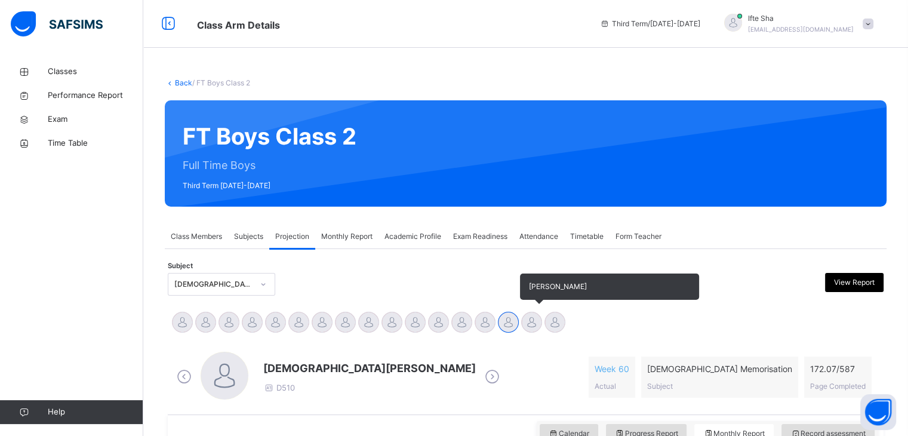
click at [523, 322] on div at bounding box center [531, 322] width 21 height 21
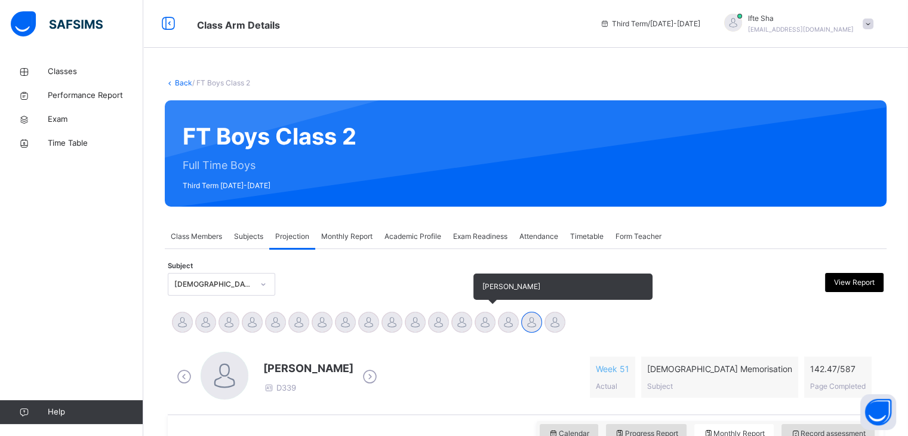
click at [492, 322] on div at bounding box center [485, 322] width 21 height 21
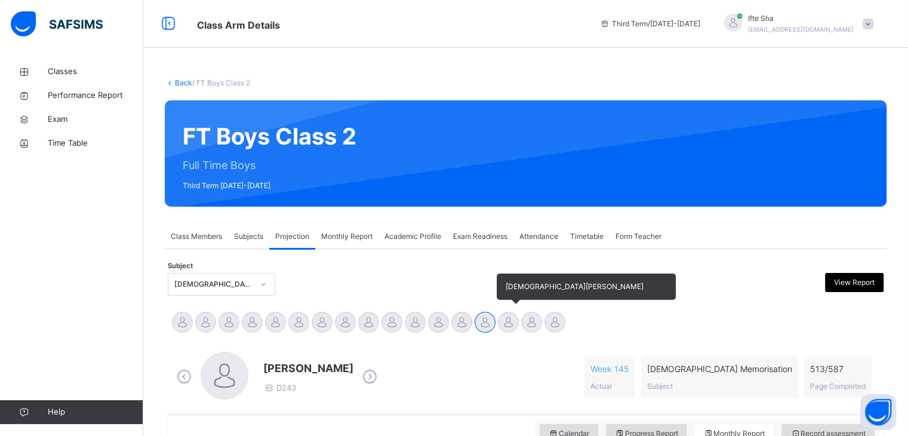
click at [501, 329] on div at bounding box center [508, 322] width 21 height 21
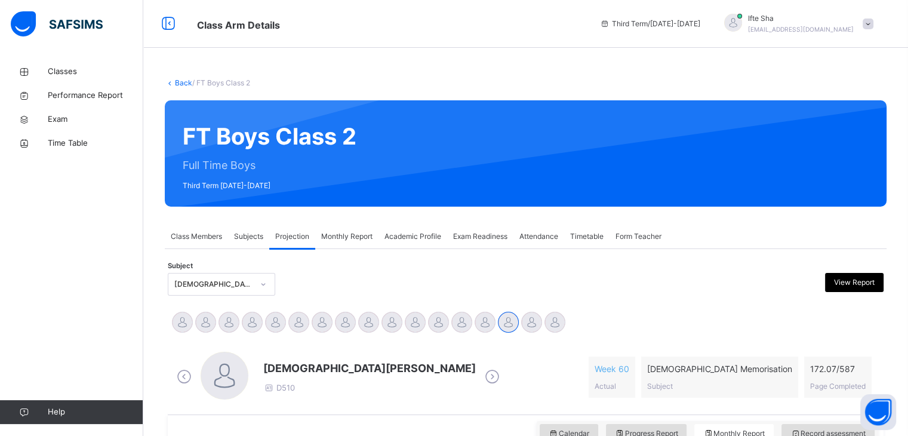
click at [495, 377] on div "[DEMOGRAPHIC_DATA][PERSON_NAME] D510 Week 60 Actual [DEMOGRAPHIC_DATA] Memorisa…" at bounding box center [526, 377] width 704 height 51
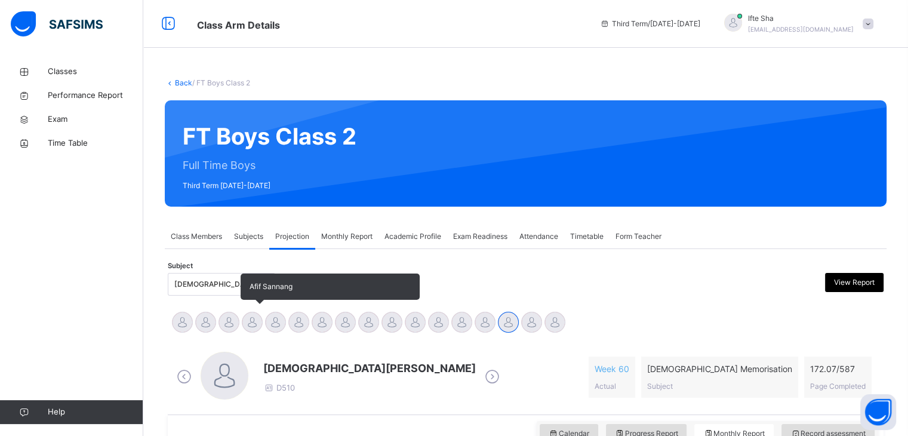
click at [250, 313] on div at bounding box center [252, 322] width 21 height 21
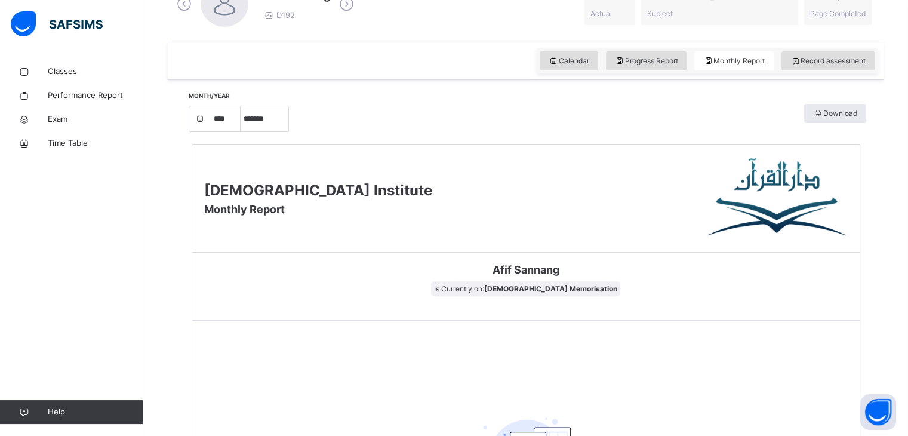
scroll to position [372, 0]
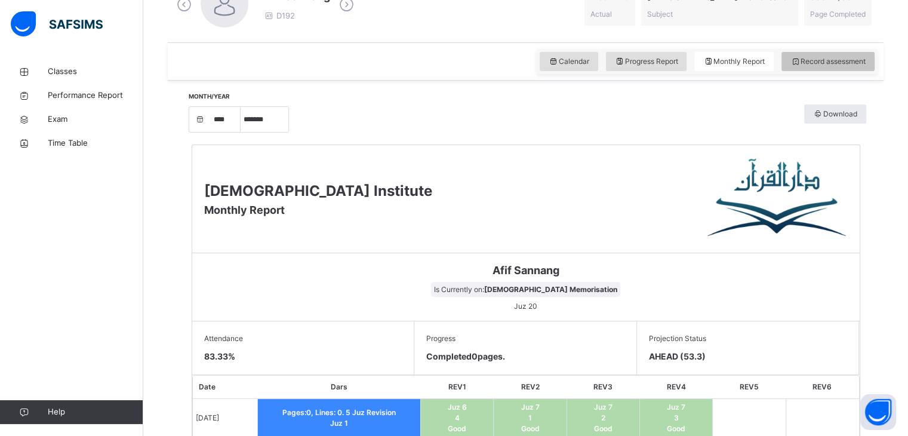
click at [827, 69] on div "Record assessment" at bounding box center [827, 61] width 93 height 19
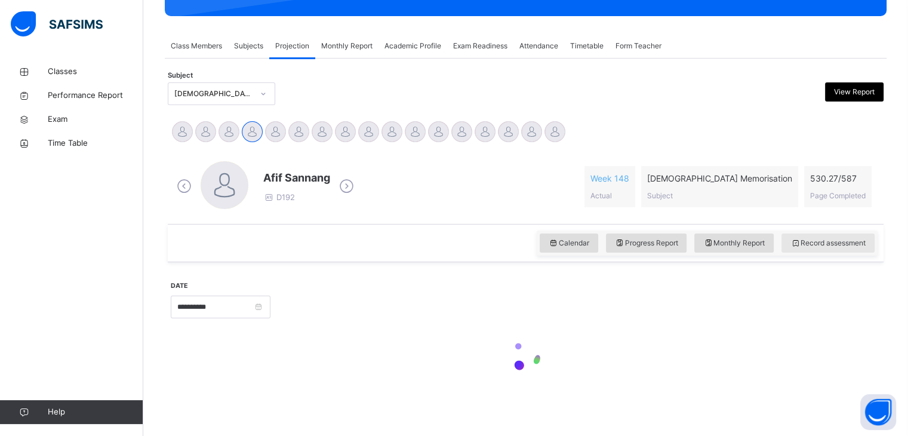
scroll to position [190, 0]
click at [827, 69] on div "**********" at bounding box center [526, 231] width 722 height 347
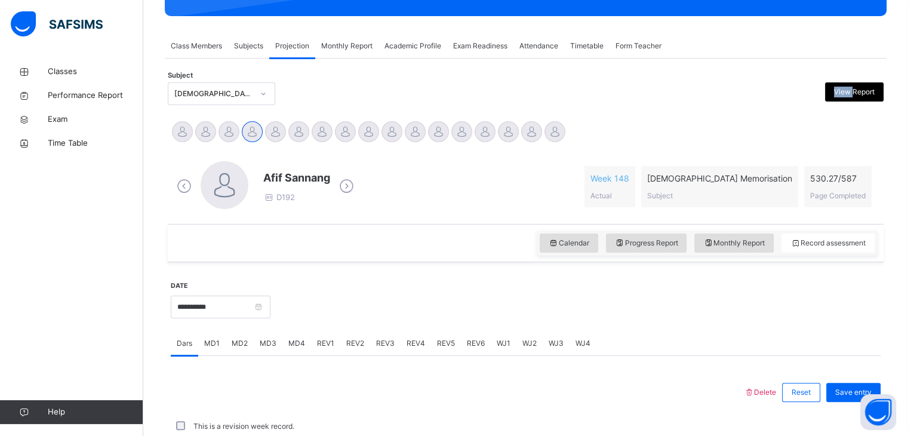
scroll to position [372, 0]
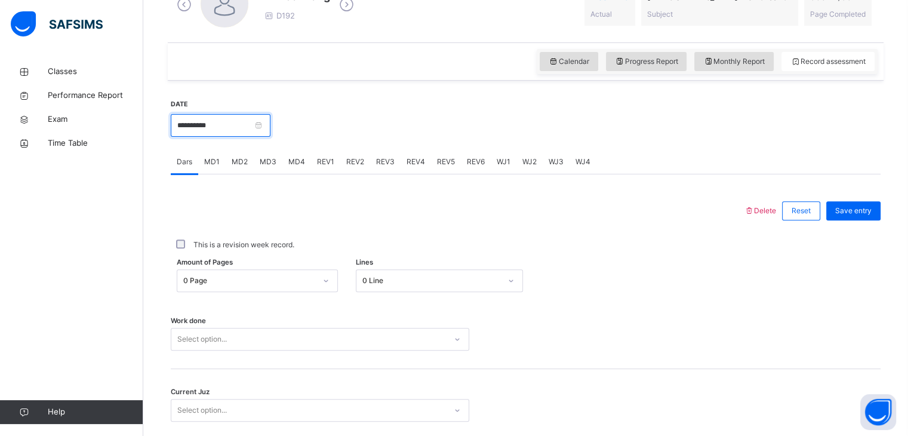
click at [236, 130] on input "**********" at bounding box center [221, 125] width 100 height 23
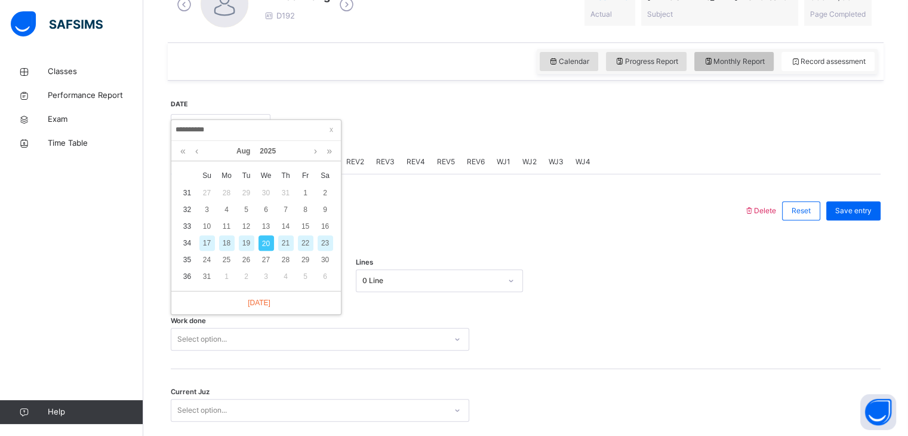
click at [751, 58] on span "Monthly Report" at bounding box center [733, 61] width 61 height 11
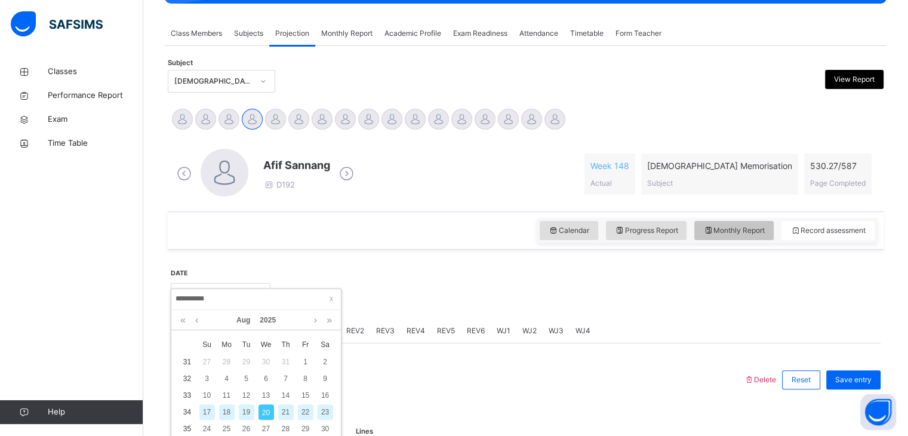
select select "****"
select select "*"
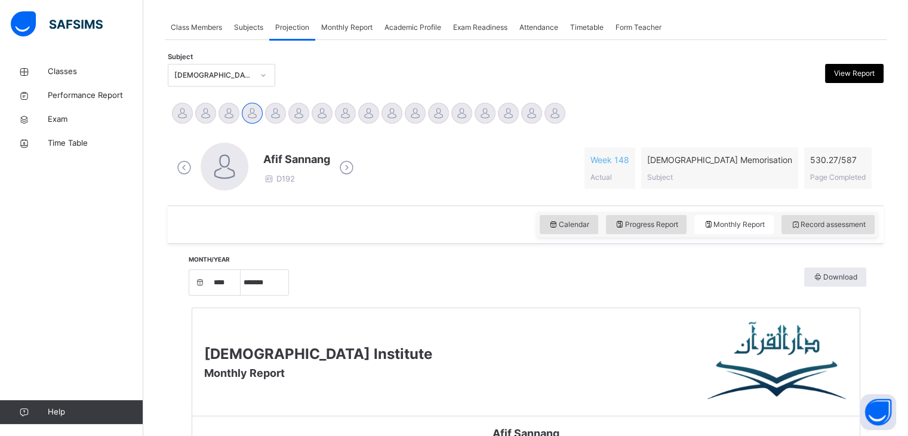
scroll to position [205, 0]
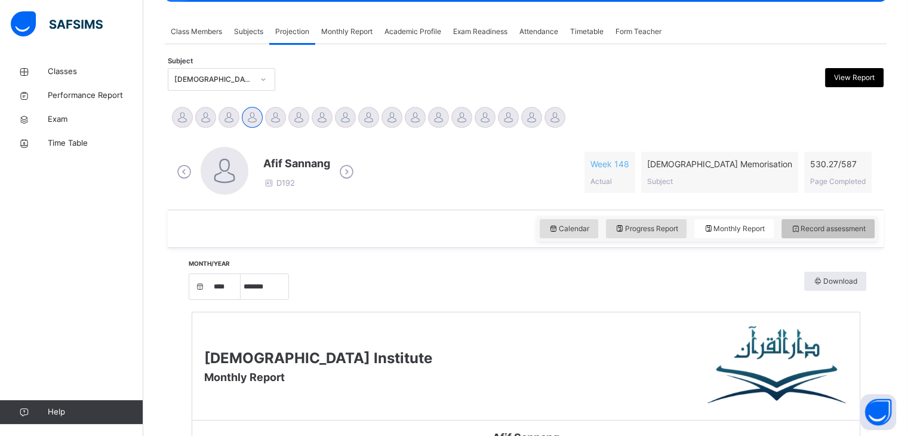
click at [809, 232] on span "Record assessment" at bounding box center [827, 228] width 75 height 11
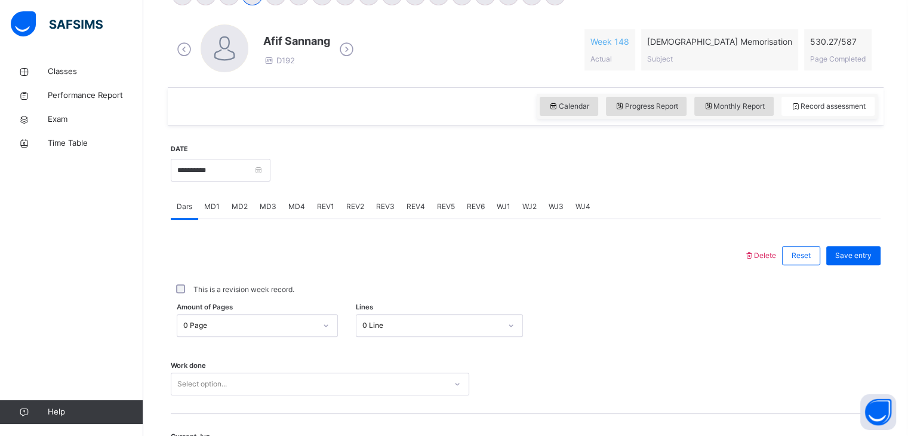
scroll to position [334, 0]
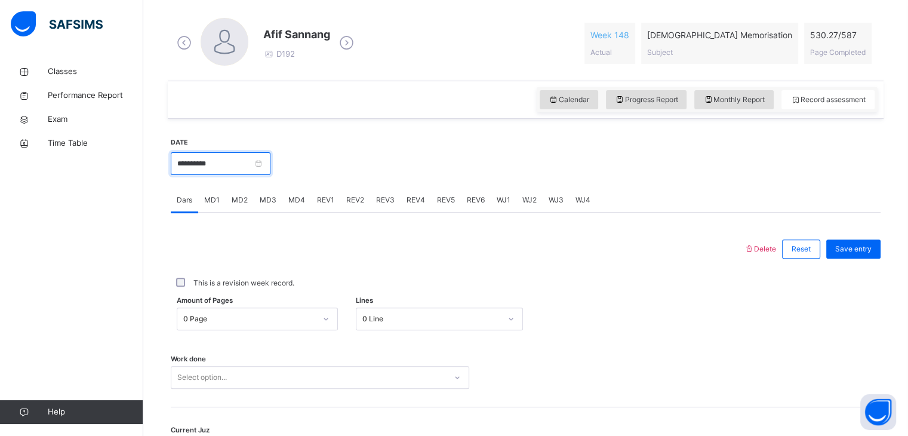
click at [267, 161] on input "**********" at bounding box center [221, 163] width 100 height 23
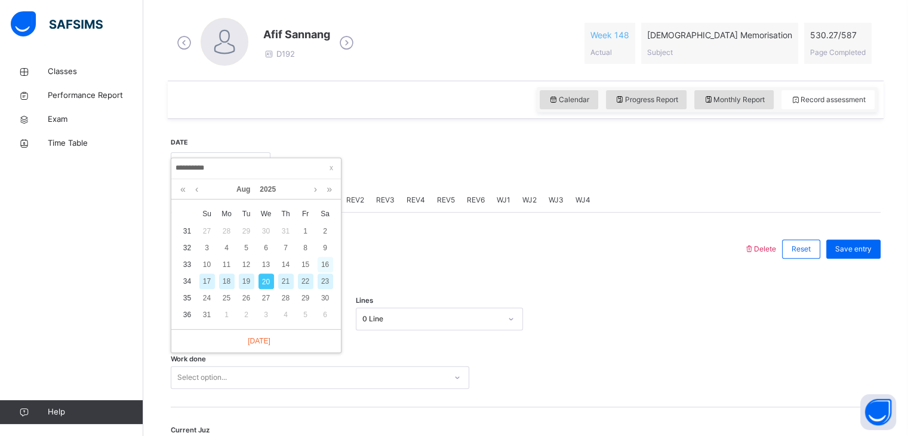
click at [326, 265] on div "16" at bounding box center [326, 265] width 16 height 16
type input "**********"
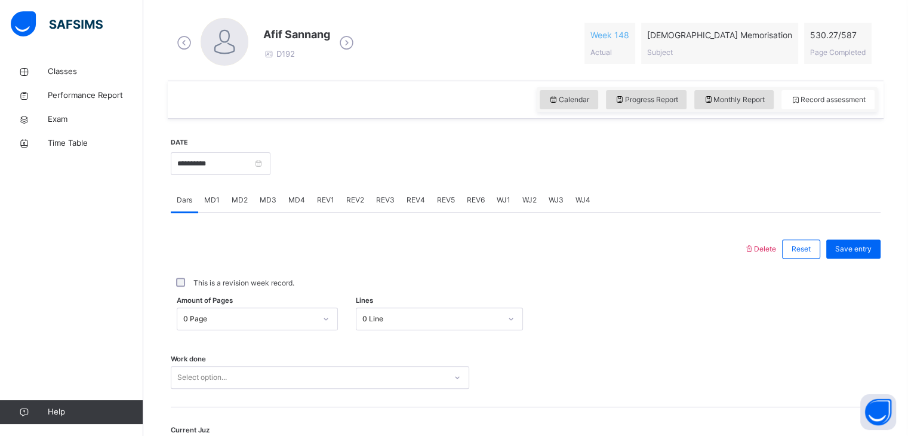
scroll to position [461, 0]
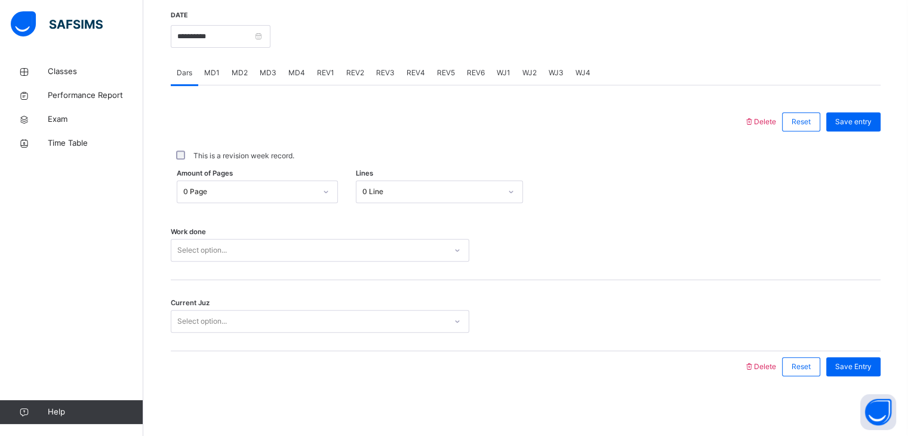
click at [309, 261] on div "Select option..." at bounding box center [320, 250] width 298 height 23
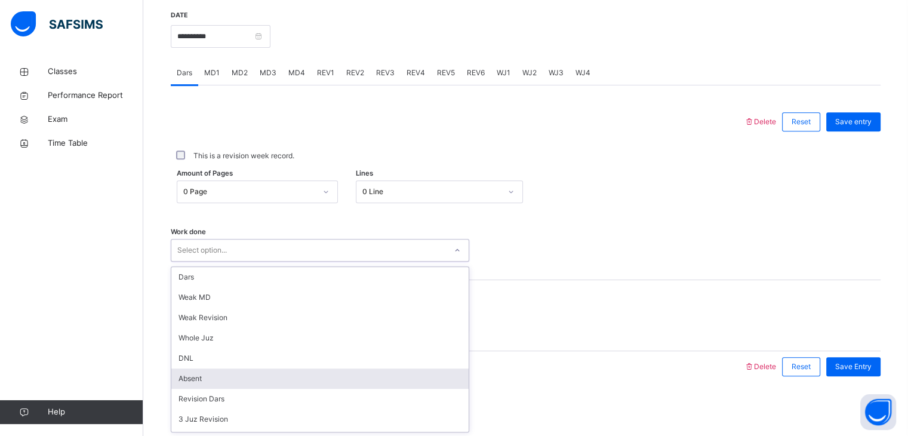
click at [309, 384] on div "Absent" at bounding box center [319, 378] width 297 height 20
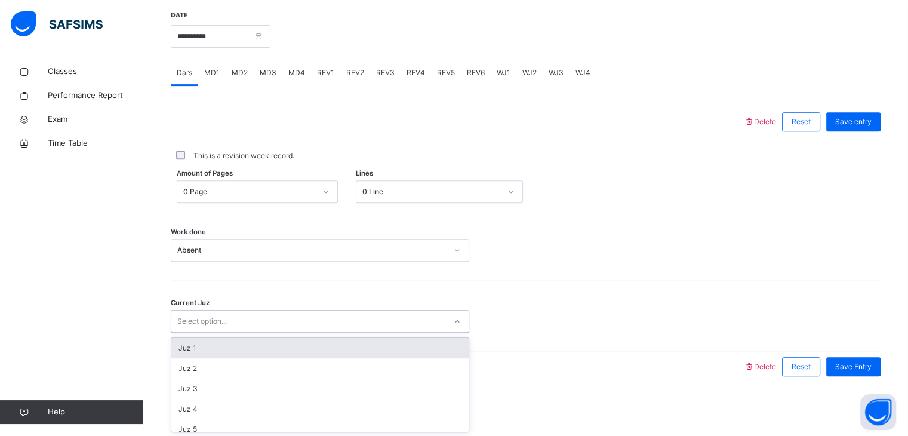
click at [300, 310] on div "Select option..." at bounding box center [320, 321] width 298 height 23
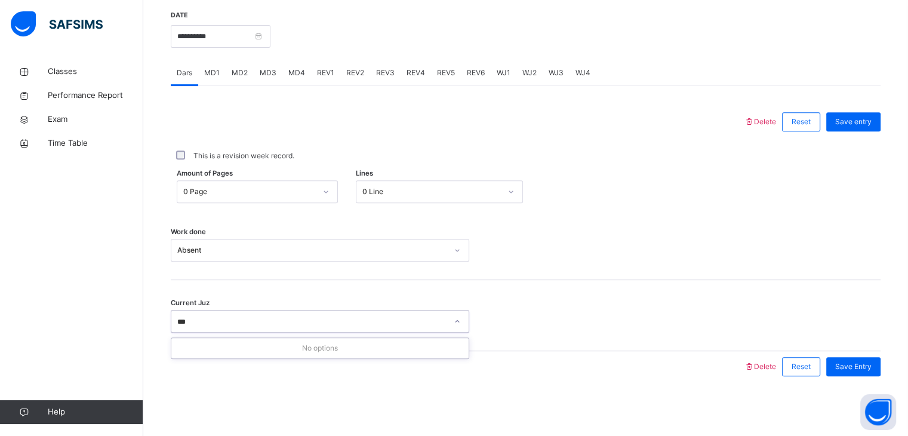
type input "**"
click at [877, 375] on div "Save Entry" at bounding box center [853, 366] width 54 height 19
click at [264, 33] on input "**********" at bounding box center [221, 36] width 100 height 23
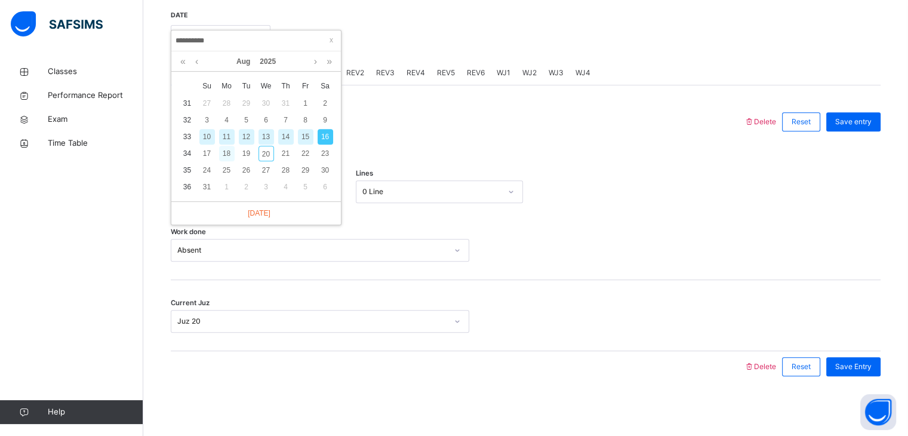
click at [228, 151] on div "18" at bounding box center [227, 154] width 16 height 16
type input "**********"
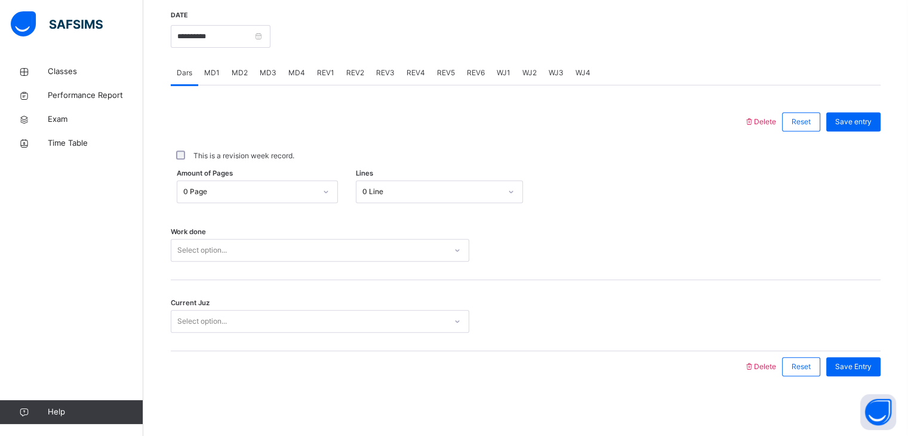
click at [255, 237] on div "Work done Select option..." at bounding box center [526, 244] width 710 height 71
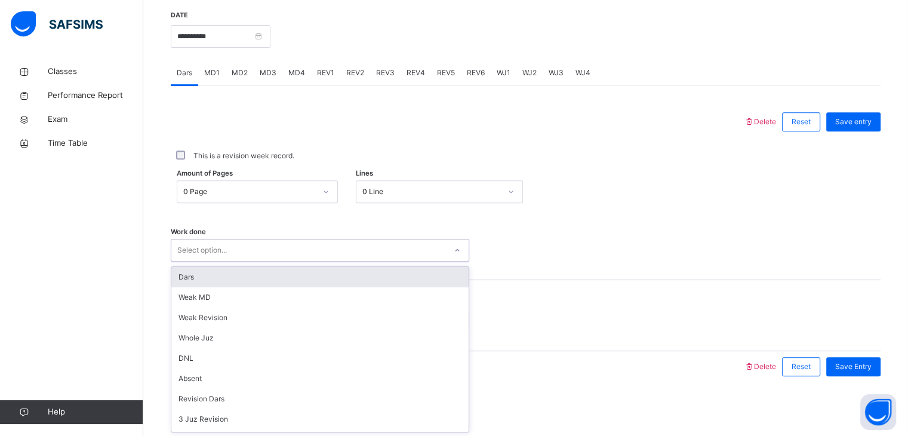
click at [260, 251] on div "Select option..." at bounding box center [308, 250] width 275 height 19
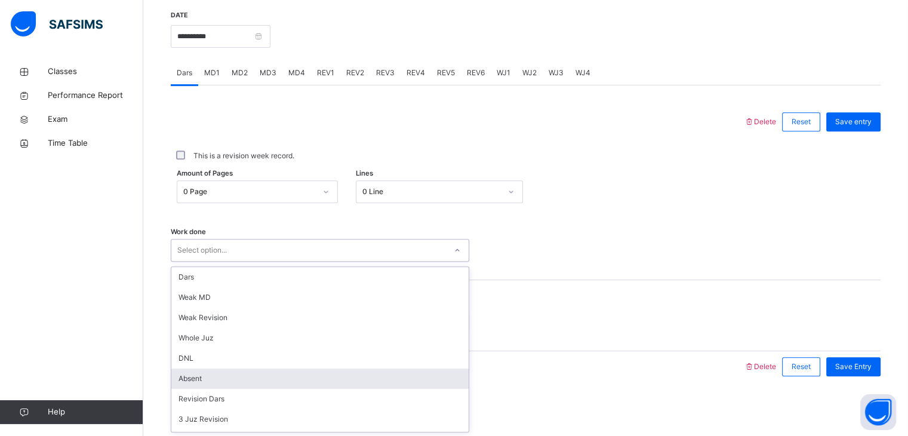
click at [276, 381] on div "Absent" at bounding box center [319, 378] width 297 height 20
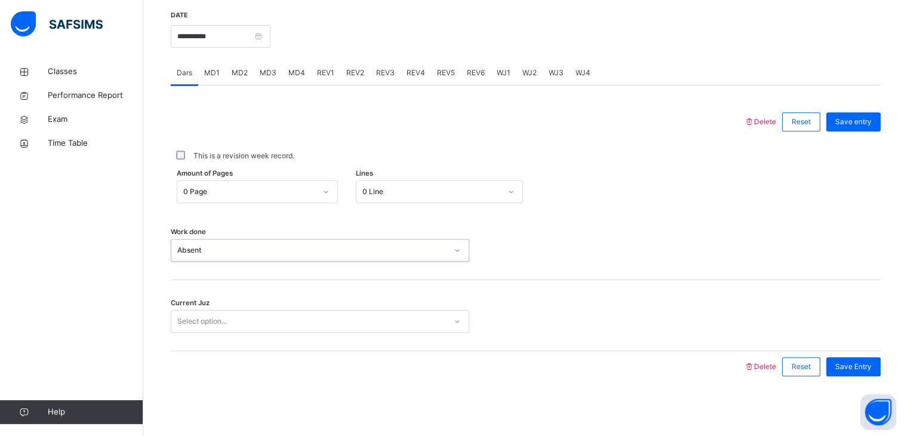
click at [273, 328] on div "Select option..." at bounding box center [308, 321] width 275 height 19
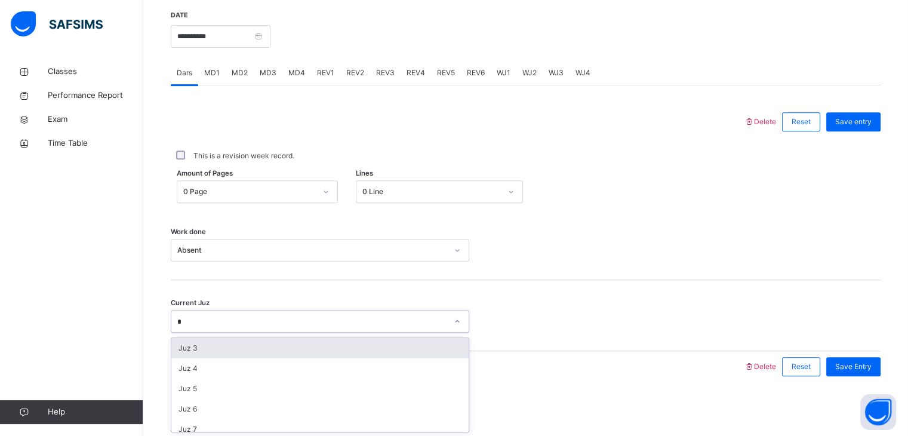
type input "**"
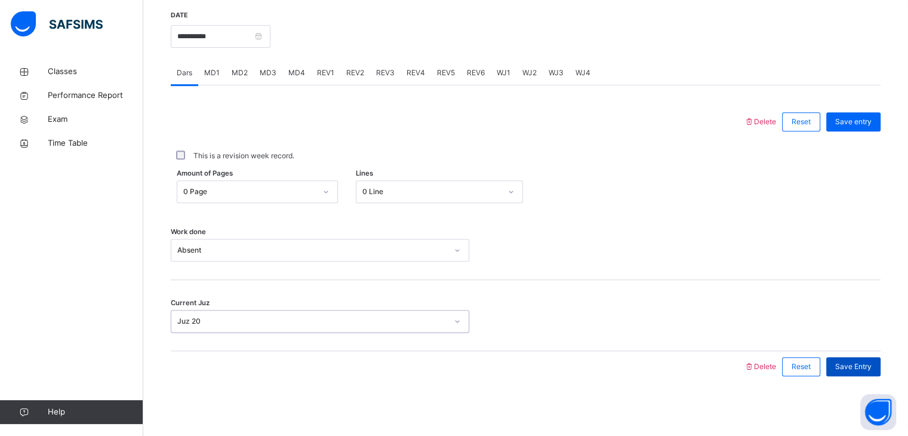
click at [855, 369] on span "Save Entry" at bounding box center [853, 366] width 36 height 11
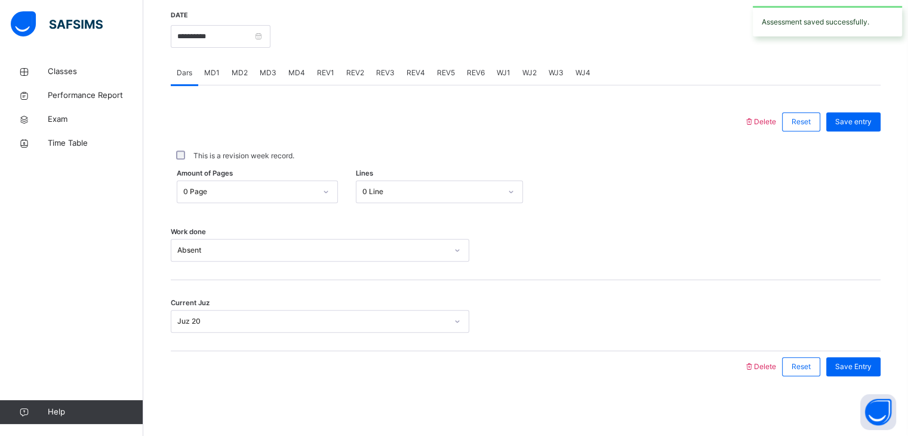
click at [855, 369] on span "Save Entry" at bounding box center [853, 366] width 36 height 11
click at [261, 35] on input "**********" at bounding box center [221, 36] width 100 height 23
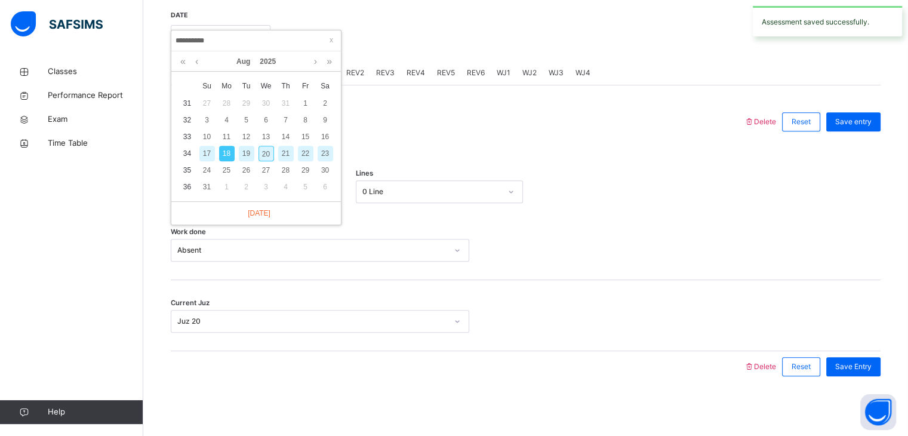
click at [248, 155] on div "19" at bounding box center [247, 154] width 16 height 16
type input "**********"
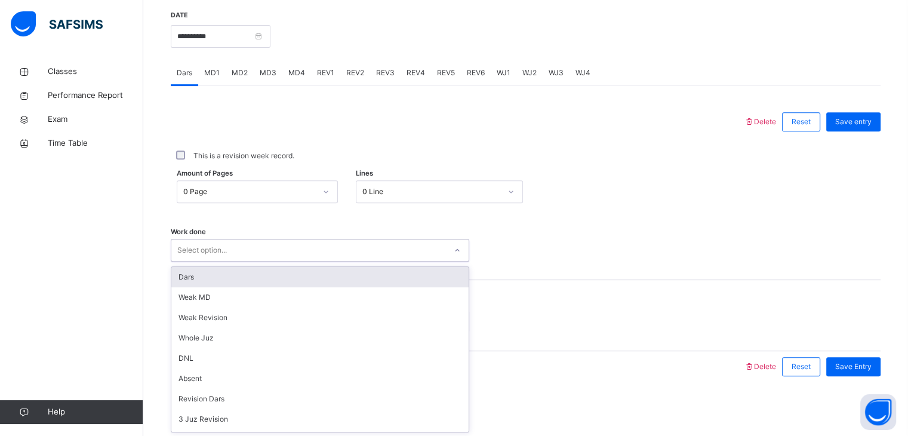
click at [251, 249] on div "Select option..." at bounding box center [308, 250] width 275 height 19
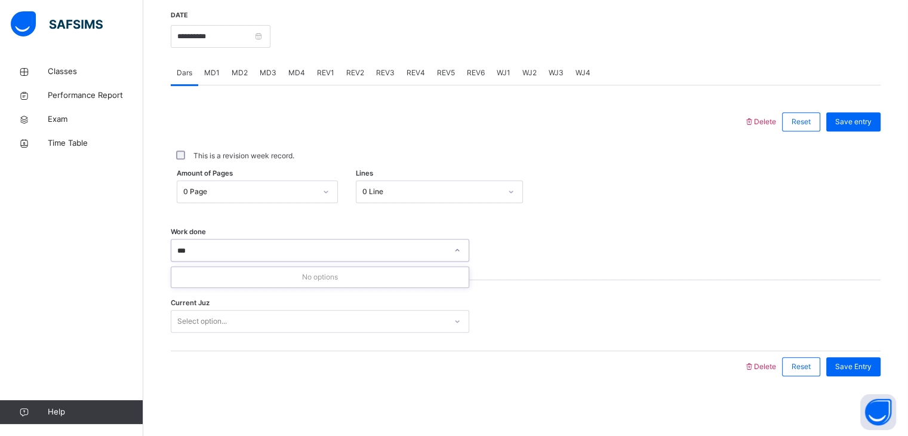
type input "**"
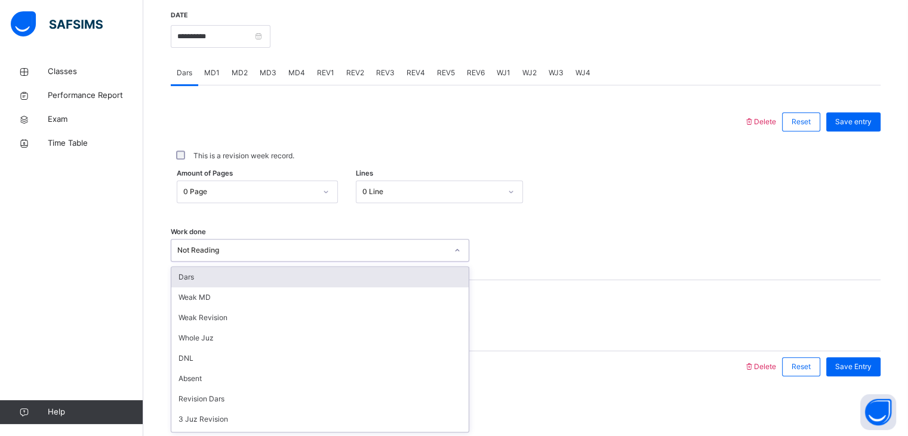
click at [258, 254] on div "Not Reading" at bounding box center [312, 250] width 270 height 11
type input "*"
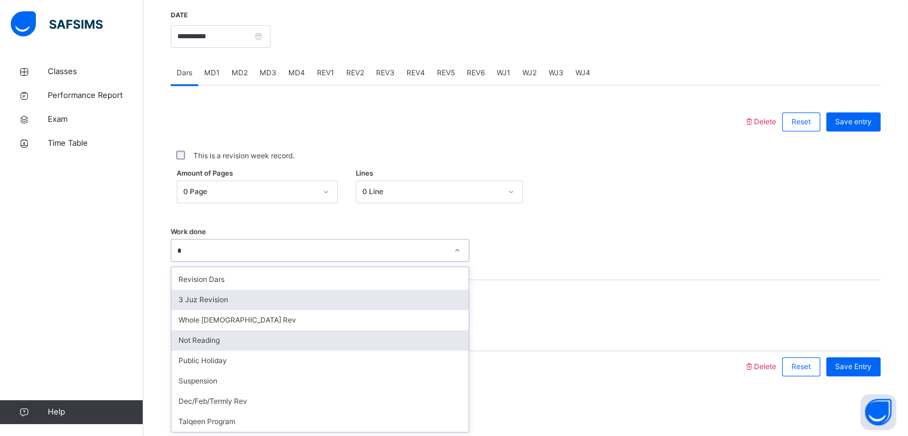
scroll to position [0, 0]
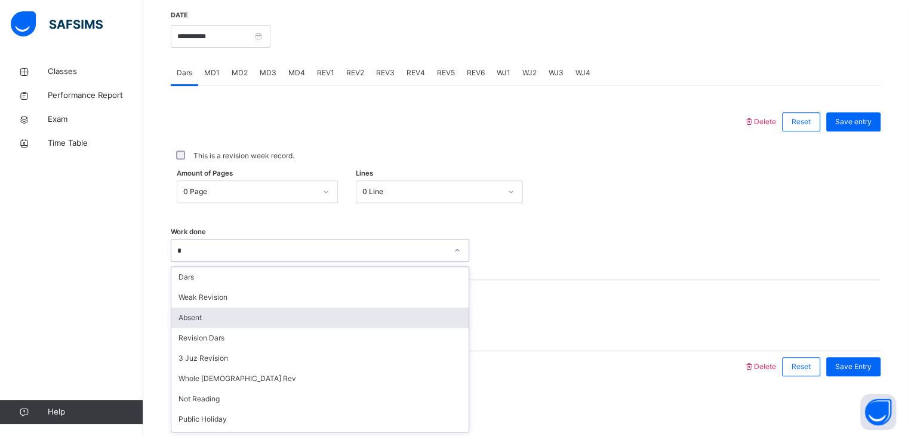
click at [230, 312] on div "Absent" at bounding box center [319, 317] width 297 height 20
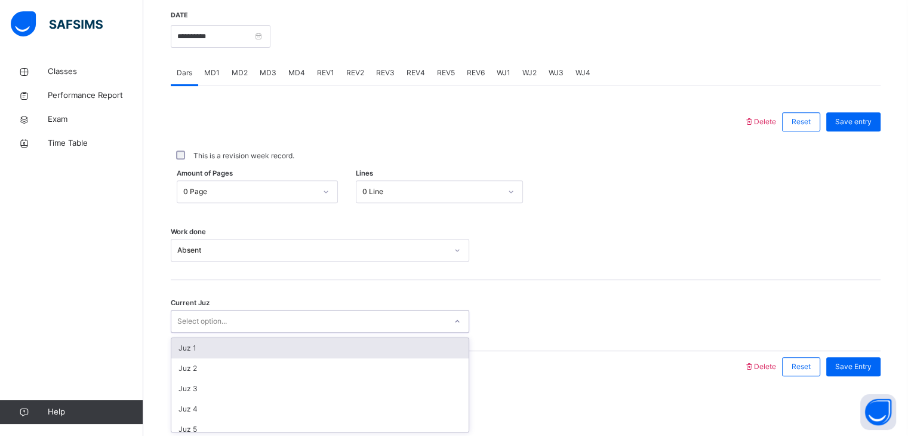
click at [230, 312] on div "Select option..." at bounding box center [308, 321] width 275 height 19
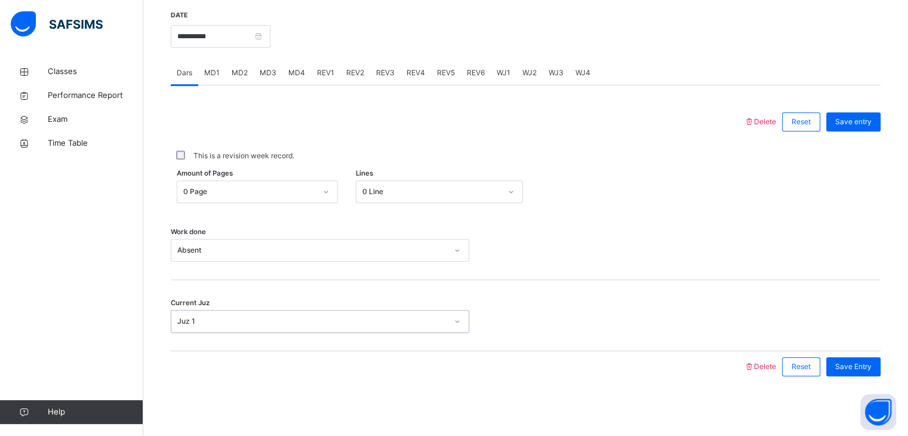
click at [229, 312] on div "Juz 1" at bounding box center [308, 321] width 275 height 19
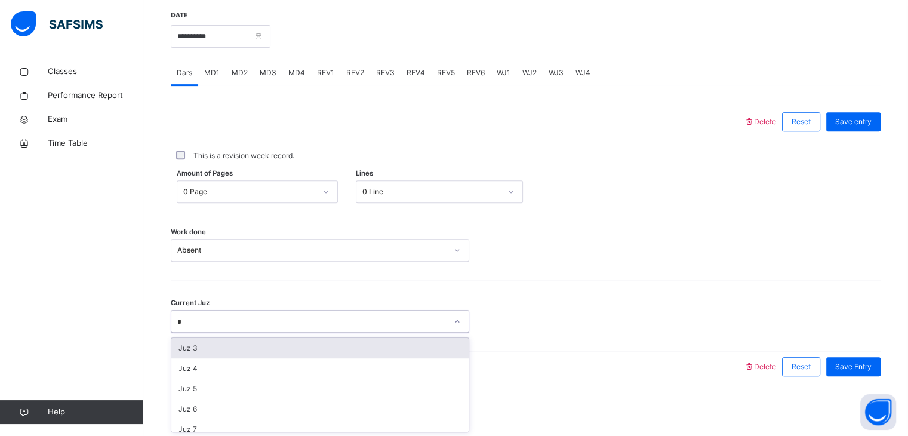
type input "**"
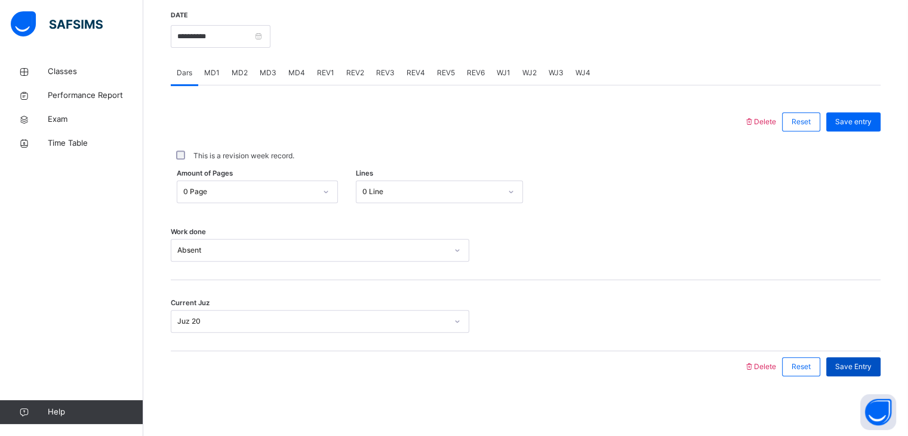
click at [871, 364] on span "Save Entry" at bounding box center [853, 366] width 36 height 11
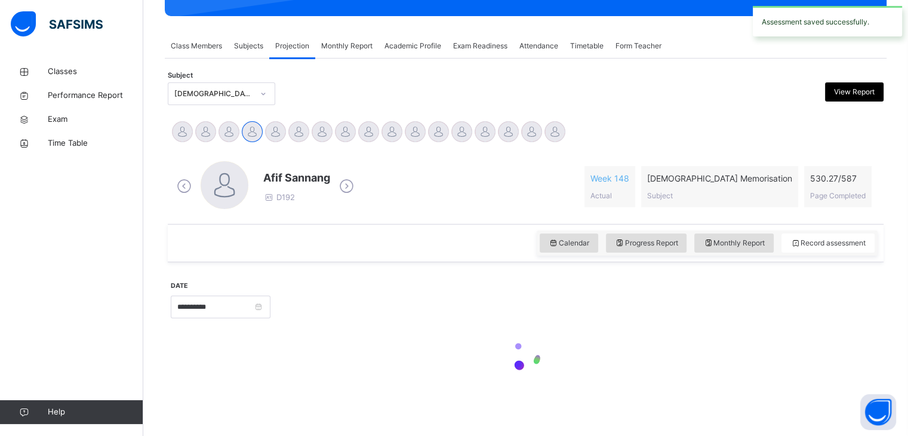
scroll to position [461, 0]
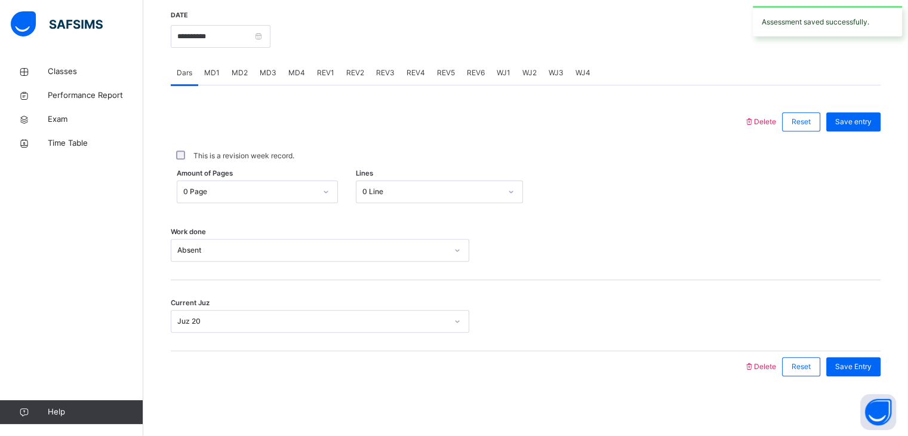
click at [409, 67] on span "REV4" at bounding box center [415, 72] width 19 height 11
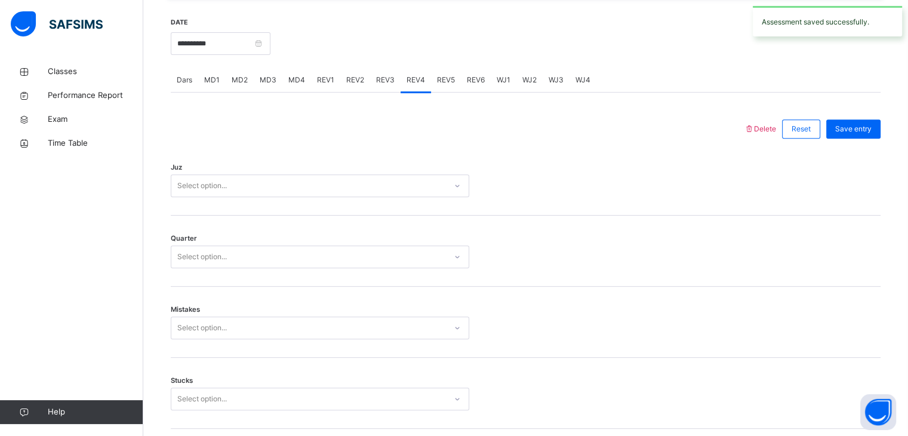
scroll to position [454, 0]
click at [258, 43] on input "**********" at bounding box center [221, 43] width 100 height 23
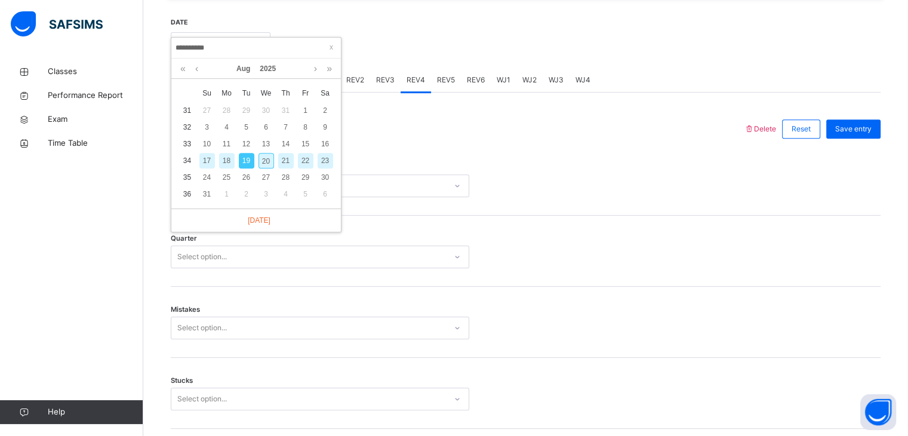
click at [264, 153] on div "20" at bounding box center [266, 161] width 16 height 16
type input "**********"
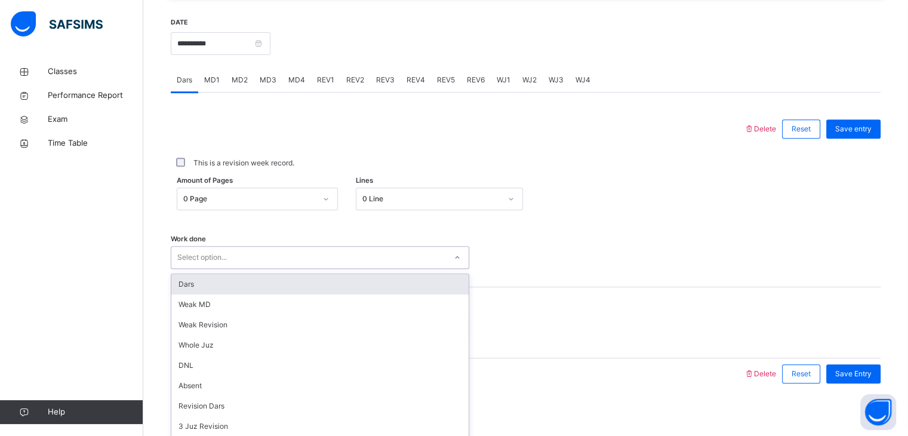
scroll to position [461, 0]
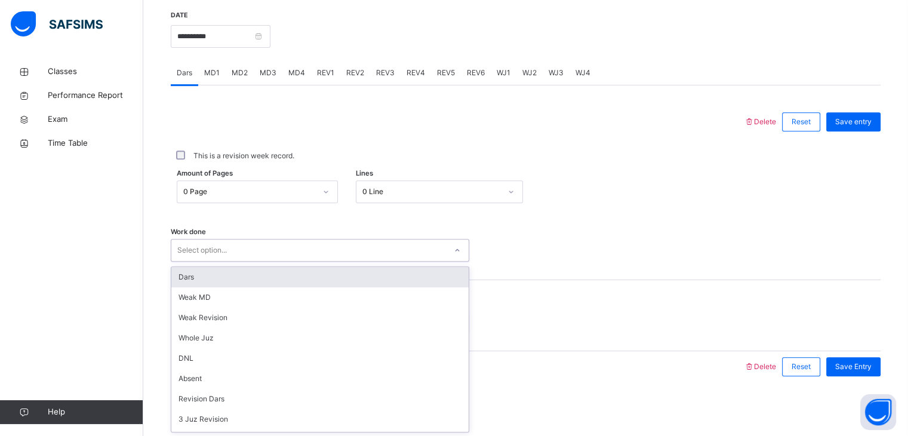
click at [250, 254] on div "Select option..." at bounding box center [308, 250] width 275 height 19
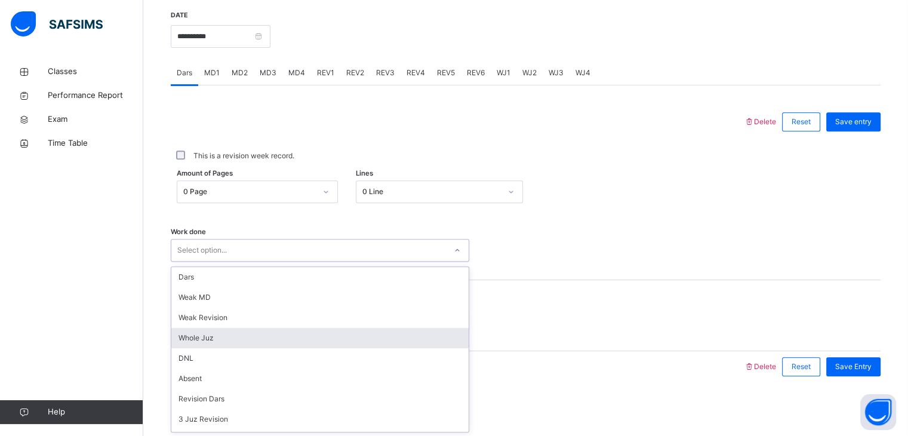
scroll to position [160, 0]
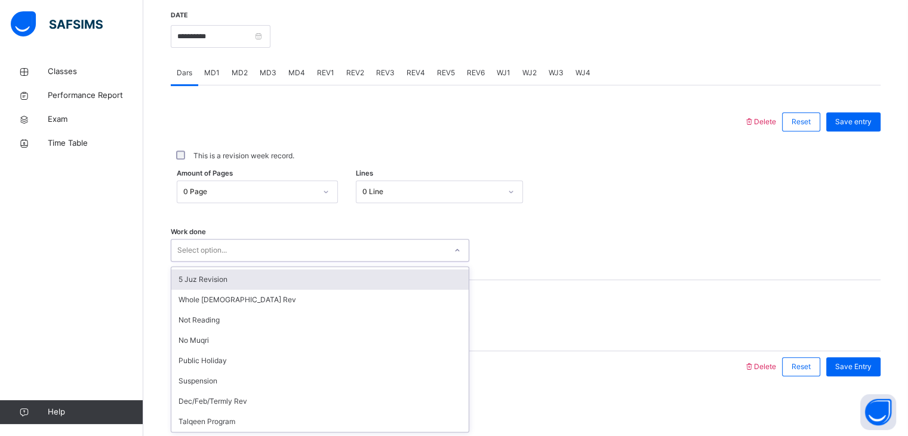
click at [260, 279] on div "5 Juz Revision" at bounding box center [319, 279] width 297 height 20
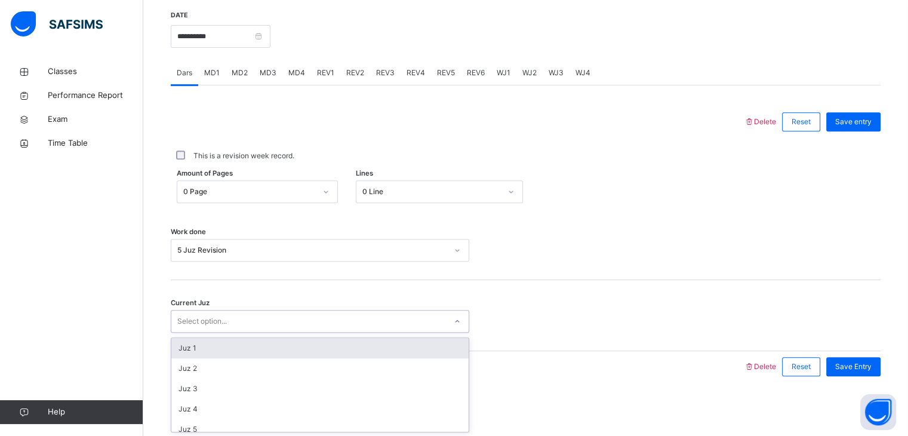
click at [264, 319] on div "Select option..." at bounding box center [308, 321] width 275 height 19
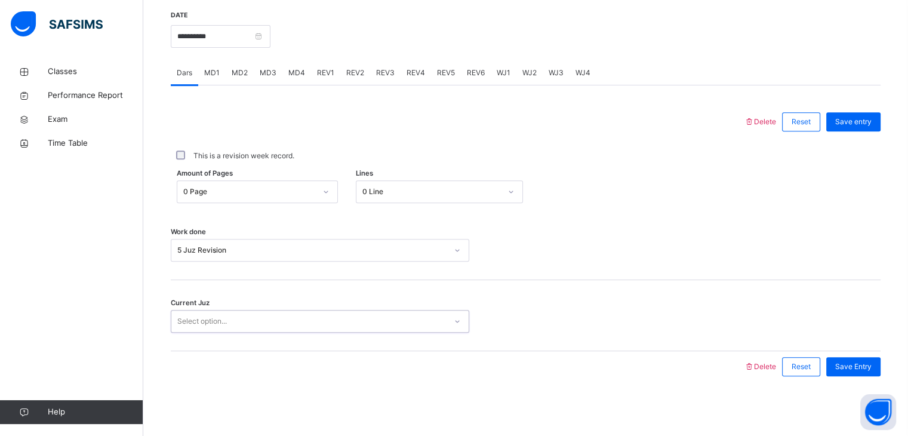
click at [264, 319] on div "Select option..." at bounding box center [308, 321] width 275 height 19
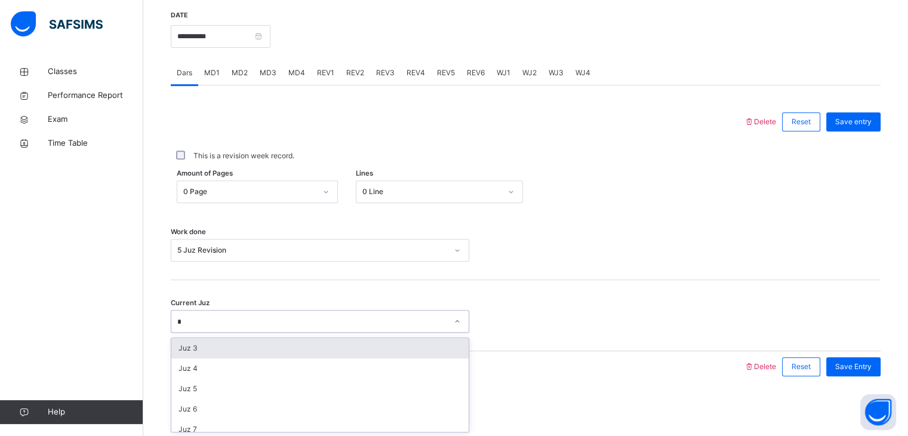
type input "**"
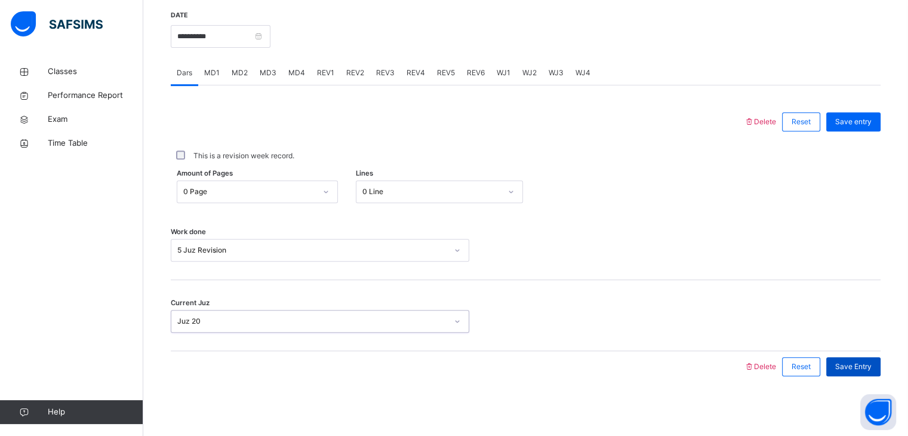
click at [849, 374] on div "Save Entry" at bounding box center [853, 366] width 54 height 19
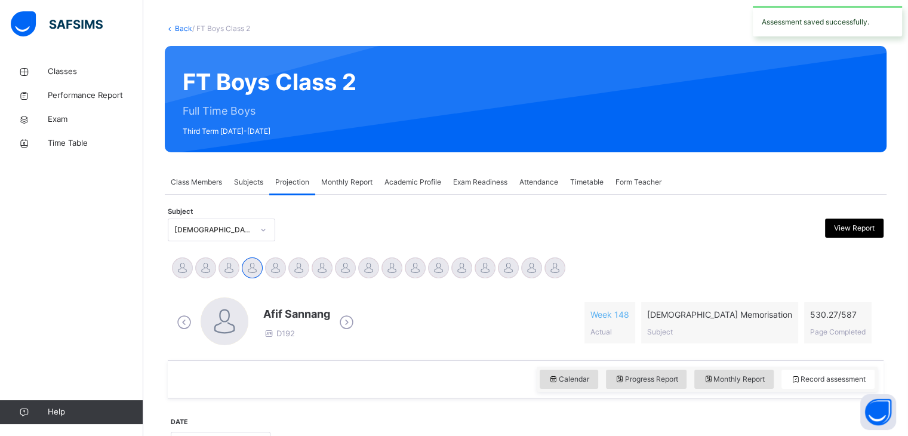
scroll to position [58, 0]
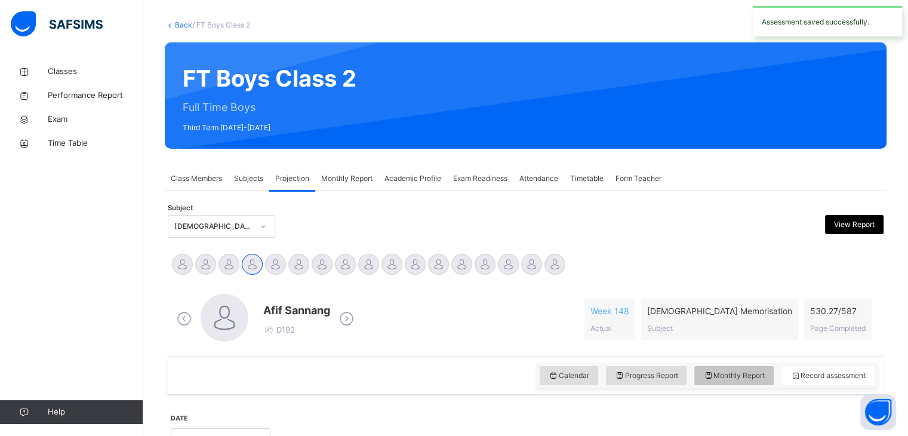
click at [747, 375] on span "Monthly Report" at bounding box center [733, 375] width 61 height 11
select select "****"
select select "*"
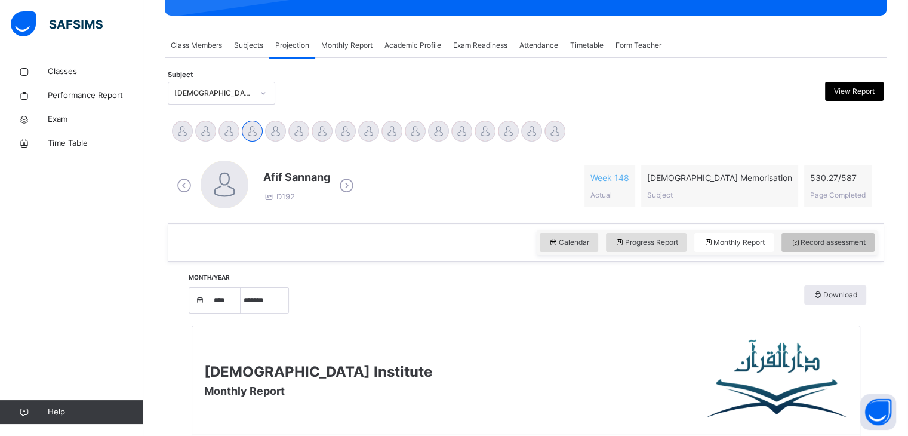
scroll to position [190, 0]
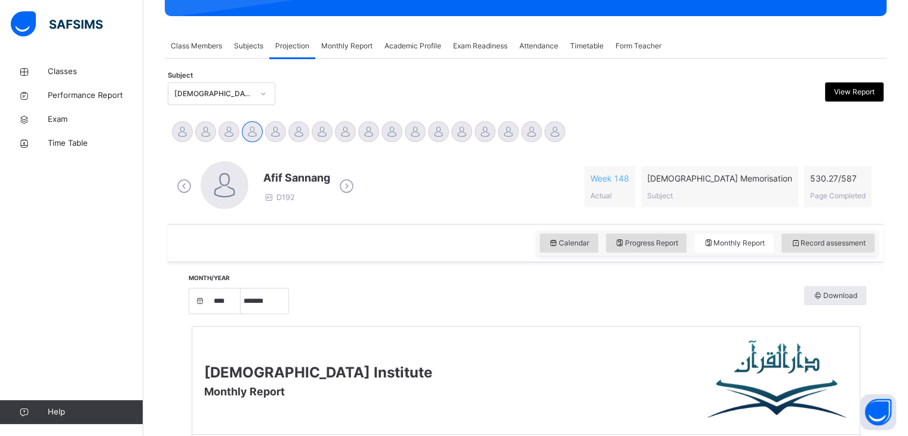
click at [575, 231] on div "Calendar Progress Report Monthly Report Record assessment" at bounding box center [707, 242] width 341 height 25
click at [580, 239] on span "Calendar" at bounding box center [569, 243] width 41 height 11
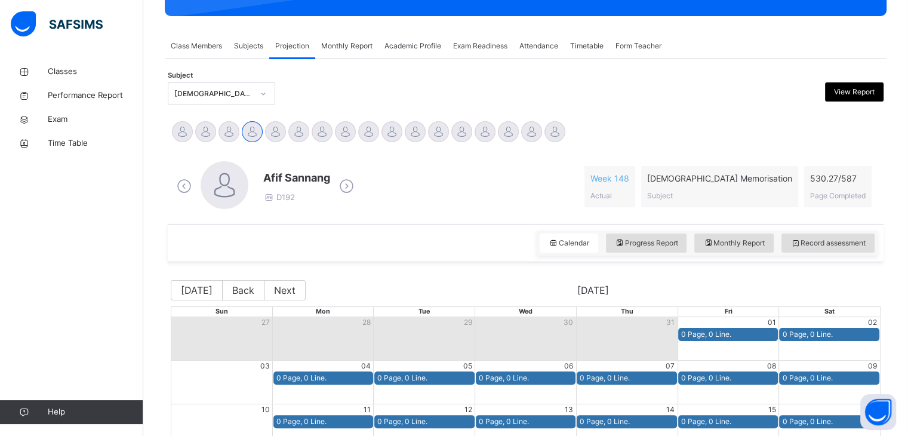
scroll to position [387, 0]
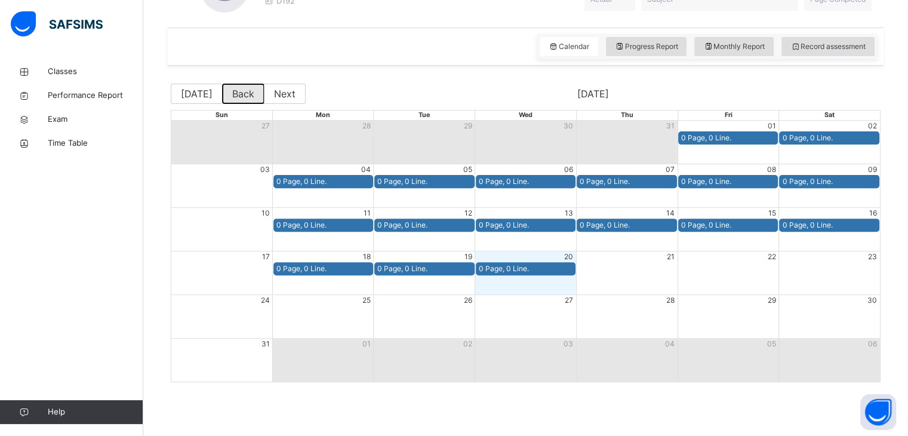
click at [235, 87] on button "Back" at bounding box center [243, 94] width 42 height 20
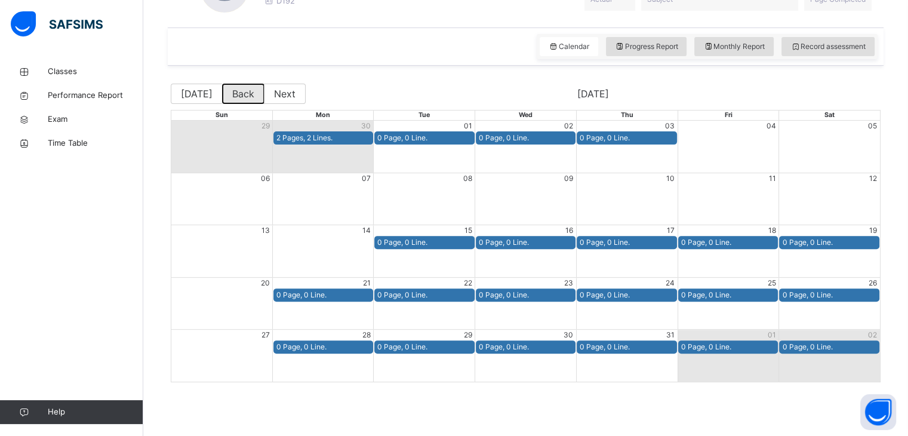
click at [235, 87] on button "Back" at bounding box center [243, 94] width 42 height 20
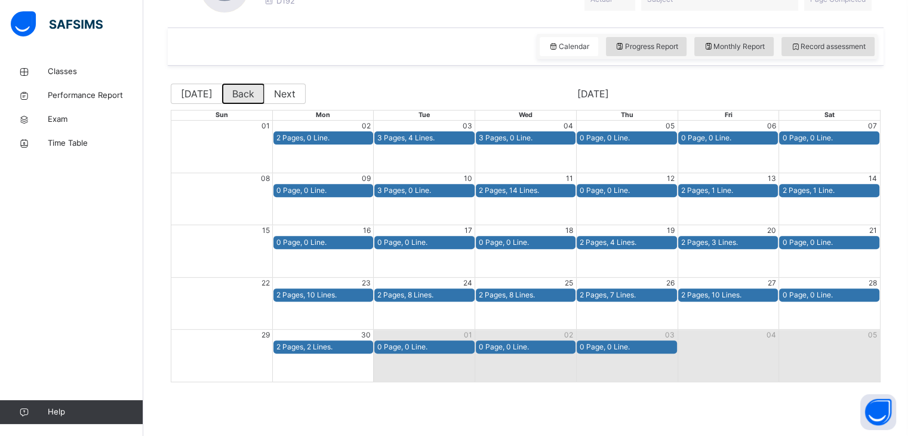
click at [232, 99] on button "Back" at bounding box center [243, 94] width 42 height 20
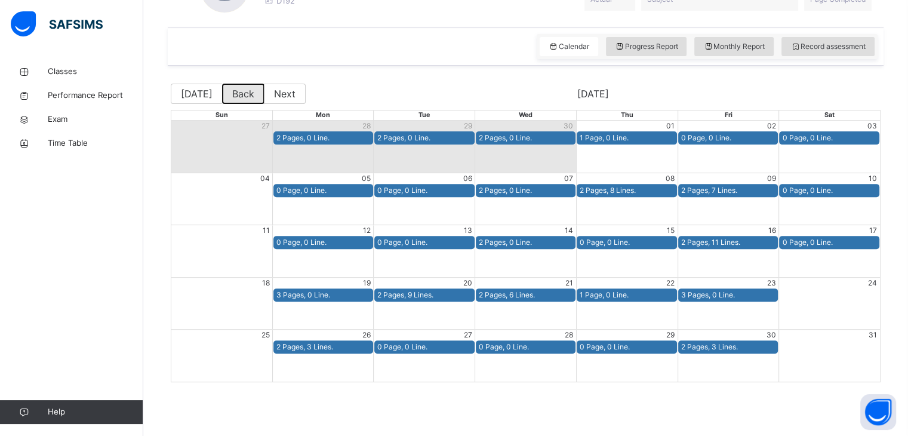
click at [232, 99] on button "Back" at bounding box center [243, 94] width 42 height 20
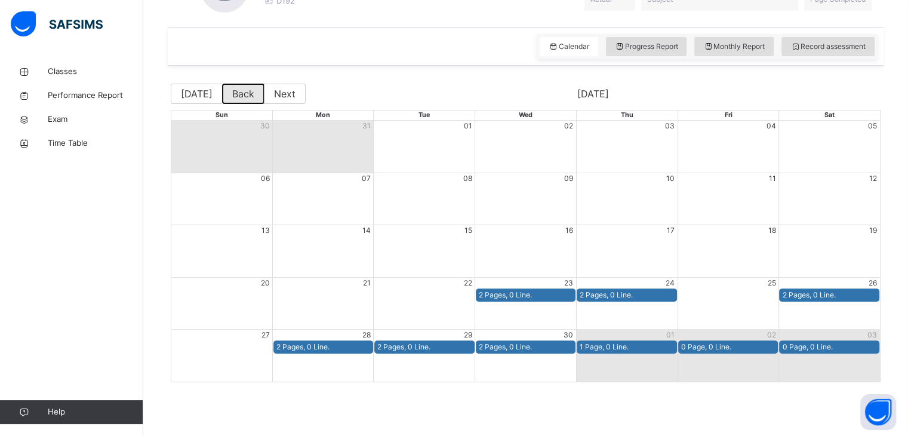
click at [232, 99] on button "Back" at bounding box center [243, 94] width 42 height 20
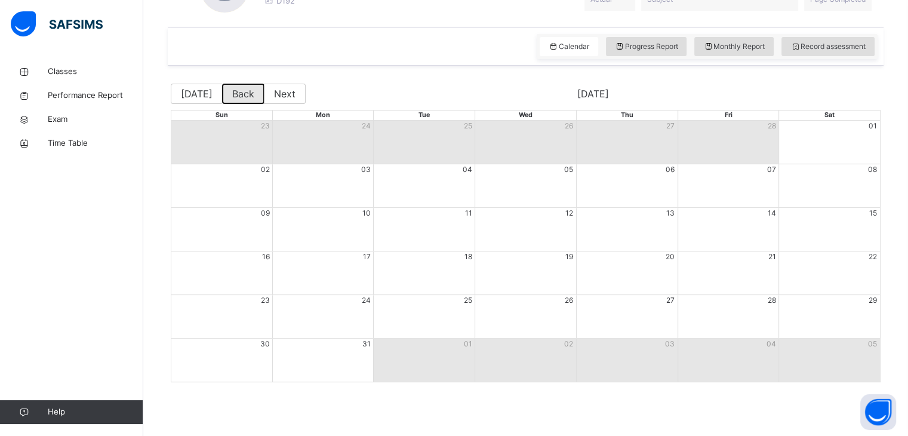
click at [232, 99] on button "Back" at bounding box center [243, 94] width 42 height 20
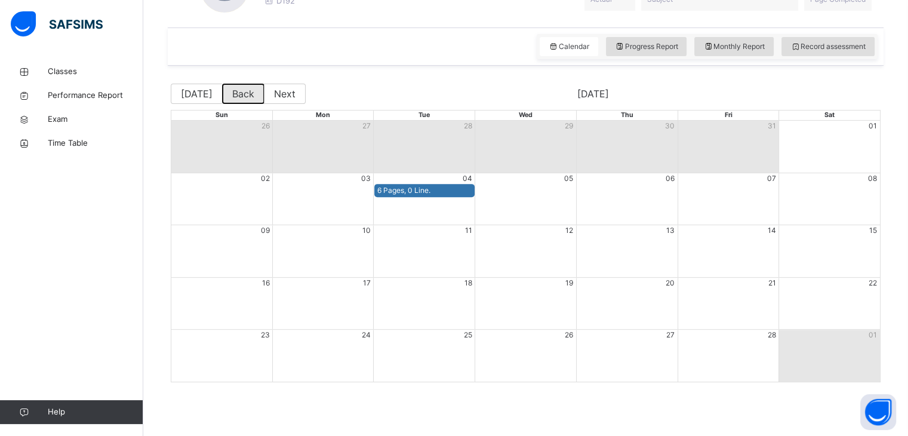
click at [232, 99] on button "Back" at bounding box center [243, 94] width 42 height 20
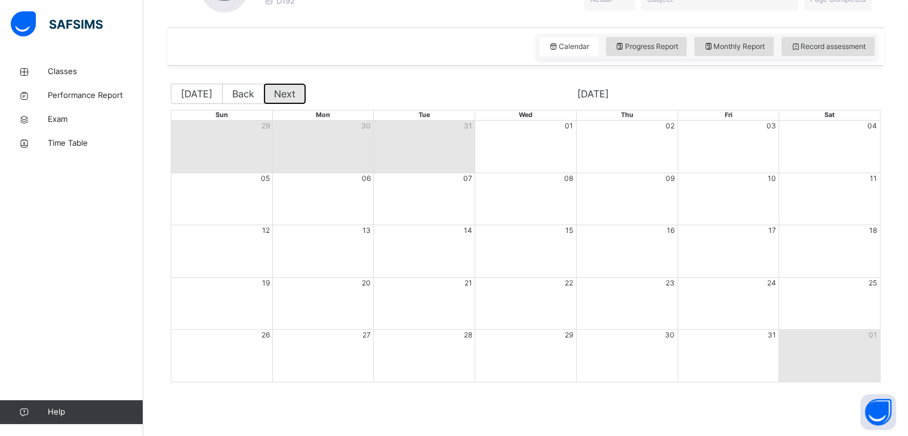
click at [278, 98] on button "Next" at bounding box center [285, 94] width 42 height 20
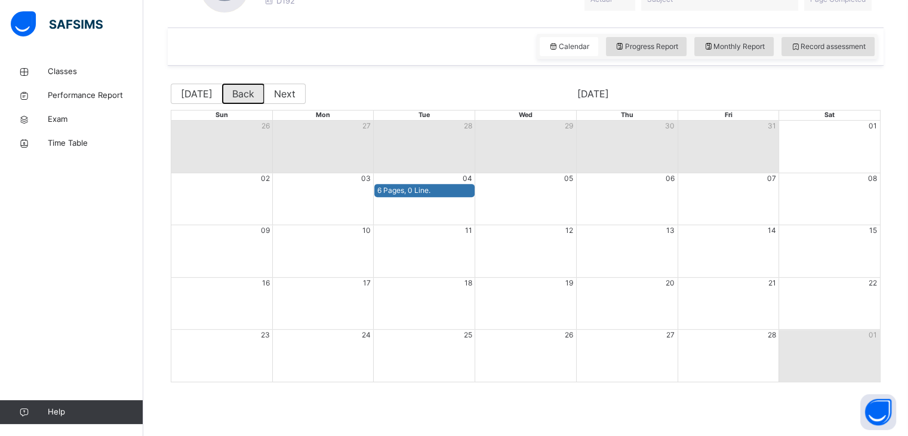
click at [244, 94] on button "Back" at bounding box center [243, 94] width 42 height 20
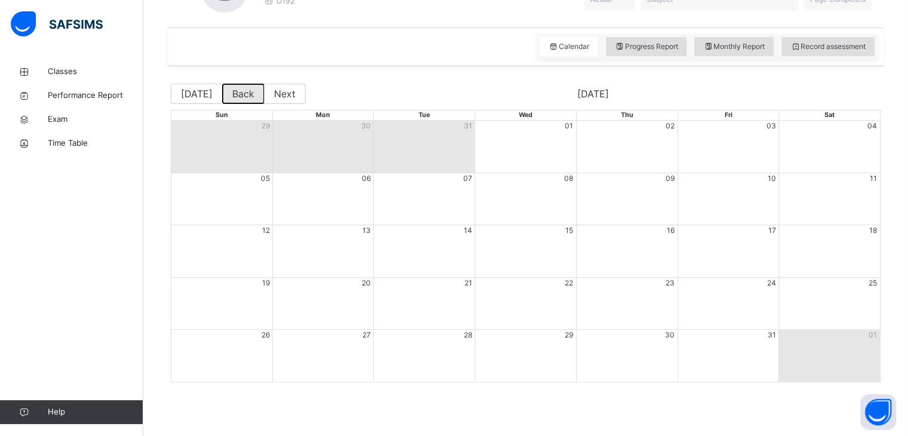
click at [244, 94] on button "Back" at bounding box center [243, 94] width 42 height 20
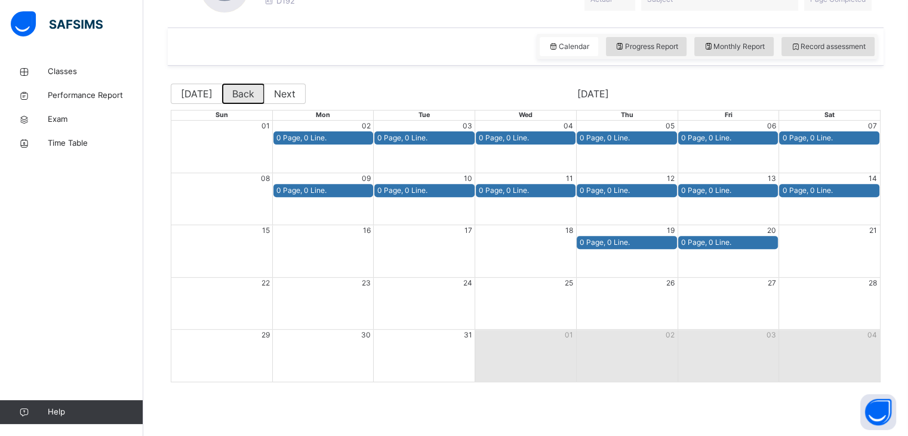
click at [244, 94] on button "Back" at bounding box center [243, 94] width 42 height 20
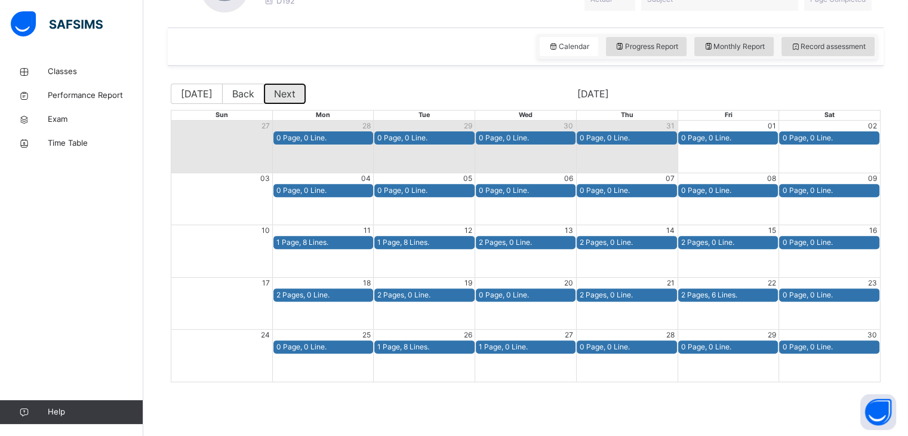
click at [282, 98] on button "Next" at bounding box center [285, 94] width 42 height 20
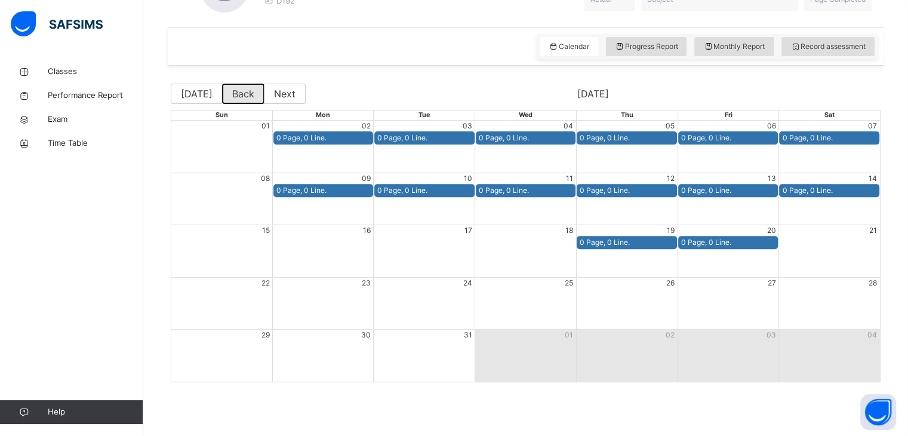
click at [235, 87] on button "Back" at bounding box center [243, 94] width 42 height 20
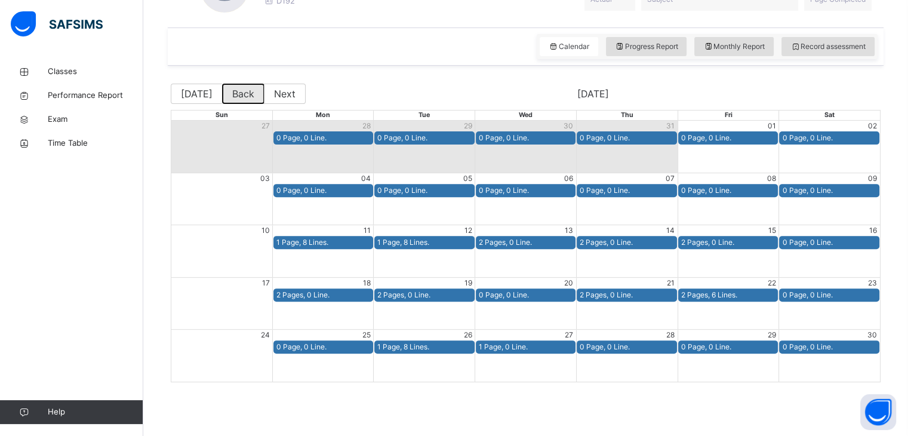
click at [235, 87] on button "Back" at bounding box center [243, 94] width 42 height 20
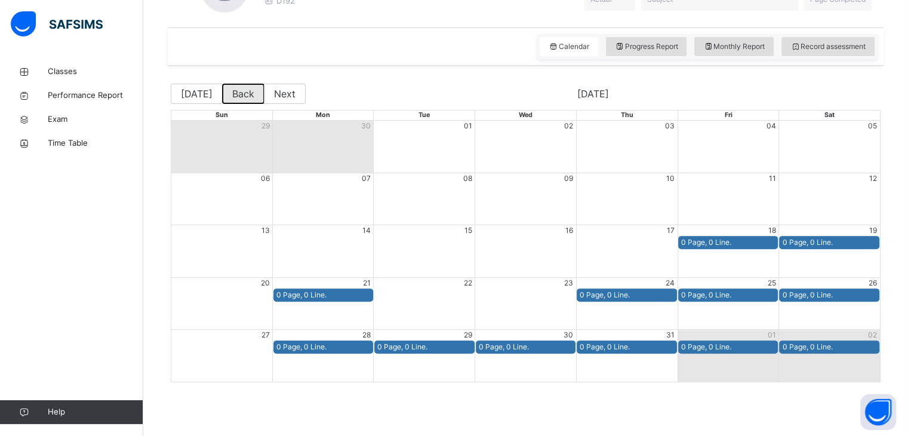
click at [235, 87] on button "Back" at bounding box center [243, 94] width 42 height 20
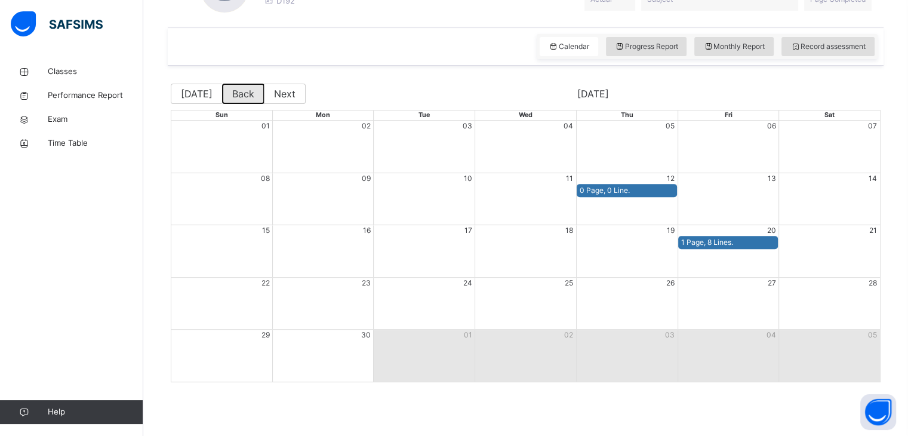
click at [235, 87] on button "Back" at bounding box center [243, 94] width 42 height 20
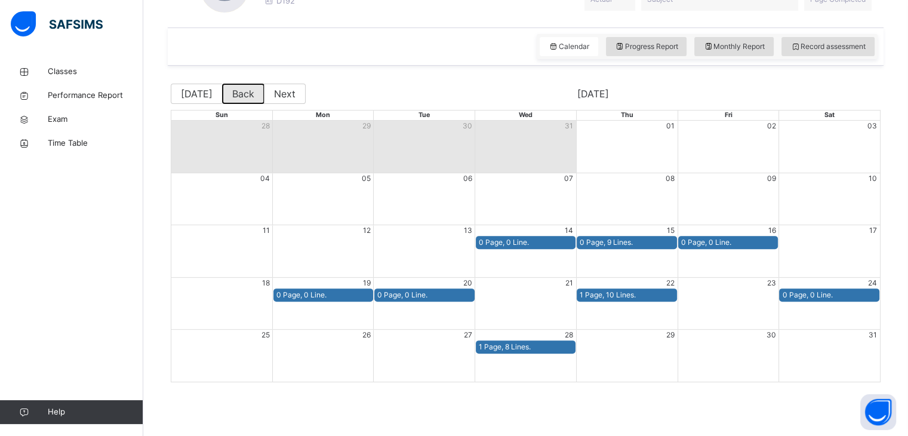
click at [235, 87] on button "Back" at bounding box center [243, 94] width 42 height 20
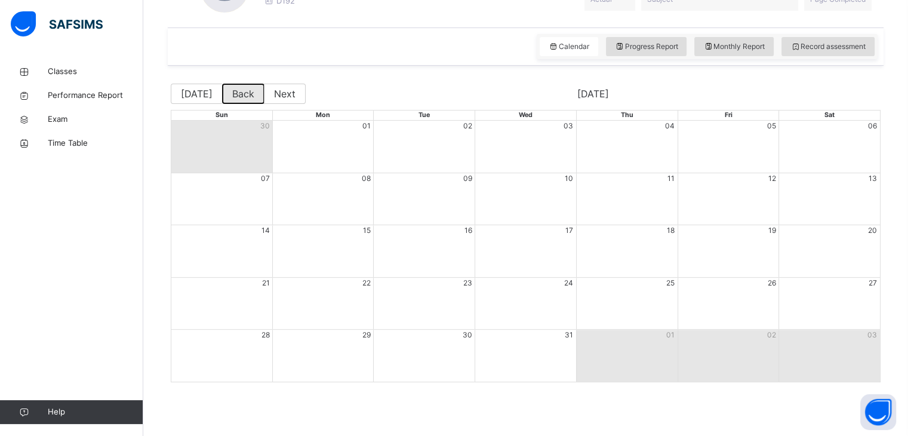
click at [235, 87] on button "Back" at bounding box center [243, 94] width 42 height 20
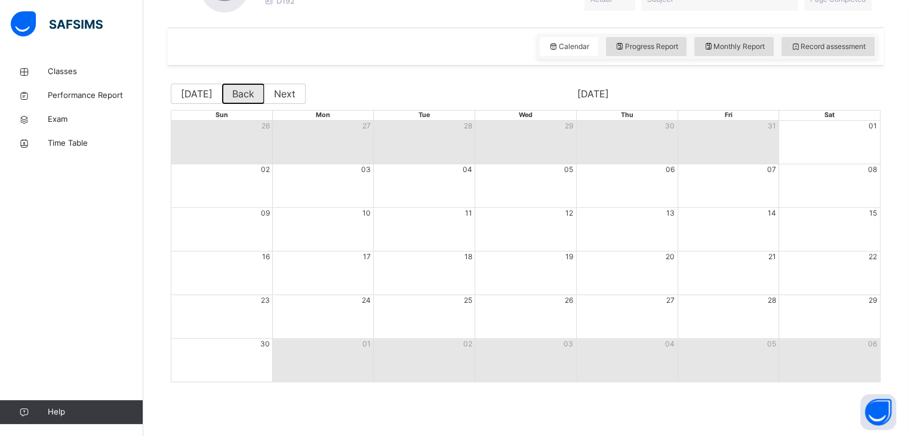
click at [235, 87] on button "Back" at bounding box center [243, 94] width 42 height 20
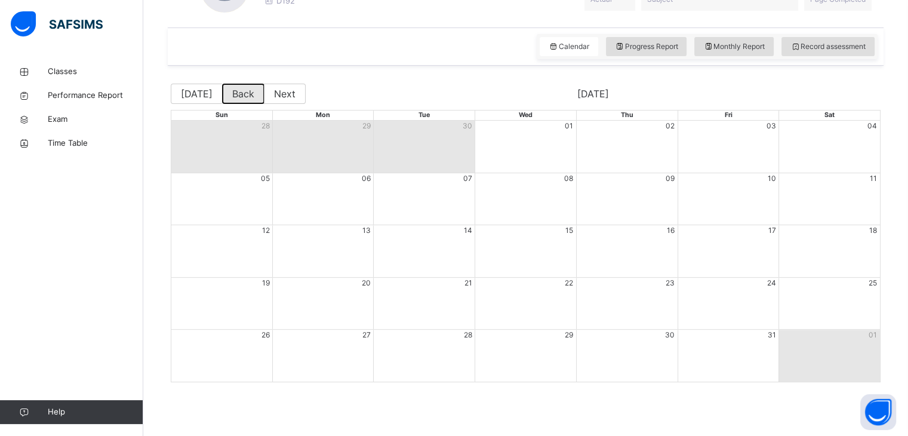
click at [235, 87] on button "Back" at bounding box center [243, 94] width 42 height 20
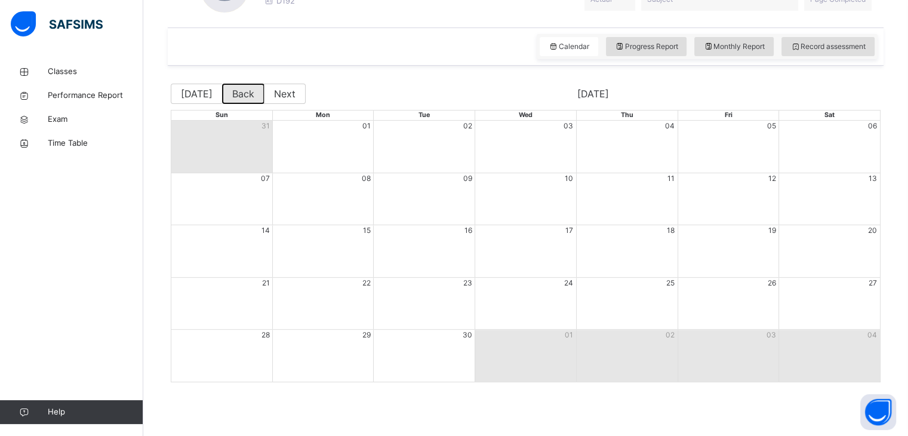
click at [235, 87] on button "Back" at bounding box center [243, 94] width 42 height 20
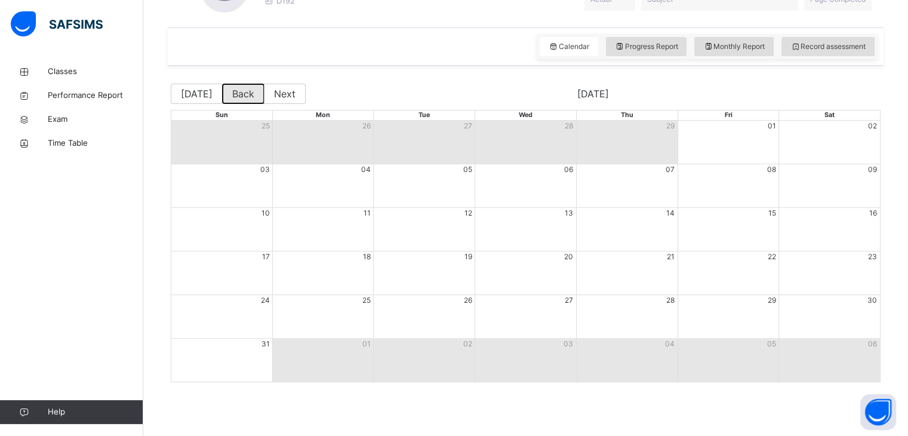
click at [235, 87] on button "Back" at bounding box center [243, 94] width 42 height 20
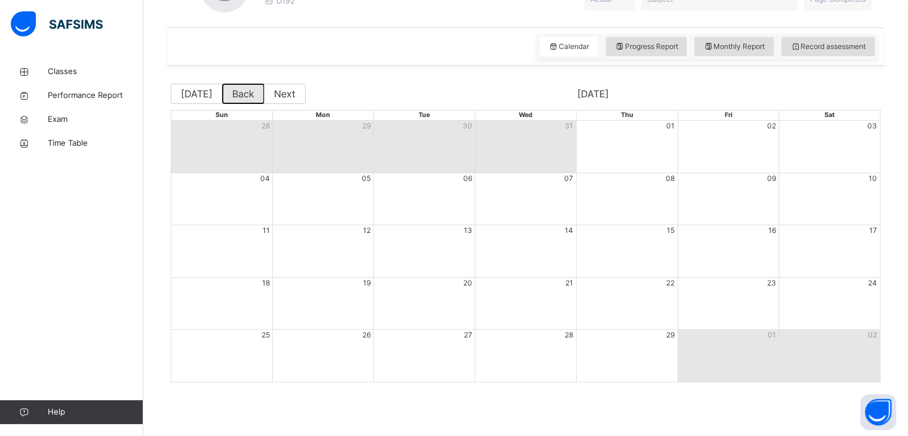
click at [235, 87] on button "Back" at bounding box center [243, 94] width 42 height 20
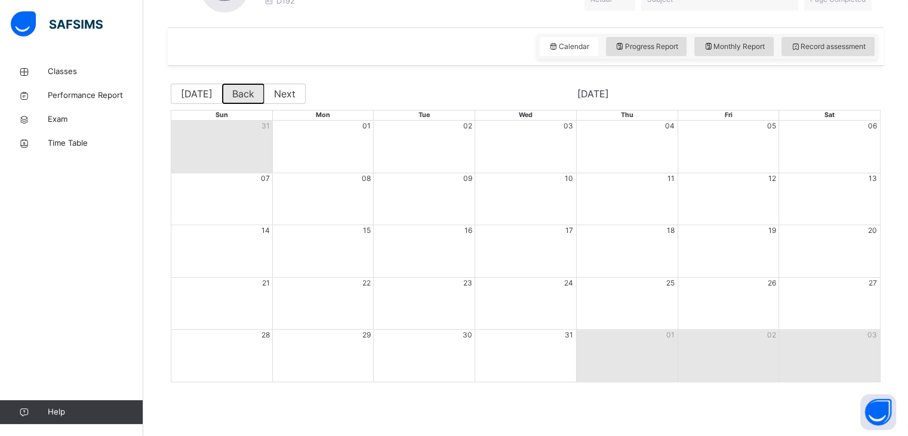
click at [235, 87] on button "Back" at bounding box center [243, 94] width 42 height 20
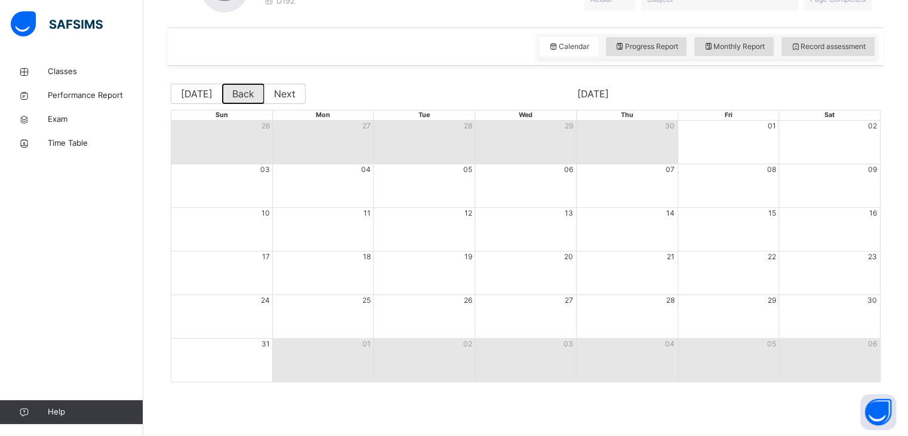
click at [235, 87] on button "Back" at bounding box center [243, 94] width 42 height 20
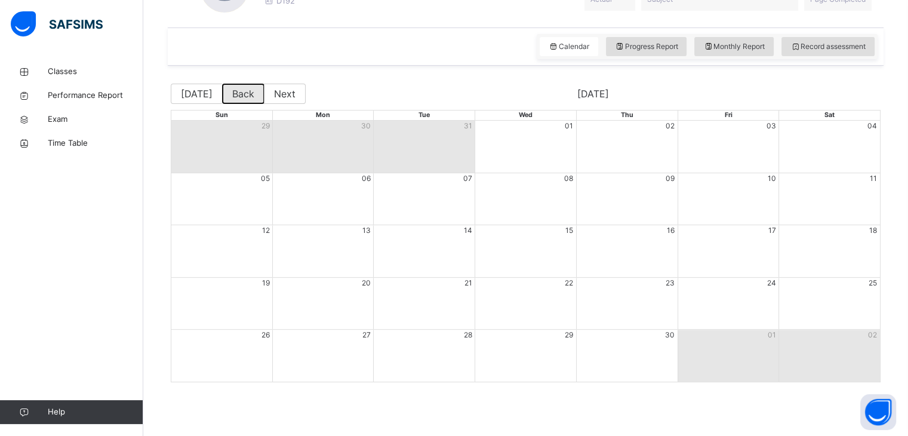
click at [235, 87] on button "Back" at bounding box center [243, 94] width 42 height 20
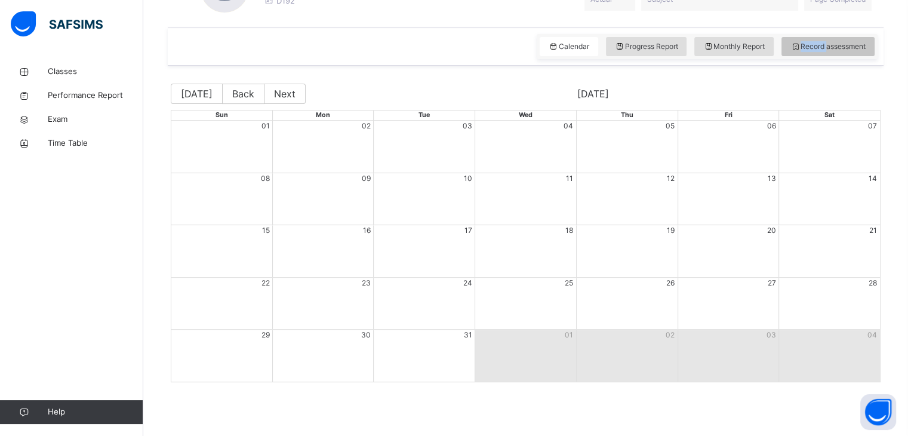
click at [833, 51] on div "Record assessment" at bounding box center [827, 46] width 93 height 19
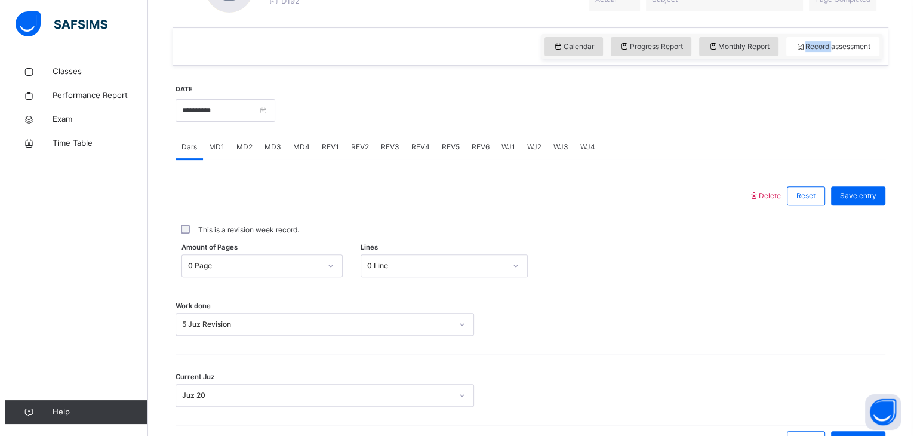
scroll to position [155, 0]
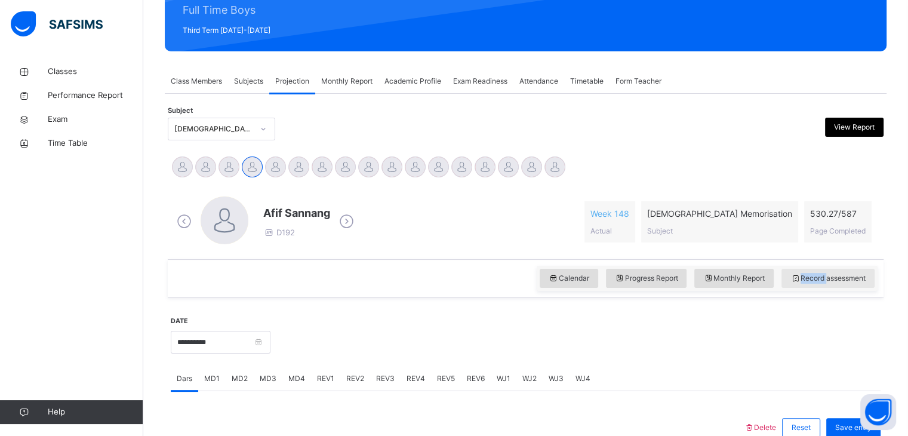
click at [808, 275] on span "Record assessment" at bounding box center [827, 278] width 75 height 11
click at [866, 127] on span "View Report" at bounding box center [854, 127] width 41 height 11
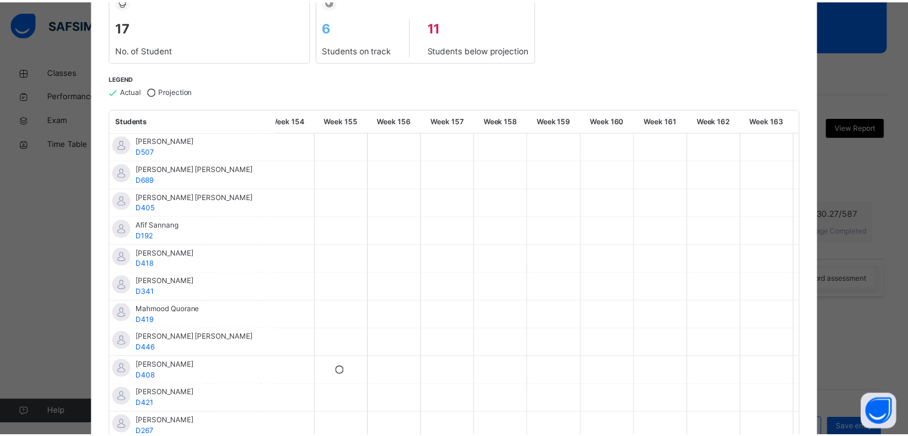
scroll to position [0, 0]
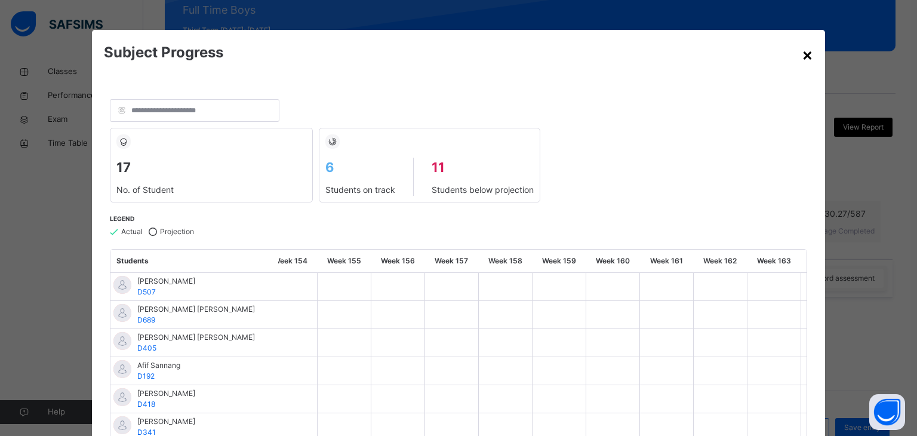
click at [802, 64] on div "×" at bounding box center [807, 54] width 11 height 25
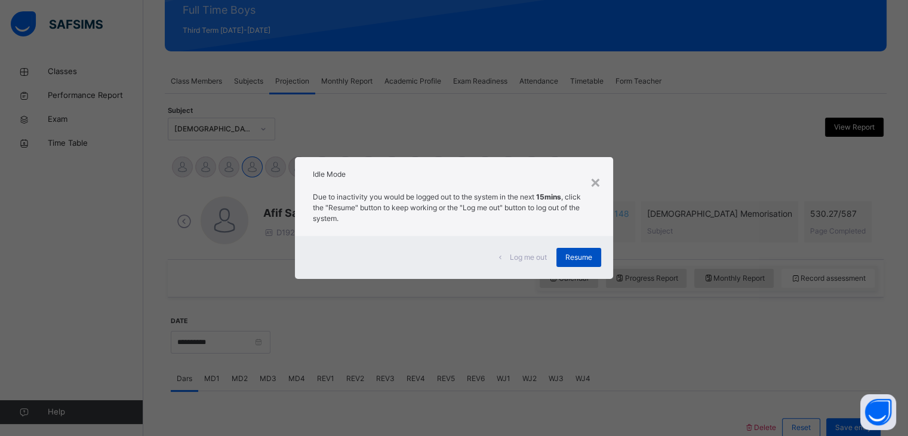
click at [575, 261] on span "Resume" at bounding box center [578, 257] width 27 height 11
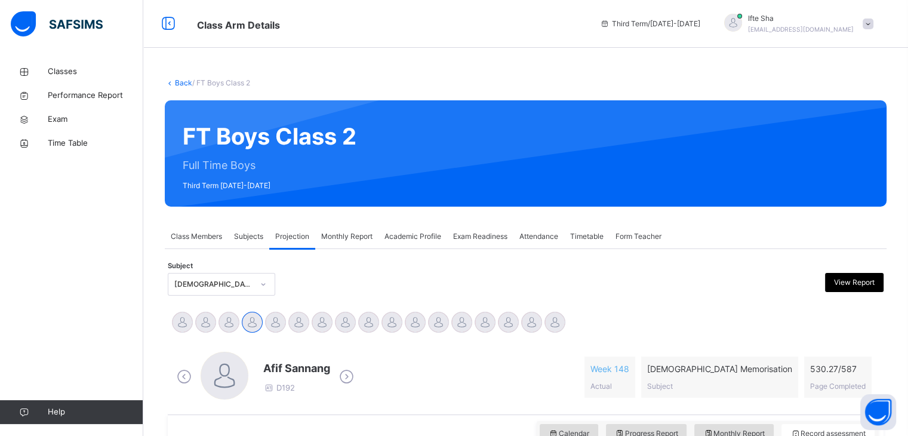
click at [0, 238] on div "Classes Performance Report Exam Time Table Help" at bounding box center [71, 242] width 143 height 388
